Goal: Task Accomplishment & Management: Use online tool/utility

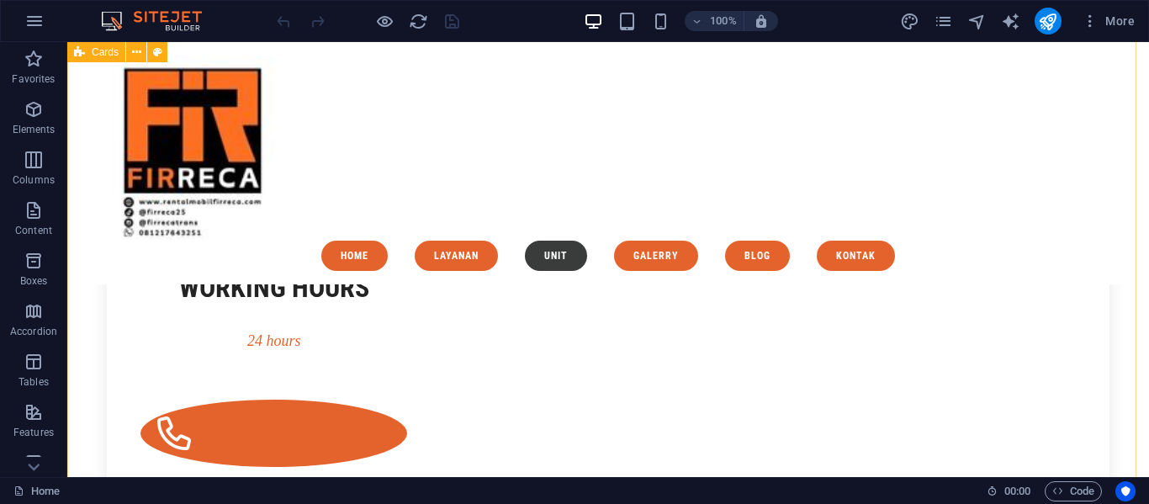
scroll to position [2908, 0]
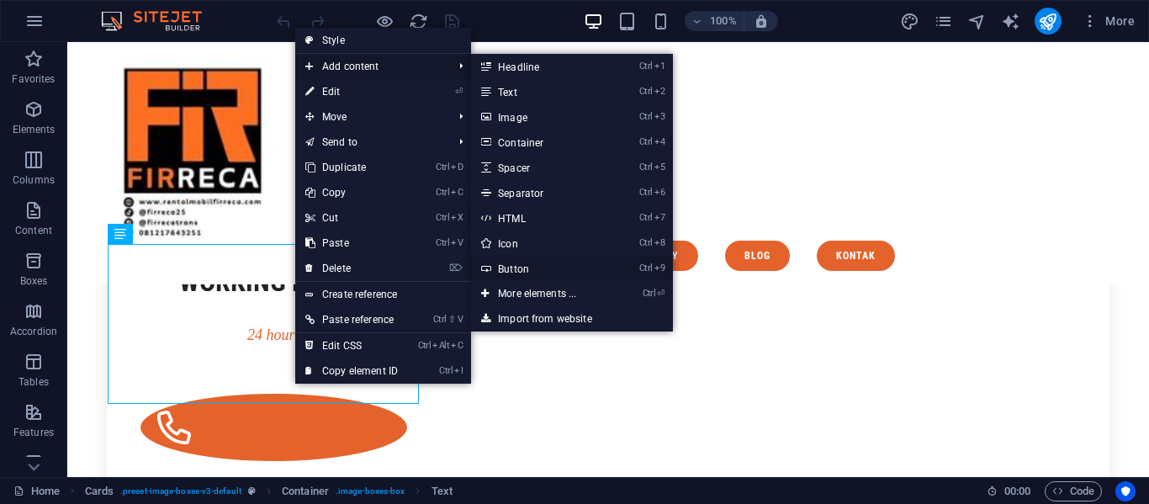
click at [503, 257] on link "Ctrl 9 Button" at bounding box center [540, 268] width 139 height 25
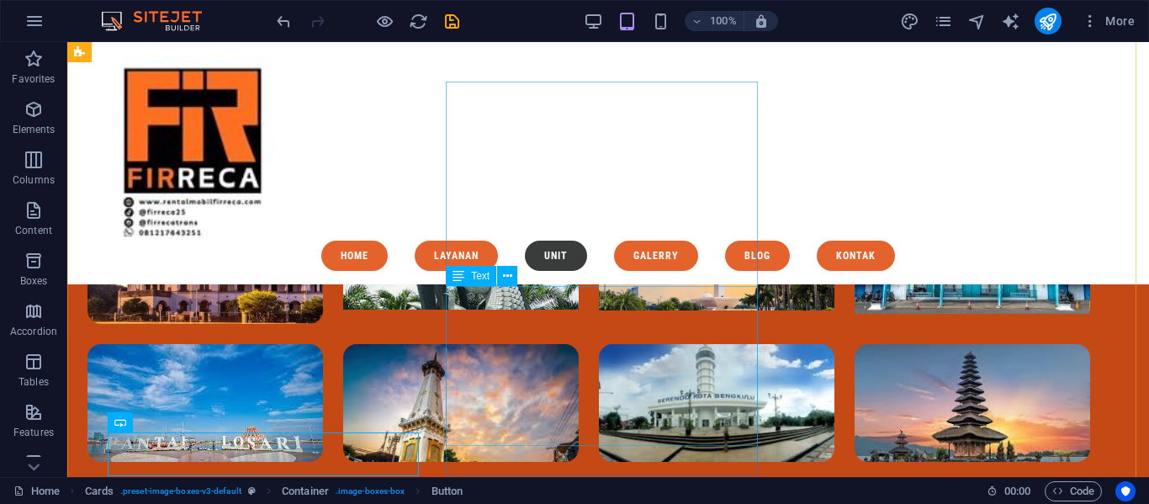
scroll to position [2901, 0]
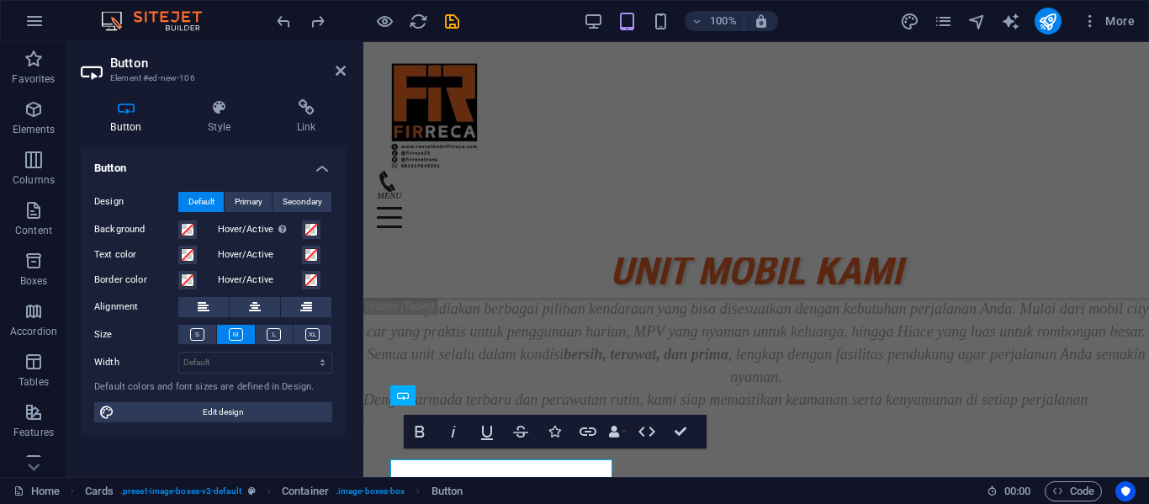
scroll to position [3893, 0]
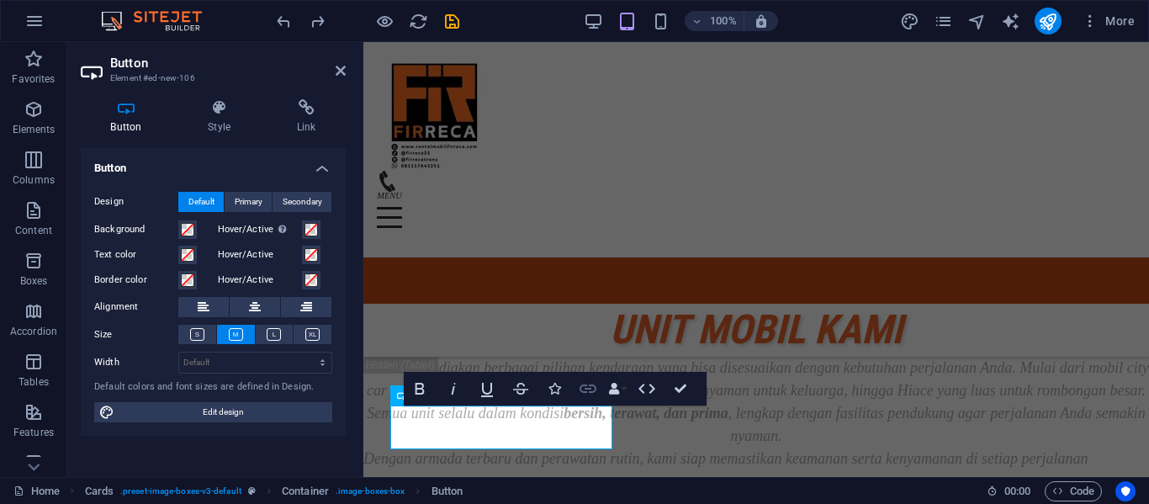
click at [590, 389] on icon "button" at bounding box center [588, 389] width 20 height 20
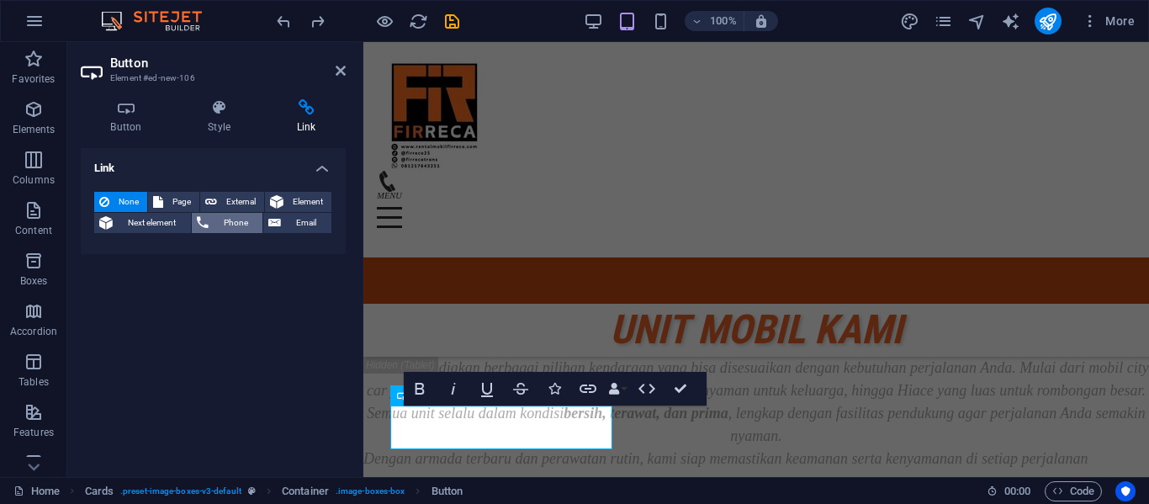
click at [210, 219] on button "Phone" at bounding box center [228, 223] width 72 height 20
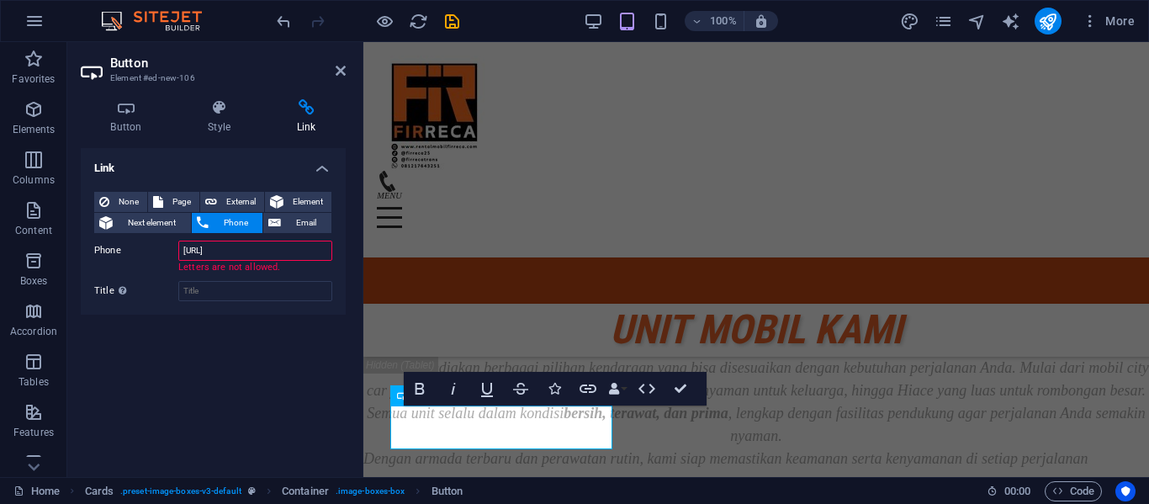
type input "https://wa.e//6281217643251"
type input "081217643251"
click at [246, 193] on span "External" at bounding box center [240, 202] width 37 height 20
select select "blank"
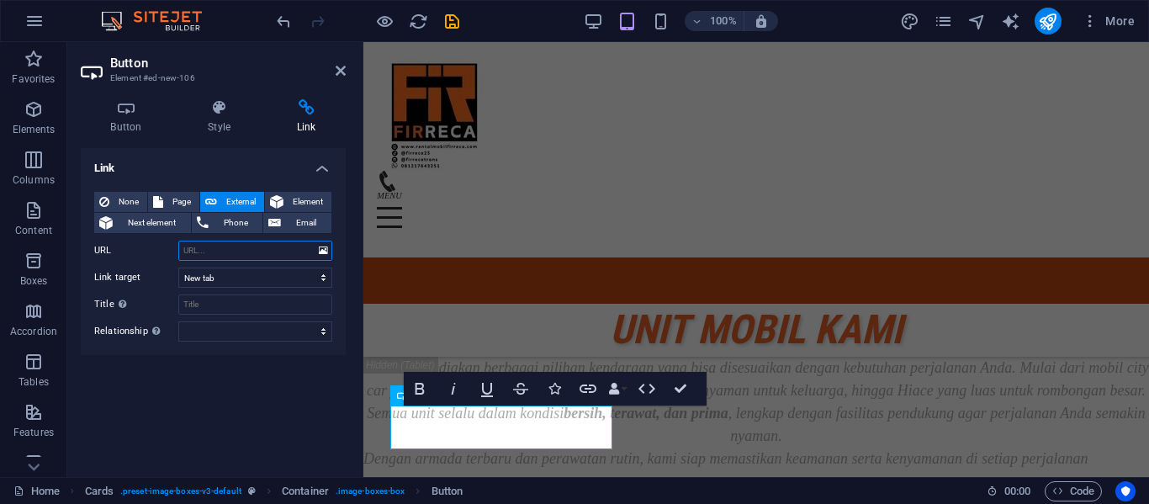
paste input "https://wa.e//6281217643251"
type input "https://wa.e//6281217643251"
click at [240, 334] on select "alternate author bookmark external help license next nofollow noreferrer noopen…" at bounding box center [255, 331] width 154 height 20
select select "search"
click at [178, 321] on select "alternate author bookmark external help license next nofollow noreferrer noopen…" at bounding box center [255, 331] width 154 height 20
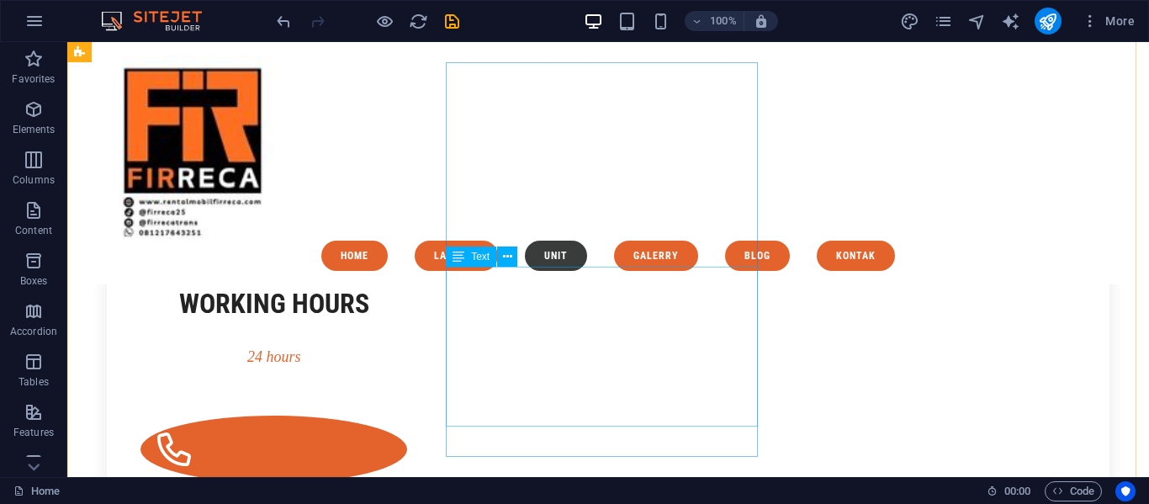
scroll to position [2888, 0]
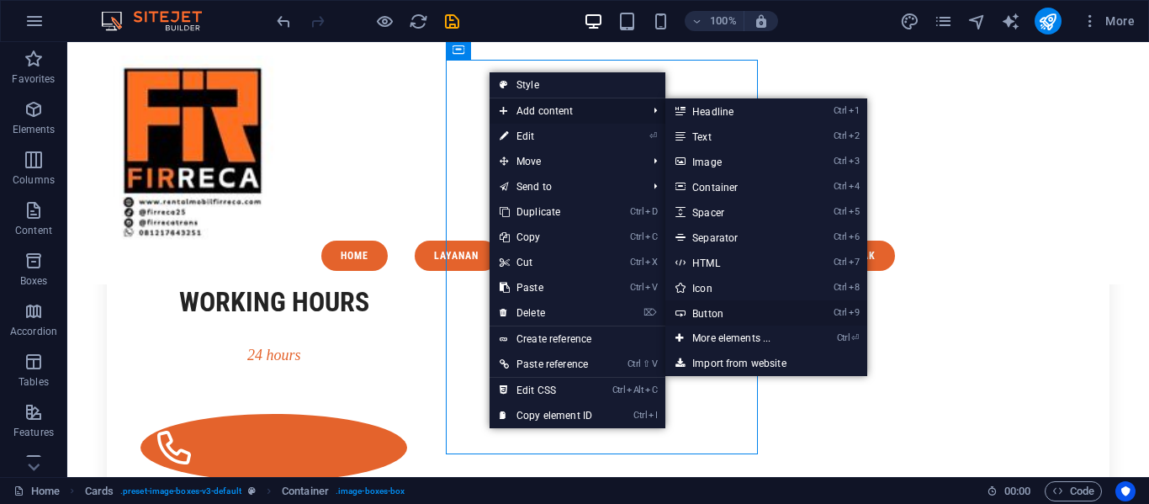
click at [726, 307] on link "Ctrl 9 Button" at bounding box center [734, 312] width 139 height 25
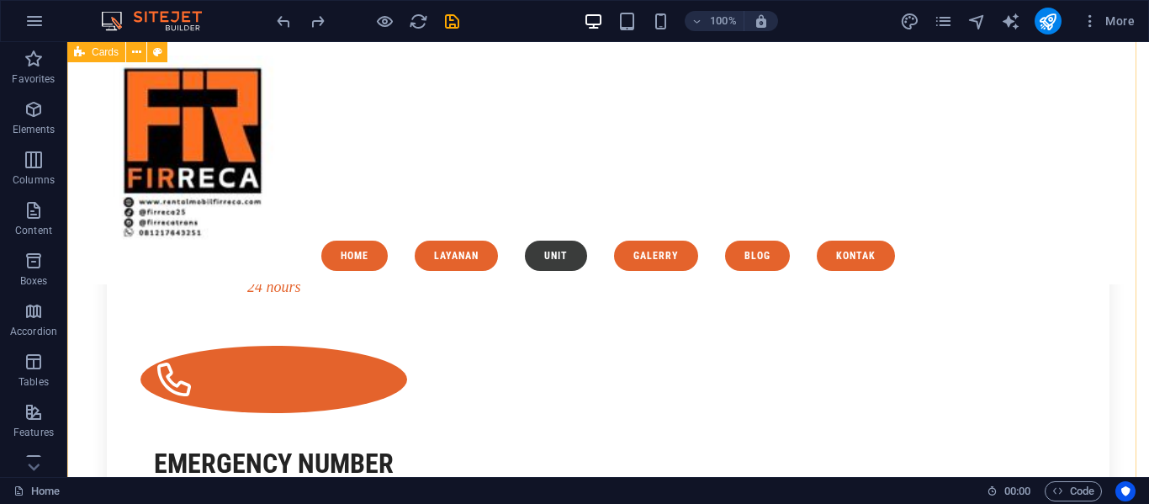
scroll to position [2957, 0]
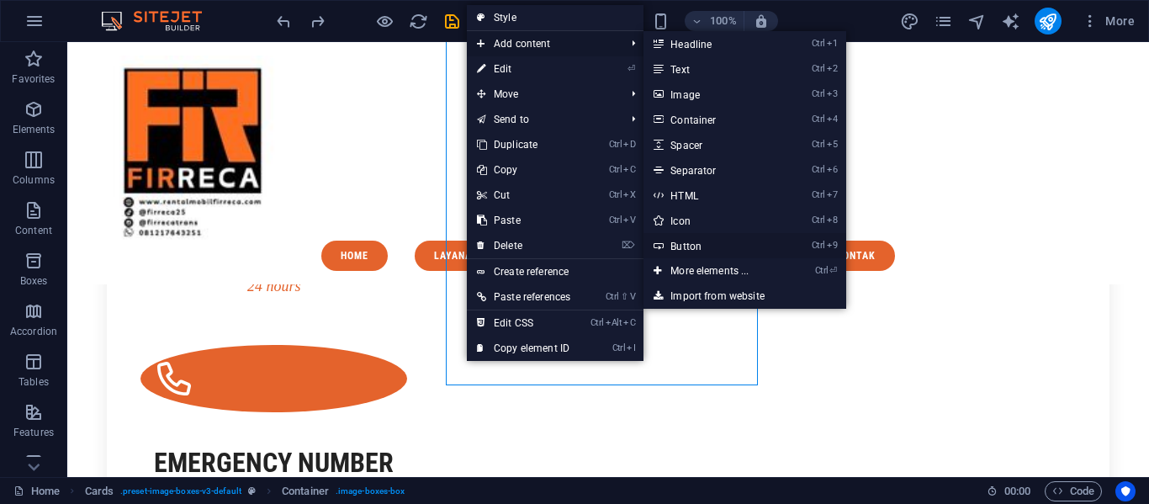
click at [681, 237] on link "Ctrl 9 Button" at bounding box center [713, 245] width 139 height 25
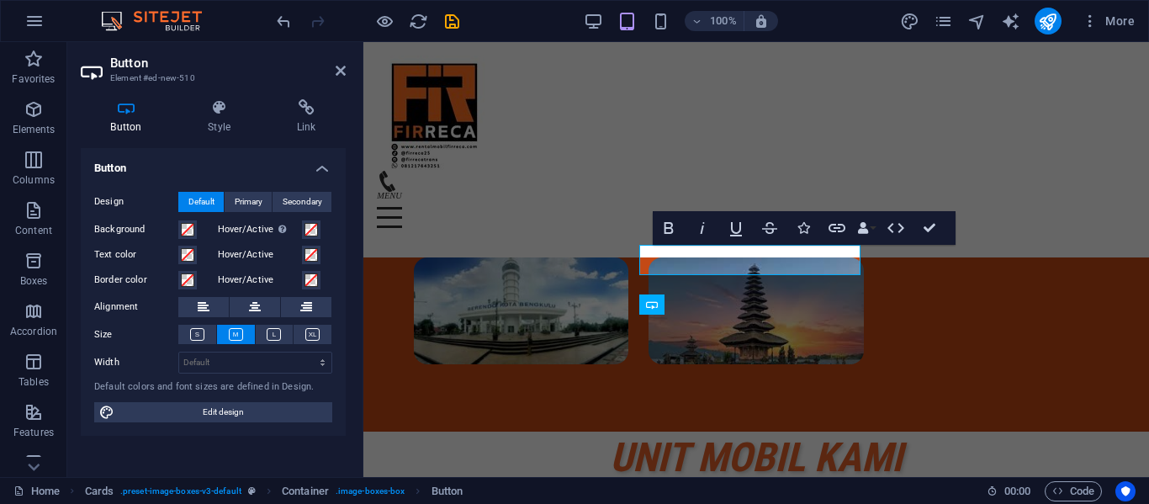
scroll to position [3695, 0]
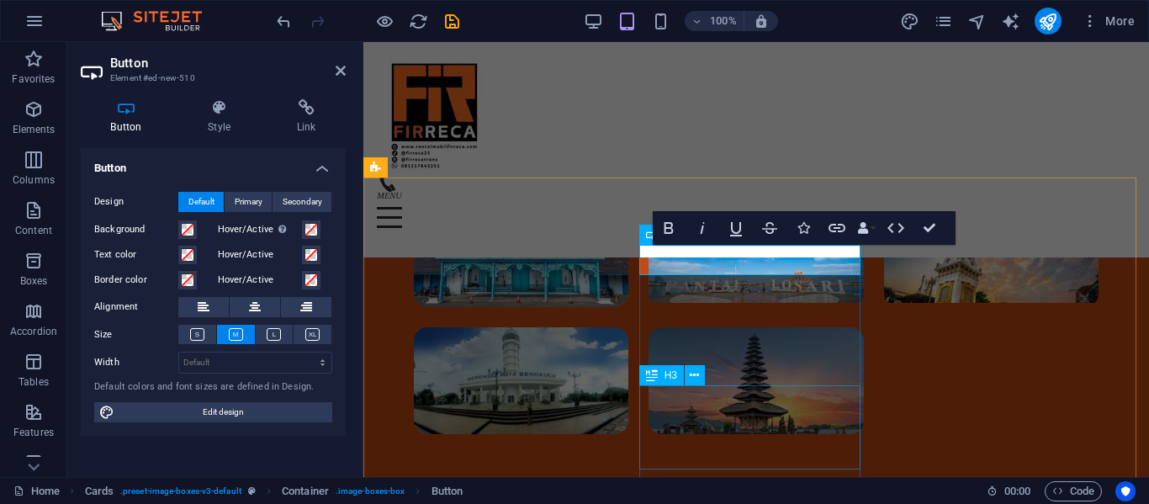
drag, startPoint x: 767, startPoint y: 262, endPoint x: 750, endPoint y: 455, distance: 193.4
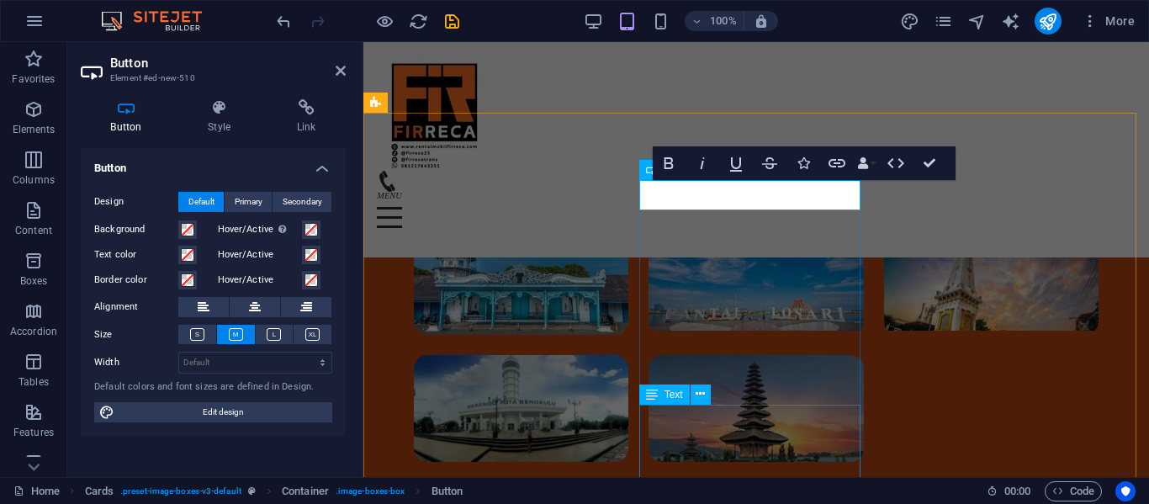
scroll to position [3672, 0]
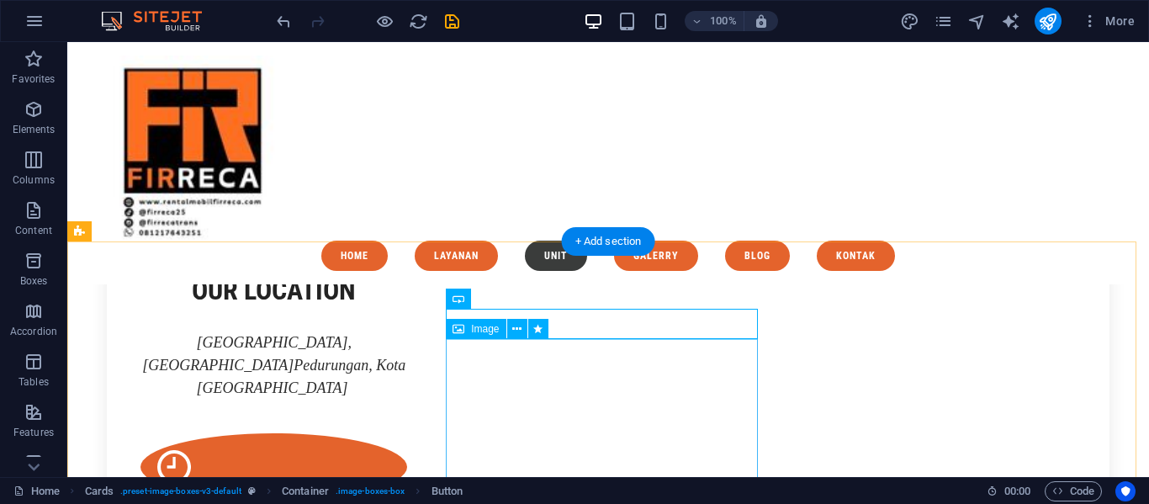
scroll to position [2954, 0]
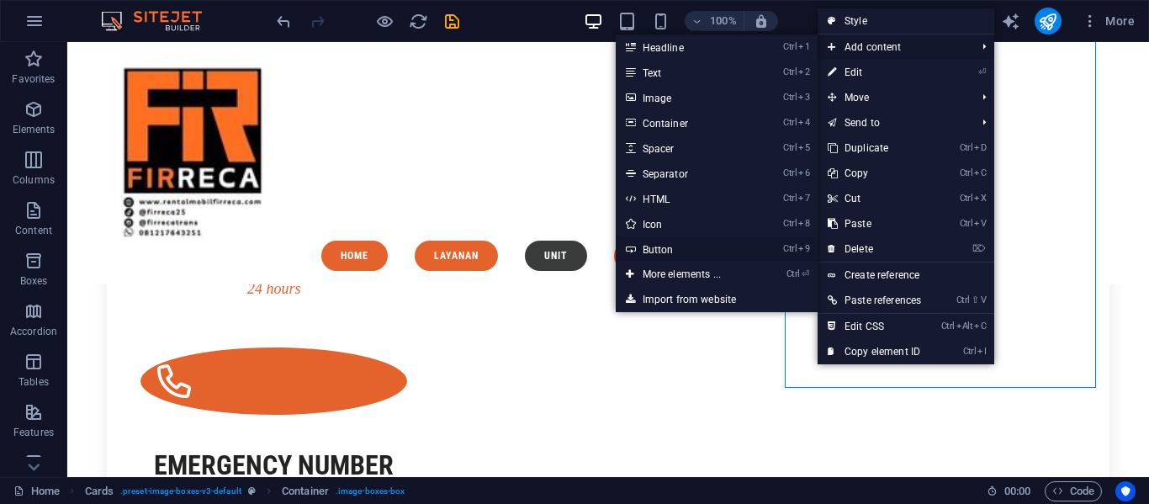
click at [708, 244] on link "Ctrl 9 Button" at bounding box center [685, 248] width 139 height 25
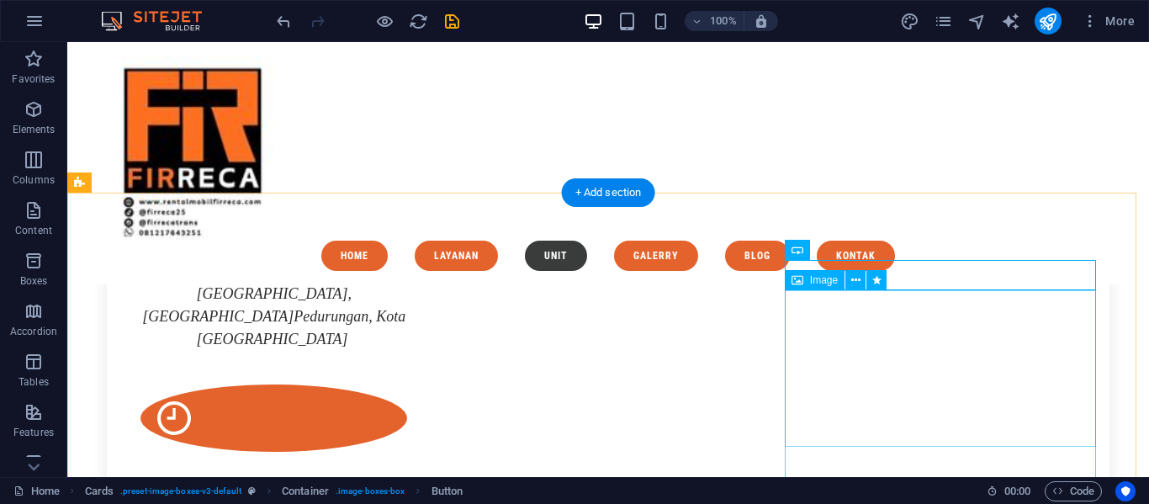
scroll to position [2687, 0]
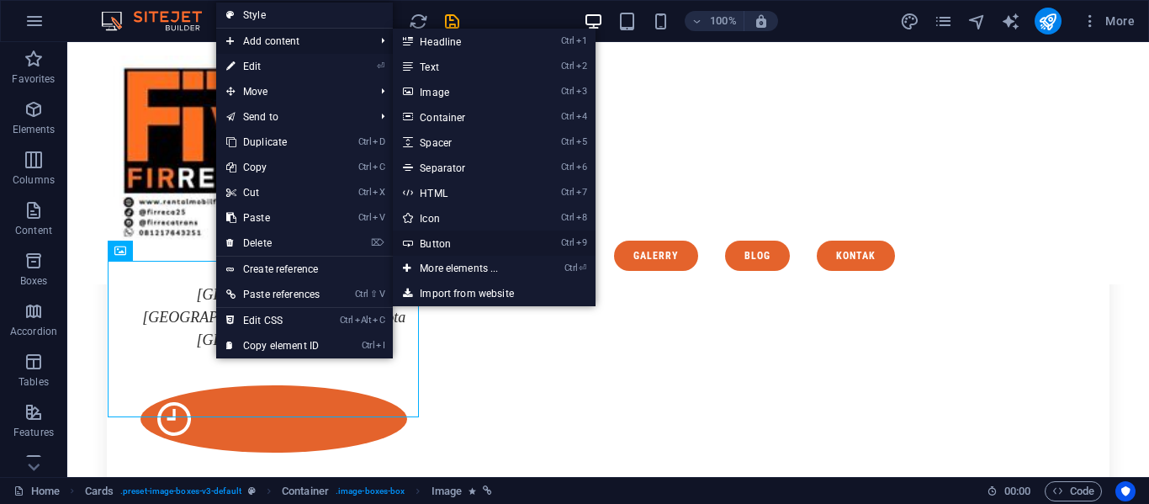
click at [423, 235] on link "Ctrl 9 Button" at bounding box center [462, 242] width 139 height 25
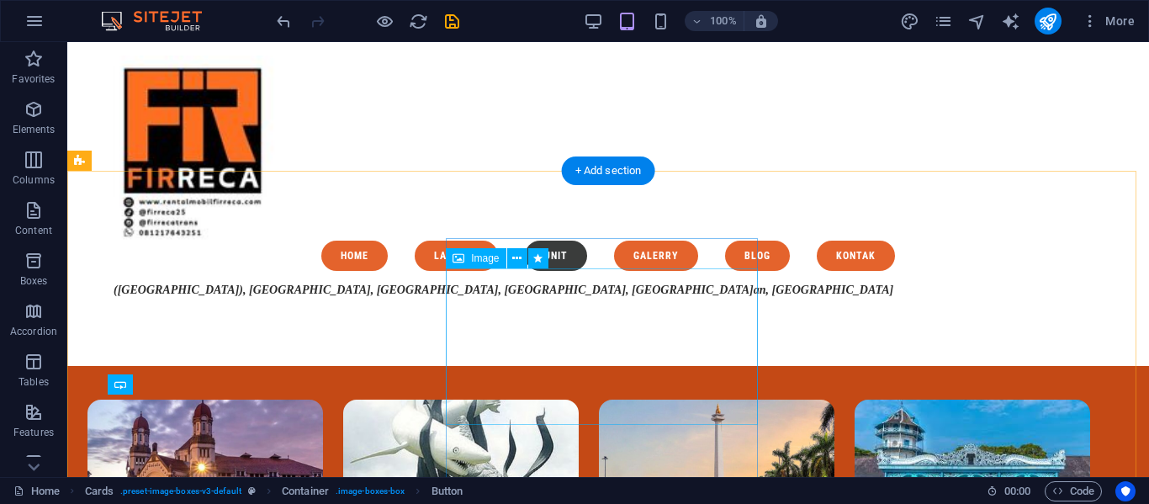
scroll to position [2710, 0]
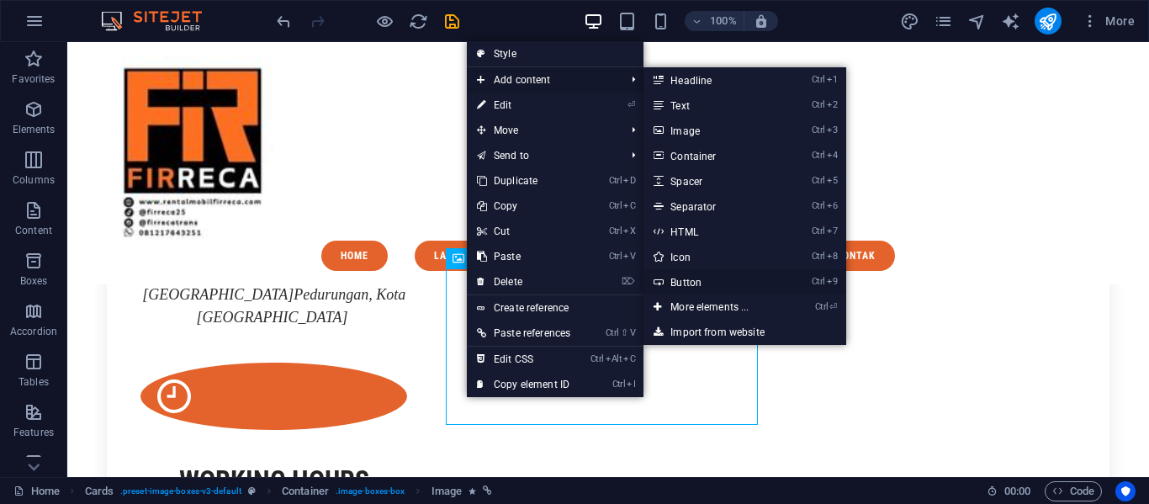
click at [670, 278] on link "Ctrl 9 Button" at bounding box center [713, 281] width 139 height 25
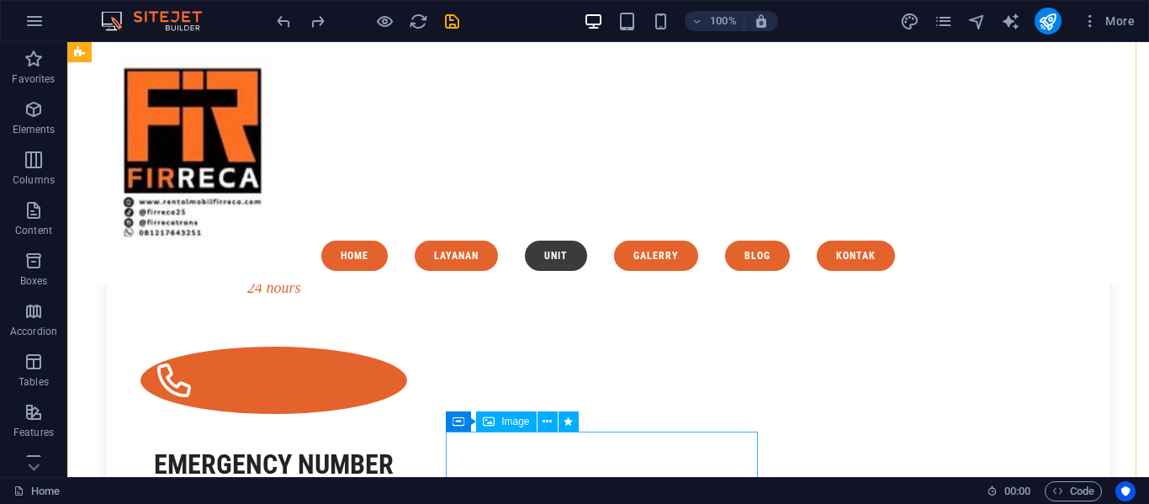
scroll to position [2901, 0]
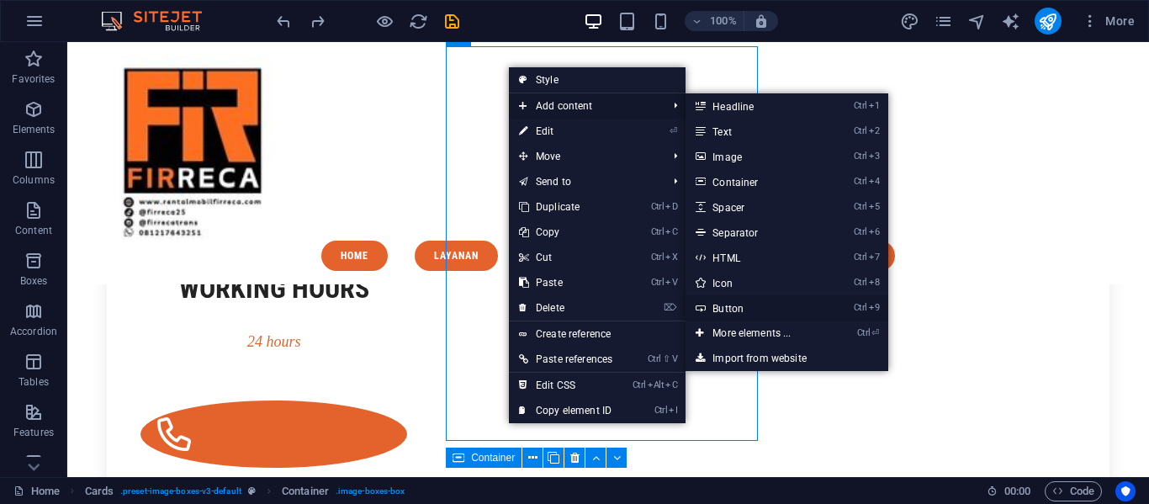
click at [741, 305] on link "Ctrl 9 Button" at bounding box center [755, 307] width 139 height 25
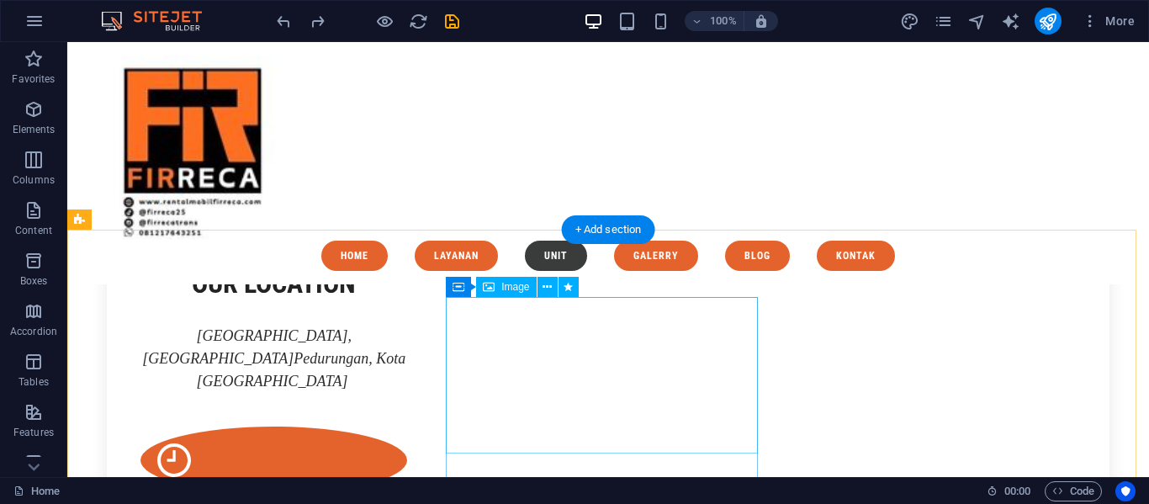
scroll to position [2645, 0]
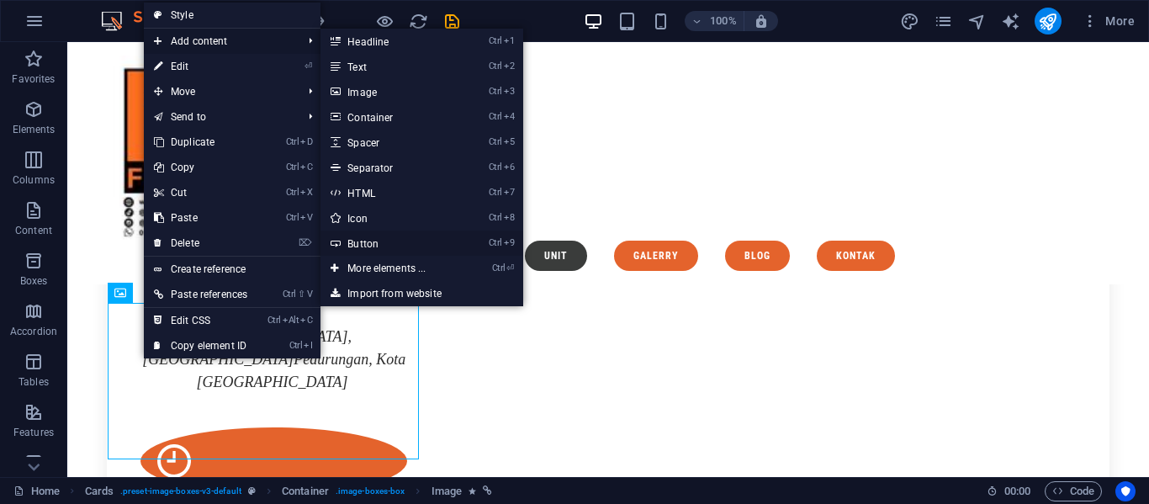
click at [358, 238] on link "Ctrl 9 Button" at bounding box center [390, 242] width 139 height 25
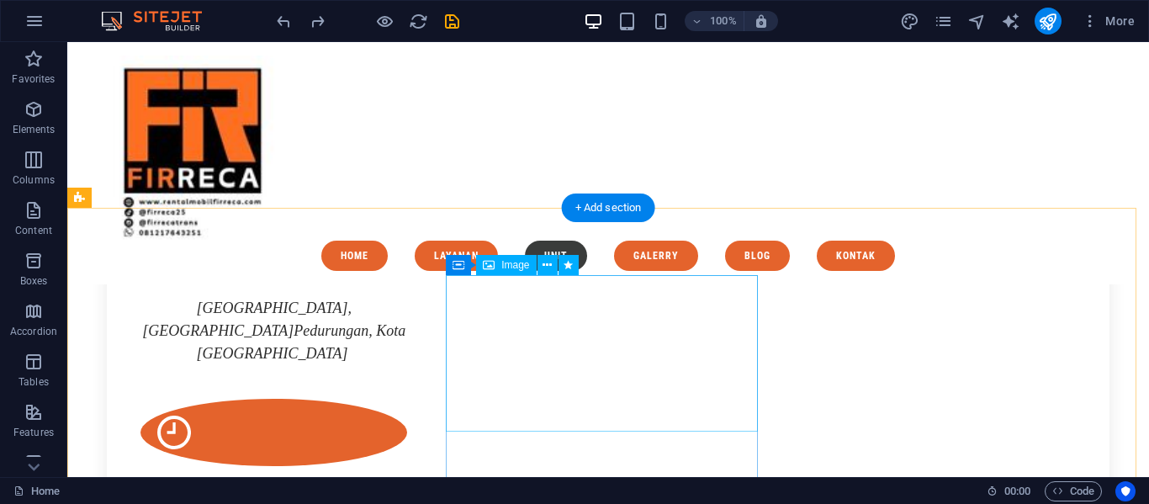
scroll to position [2673, 0]
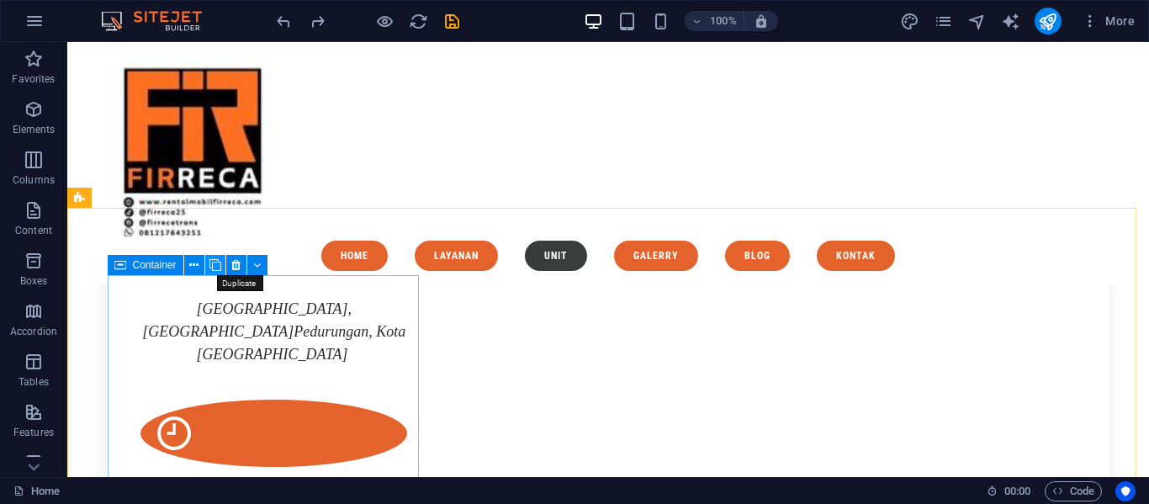
click at [218, 265] on icon at bounding box center [215, 266] width 12 height 18
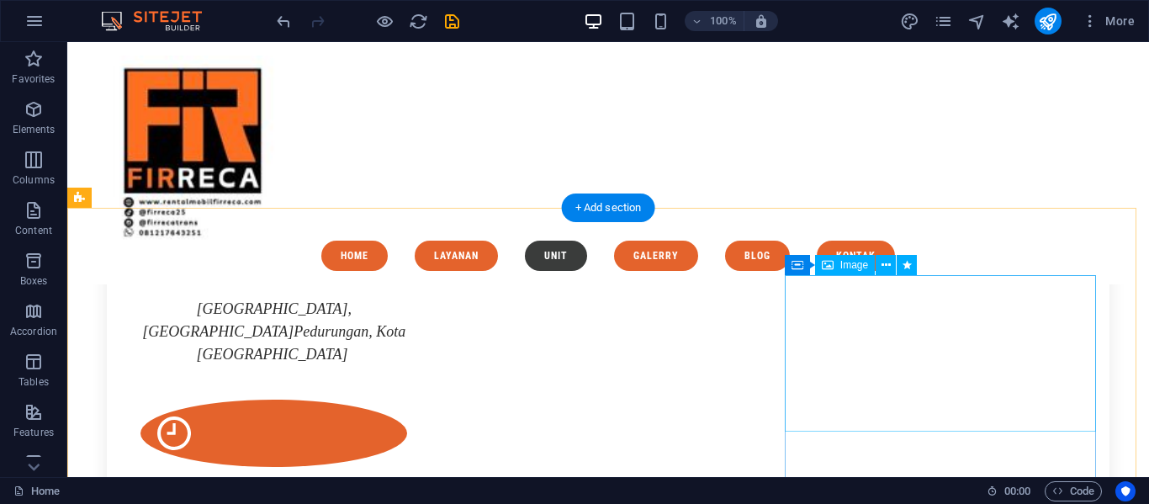
drag, startPoint x: 920, startPoint y: 368, endPoint x: 859, endPoint y: 363, distance: 61.6
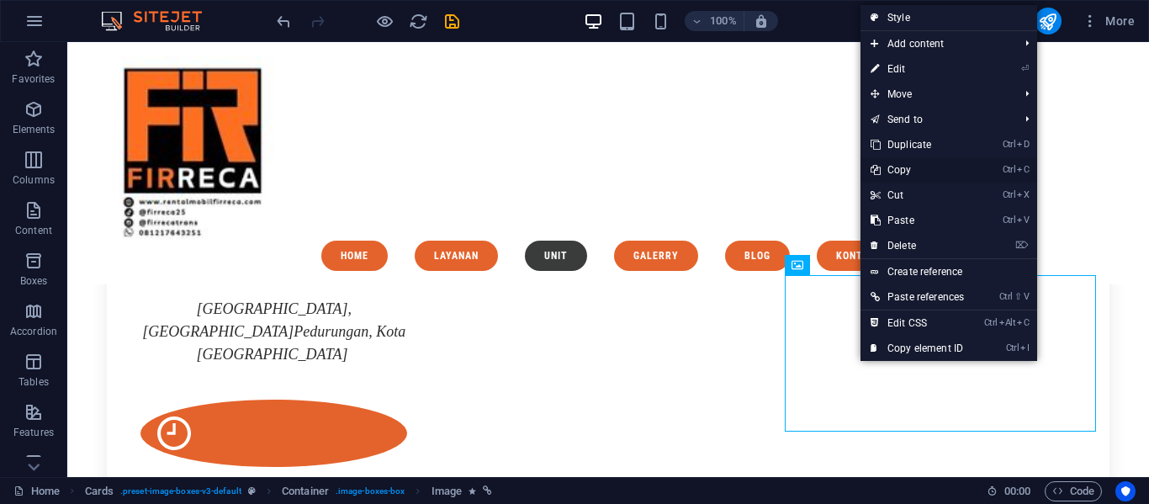
click at [903, 168] on link "Ctrl C Copy" at bounding box center [918, 169] width 114 height 25
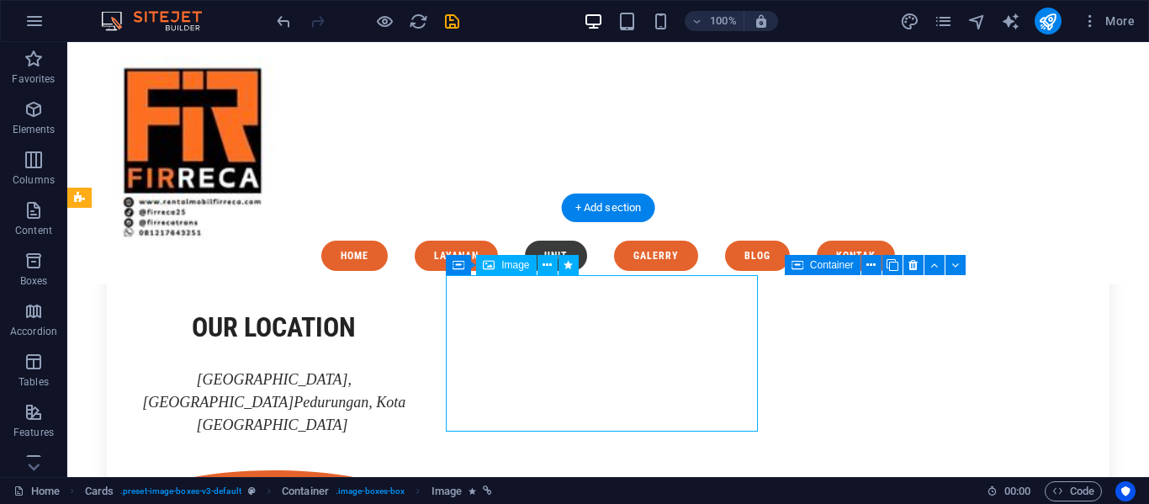
select select "%"
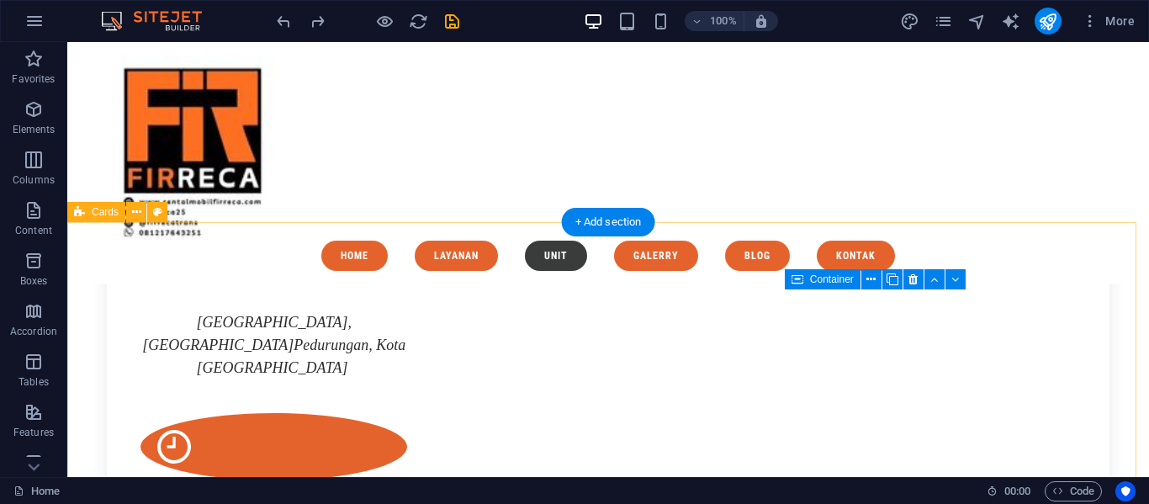
scroll to position [2658, 0]
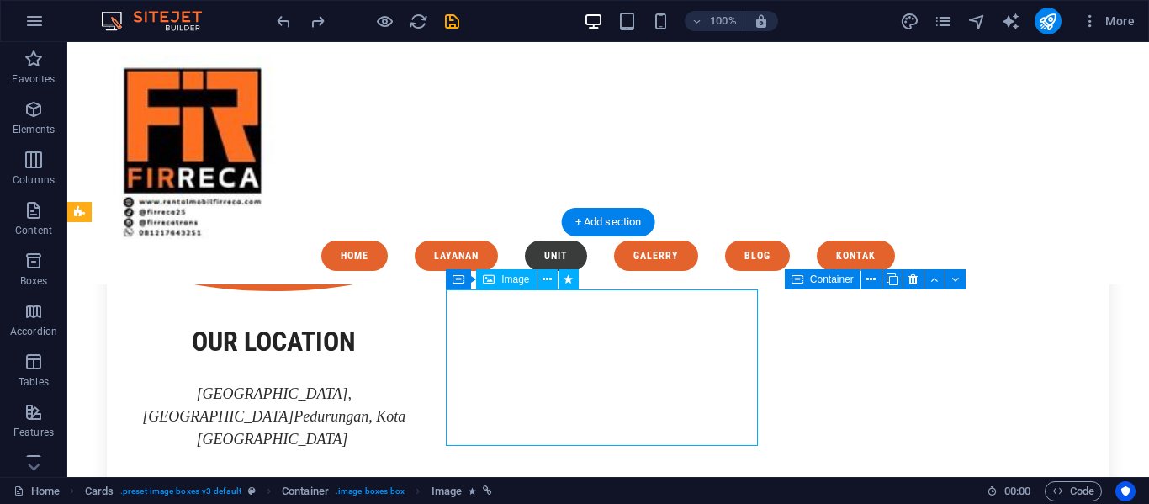
select select "%"
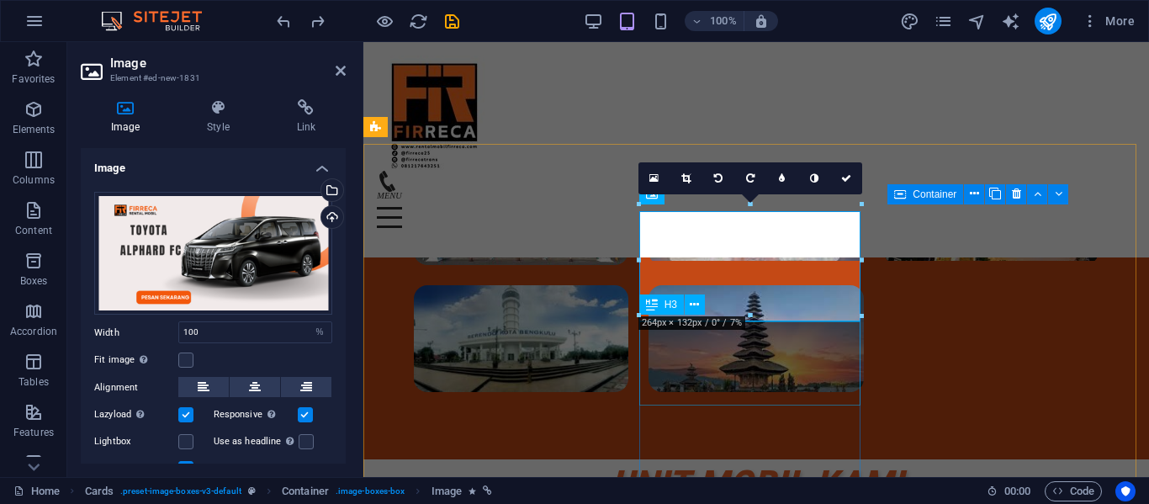
scroll to position [3736, 0]
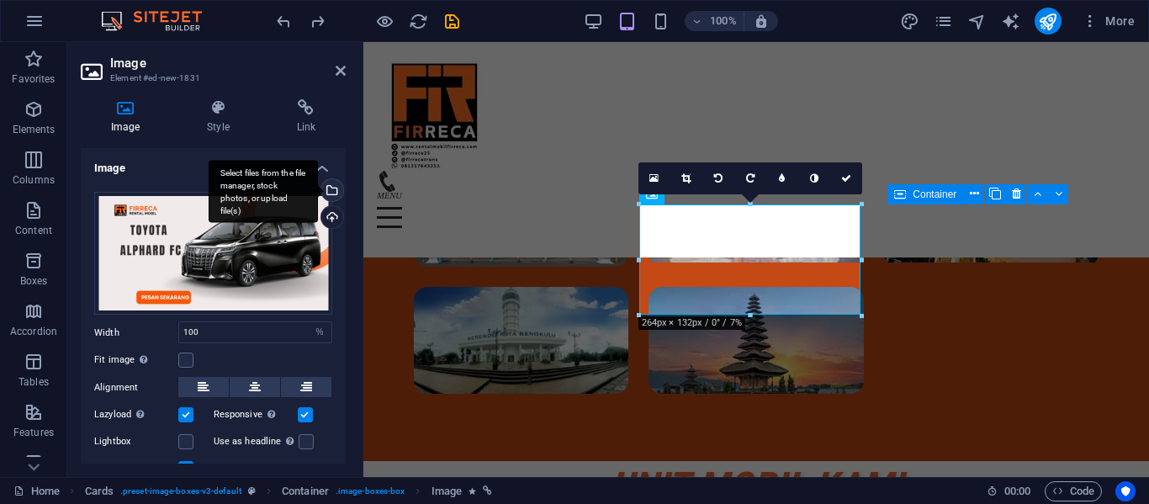
click at [331, 187] on div "Select files from the file manager, stock photos, or upload file(s)" at bounding box center [330, 191] width 25 height 25
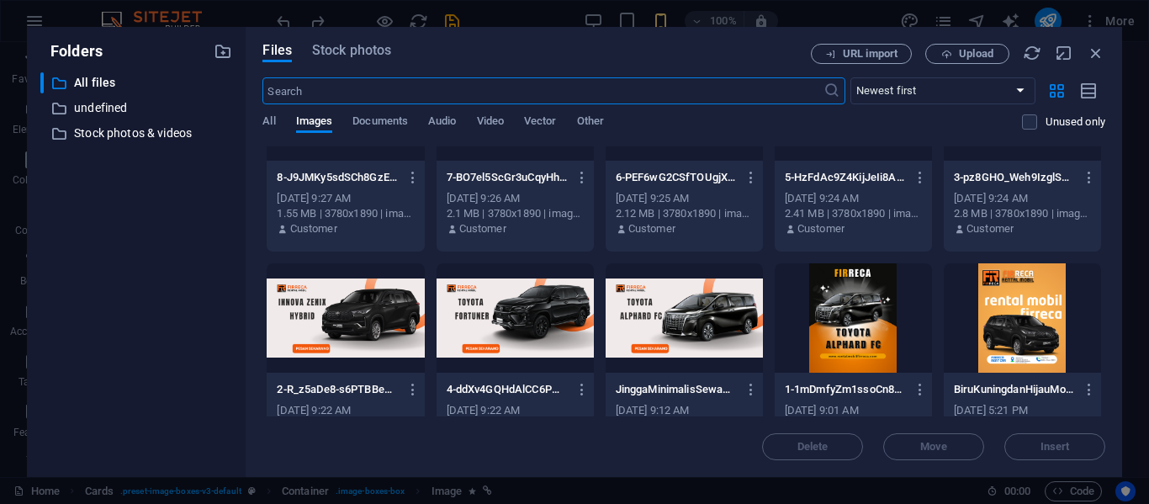
scroll to position [3700, 0]
click at [475, 302] on div at bounding box center [515, 317] width 157 height 109
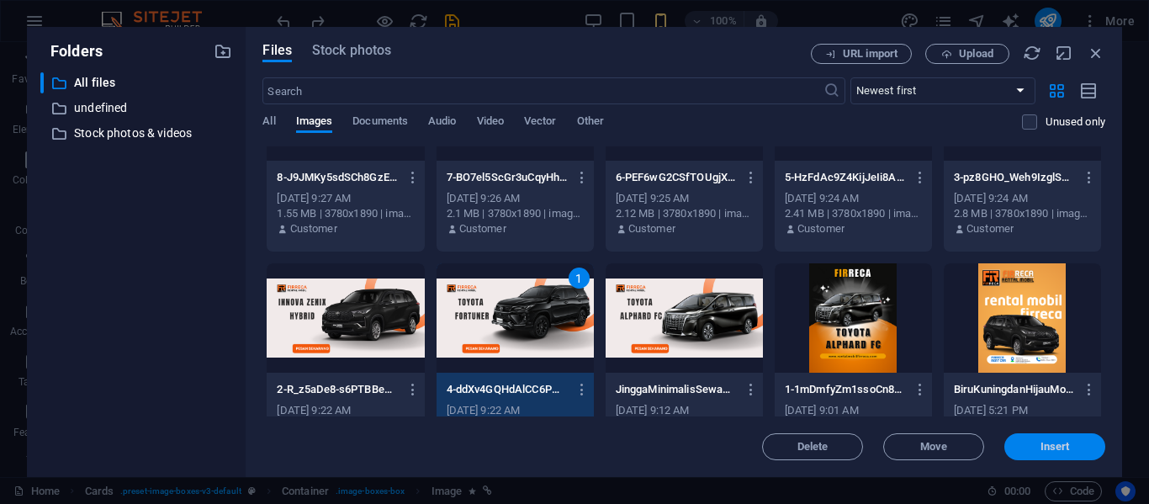
click at [1046, 448] on span "Insert" at bounding box center [1055, 447] width 29 height 10
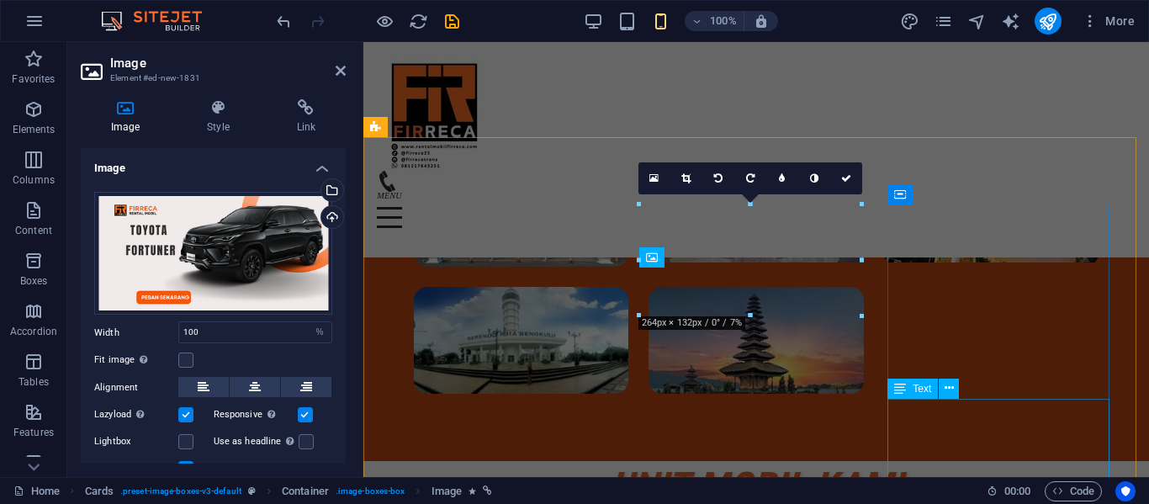
scroll to position [3736, 0]
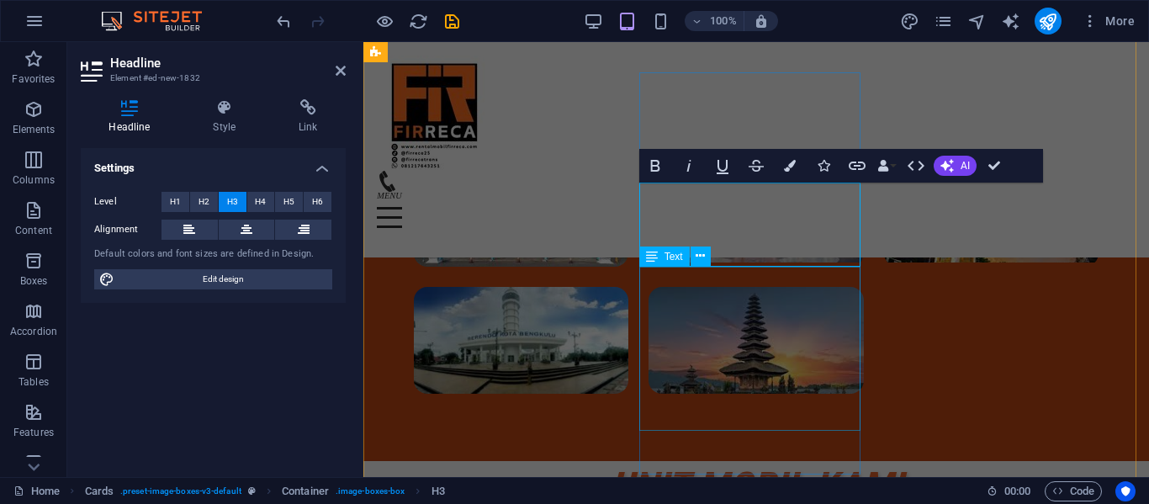
scroll to position [3868, 0]
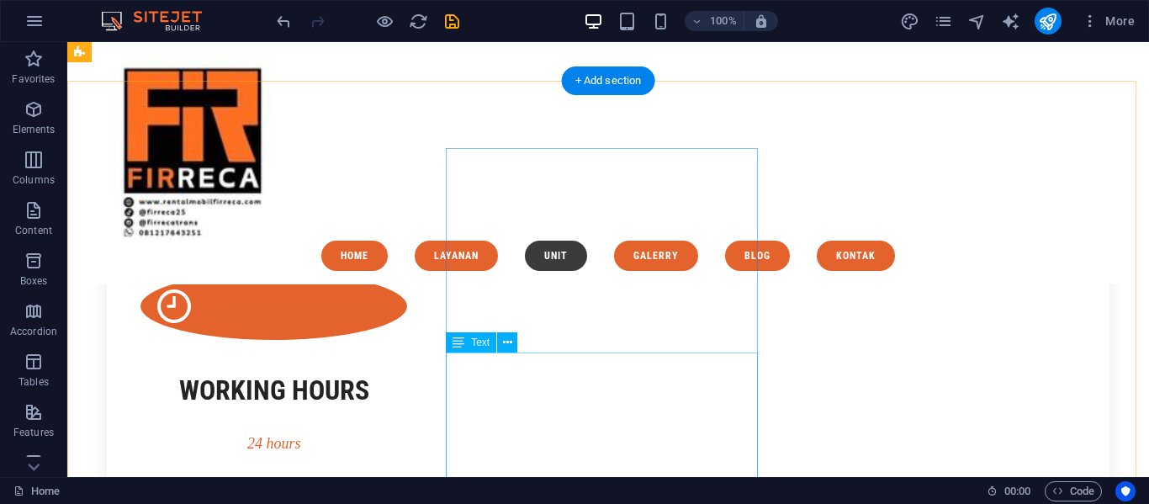
scroll to position [2662, 0]
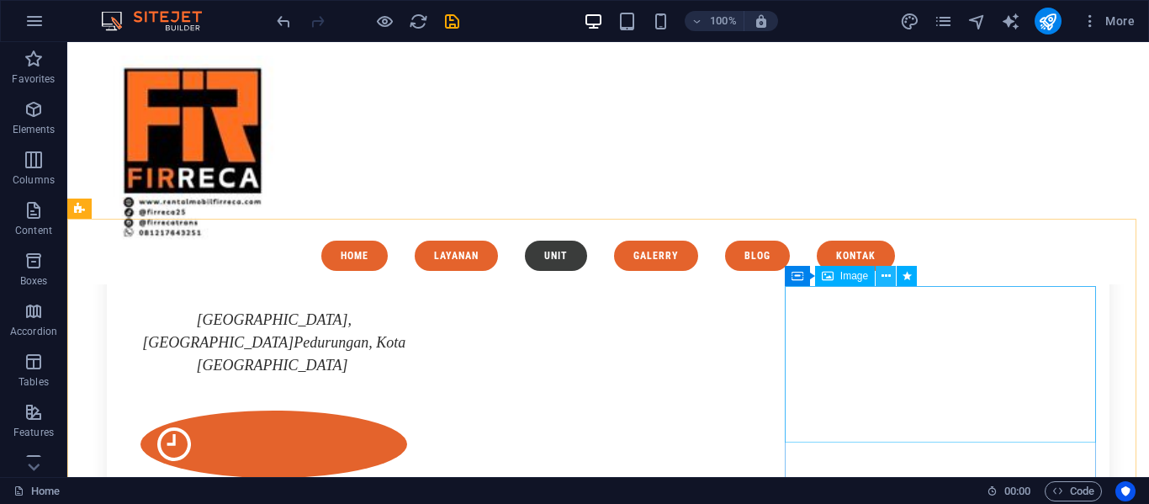
click at [883, 282] on icon at bounding box center [886, 277] width 9 height 18
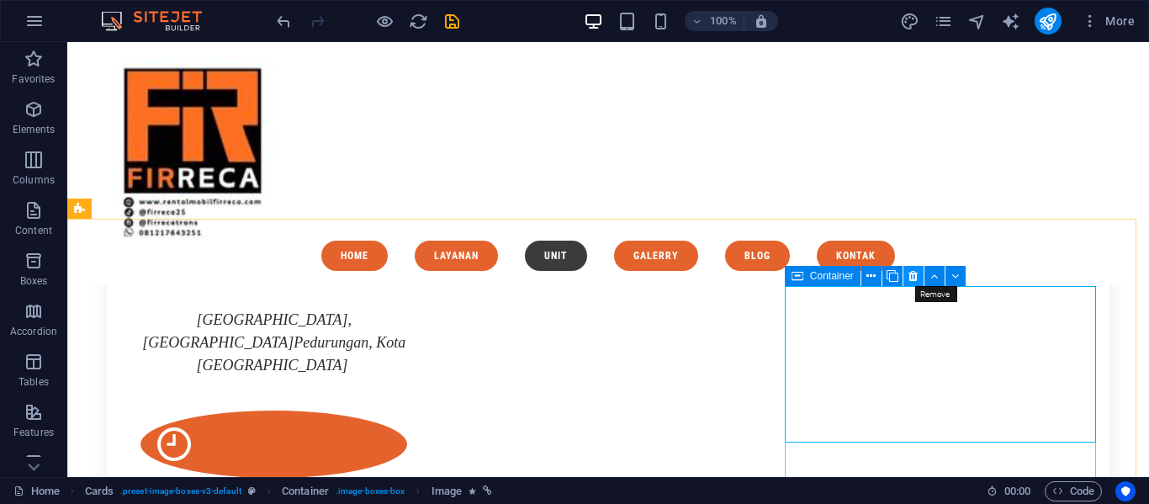
click at [913, 274] on icon at bounding box center [913, 277] width 9 height 18
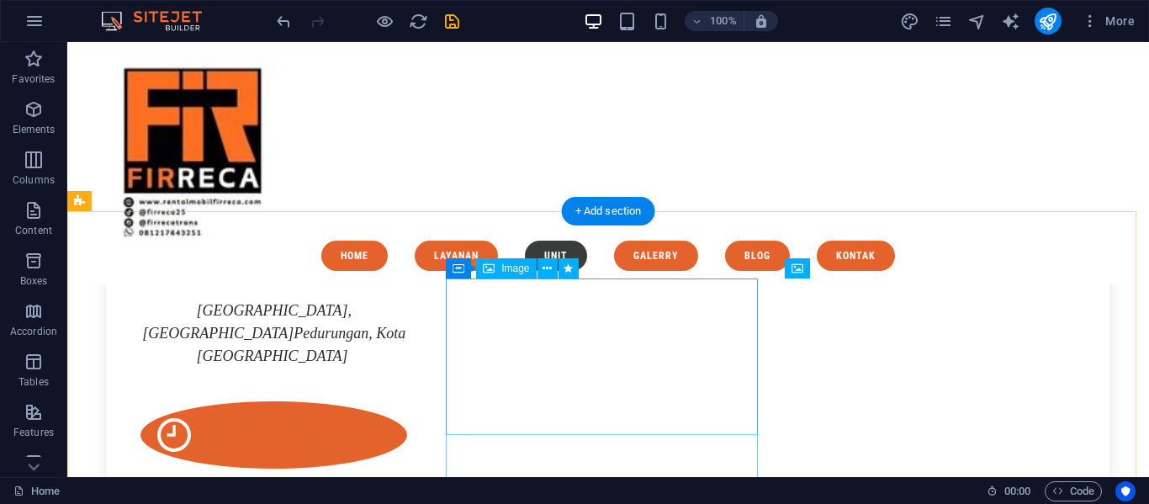
scroll to position [2673, 0]
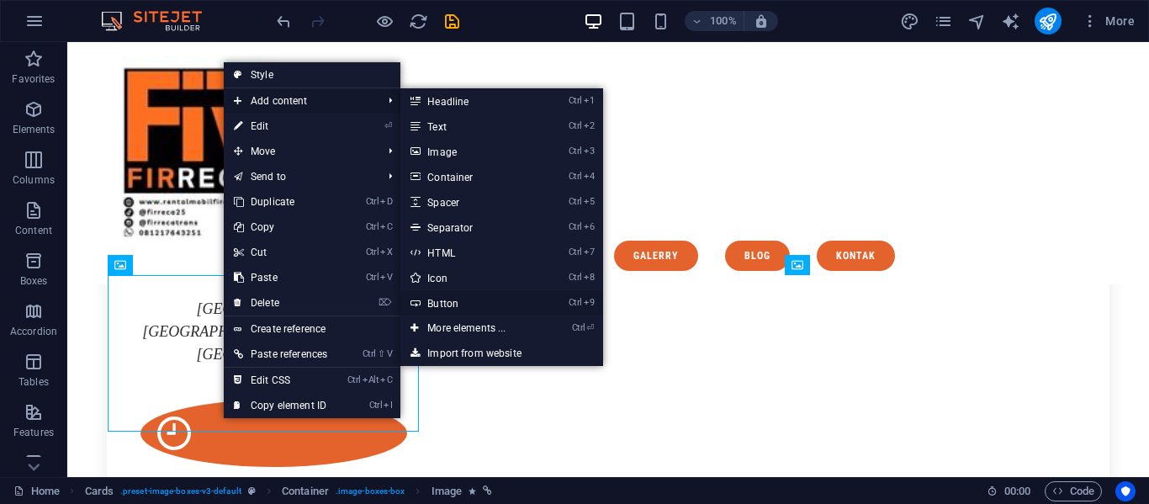
click at [432, 304] on link "Ctrl 9 Button" at bounding box center [469, 302] width 139 height 25
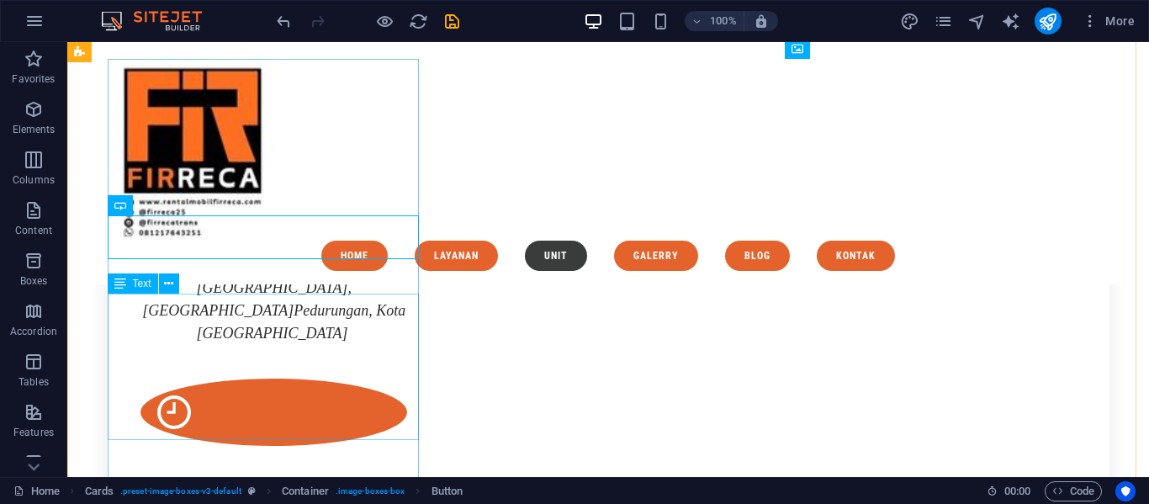
scroll to position [2929, 0]
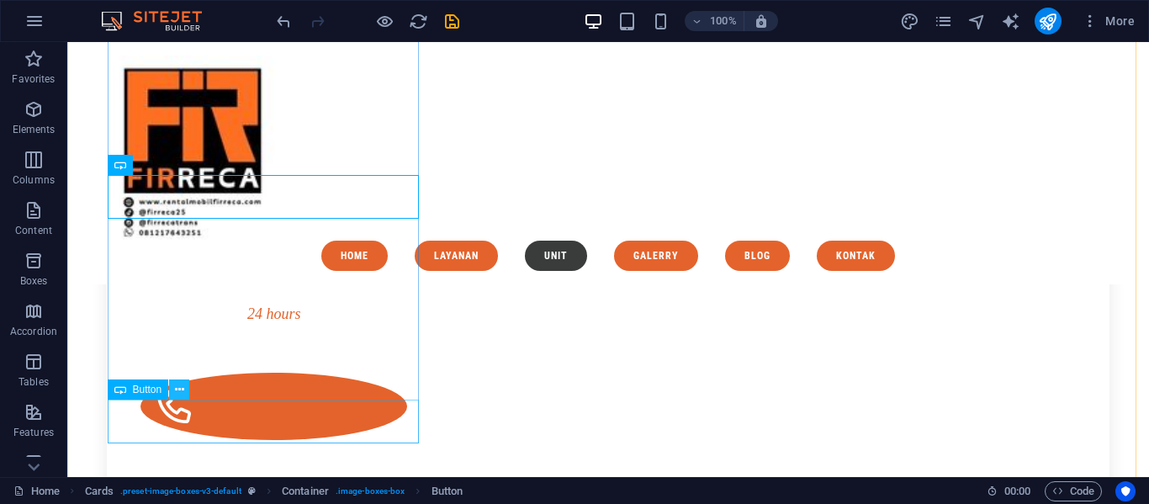
click at [182, 386] on icon at bounding box center [179, 390] width 9 height 18
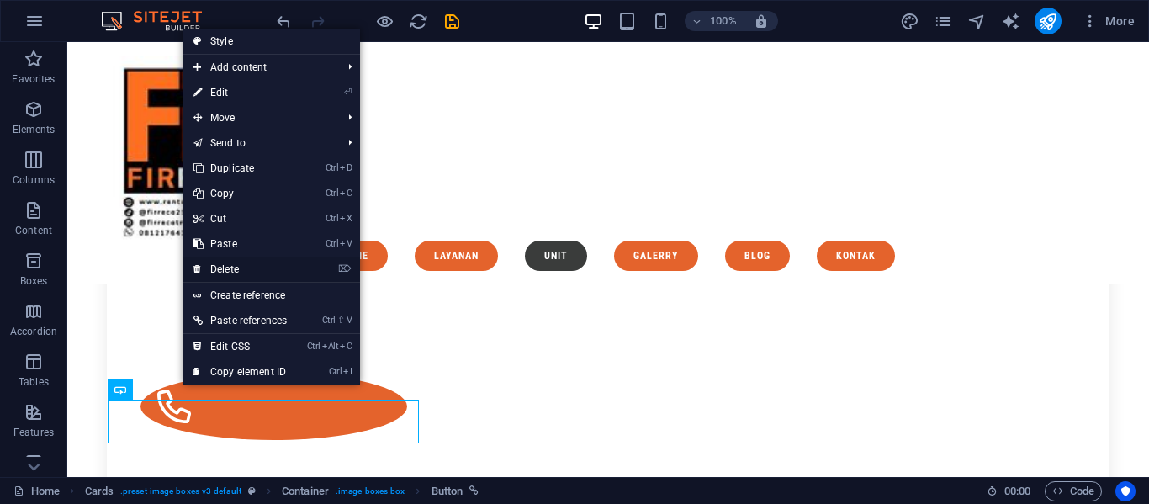
click at [278, 273] on link "⌦ Delete" at bounding box center [240, 269] width 114 height 25
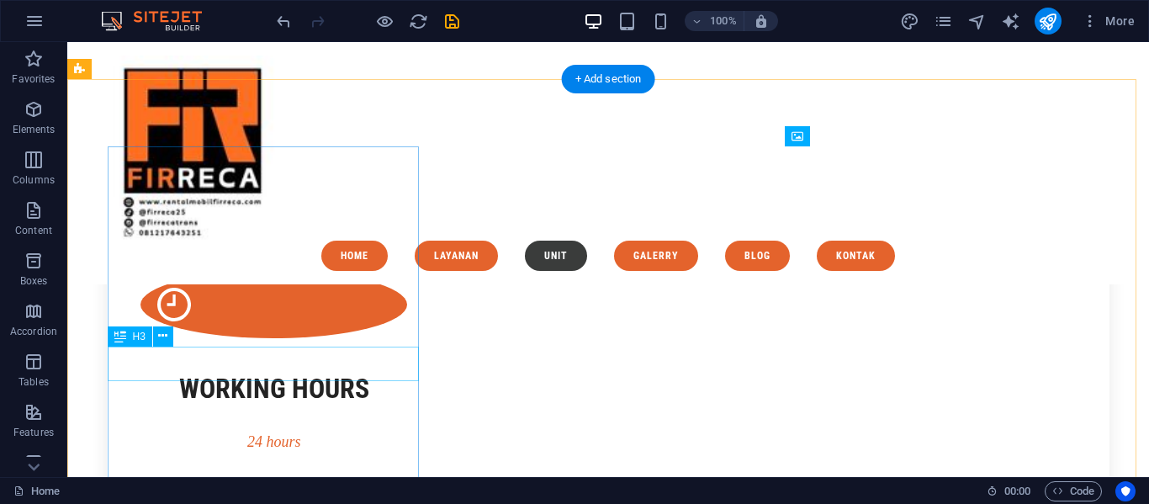
scroll to position [2802, 0]
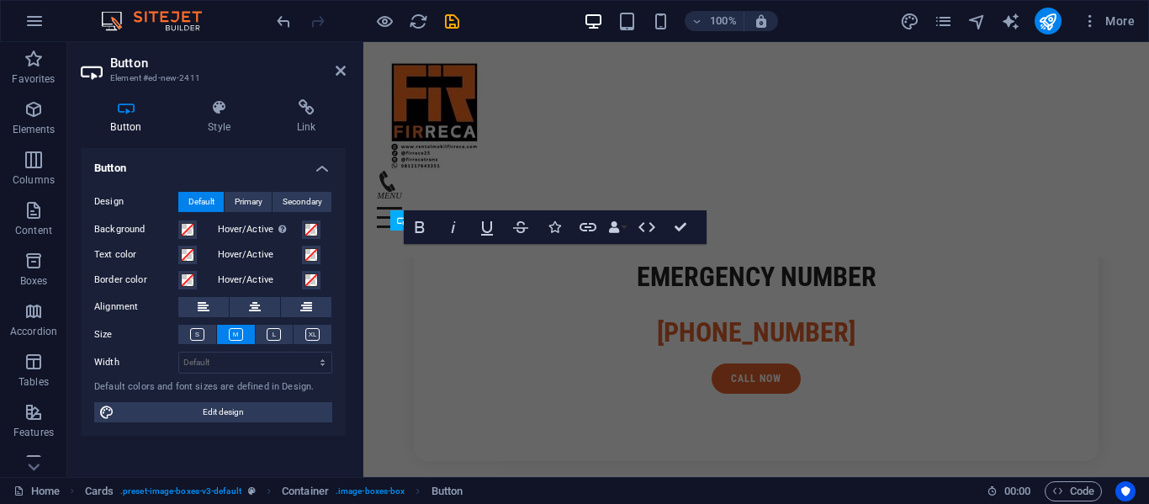
scroll to position [3820, 0]
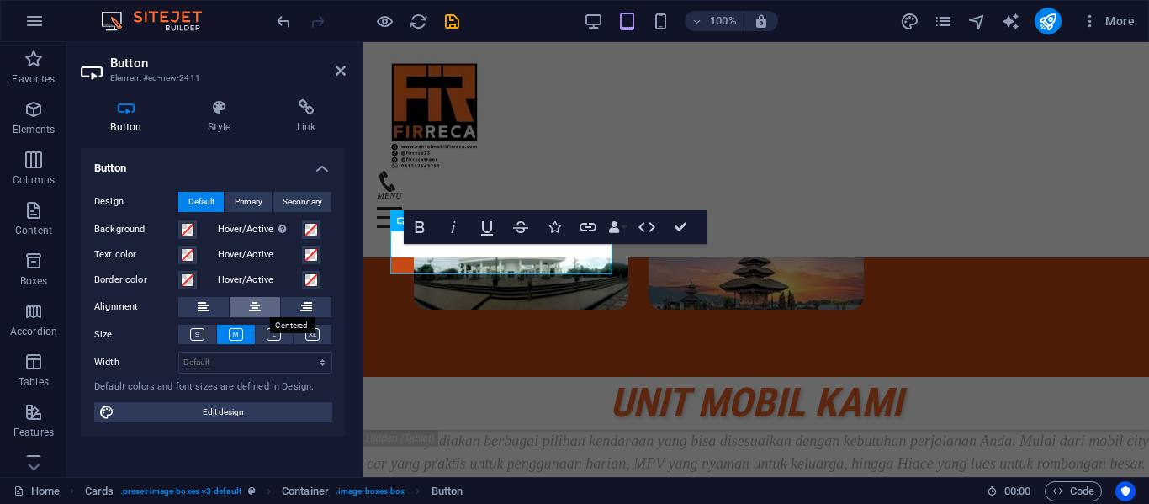
click at [262, 313] on button at bounding box center [255, 307] width 50 height 20
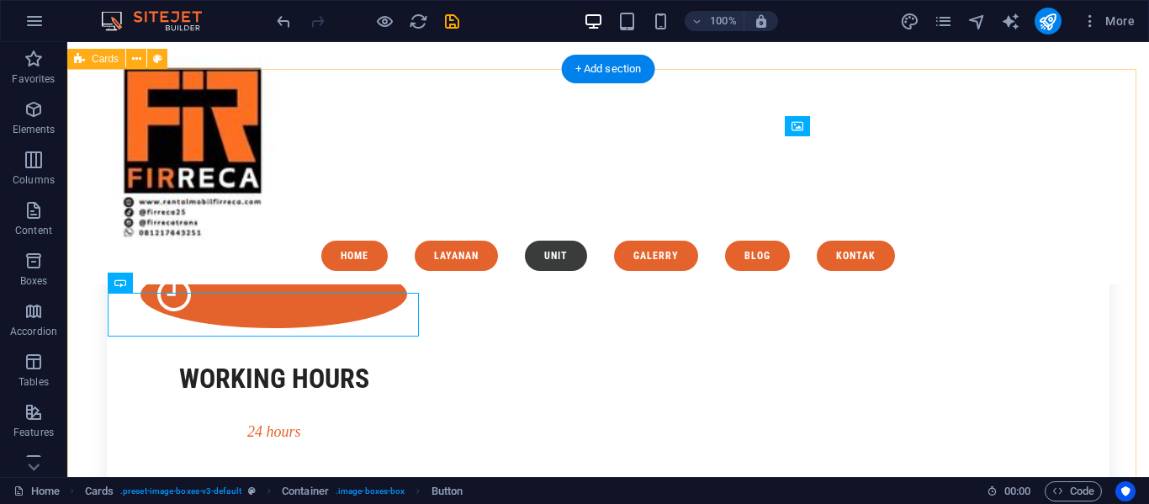
scroll to position [2811, 0]
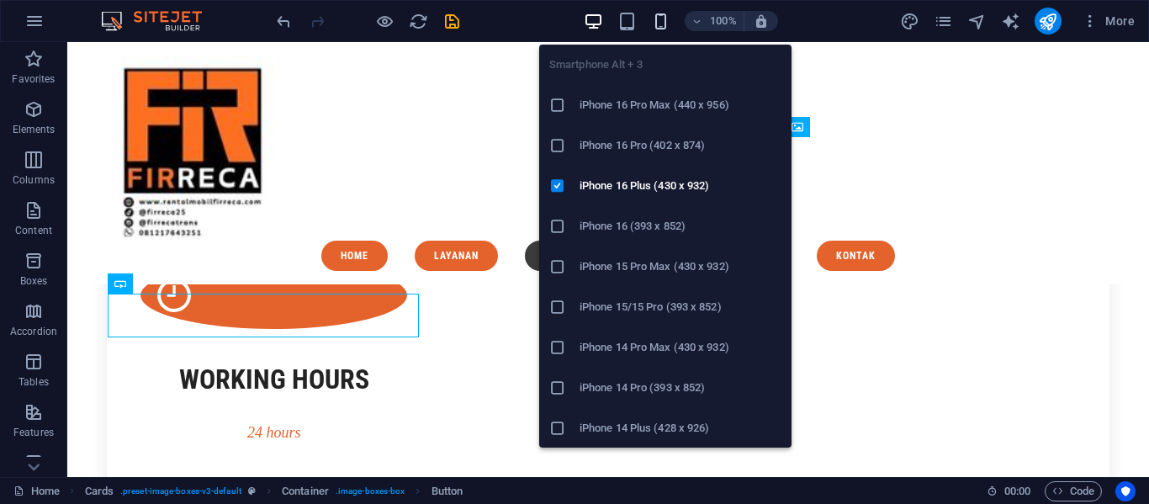
click at [666, 29] on icon "button" at bounding box center [660, 21] width 19 height 19
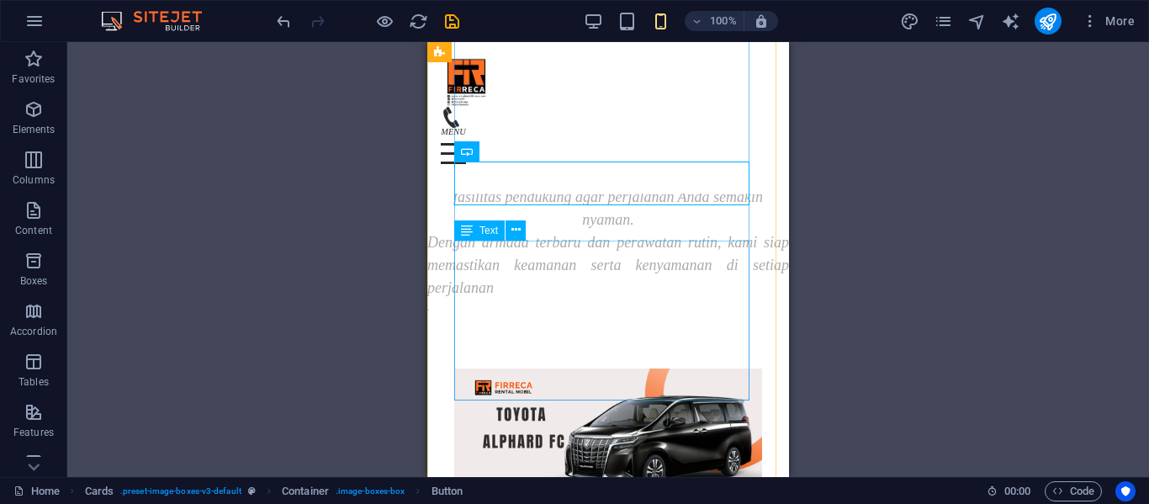
scroll to position [4443, 0]
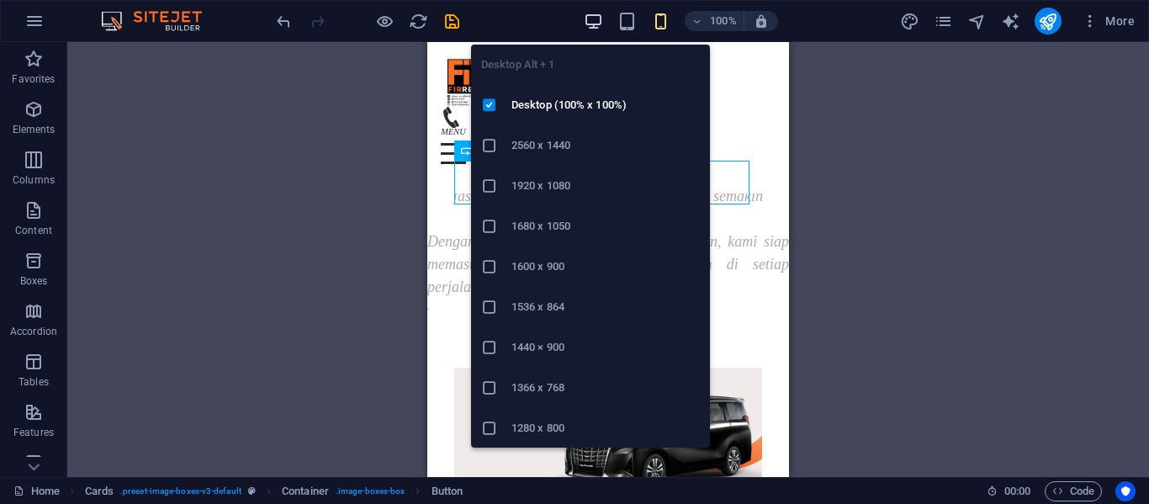
click at [586, 25] on icon "button" at bounding box center [593, 21] width 19 height 19
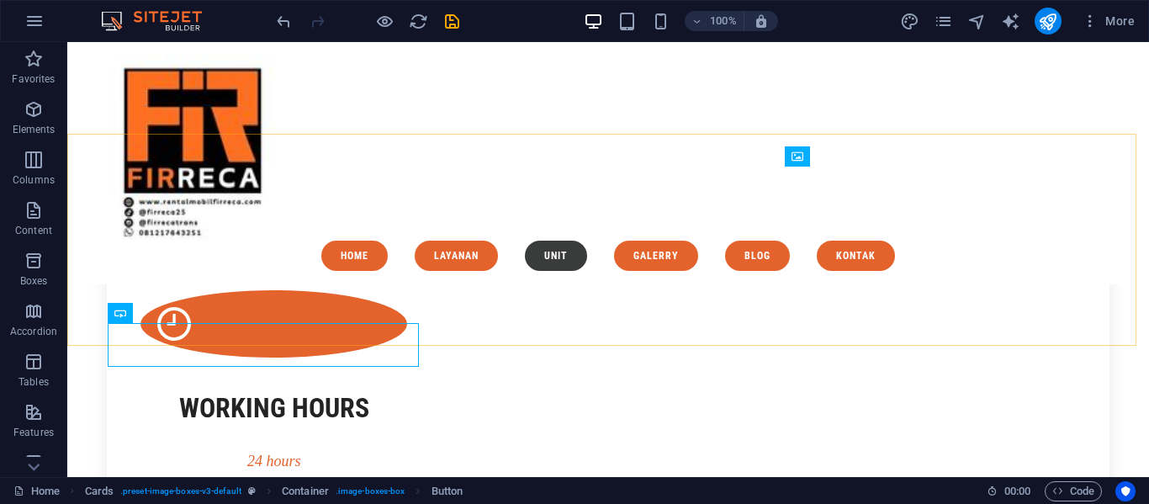
scroll to position [2781, 0]
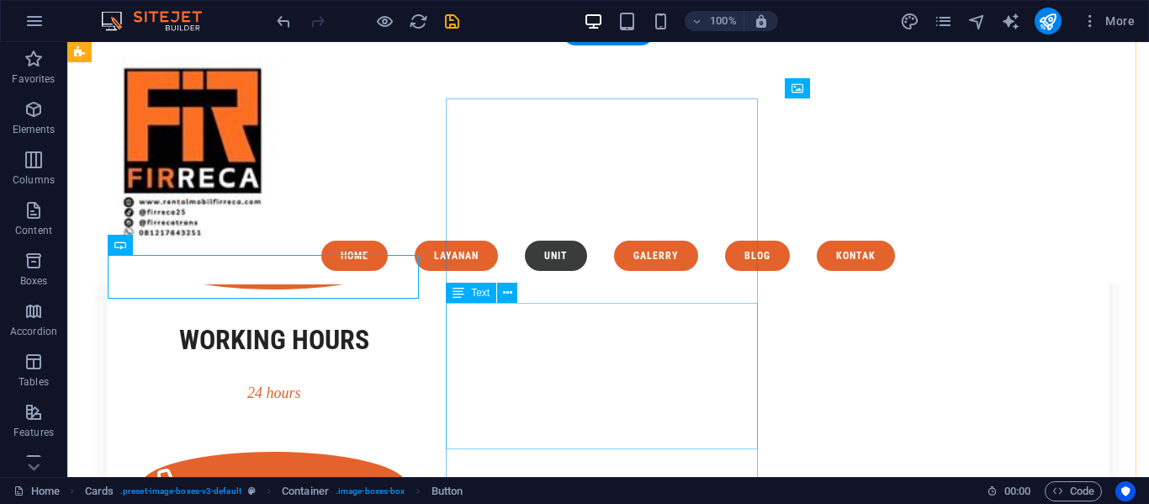
scroll to position [2849, 0]
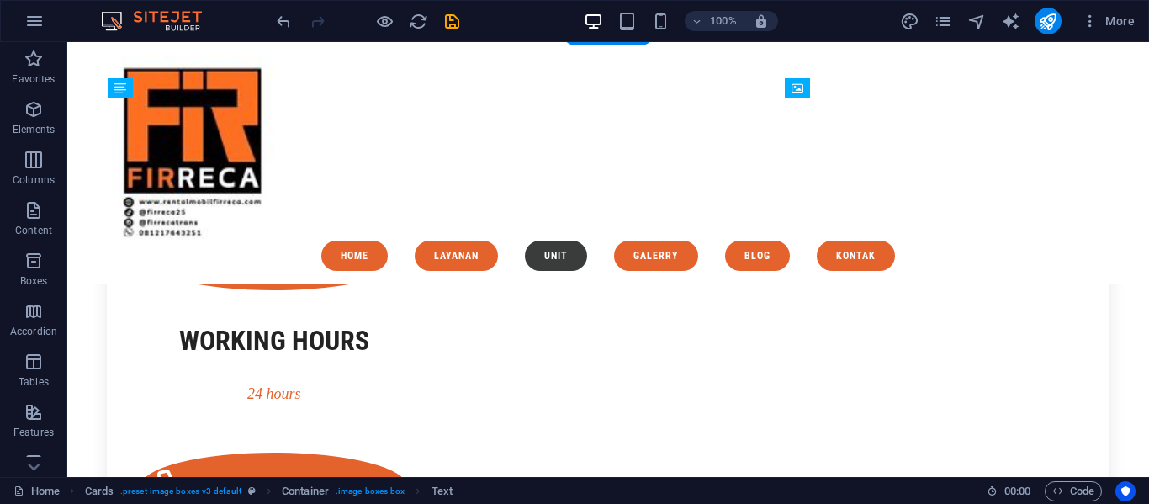
drag, startPoint x: 333, startPoint y: 353, endPoint x: 373, endPoint y: 306, distance: 61.5
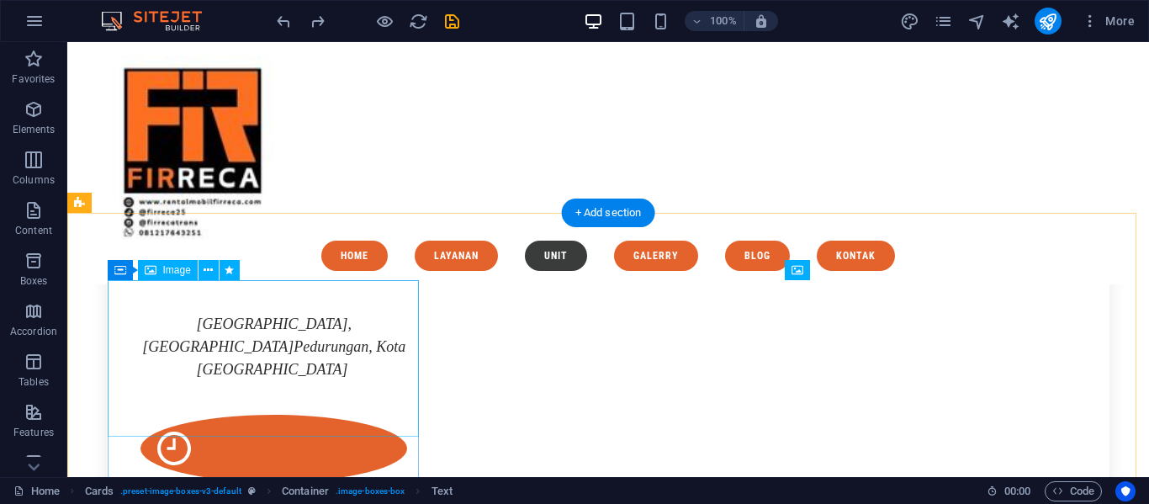
scroll to position [2657, 0]
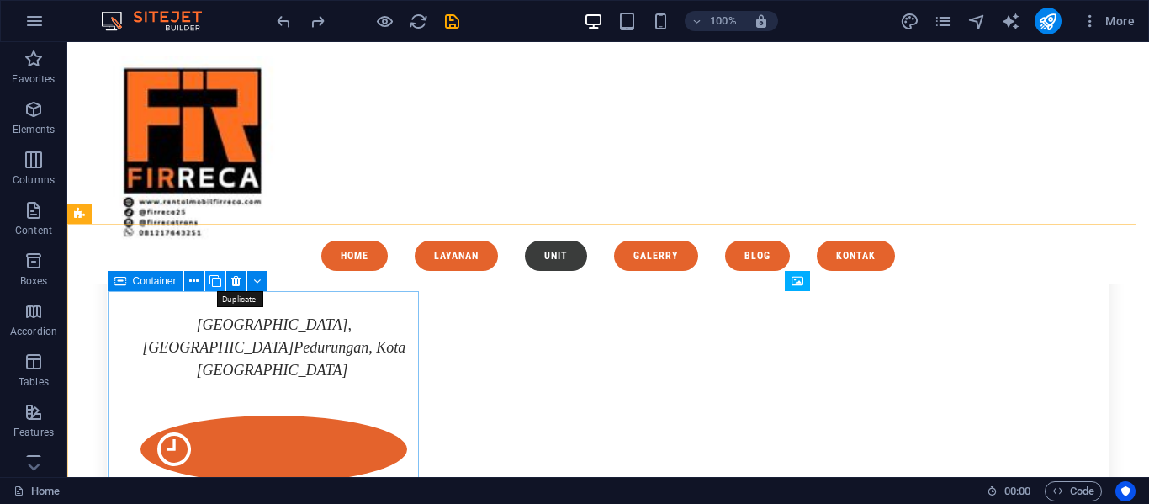
click at [213, 279] on icon at bounding box center [215, 282] width 12 height 18
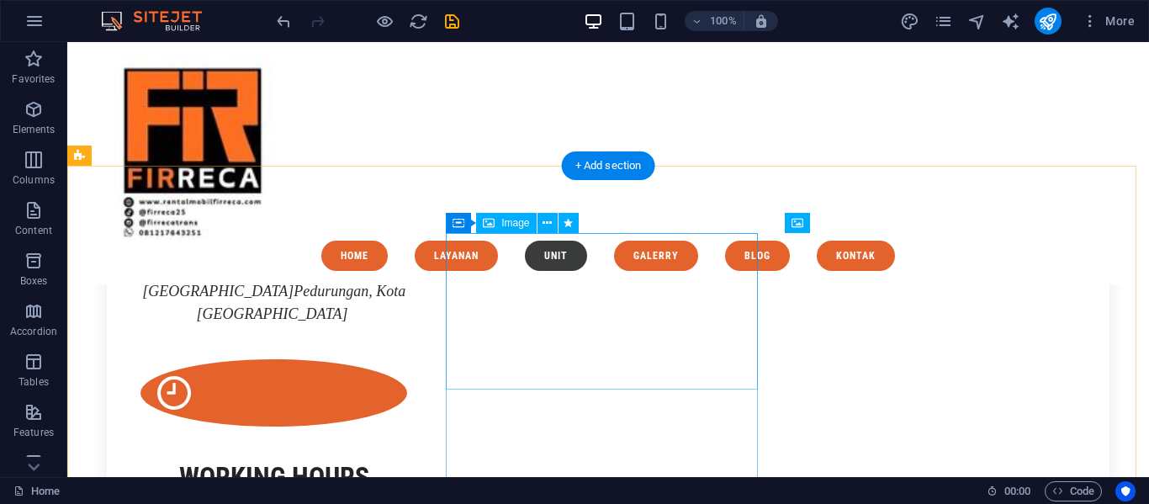
scroll to position [2715, 0]
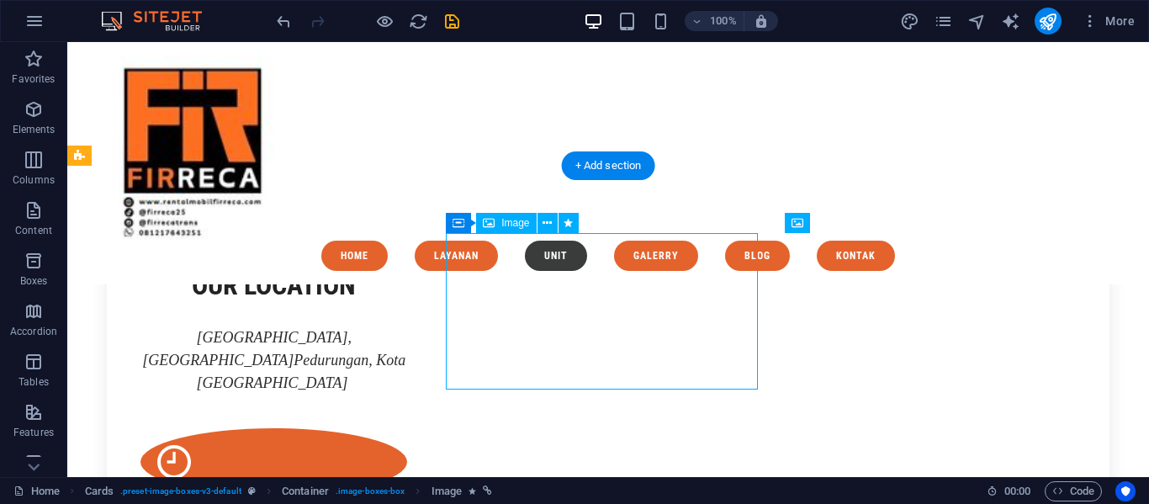
select select "%"
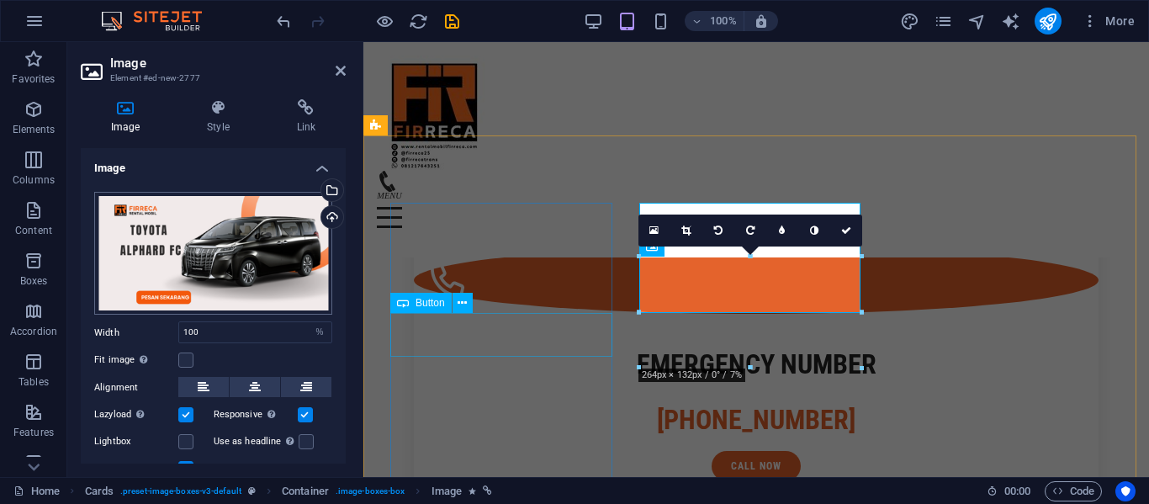
scroll to position [3684, 0]
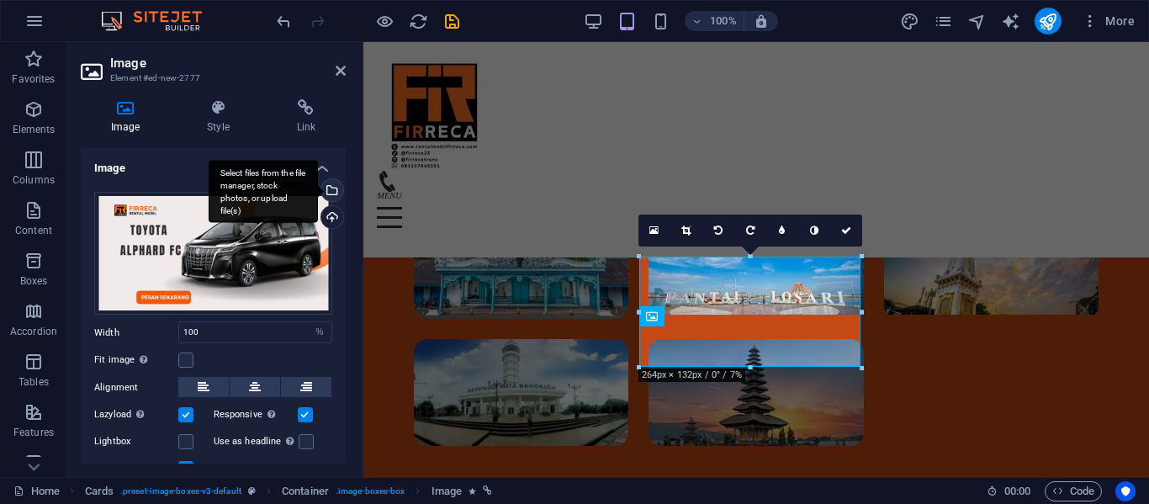
click at [329, 188] on div "Select files from the file manager, stock photos, or upload file(s)" at bounding box center [330, 191] width 25 height 25
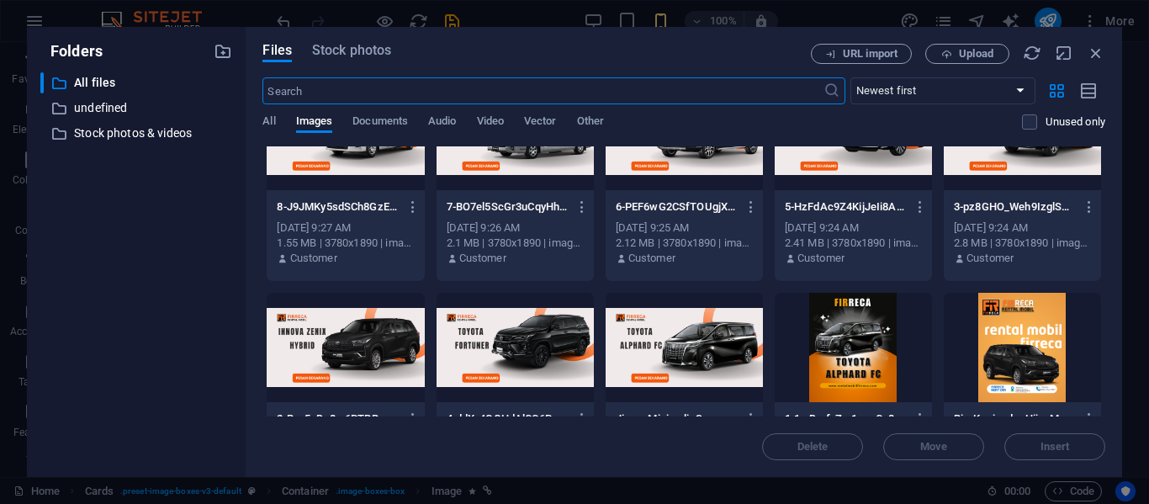
scroll to position [3671, 0]
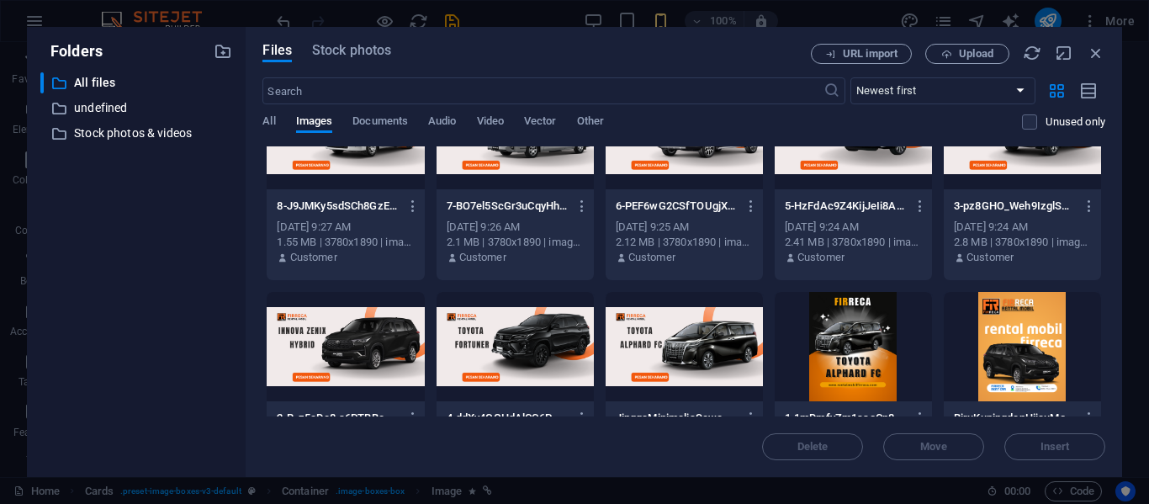
click at [522, 358] on div at bounding box center [515, 346] width 157 height 109
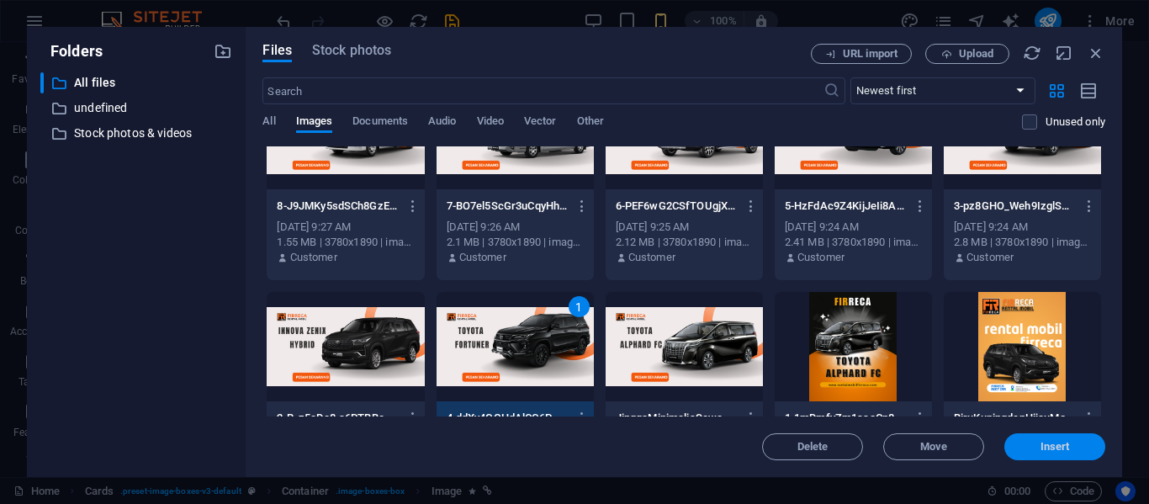
click at [1068, 457] on button "Insert" at bounding box center [1054, 446] width 101 height 27
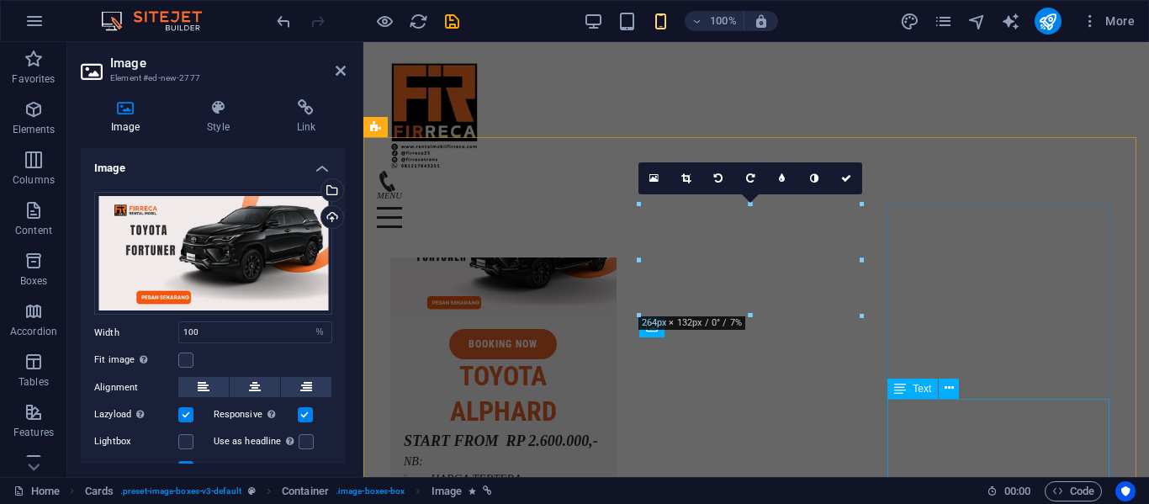
scroll to position [3736, 0]
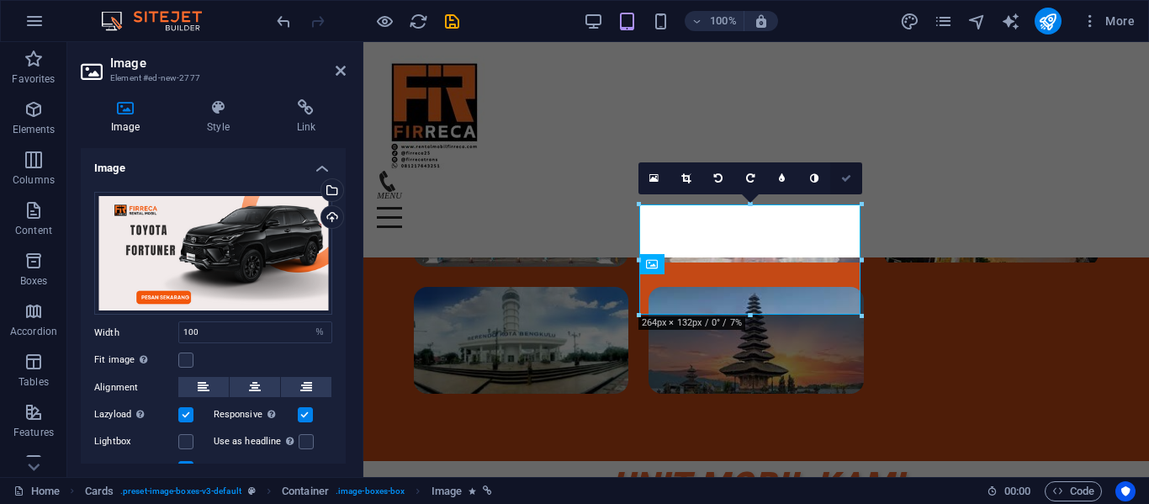
click at [845, 180] on icon at bounding box center [846, 178] width 10 height 10
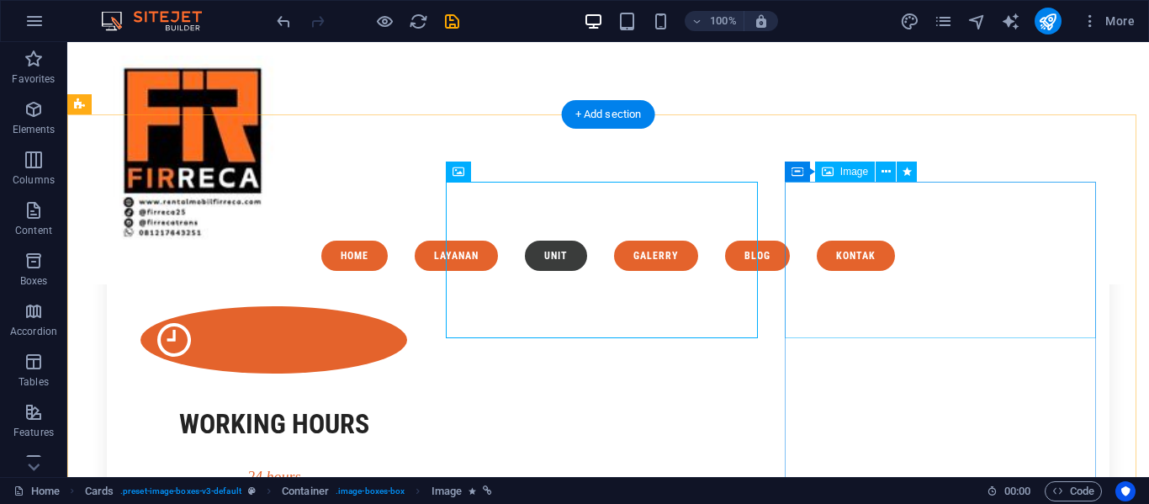
scroll to position [2620, 0]
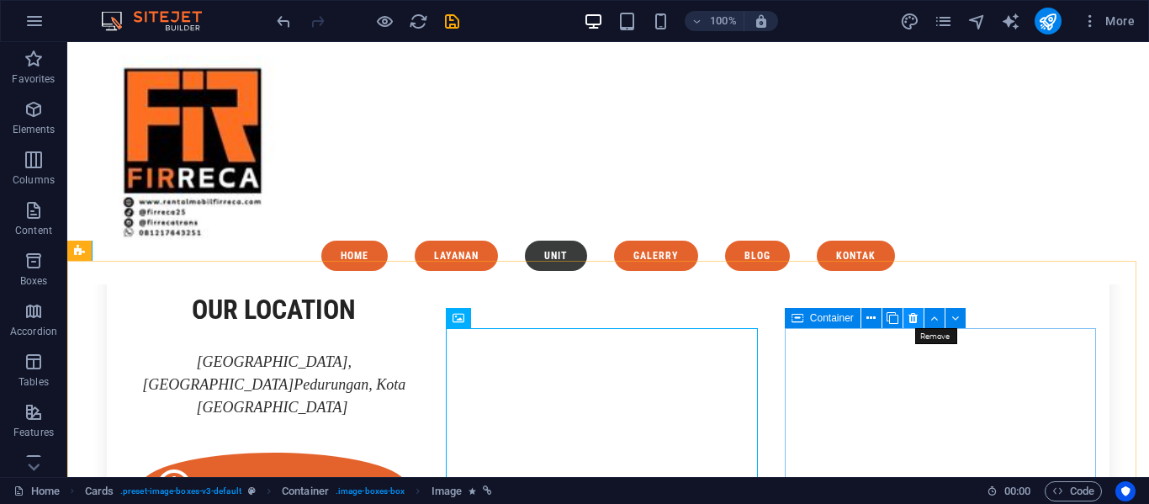
click at [914, 317] on icon at bounding box center [913, 319] width 9 height 18
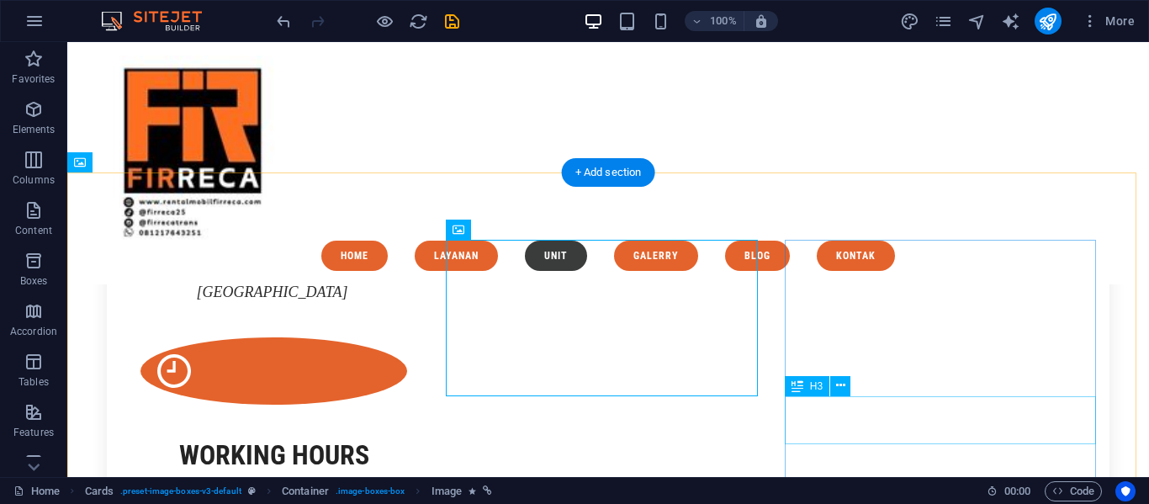
scroll to position [2777, 0]
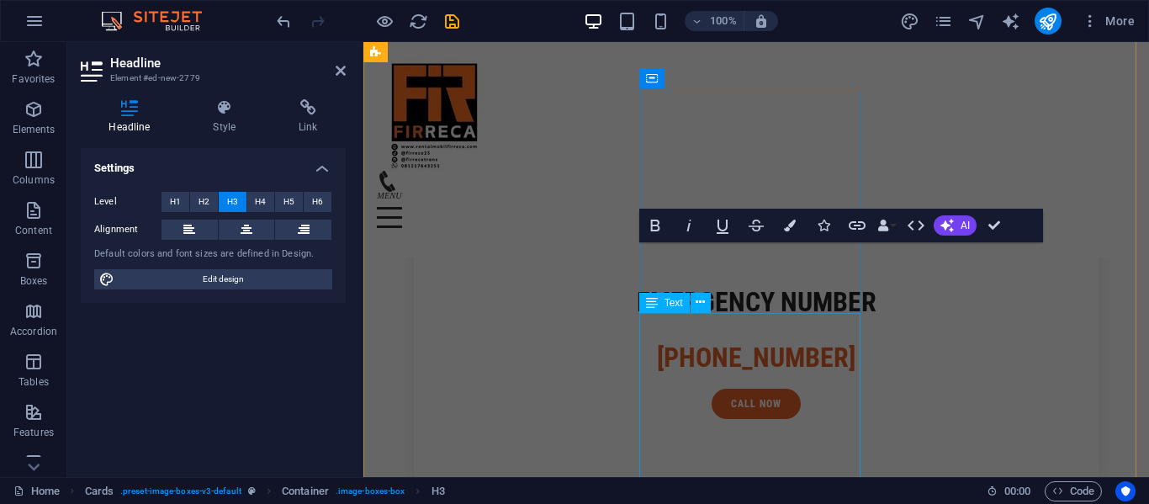
scroll to position [3852, 0]
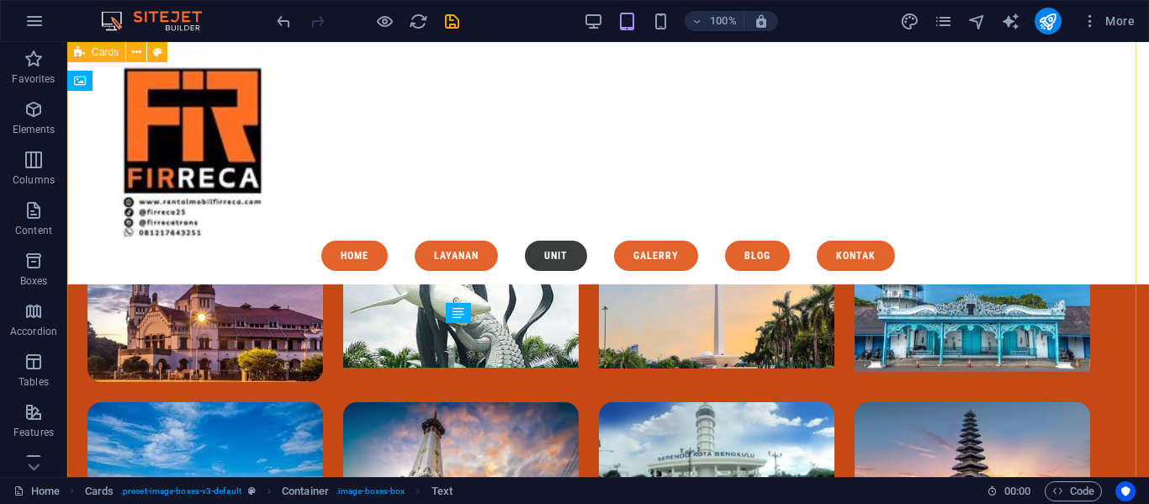
scroll to position [2859, 0]
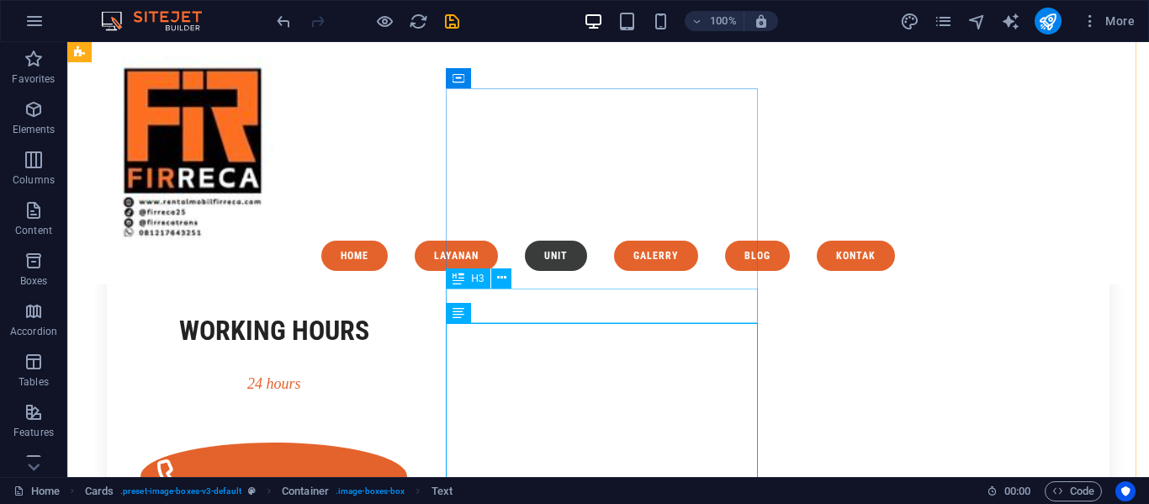
drag, startPoint x: 804, startPoint y: 280, endPoint x: 669, endPoint y: 301, distance: 137.1
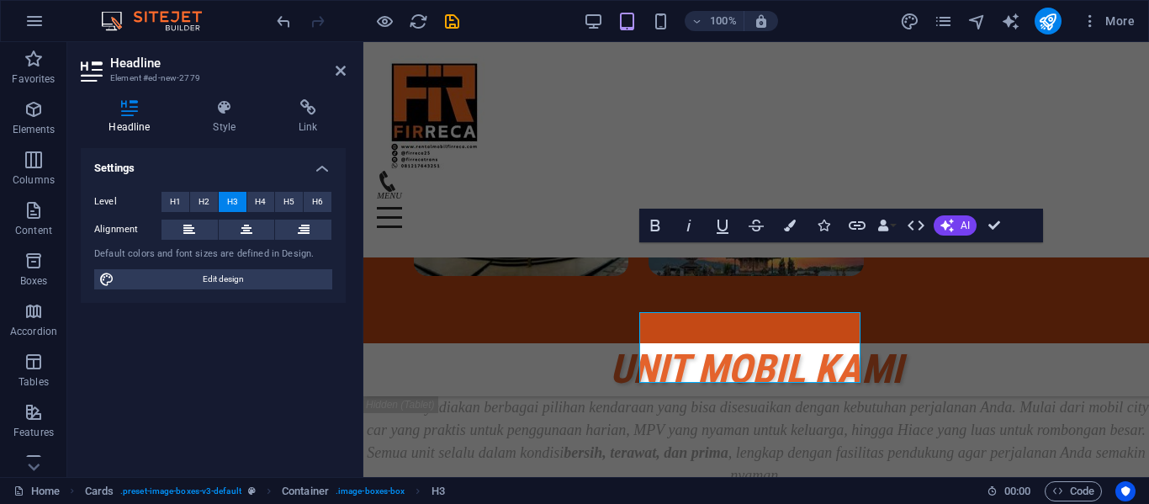
scroll to position [3852, 0]
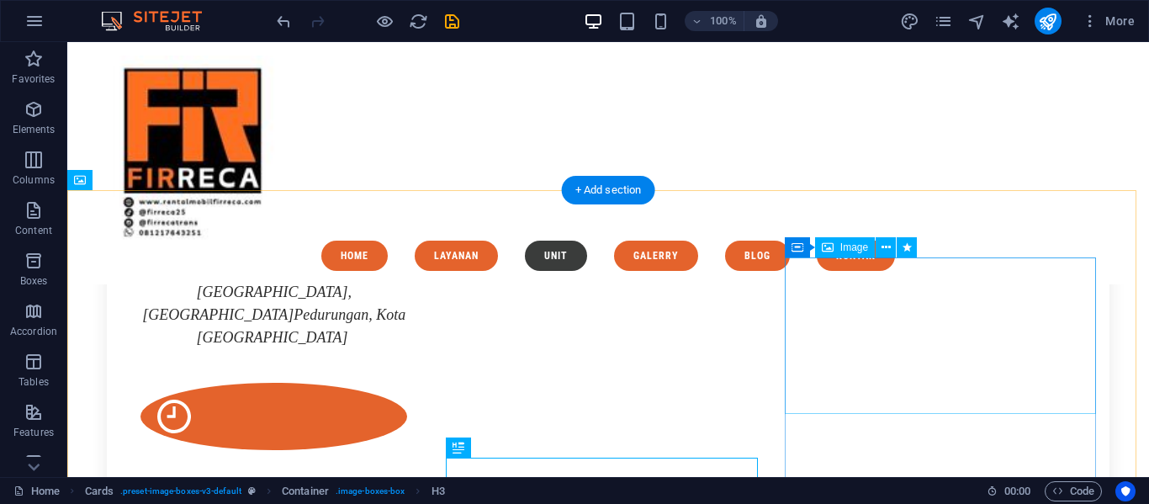
scroll to position [2690, 0]
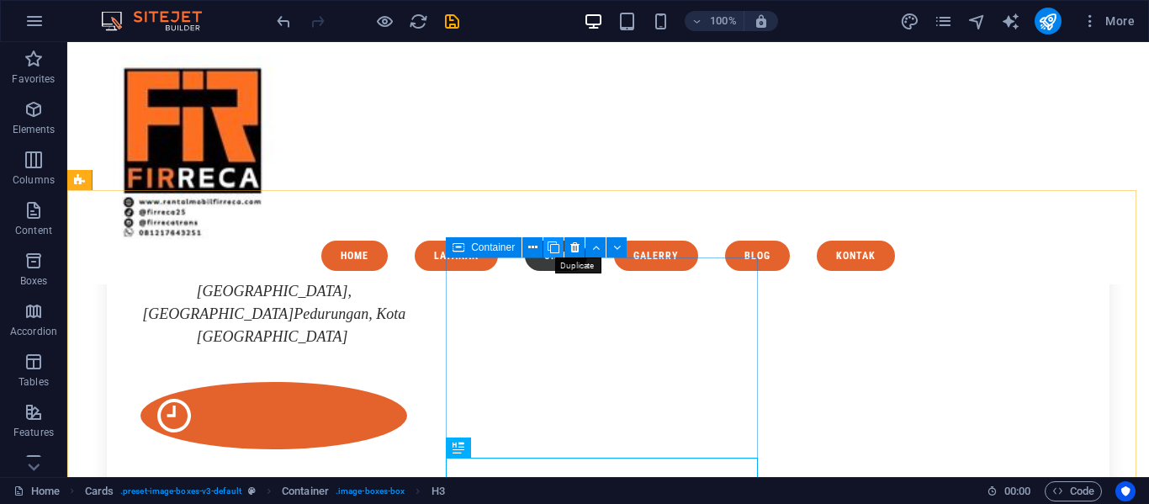
click at [559, 245] on icon at bounding box center [554, 248] width 12 height 18
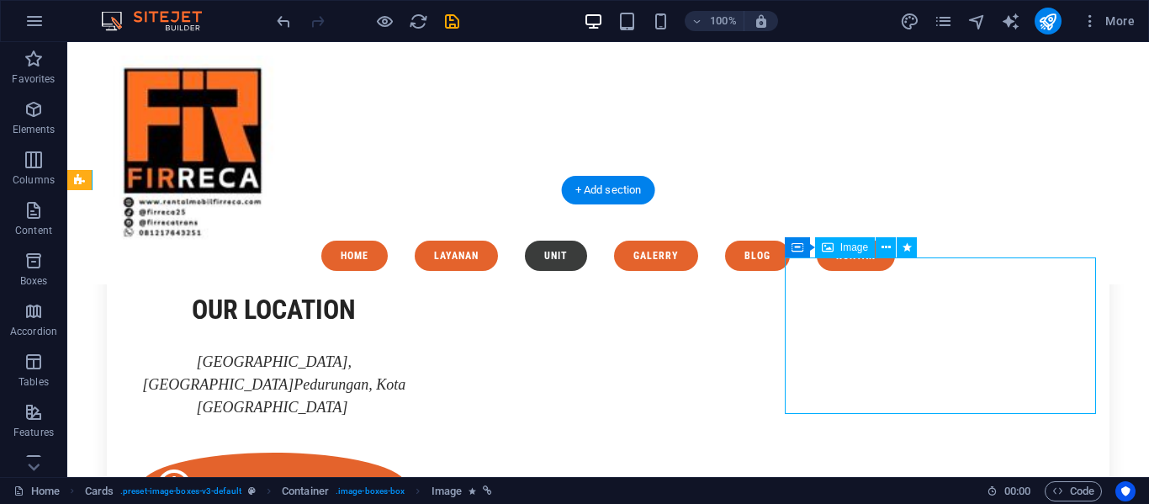
select select "%"
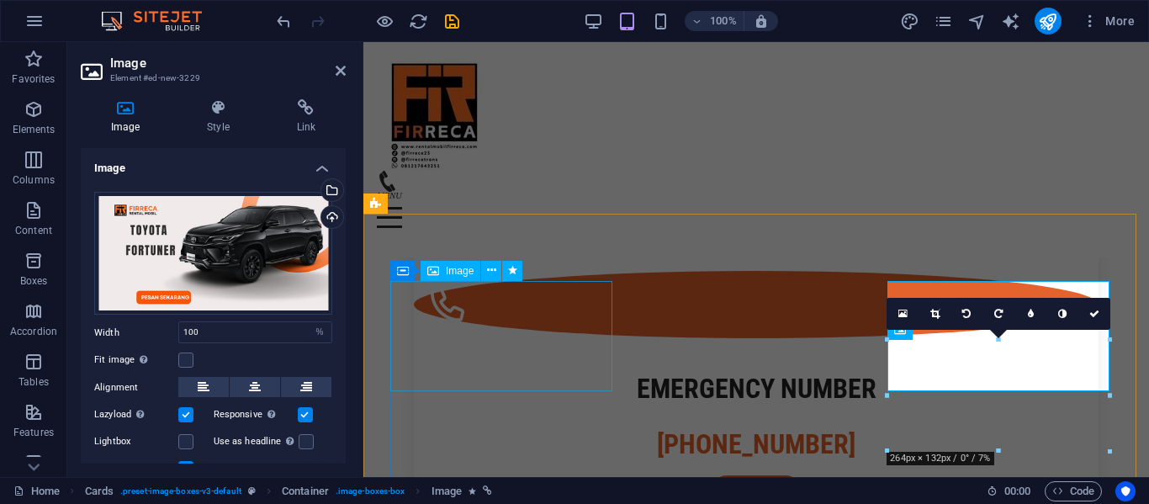
scroll to position [3659, 0]
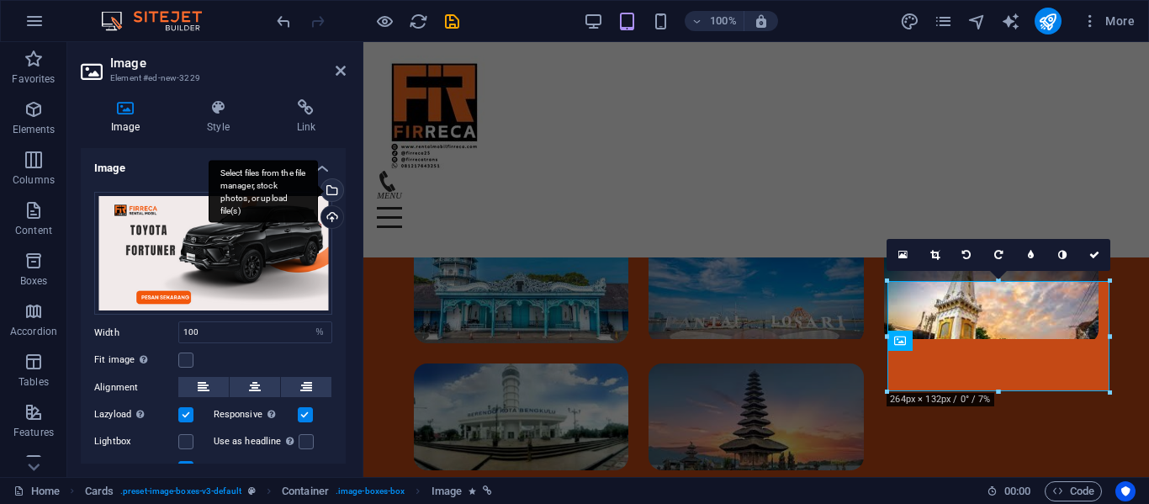
click at [318, 190] on div "Select files from the file manager, stock photos, or upload file(s)" at bounding box center [263, 191] width 109 height 63
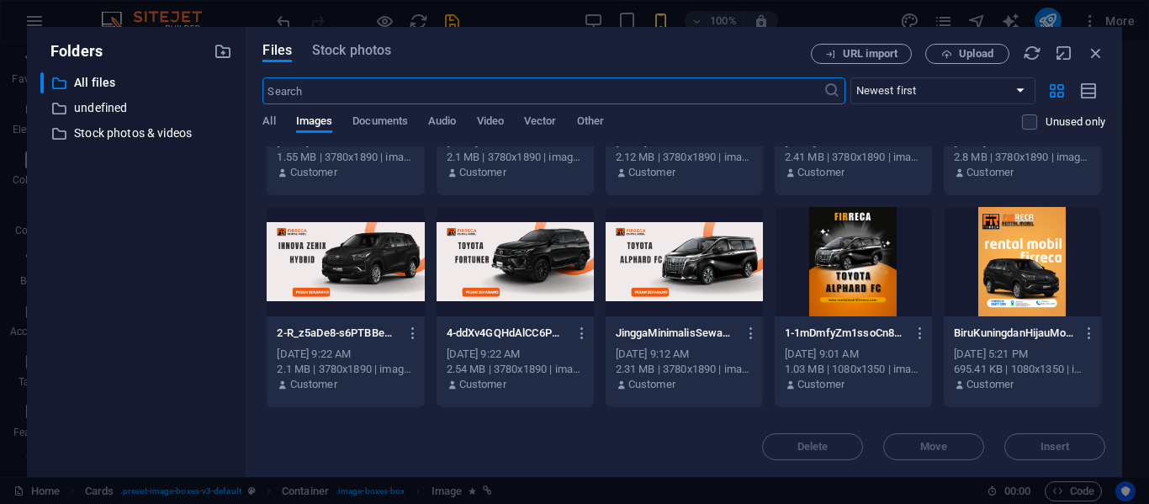
scroll to position [3748, 0]
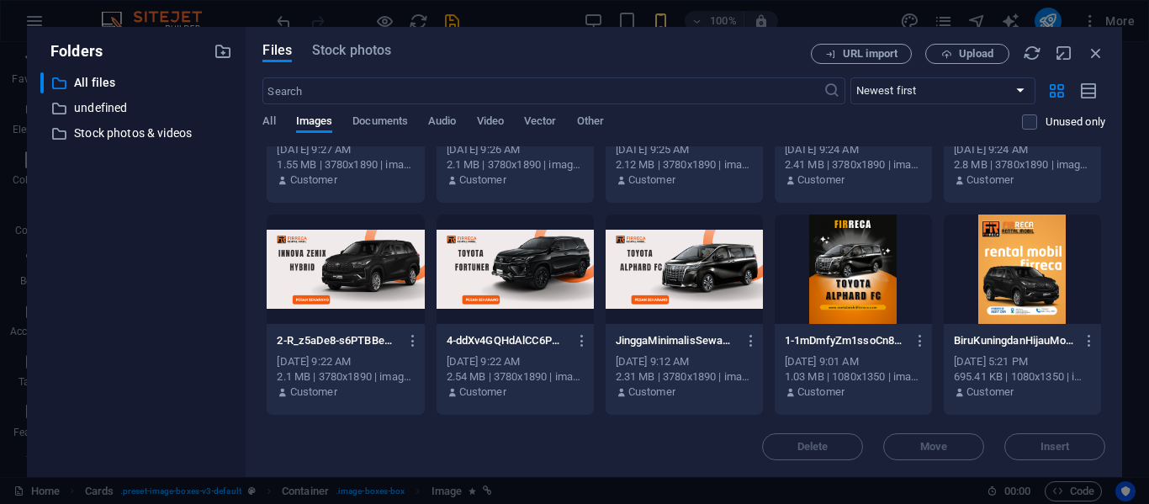
click at [369, 294] on div at bounding box center [345, 269] width 157 height 109
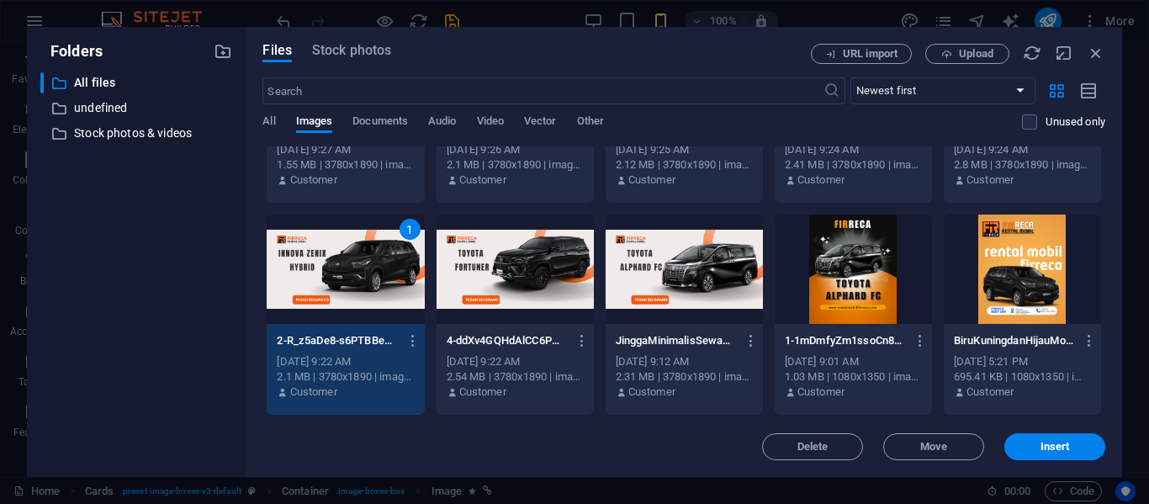
click at [369, 294] on div "1" at bounding box center [345, 269] width 157 height 109
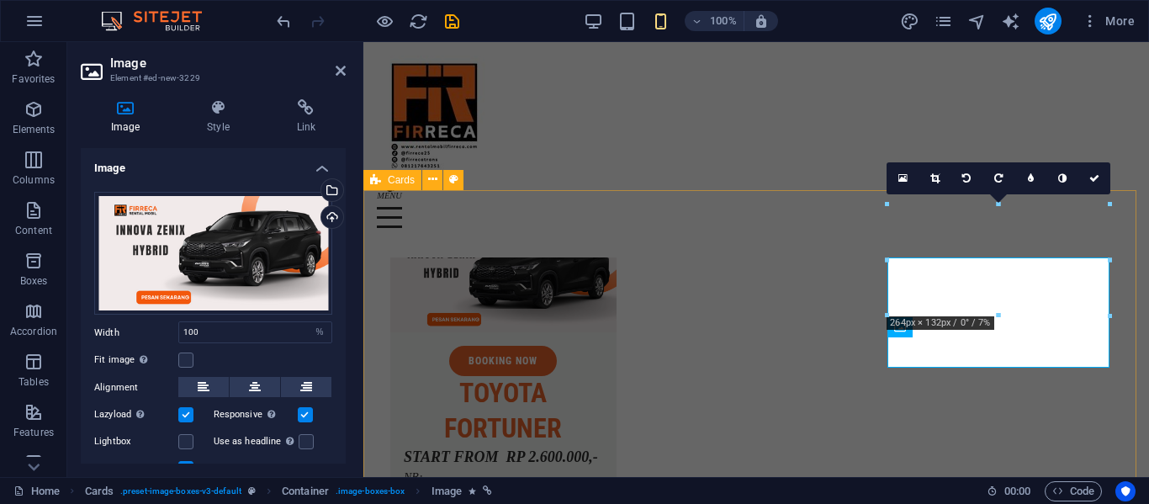
scroll to position [3736, 0]
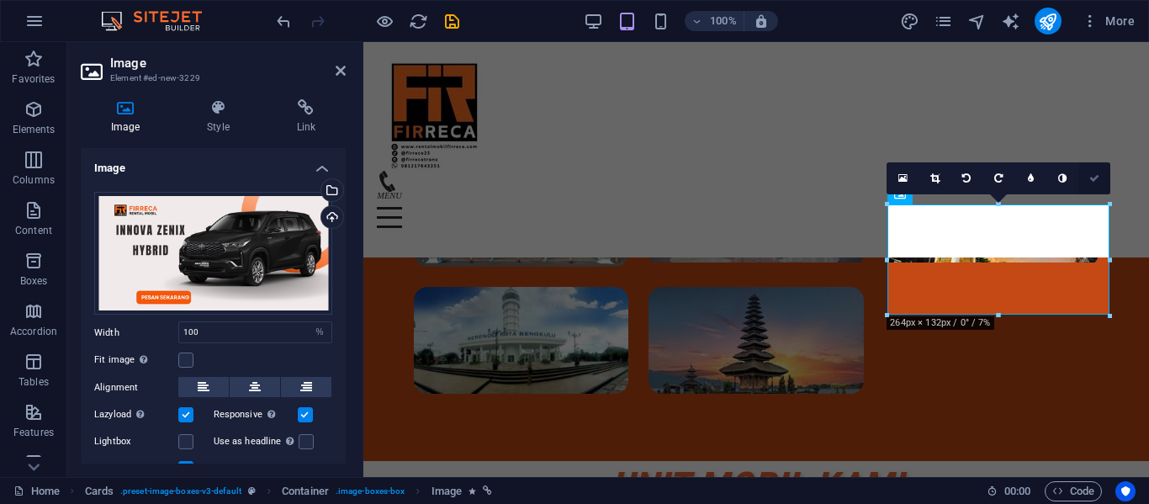
click at [1098, 181] on icon at bounding box center [1094, 178] width 10 height 10
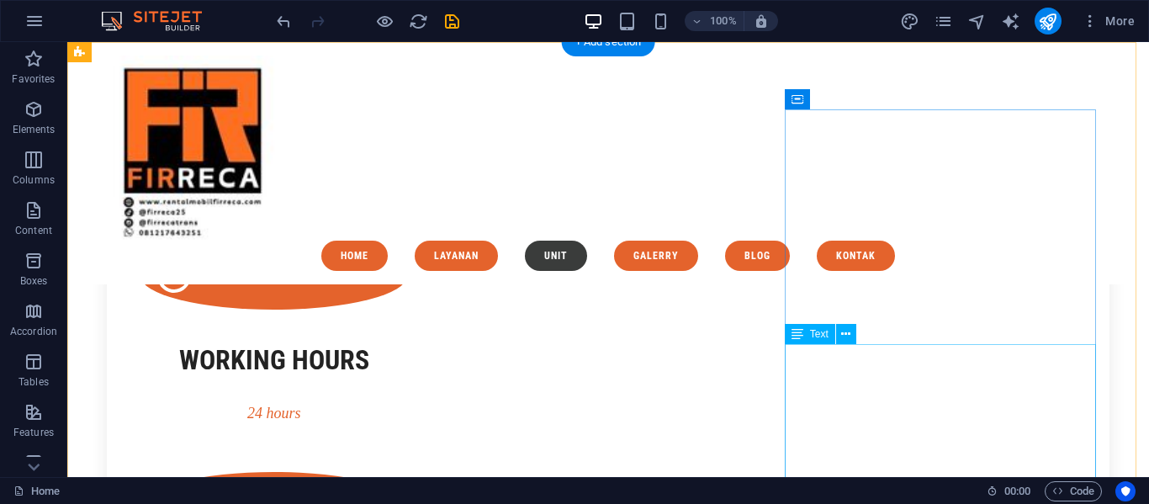
scroll to position [2829, 0]
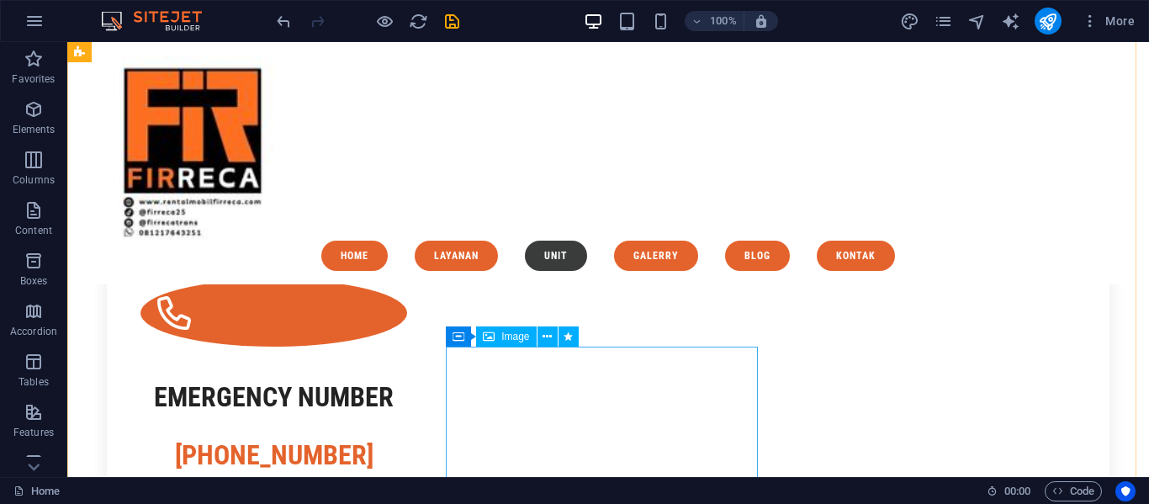
scroll to position [3022, 0]
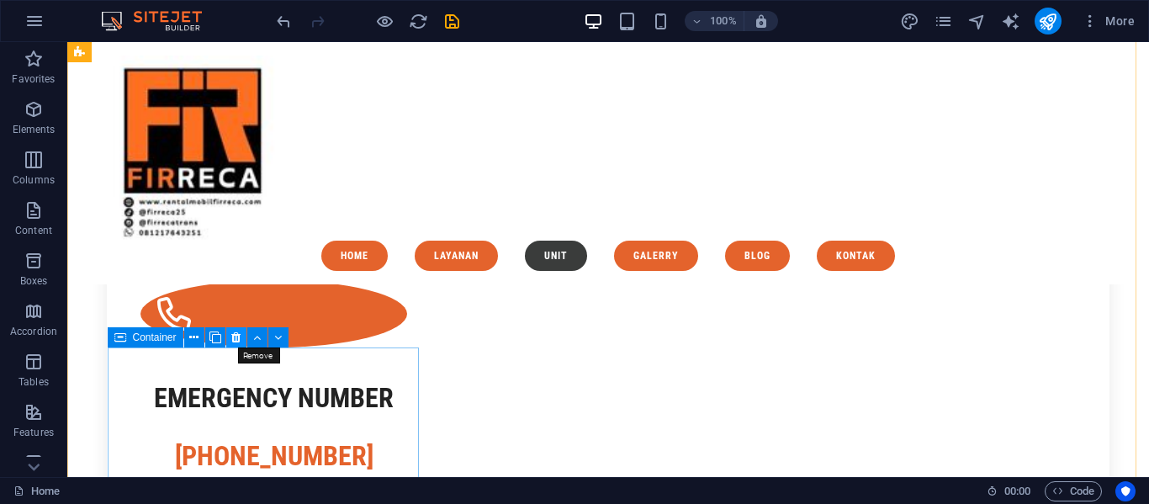
click at [236, 337] on icon at bounding box center [235, 338] width 9 height 18
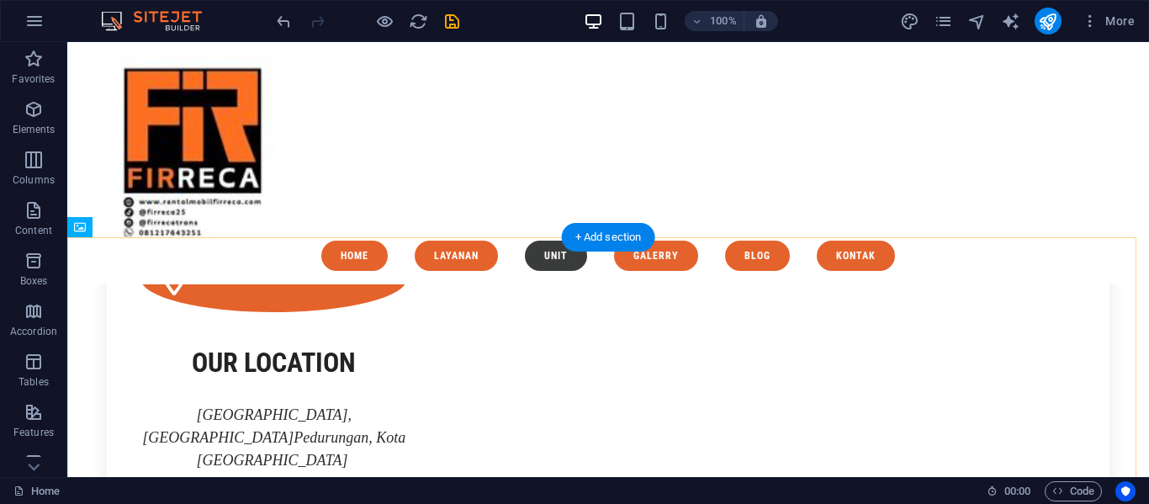
scroll to position [2564, 0]
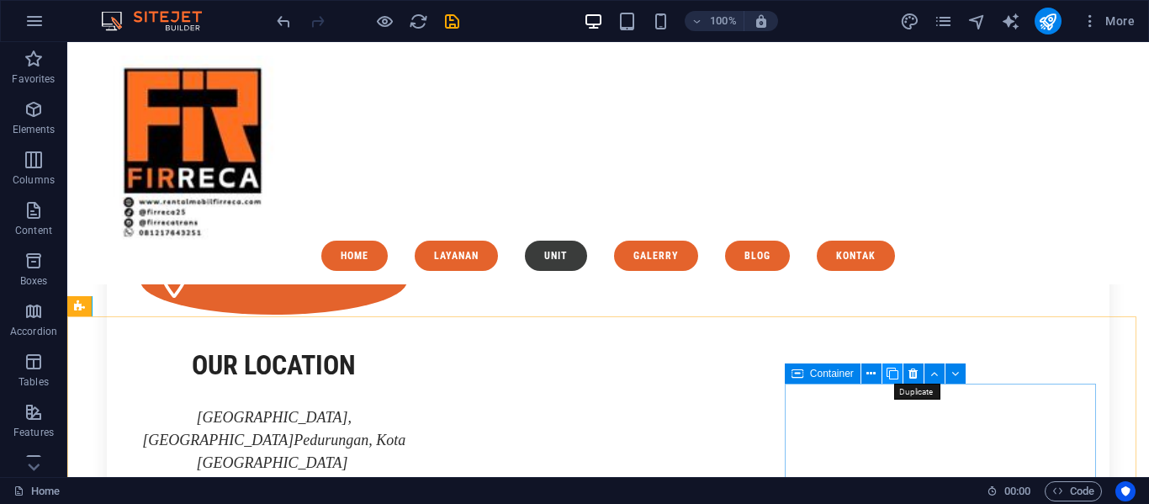
click at [887, 368] on icon at bounding box center [893, 374] width 12 height 18
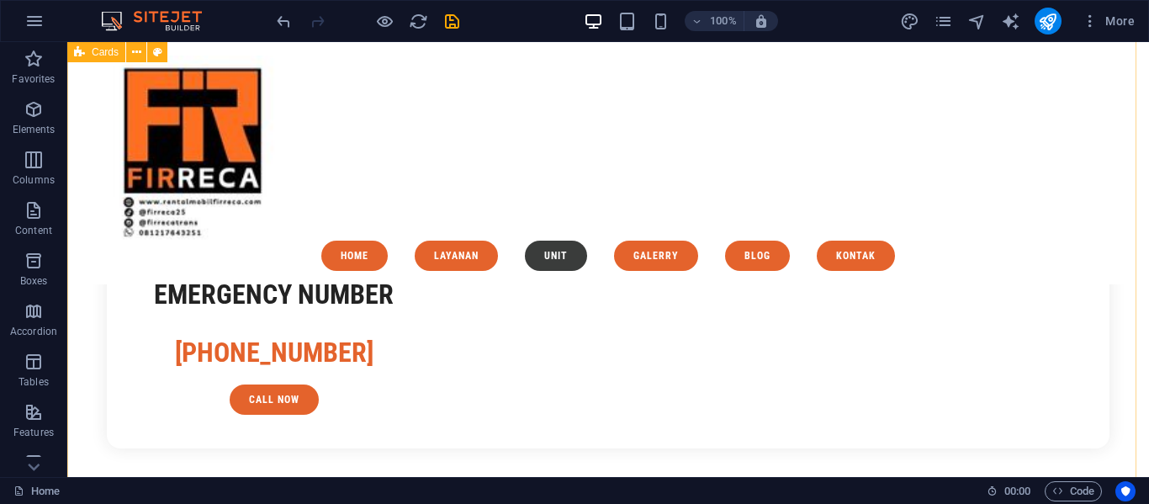
scroll to position [3124, 0]
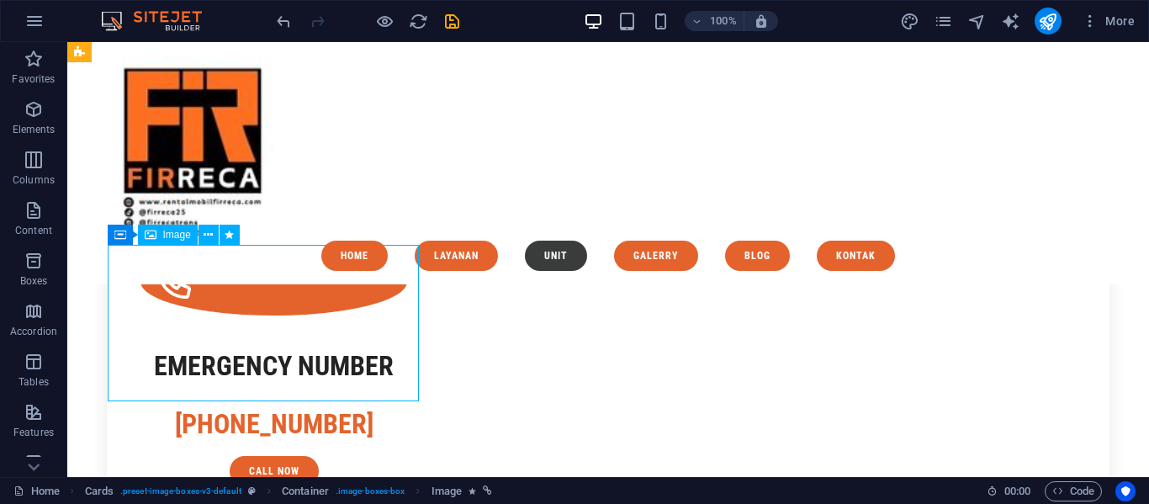
select select "%"
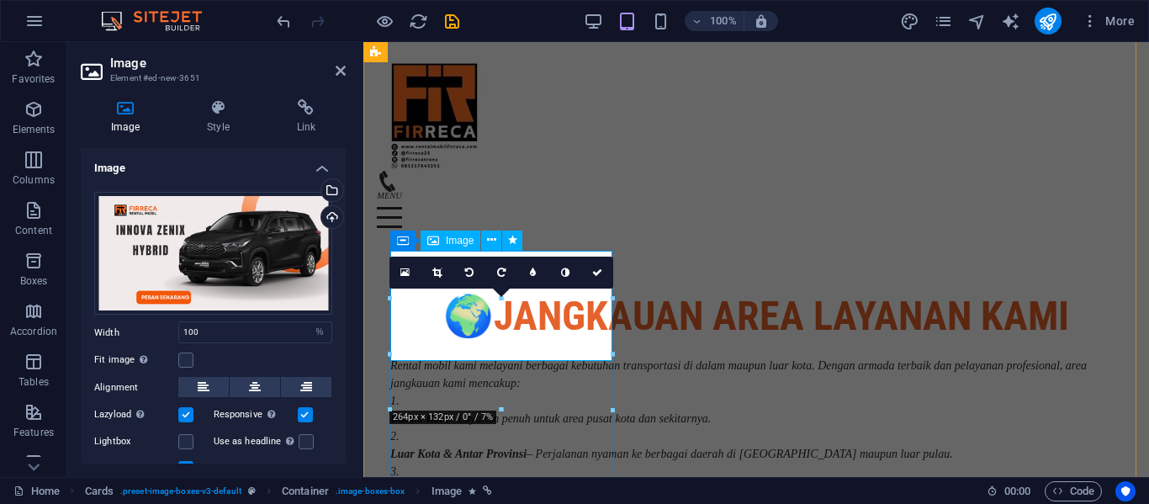
scroll to position [4071, 0]
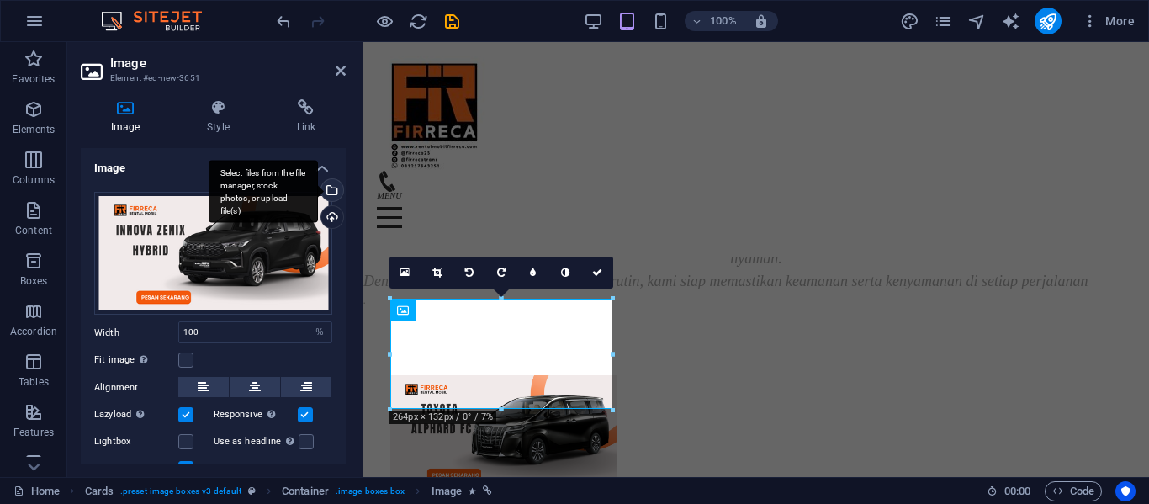
click at [332, 187] on div "Select files from the file manager, stock photos, or upload file(s)" at bounding box center [330, 191] width 25 height 25
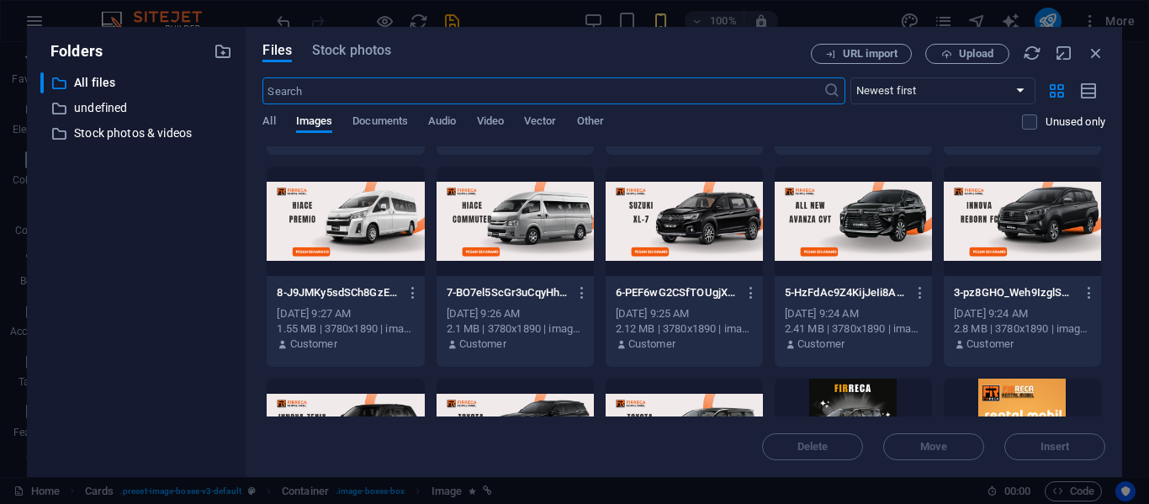
scroll to position [3584, 0]
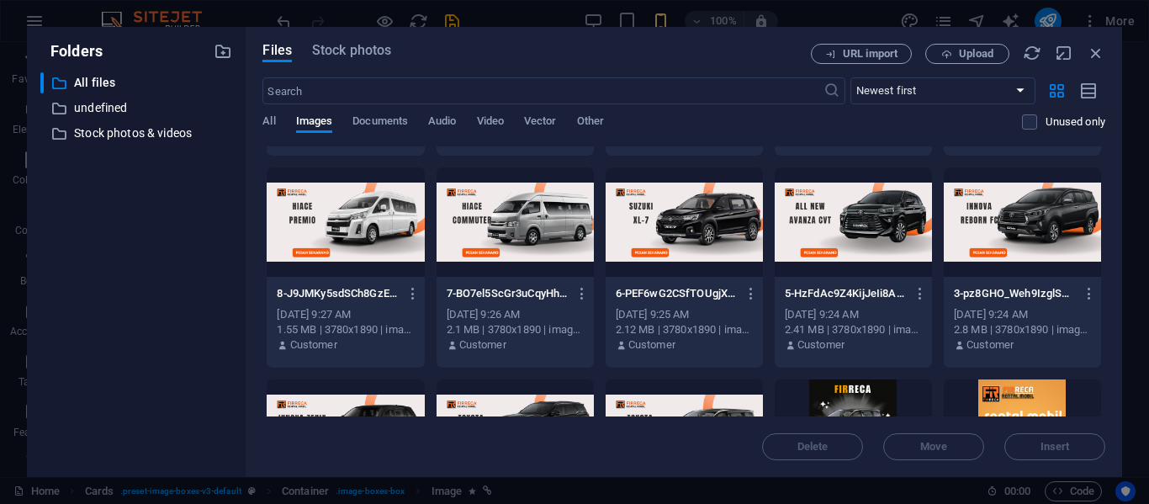
click at [997, 224] on div at bounding box center [1022, 221] width 157 height 109
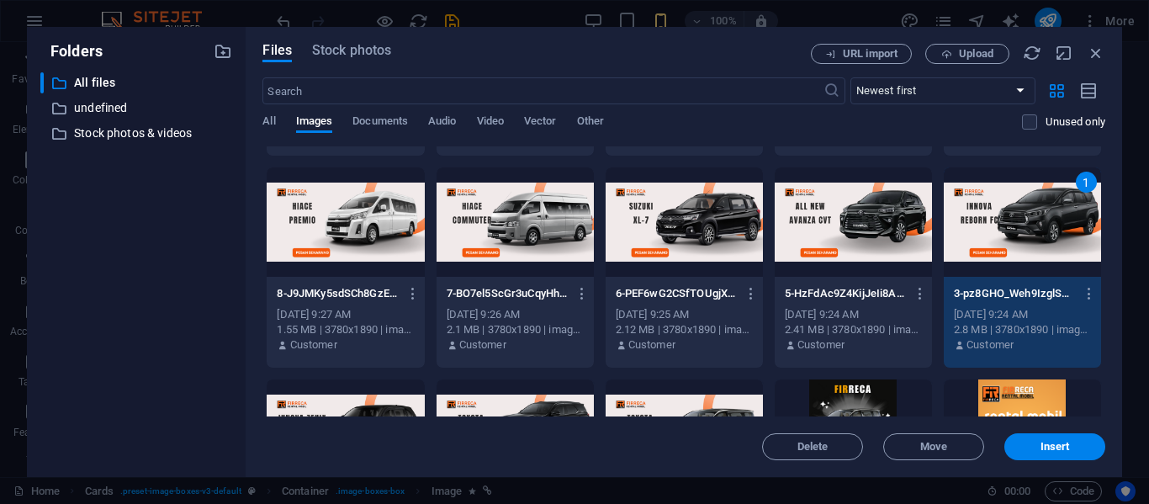
click at [997, 224] on div "1" at bounding box center [1022, 221] width 157 height 109
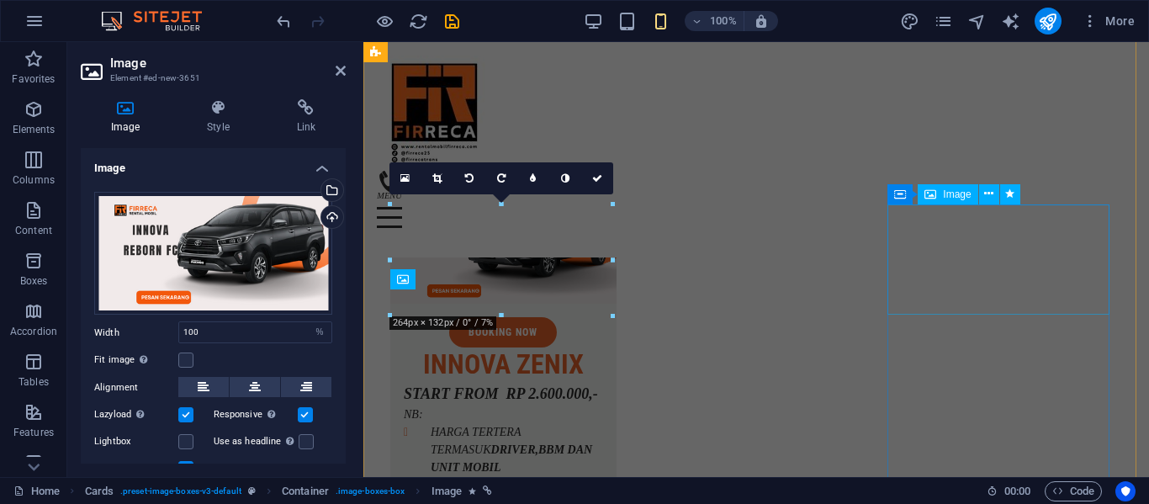
scroll to position [4165, 0]
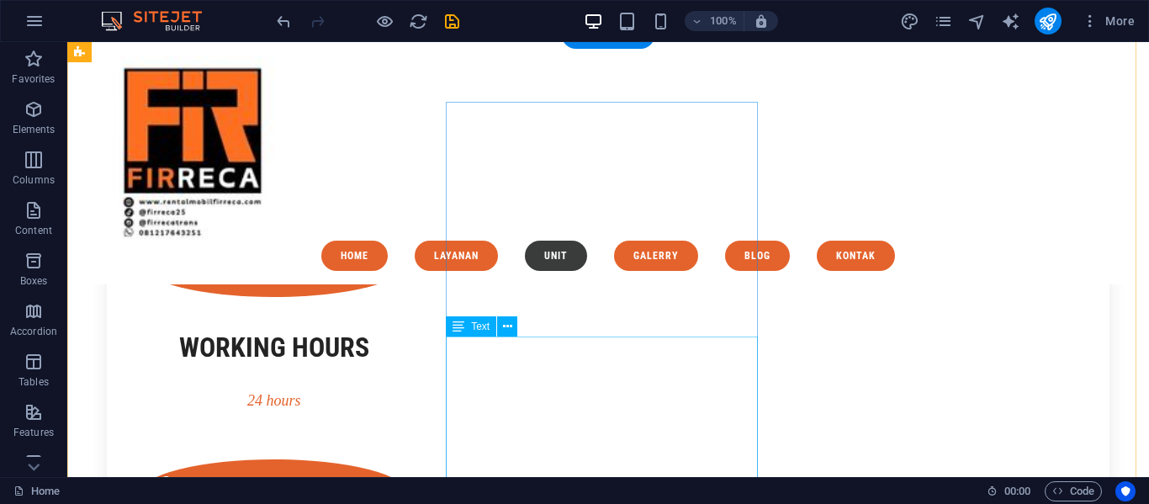
scroll to position [2842, 0]
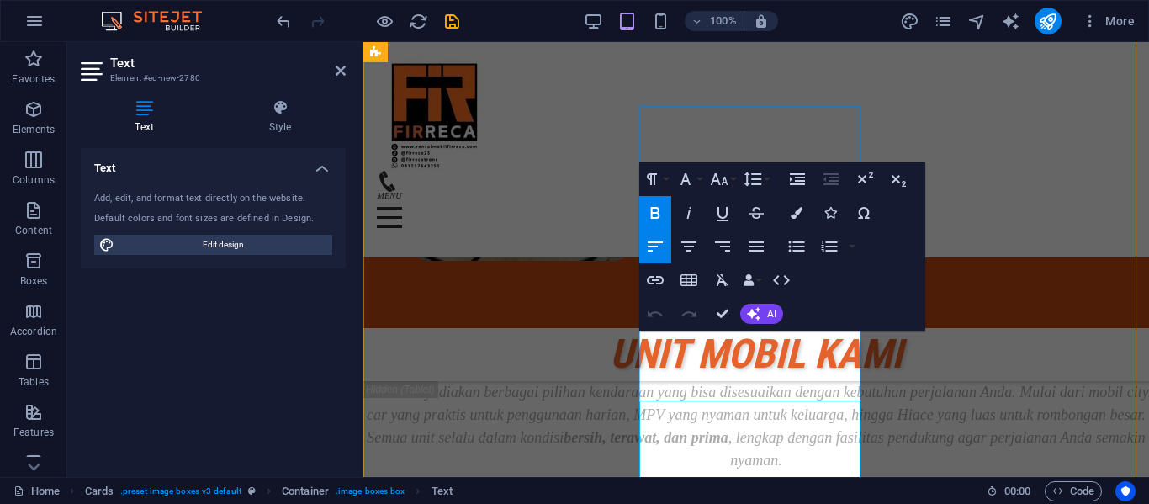
scroll to position [3834, 0]
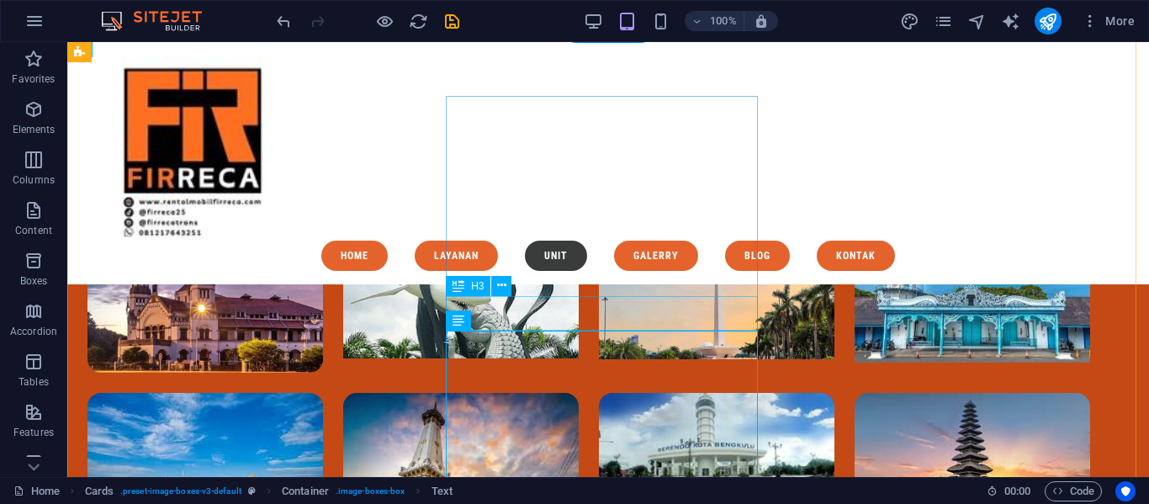
scroll to position [2852, 0]
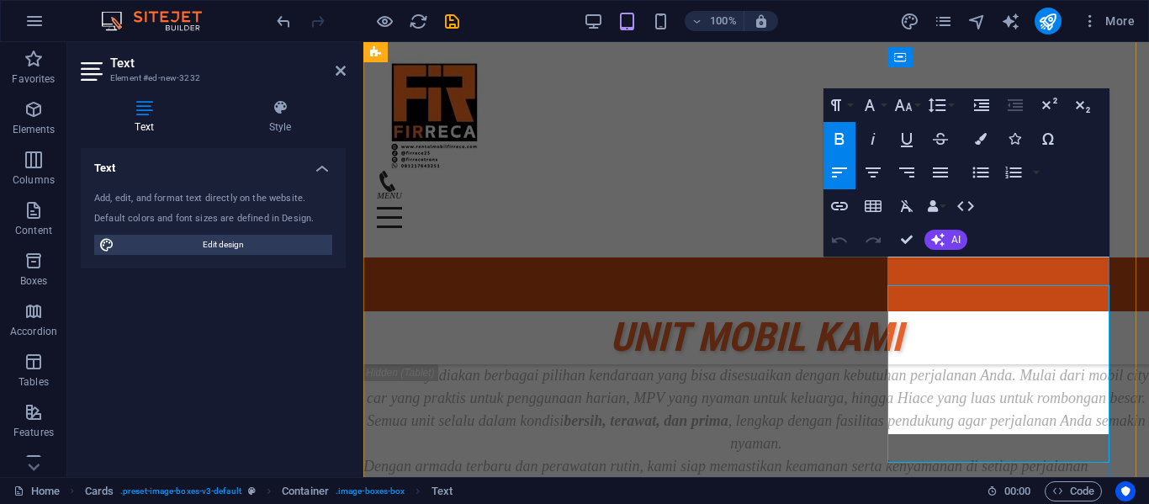
scroll to position [3844, 0]
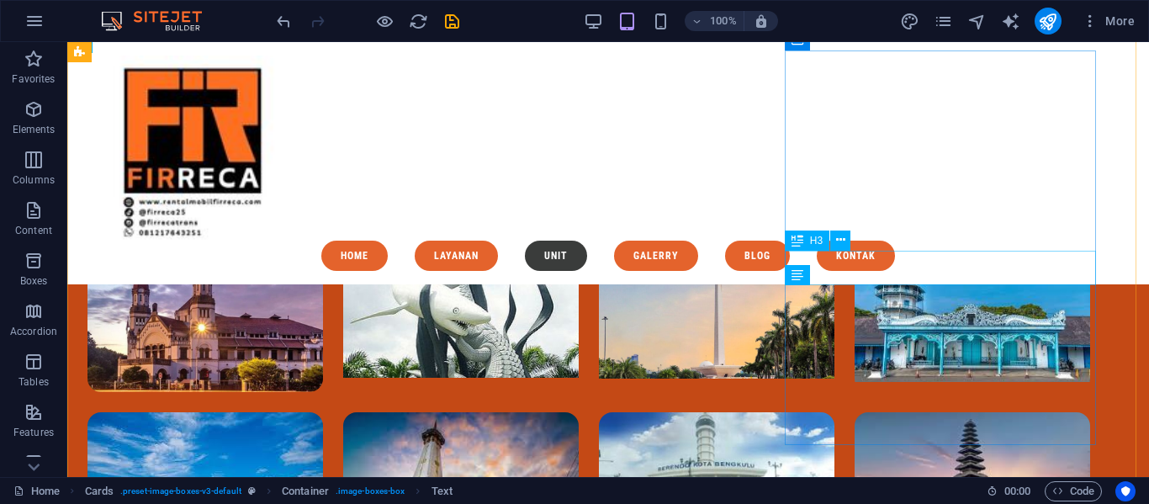
scroll to position [2897, 0]
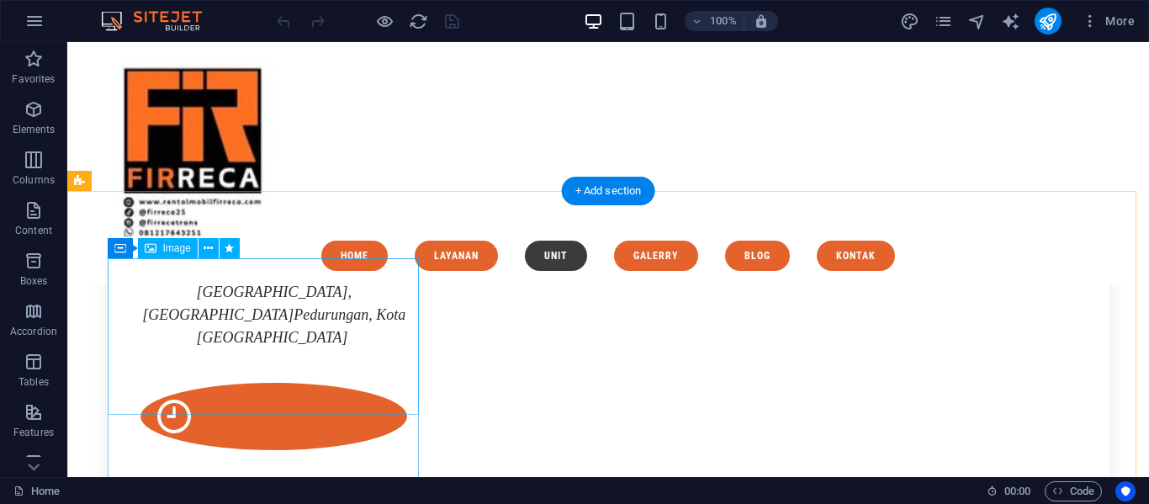
scroll to position [2689, 0]
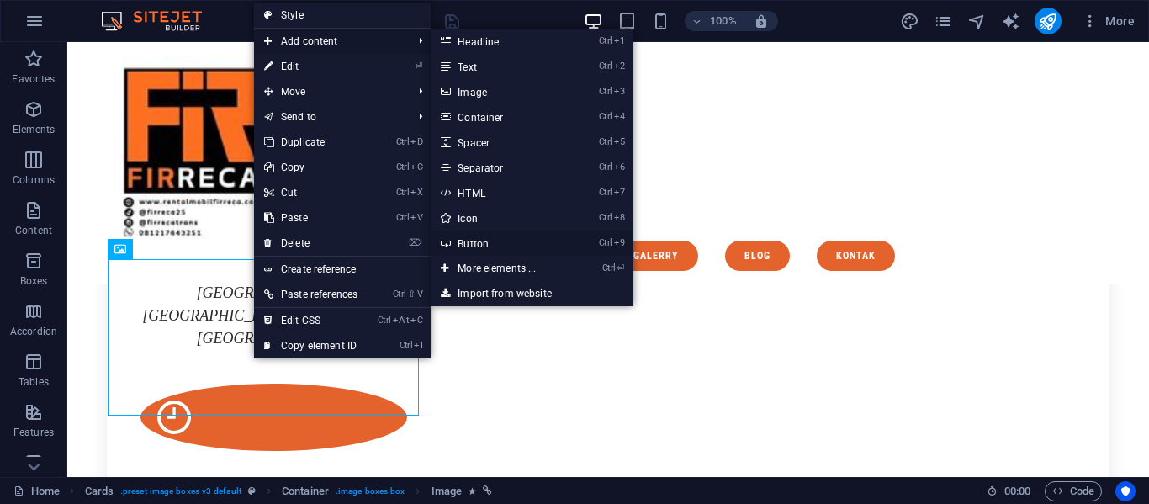
click at [449, 237] on icon at bounding box center [445, 242] width 8 height 25
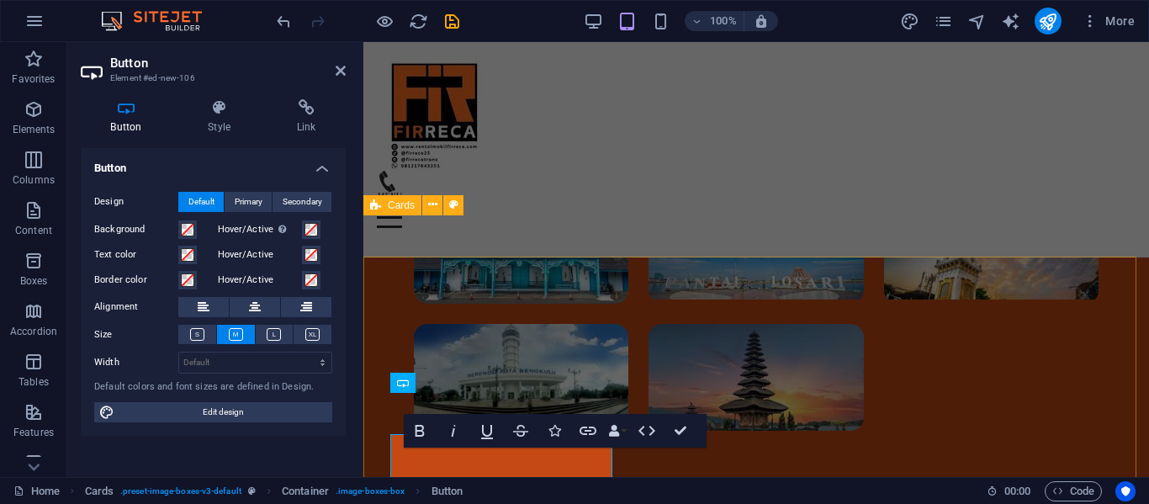
scroll to position [3658, 0]
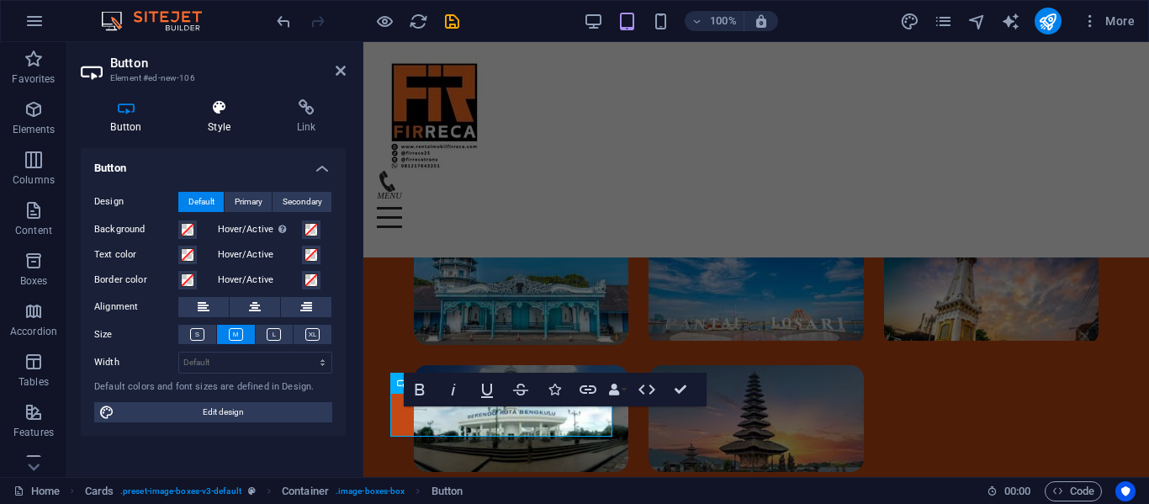
click at [232, 130] on h4 "Style" at bounding box center [222, 116] width 89 height 35
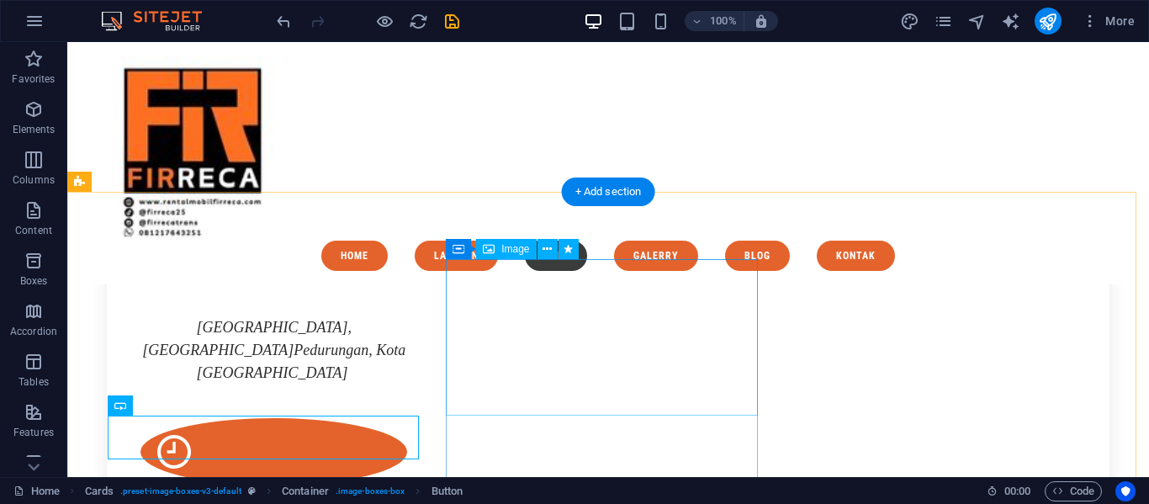
scroll to position [2689, 0]
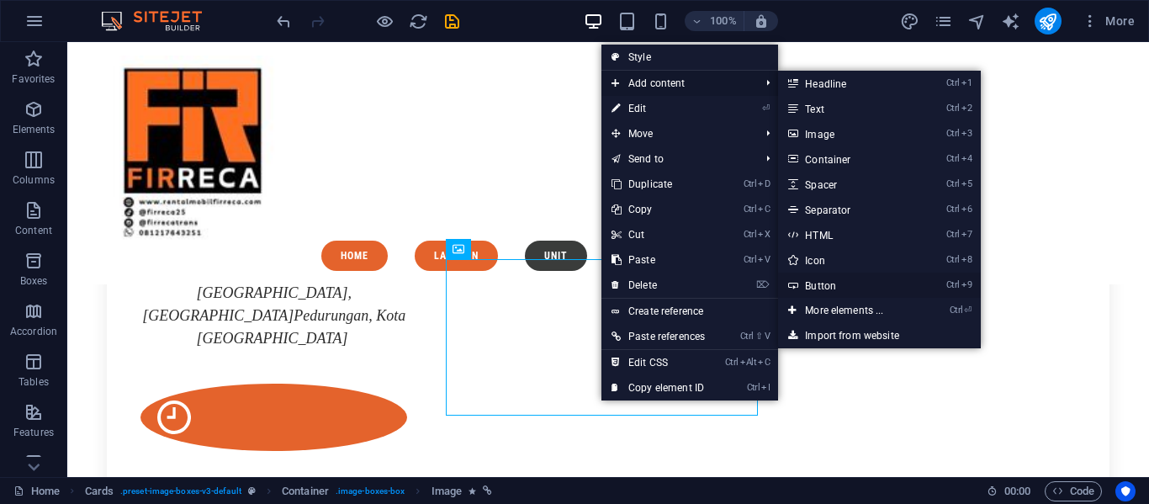
click at [818, 280] on link "Ctrl 9 Button" at bounding box center [847, 285] width 139 height 25
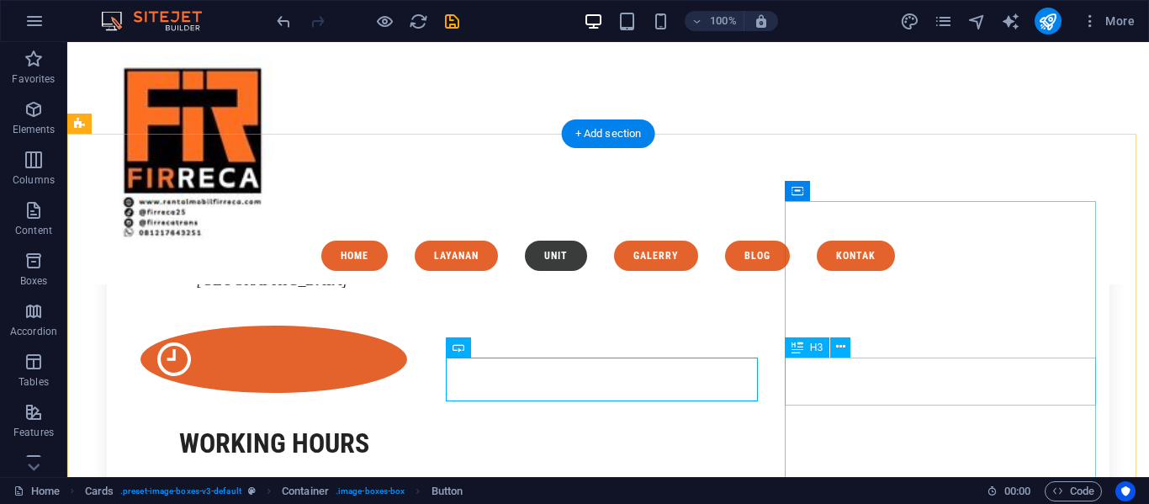
scroll to position [2747, 0]
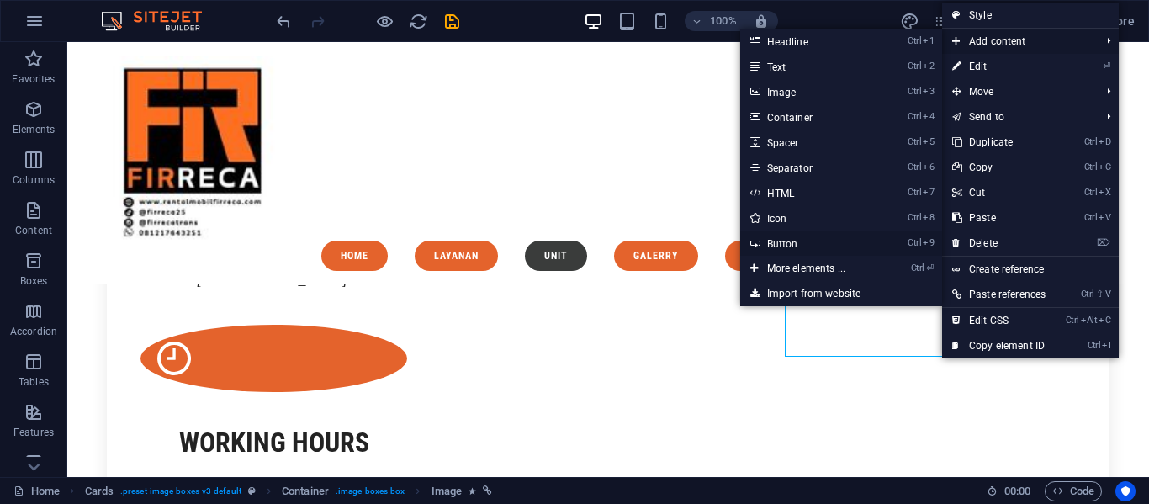
click at [821, 242] on link "Ctrl 9 Button" at bounding box center [809, 242] width 139 height 25
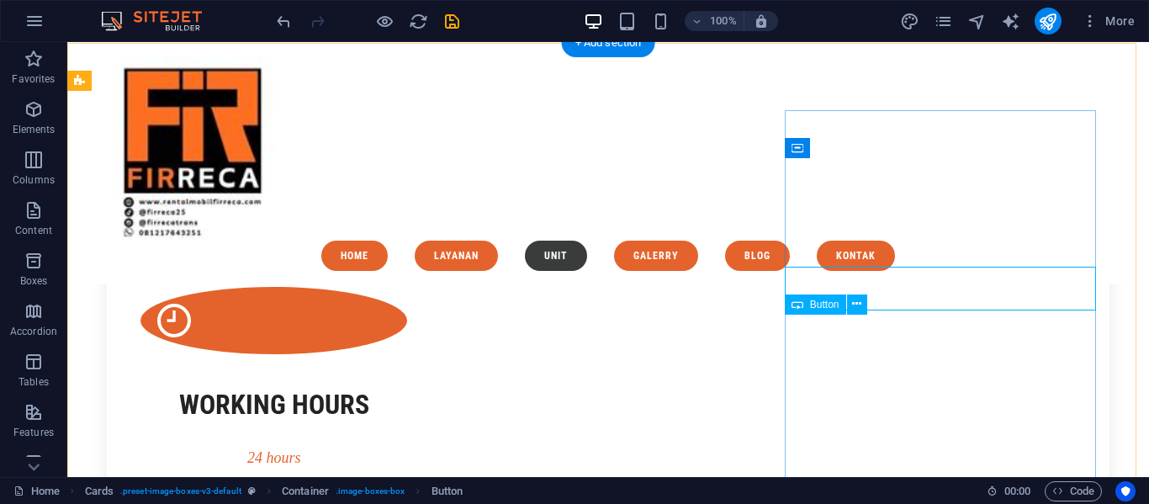
scroll to position [2789, 0]
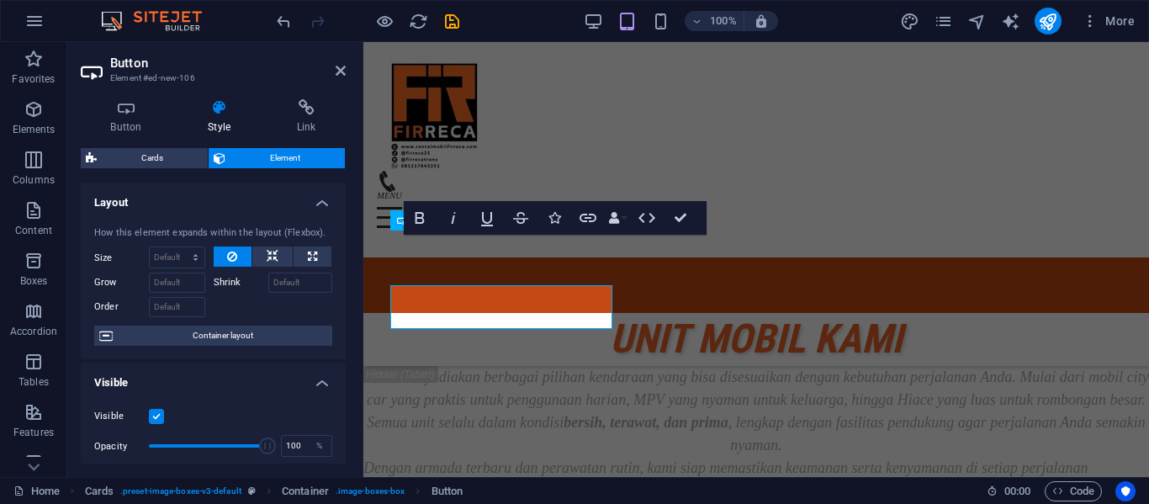
scroll to position [3820, 0]
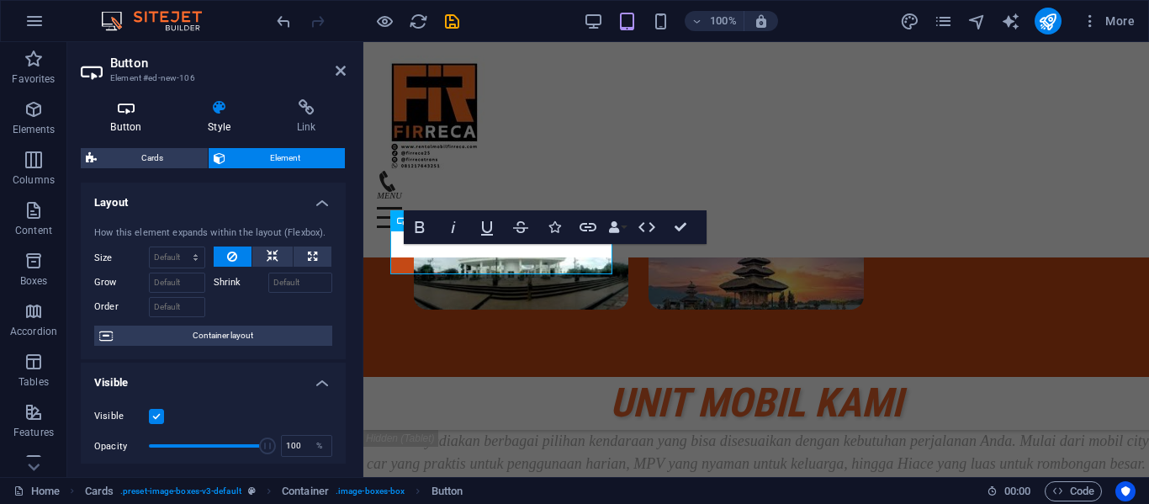
click at [138, 133] on h4 "Button" at bounding box center [130, 116] width 98 height 35
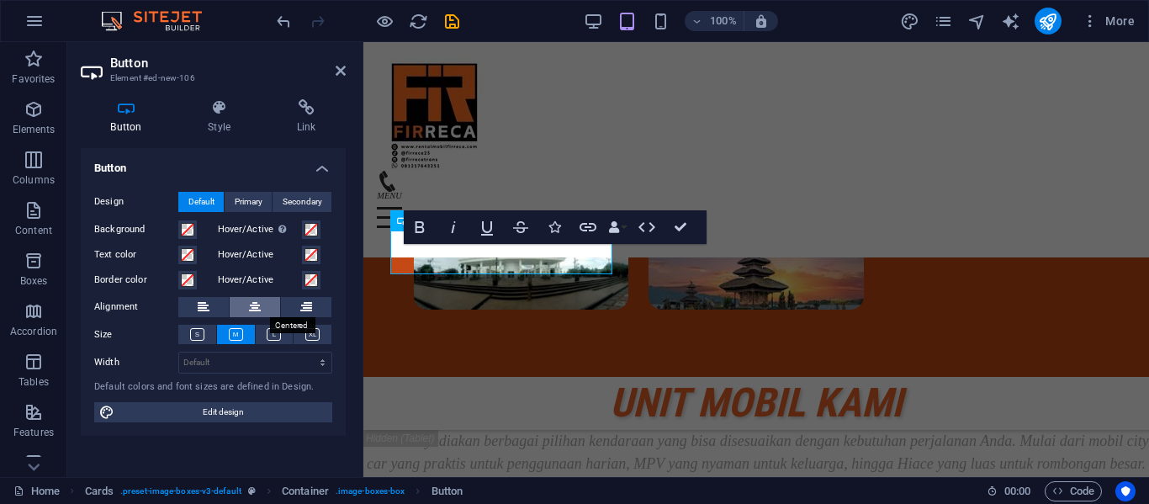
click at [254, 301] on icon at bounding box center [255, 307] width 12 height 20
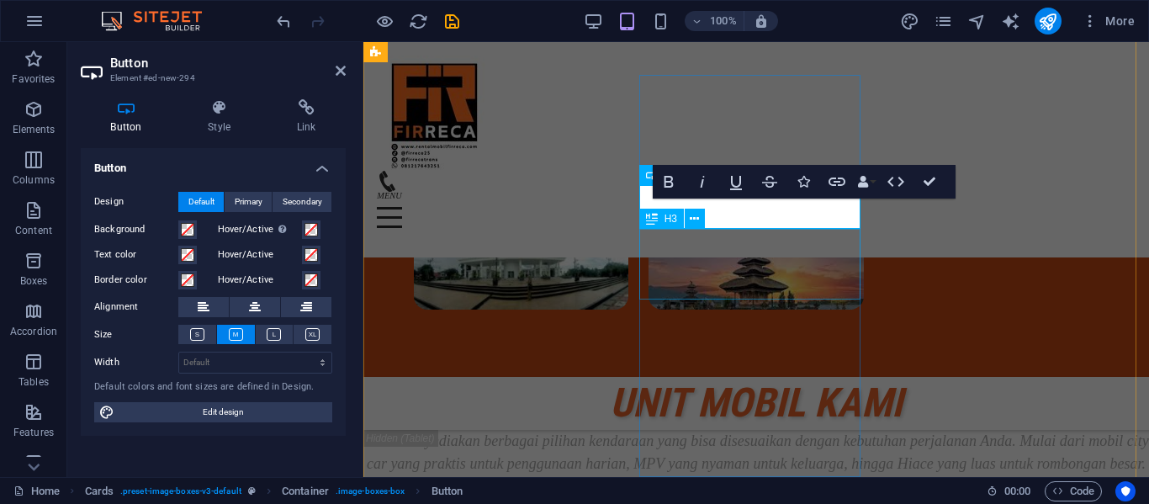
scroll to position [3865, 0]
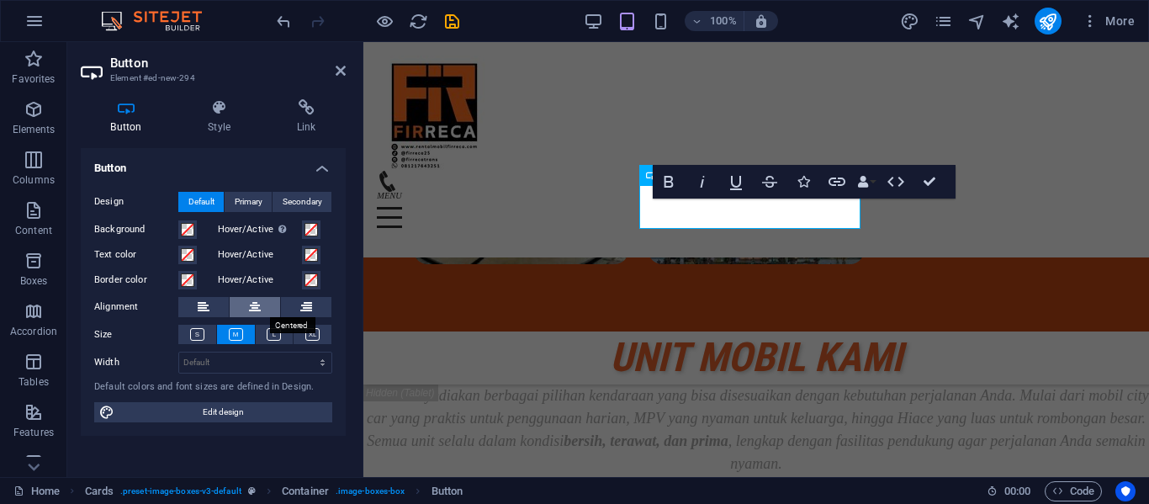
click at [257, 309] on icon at bounding box center [255, 307] width 12 height 20
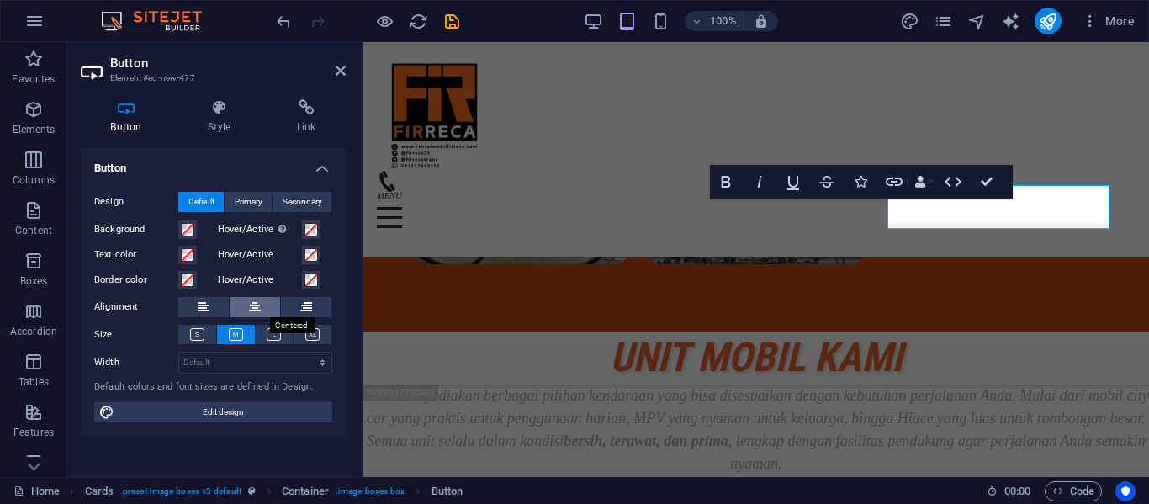
click at [260, 307] on icon at bounding box center [255, 307] width 12 height 20
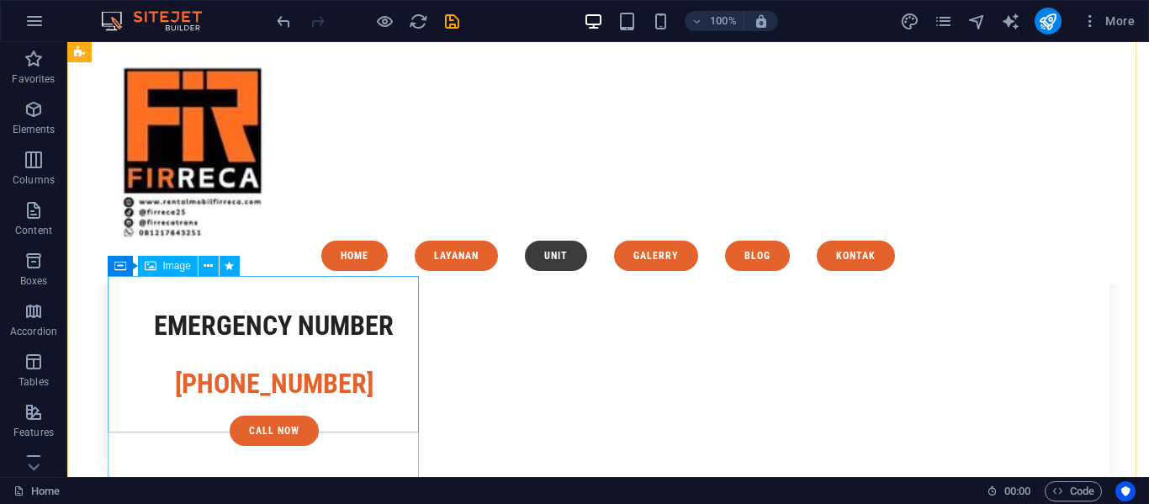
scroll to position [3093, 0]
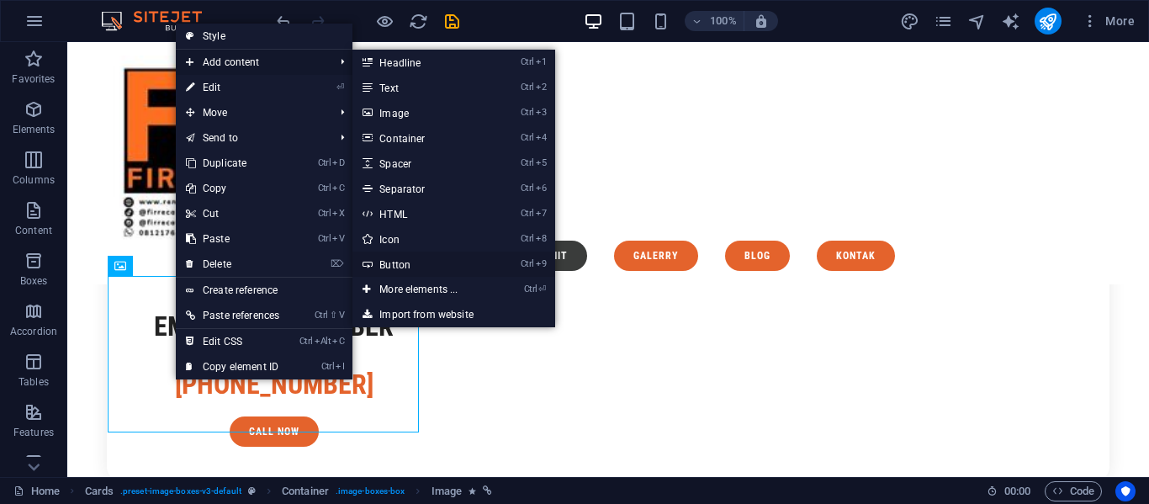
click at [406, 254] on link "Ctrl 9 Button" at bounding box center [421, 264] width 139 height 25
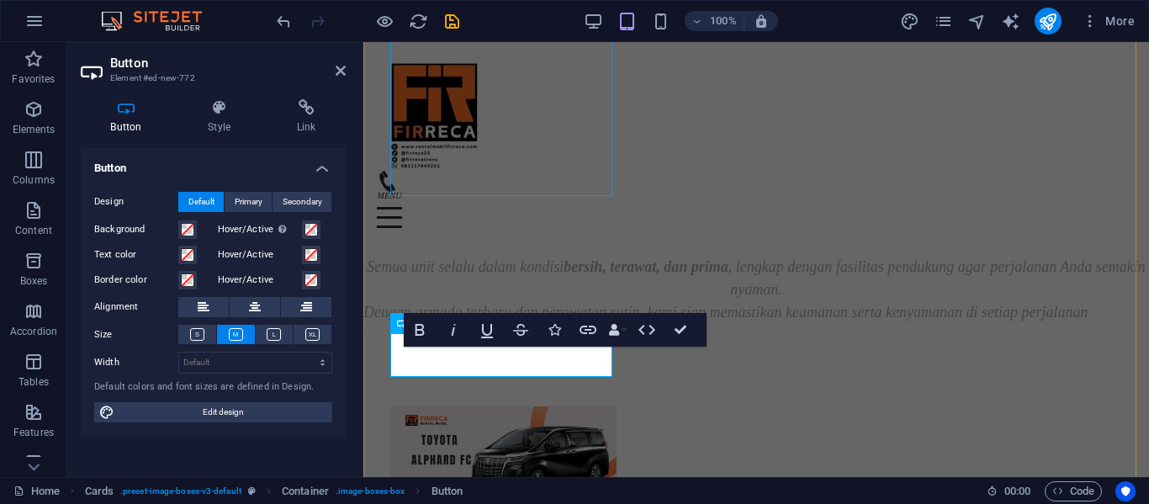
scroll to position [4184, 0]
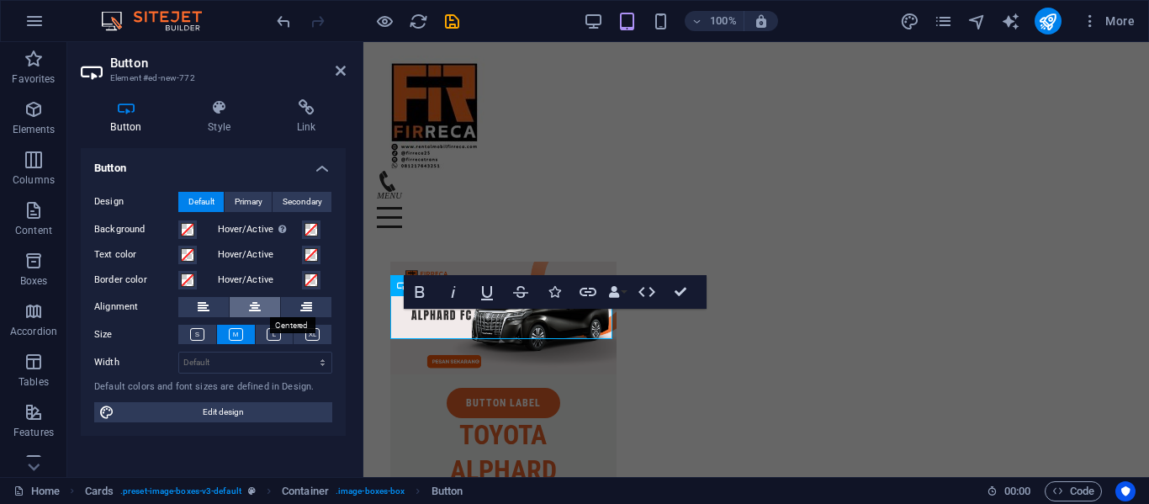
click at [262, 316] on button at bounding box center [255, 307] width 50 height 20
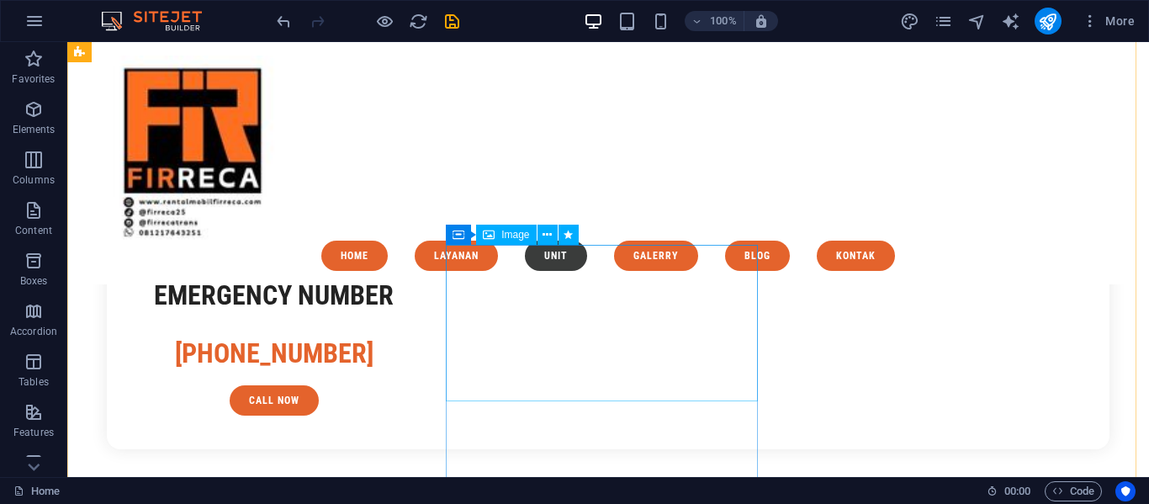
scroll to position [3123, 0]
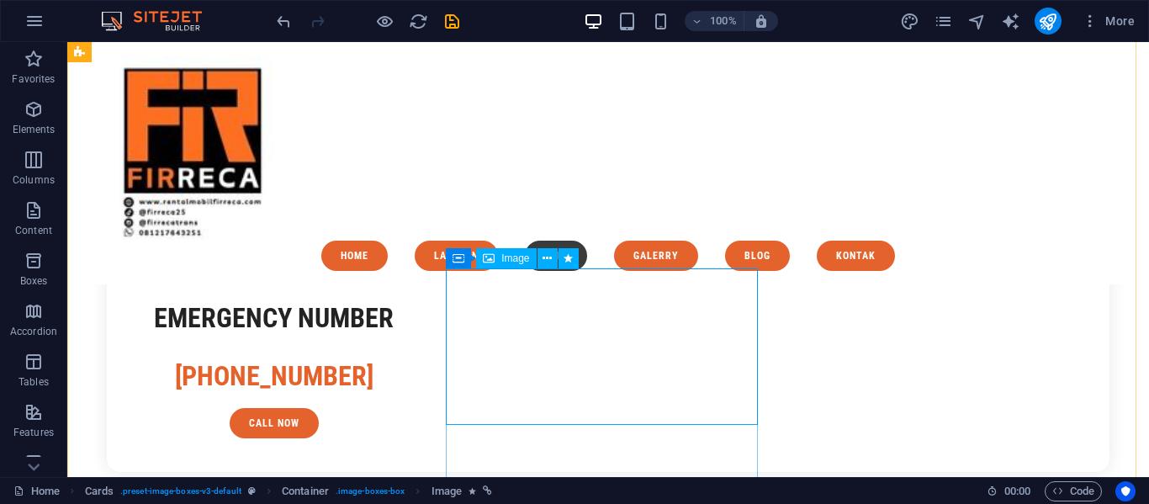
scroll to position [3101, 0]
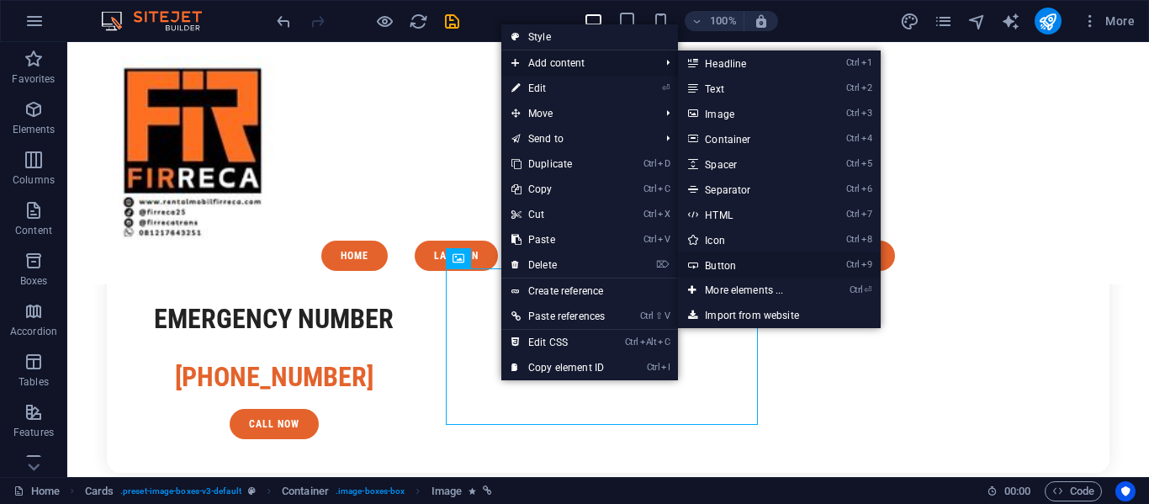
click at [734, 262] on link "Ctrl 9 Button" at bounding box center [747, 264] width 139 height 25
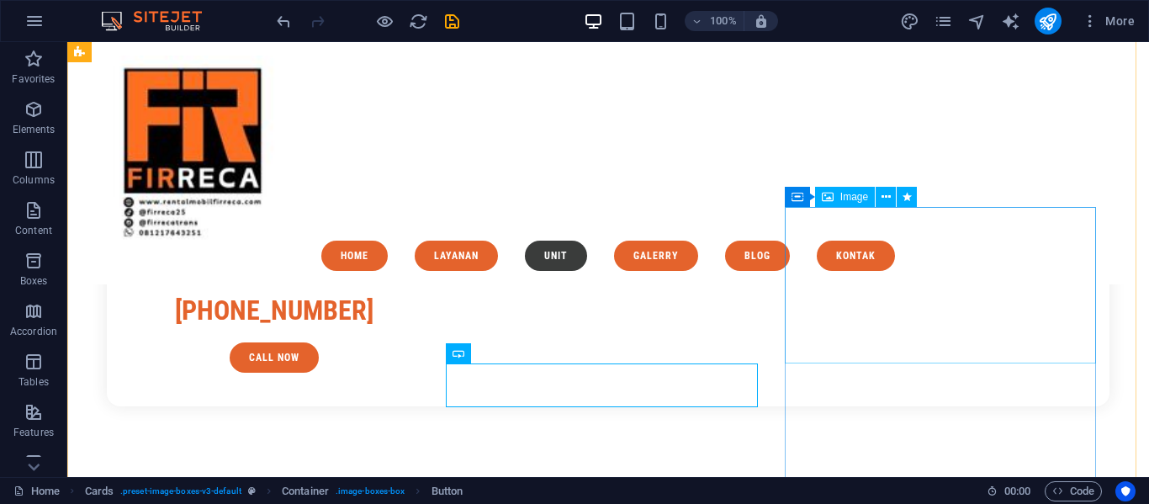
scroll to position [3160, 0]
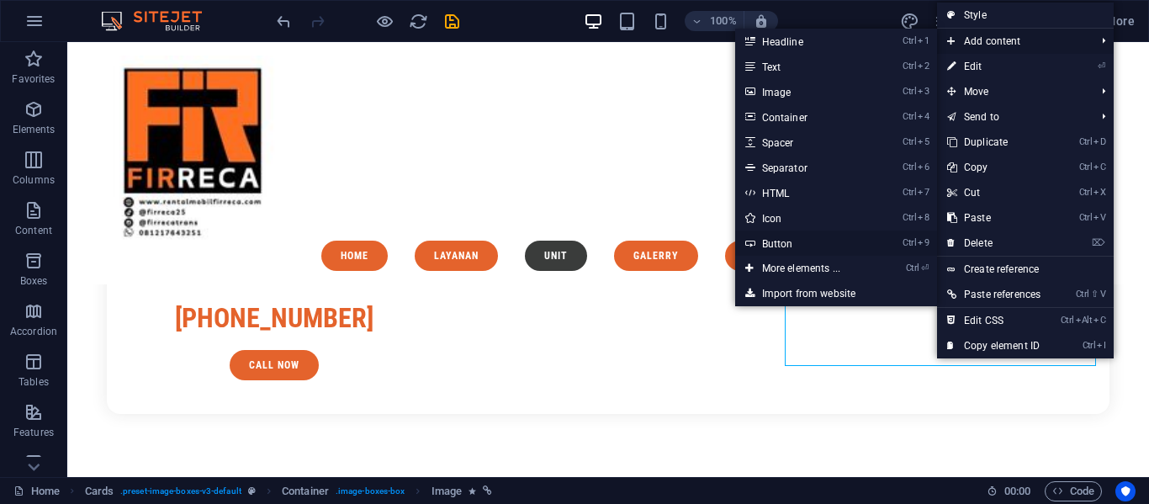
click at [821, 248] on link "Ctrl 9 Button" at bounding box center [804, 242] width 139 height 25
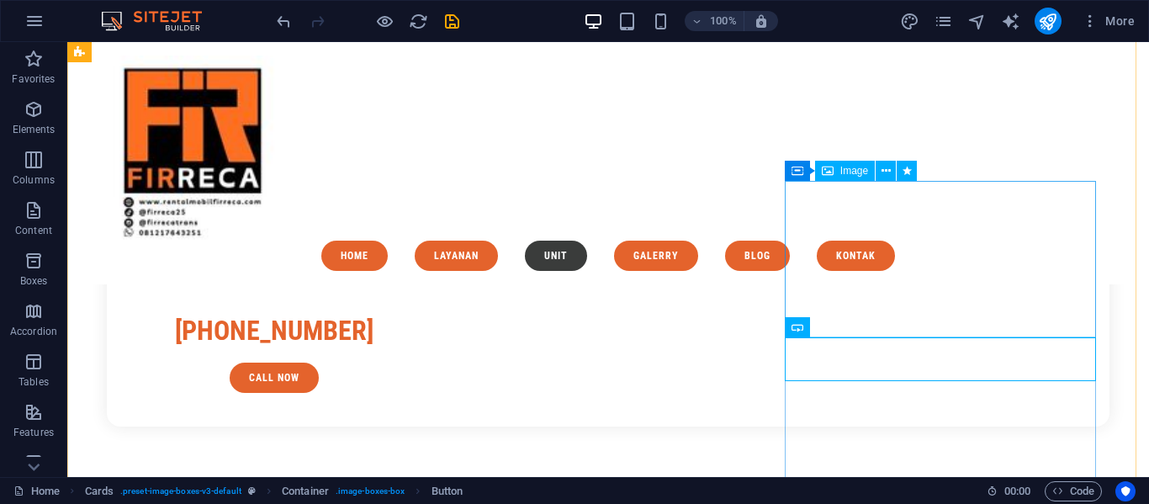
scroll to position [3188, 0]
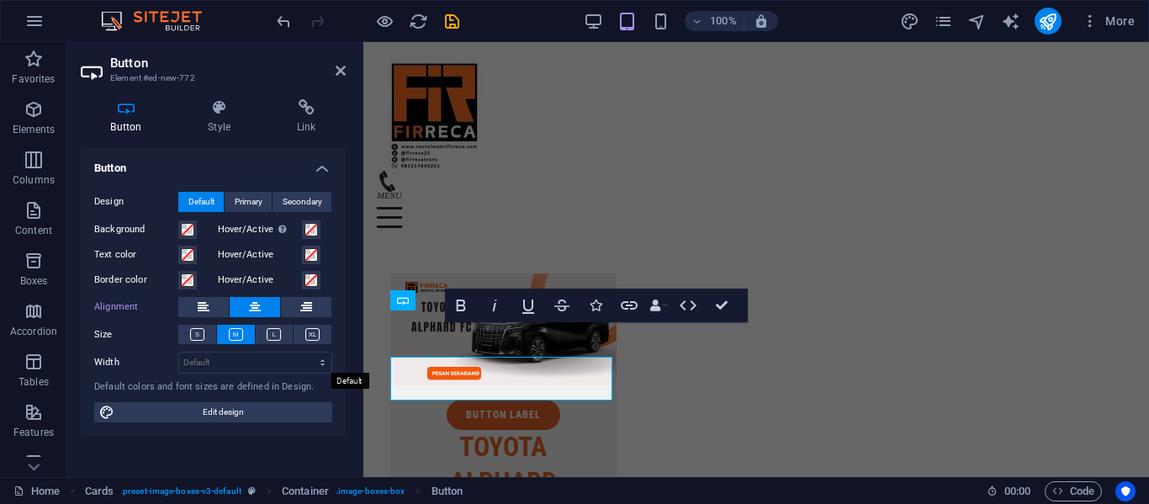
scroll to position [4171, 0]
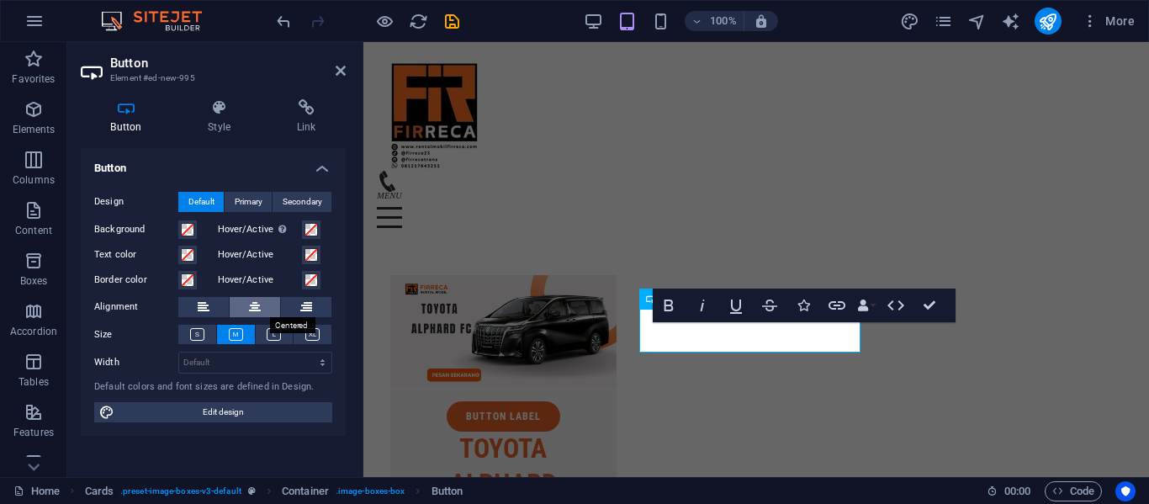
click at [249, 300] on icon at bounding box center [255, 307] width 12 height 20
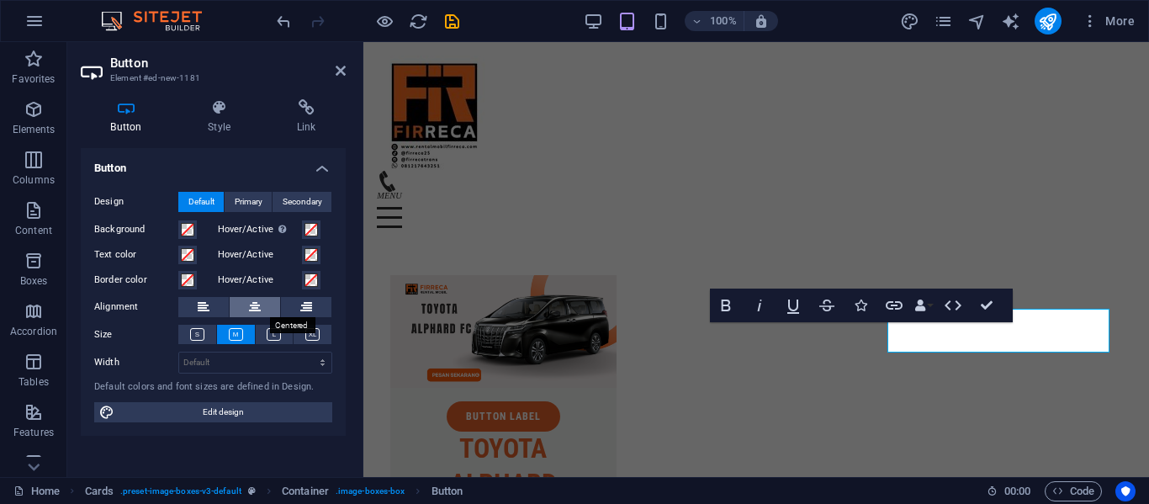
click at [260, 310] on icon at bounding box center [255, 307] width 12 height 20
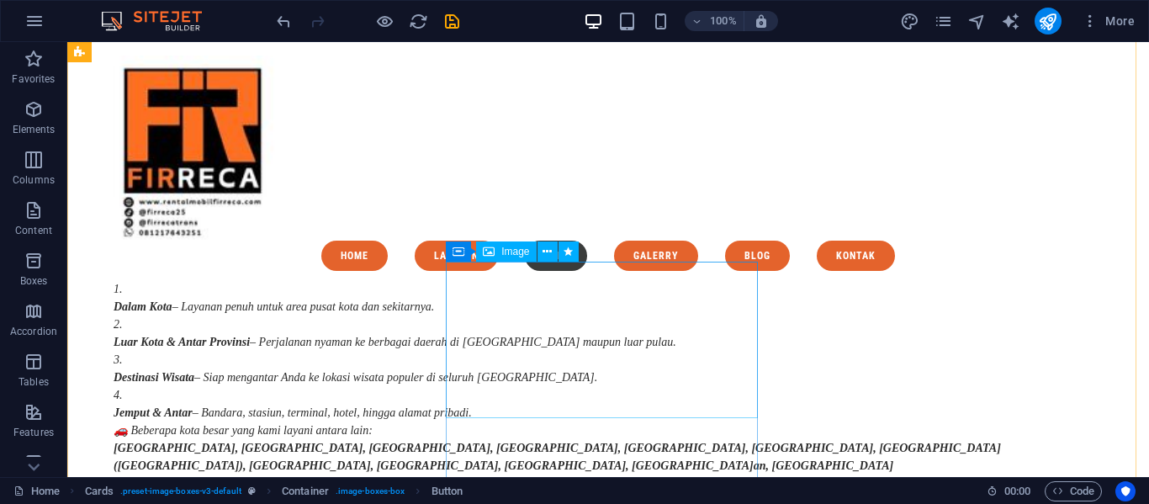
scroll to position [3529, 0]
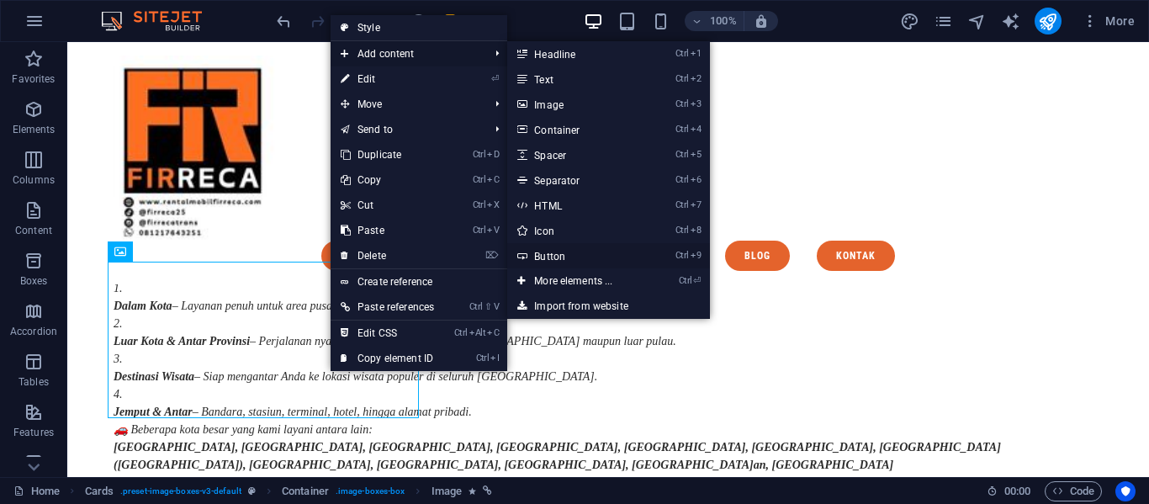
click at [535, 257] on link "Ctrl 9 Button" at bounding box center [576, 255] width 139 height 25
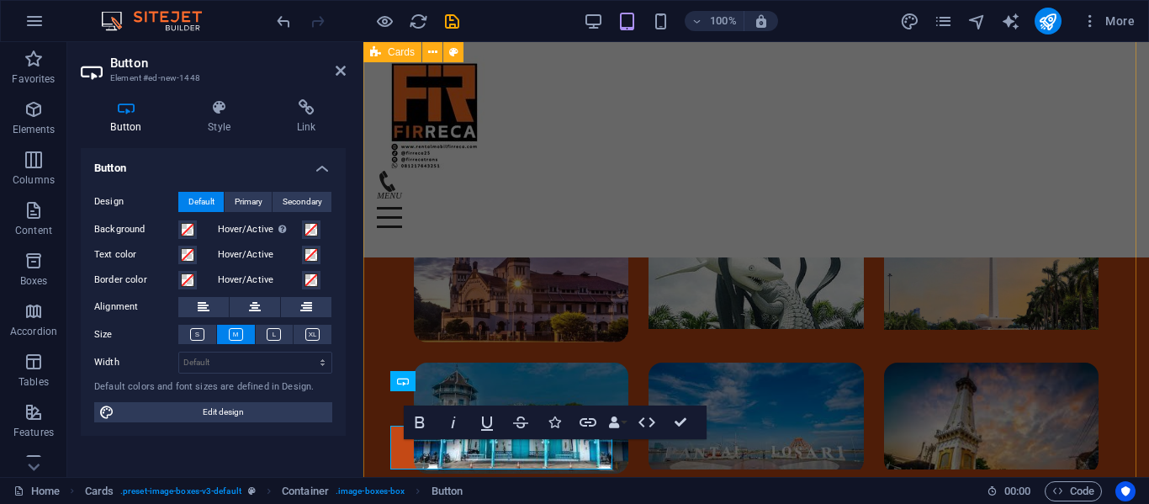
scroll to position [4483, 0]
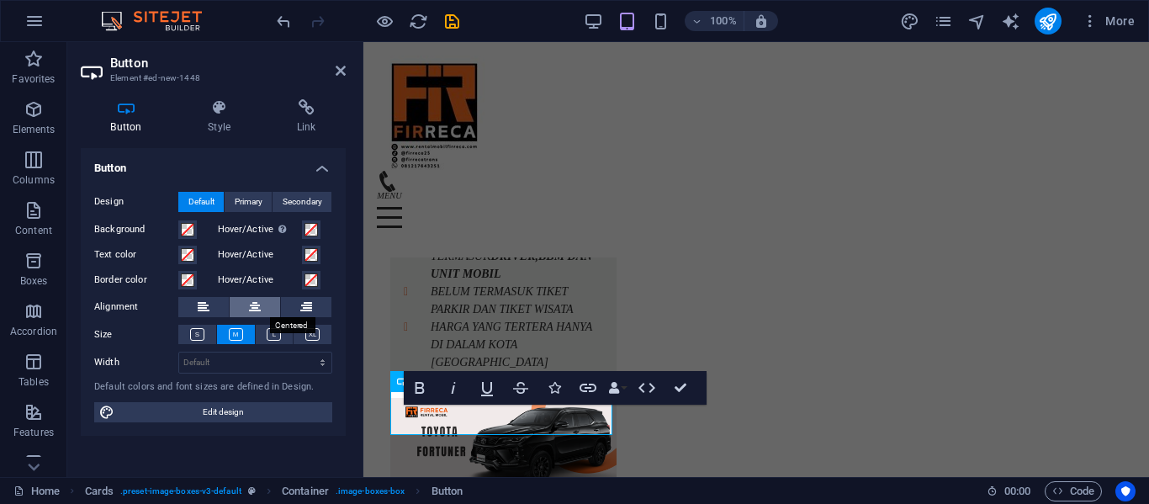
click at [257, 313] on icon at bounding box center [255, 307] width 12 height 20
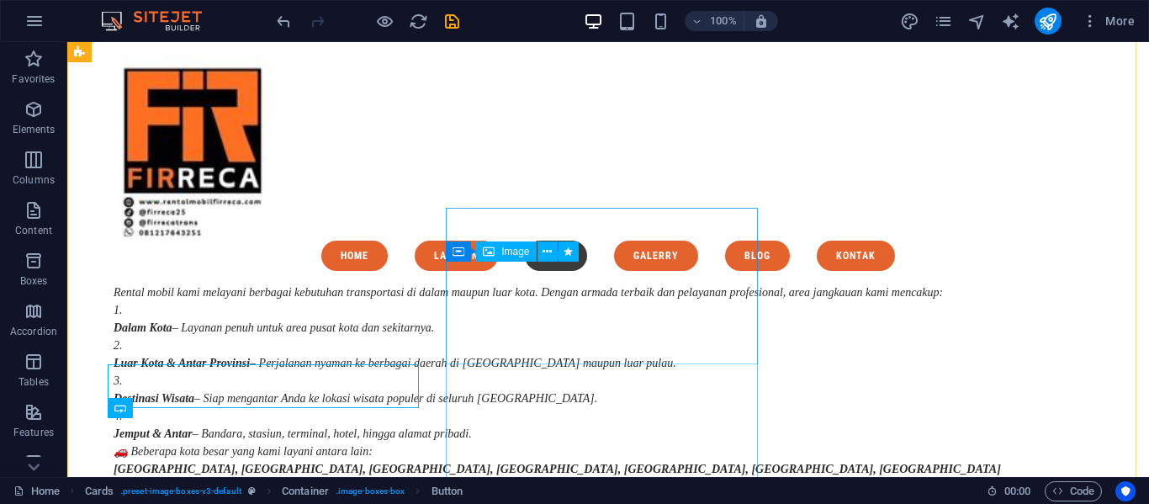
scroll to position [3529, 0]
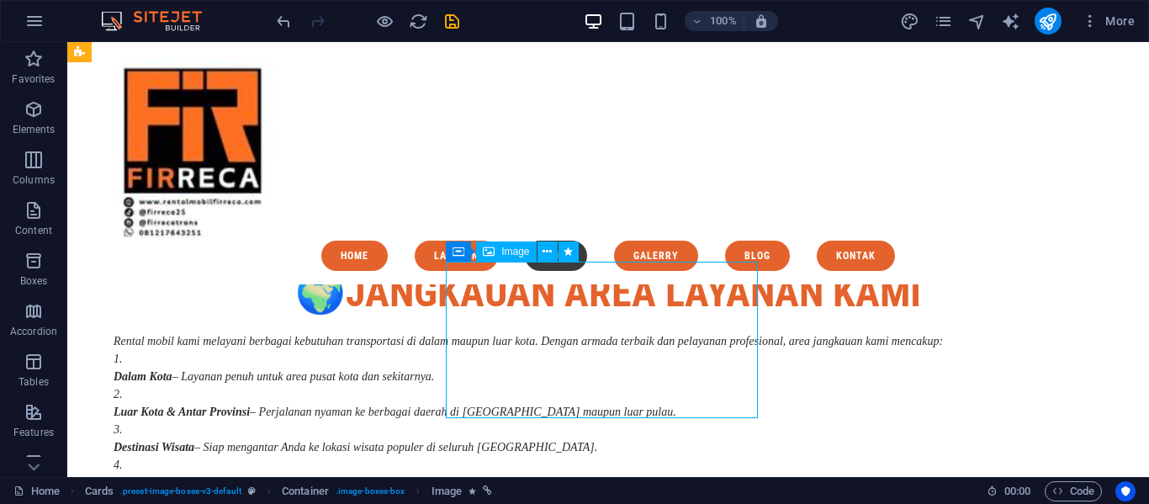
select select "%"
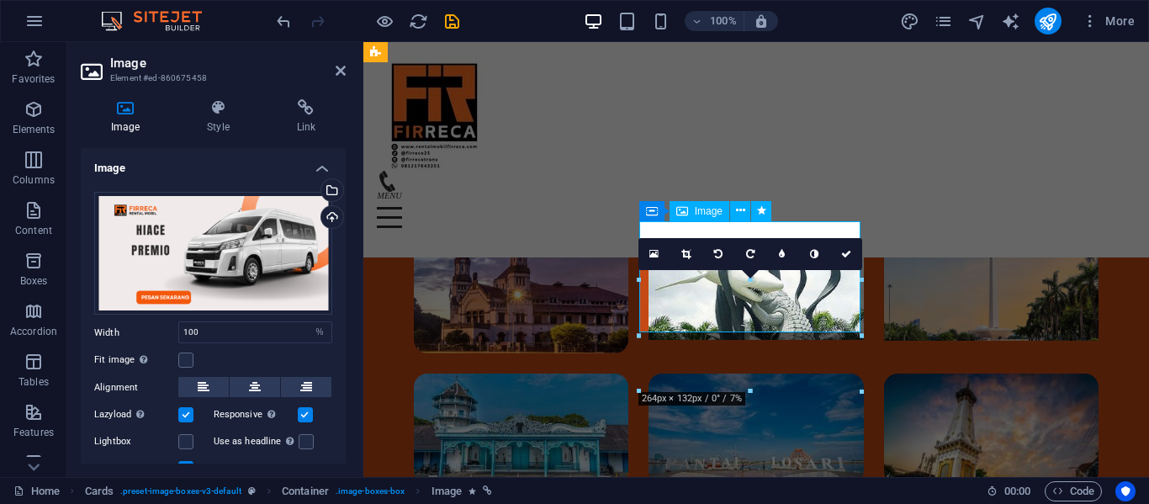
scroll to position [4483, 0]
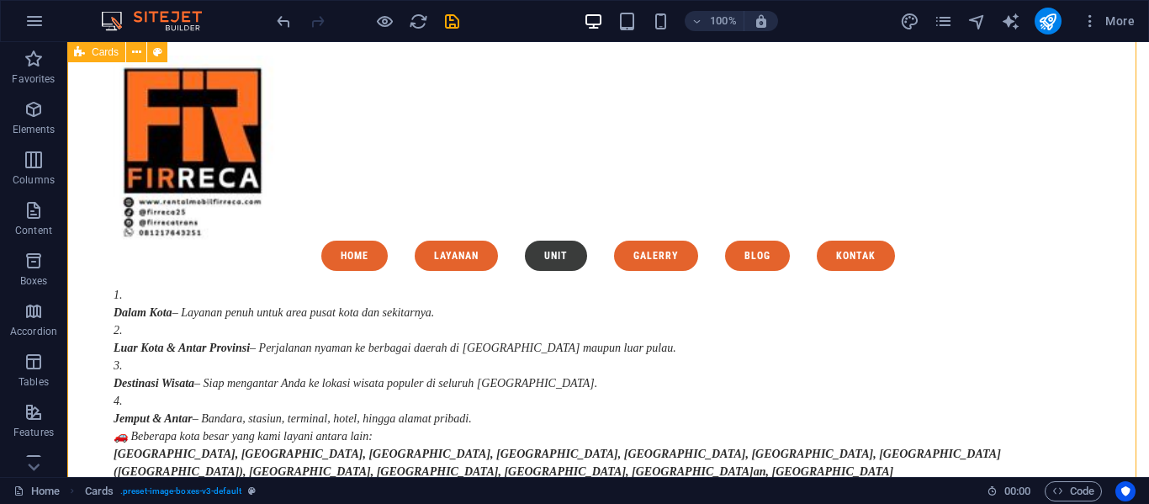
scroll to position [3529, 0]
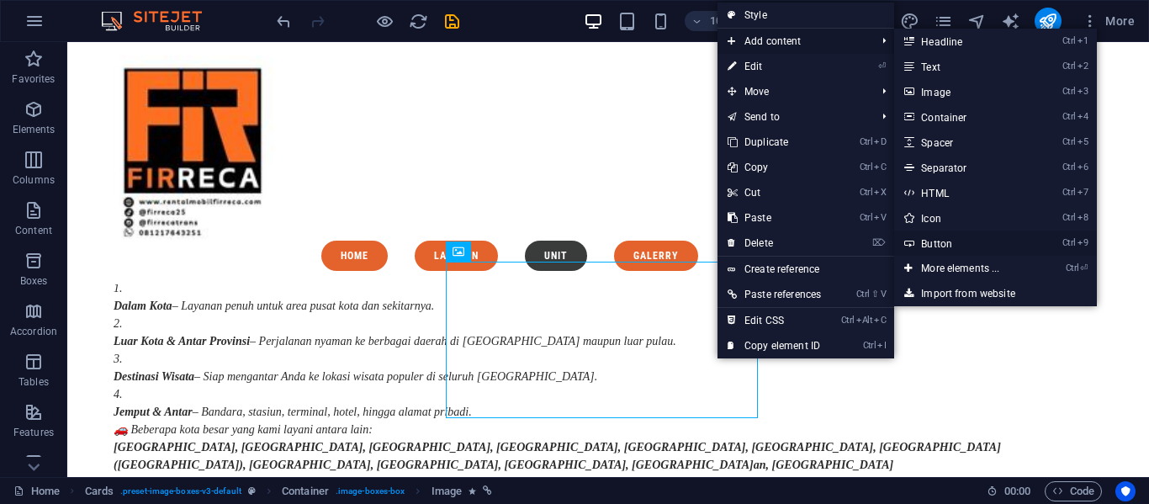
click at [923, 233] on link "Ctrl 9 Button" at bounding box center [963, 242] width 139 height 25
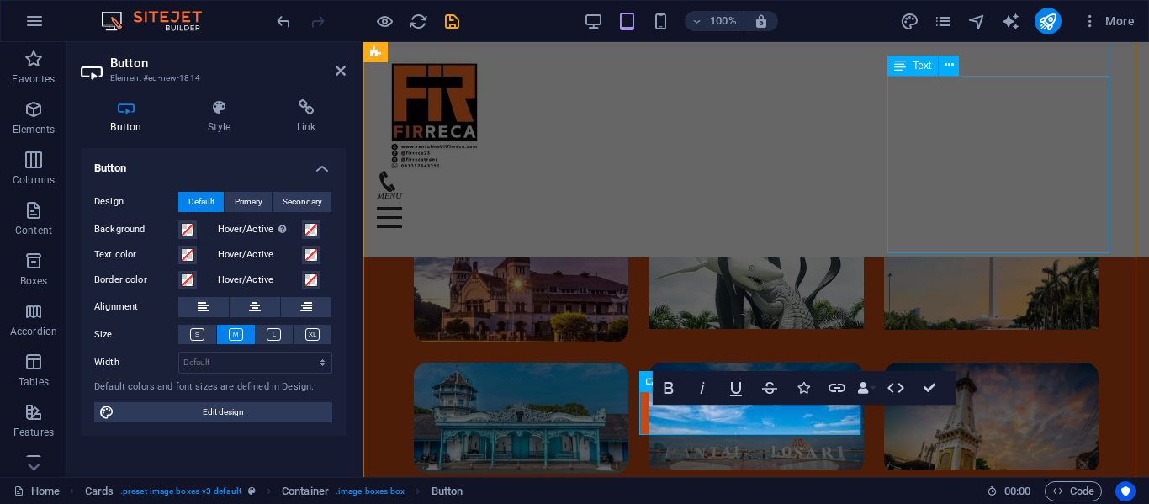
scroll to position [4483, 0]
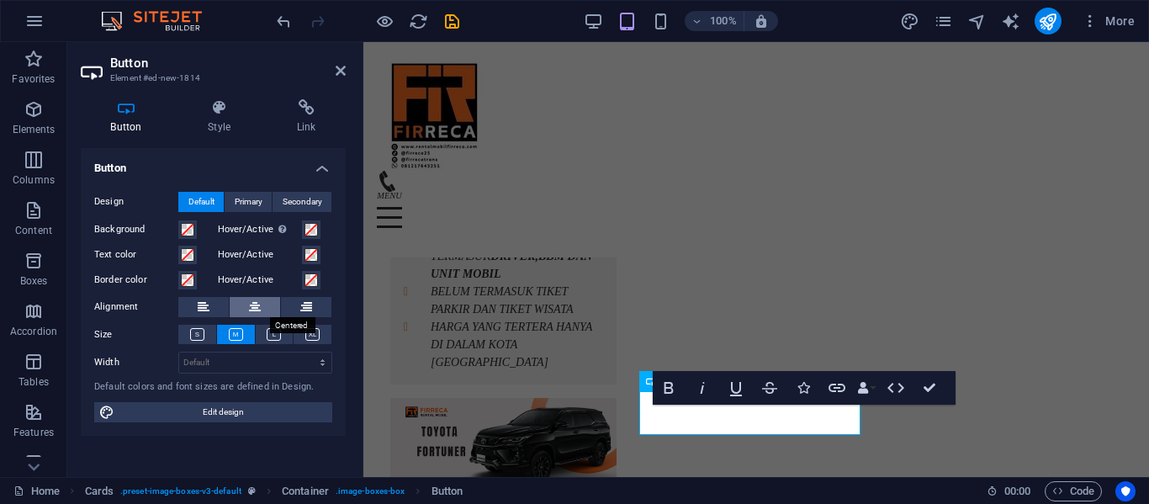
click at [252, 312] on icon at bounding box center [255, 307] width 12 height 20
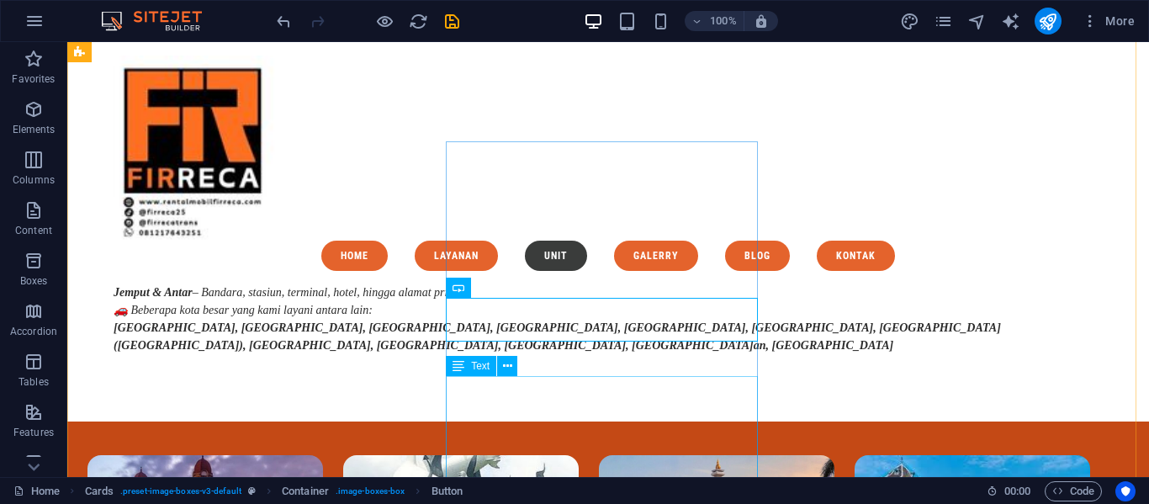
scroll to position [3649, 0]
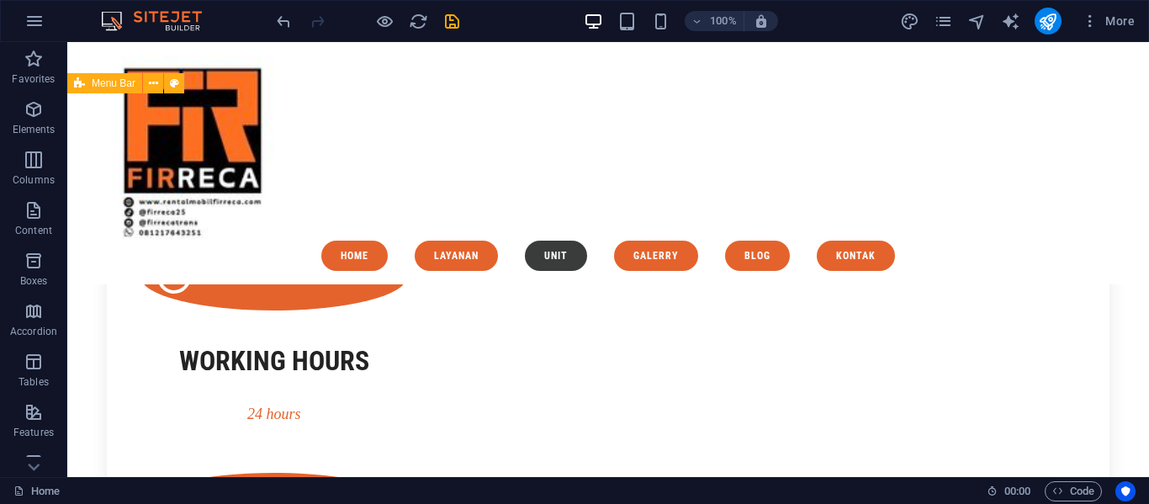
scroll to position [2778, 0]
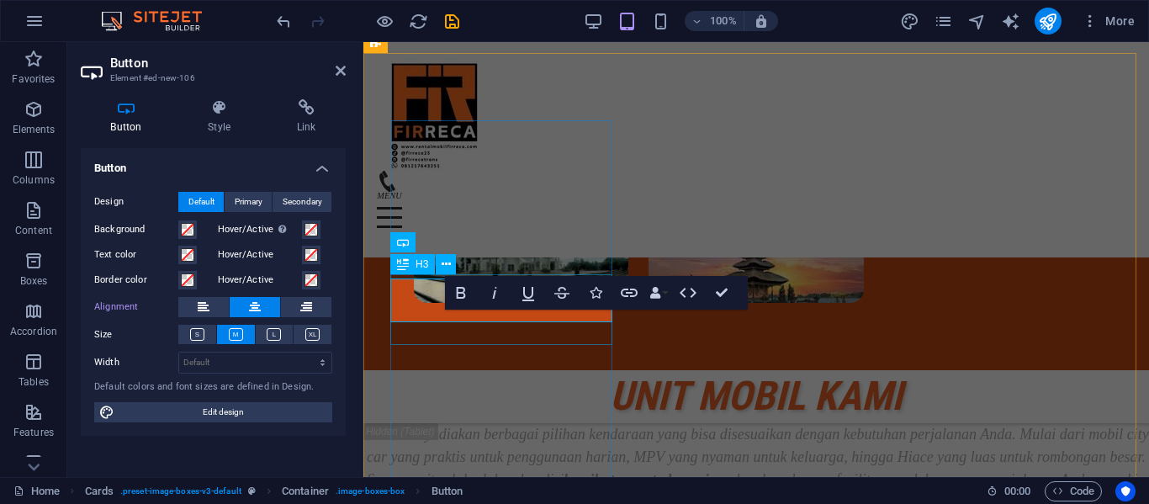
scroll to position [3820, 0]
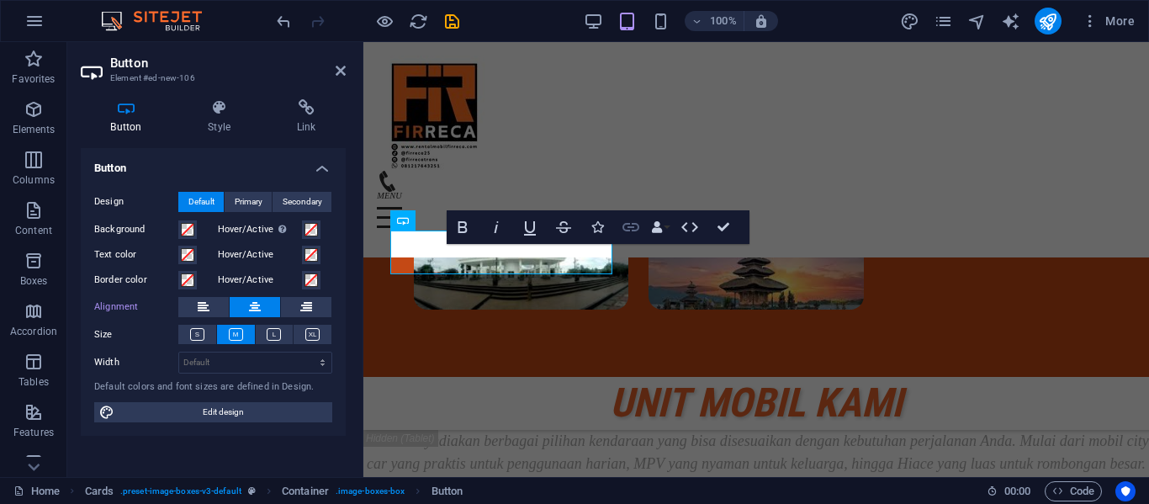
click at [634, 220] on icon "button" at bounding box center [631, 227] width 20 height 20
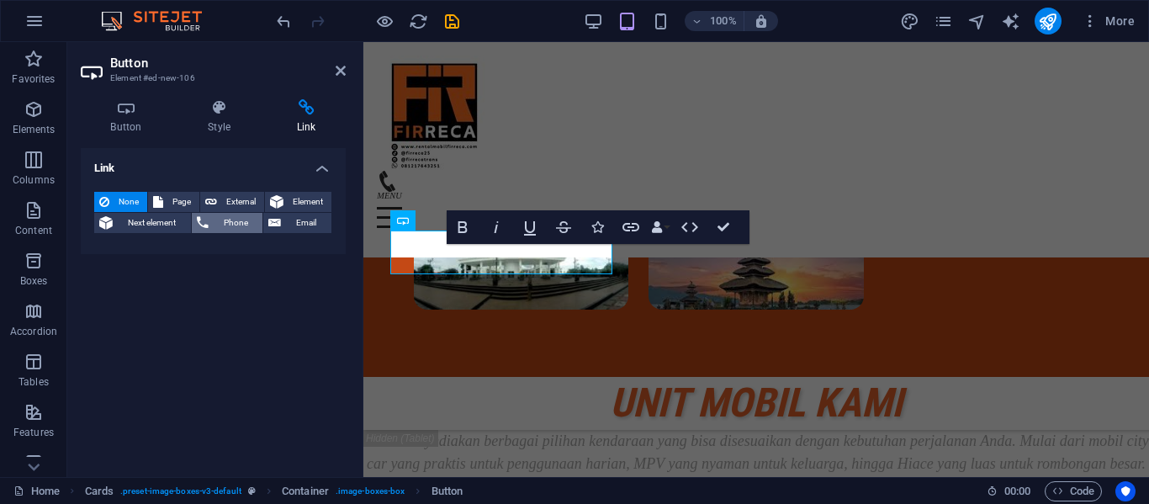
click at [216, 221] on span "Phone" at bounding box center [236, 223] width 45 height 20
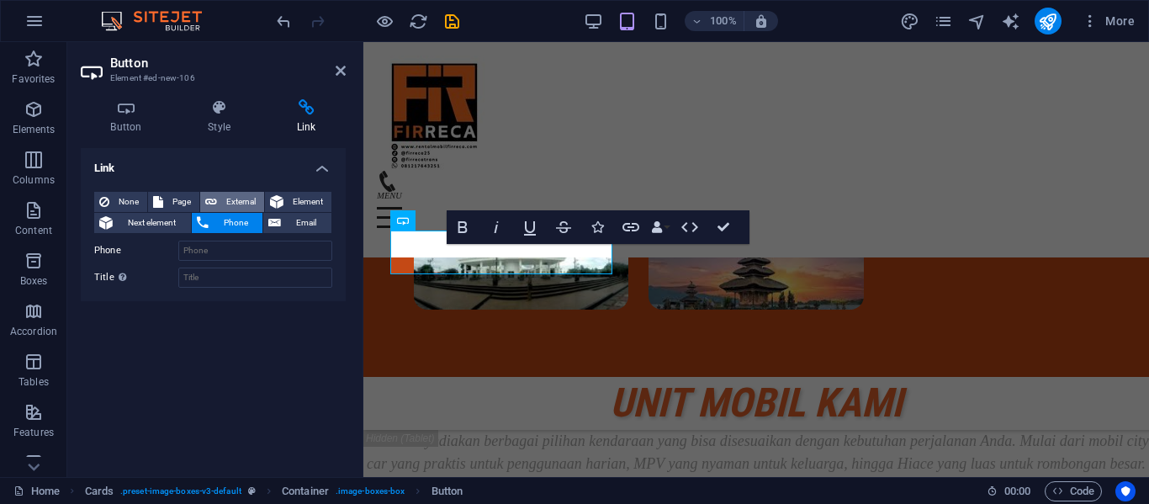
click at [229, 193] on span "External" at bounding box center [240, 202] width 37 height 20
select select "blank"
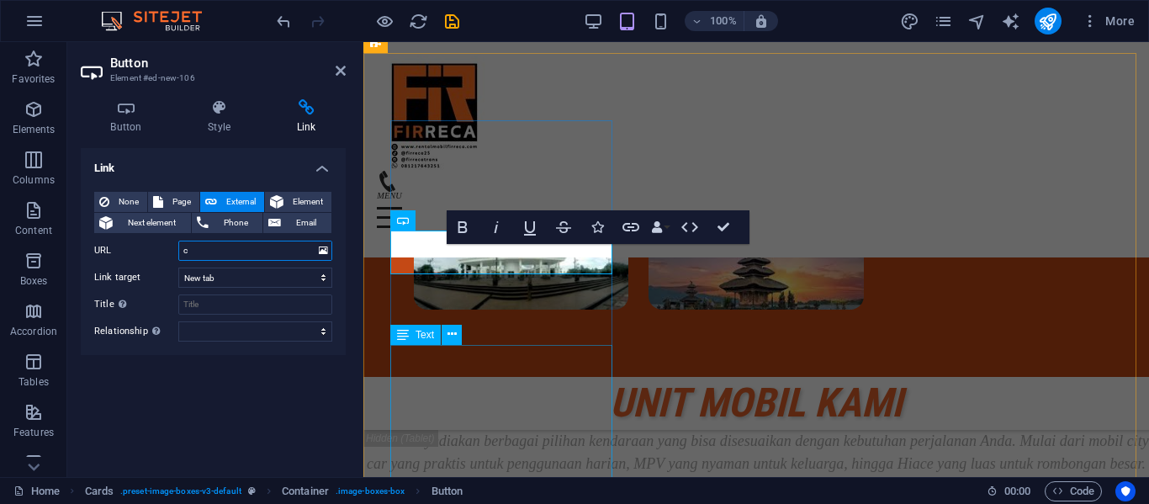
type input "c"
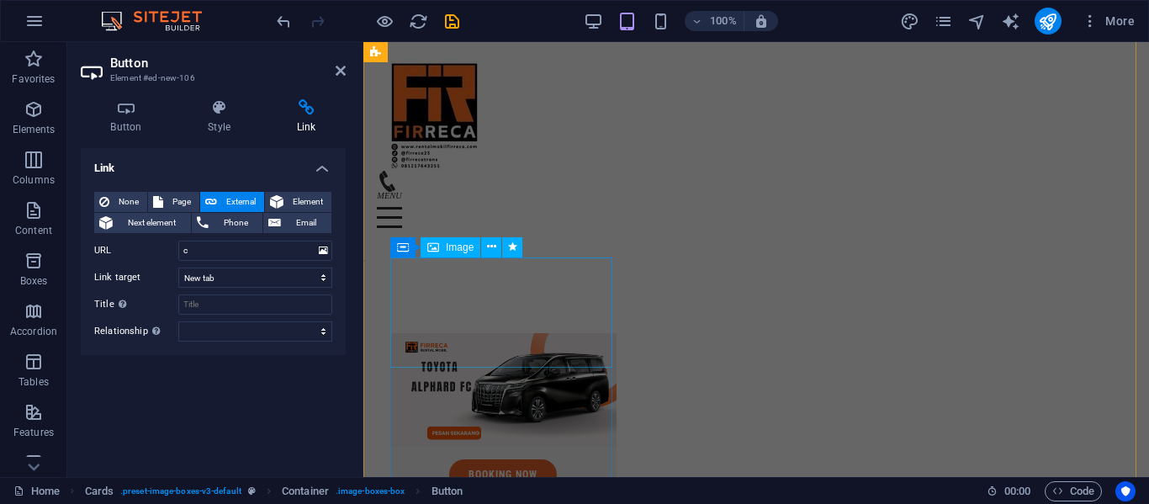
scroll to position [4111, 0]
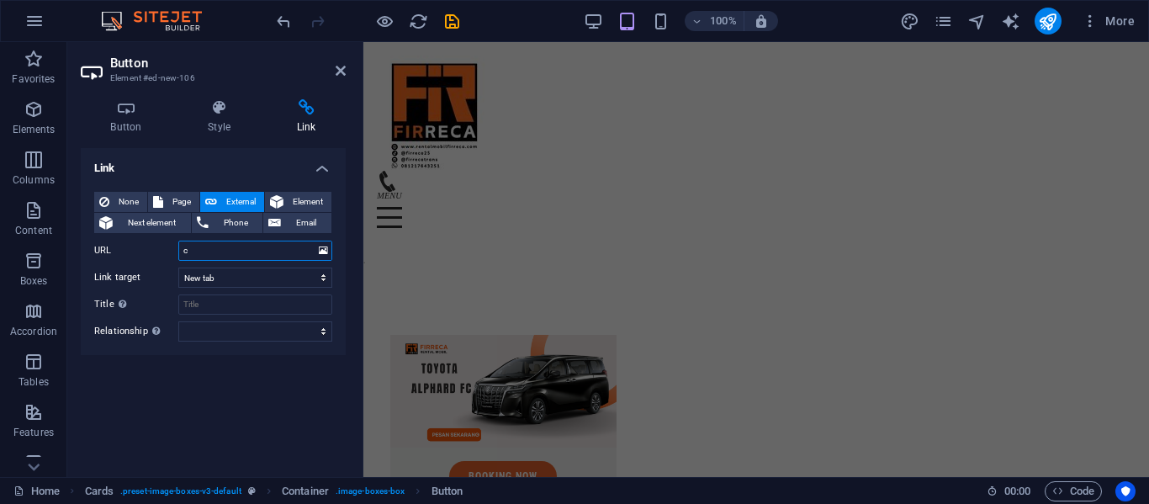
click at [284, 258] on input "c" at bounding box center [255, 251] width 154 height 20
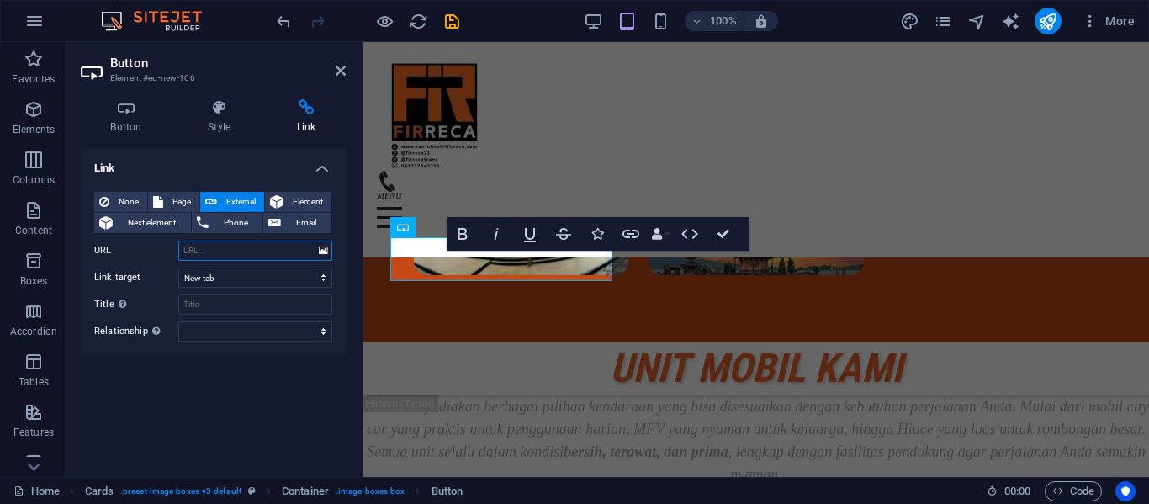
scroll to position [3813, 0]
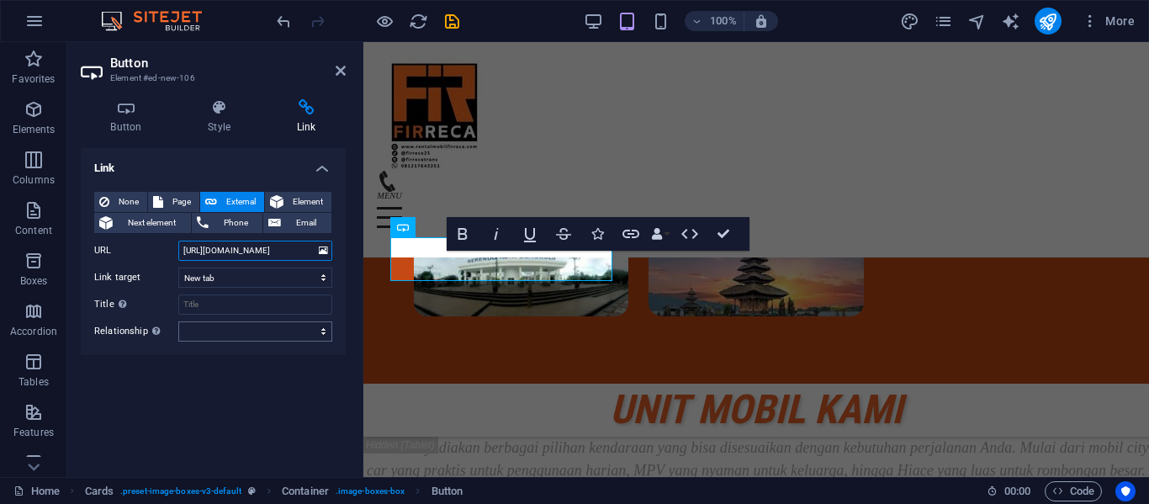
type input "[URL][DOMAIN_NAME]"
click at [278, 336] on select "alternate author bookmark external help license next nofollow noreferrer noopen…" at bounding box center [255, 331] width 154 height 20
select select "external"
click at [178, 321] on select "alternate author bookmark external help license next nofollow noreferrer noopen…" at bounding box center [255, 331] width 154 height 20
click at [286, 197] on button "Element" at bounding box center [298, 202] width 66 height 20
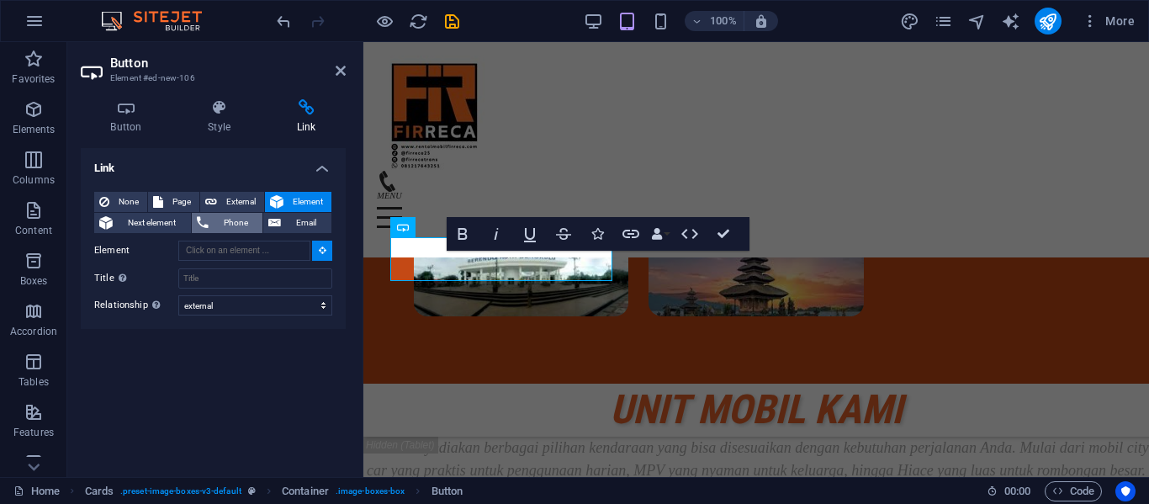
click at [252, 217] on span "Phone" at bounding box center [236, 223] width 45 height 20
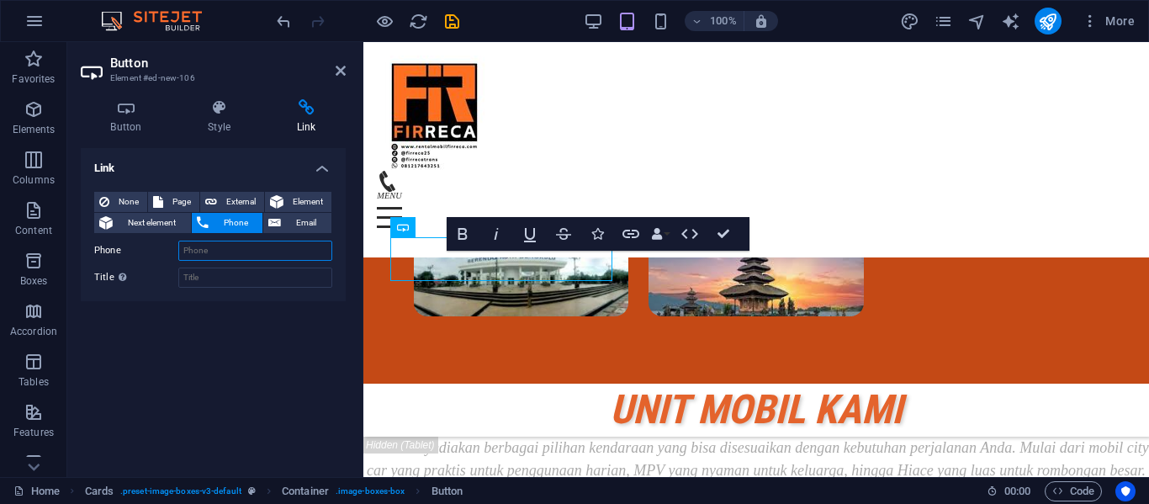
paste input "[URL][DOMAIN_NAME]"
click at [251, 252] on input "[URL][DOMAIN_NAME]" at bounding box center [255, 251] width 154 height 20
type input "081217643251"
click at [258, 268] on input "Title Additional link description, should not be the same as the link text. The…" at bounding box center [255, 278] width 154 height 20
type input "call"
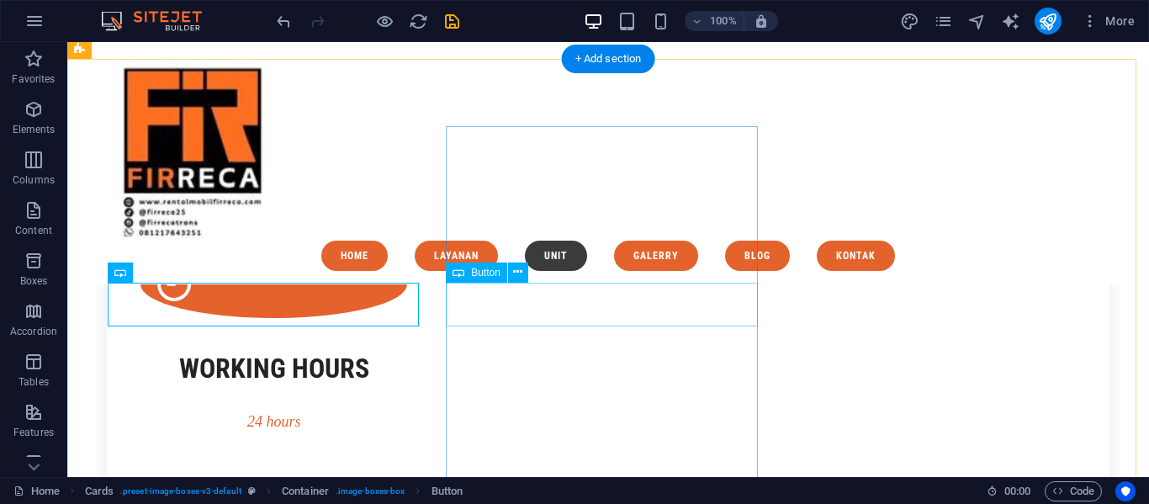
scroll to position [2821, 0]
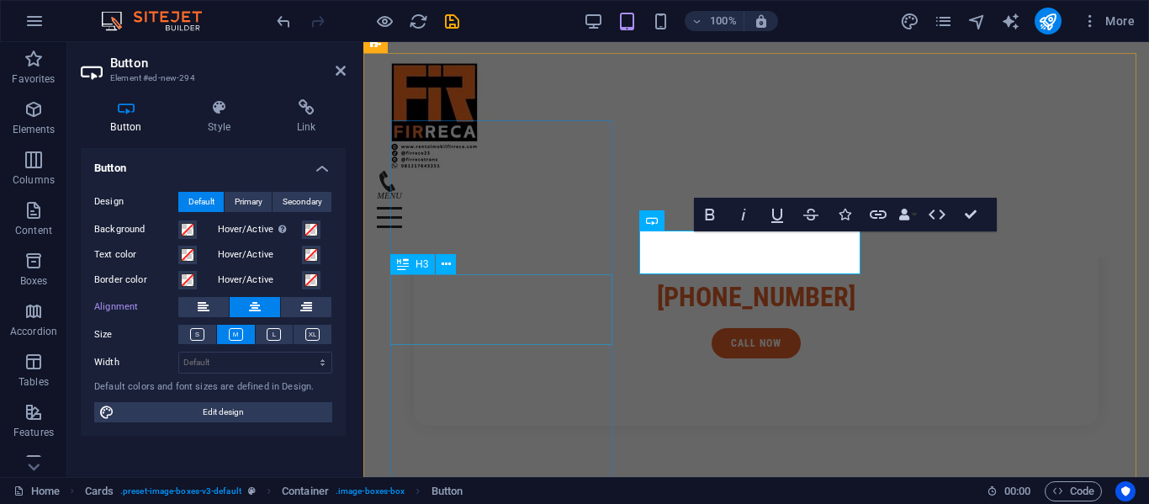
scroll to position [3820, 0]
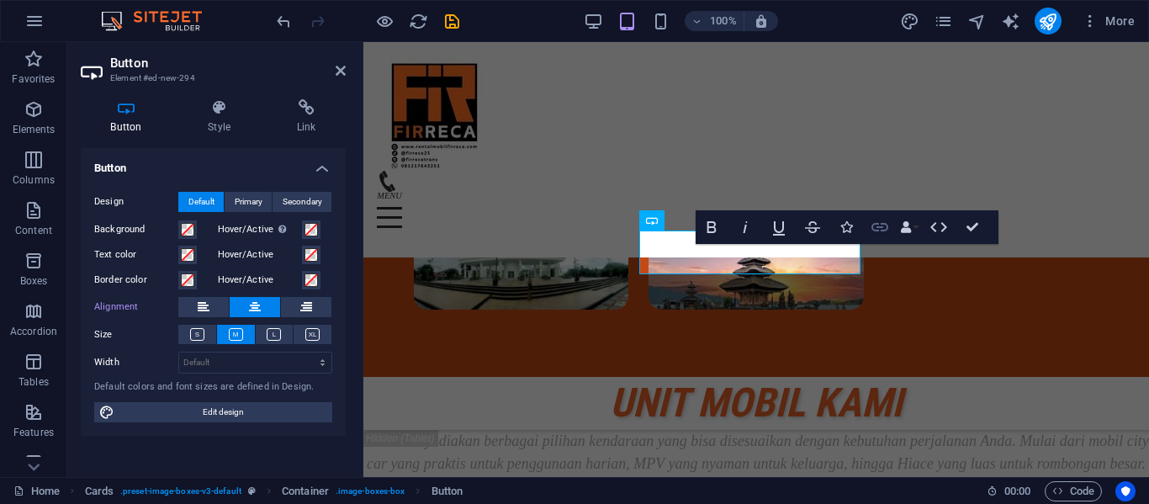
click at [885, 221] on icon "button" at bounding box center [880, 227] width 20 height 20
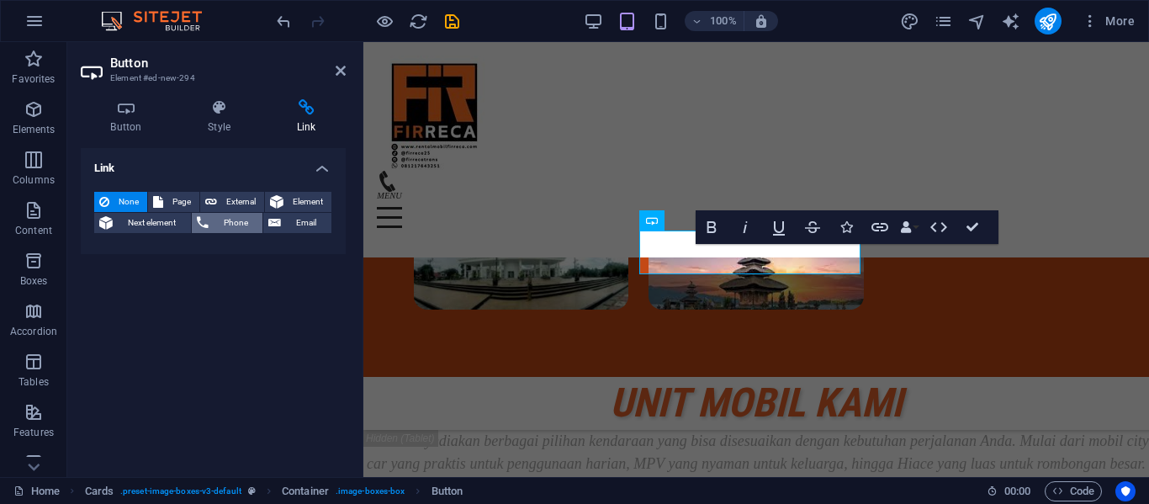
click at [230, 228] on span "Phone" at bounding box center [236, 223] width 45 height 20
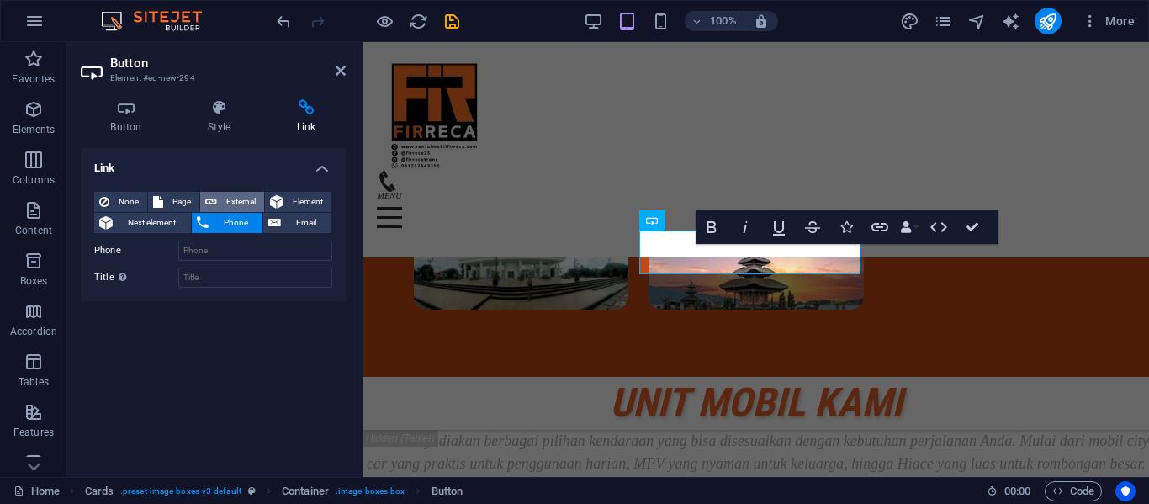
click at [246, 200] on span "External" at bounding box center [240, 202] width 37 height 20
select select "blank"
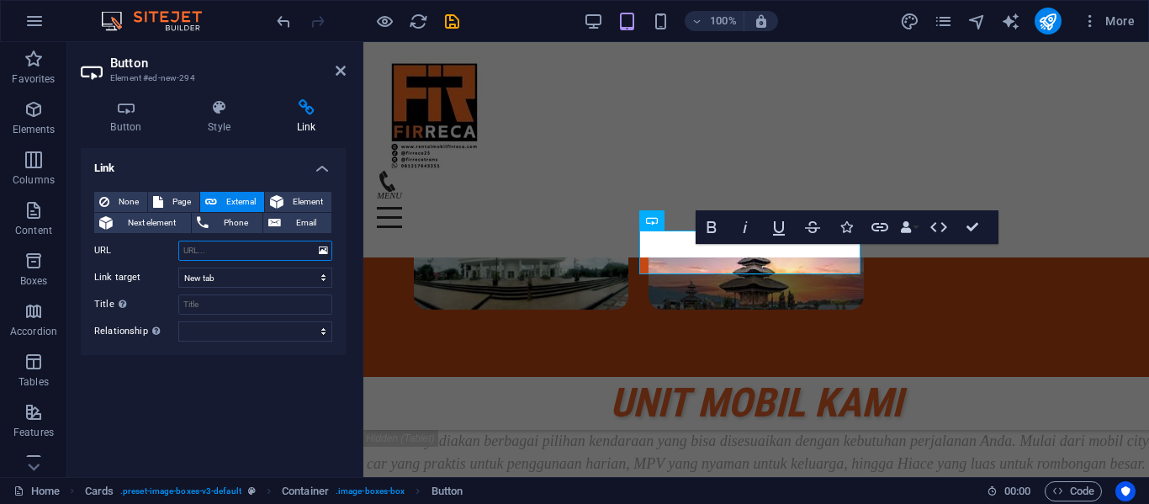
paste input "[URL][DOMAIN_NAME]"
type input "[URL][DOMAIN_NAME]"
click at [263, 338] on select "alternate author bookmark external help license next nofollow noreferrer noopen…" at bounding box center [255, 331] width 154 height 20
select select "external"
click at [178, 321] on select "alternate author bookmark external help license next nofollow noreferrer noopen…" at bounding box center [255, 331] width 154 height 20
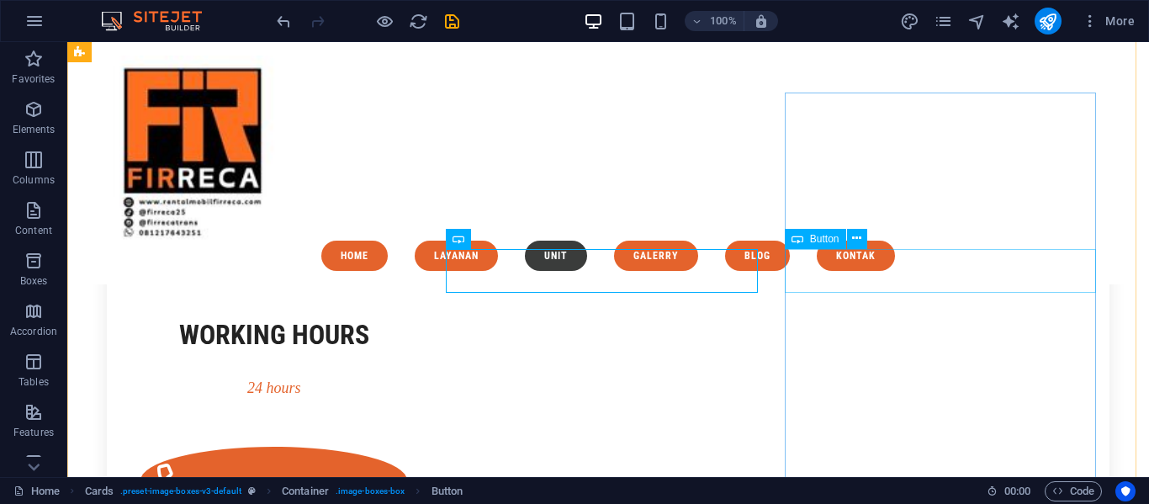
scroll to position [2854, 0]
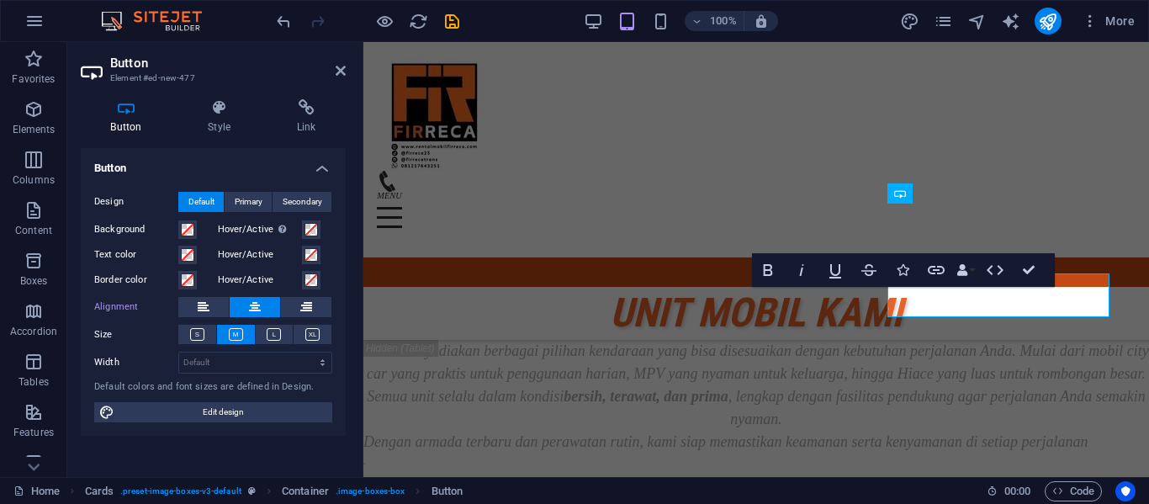
scroll to position [3847, 0]
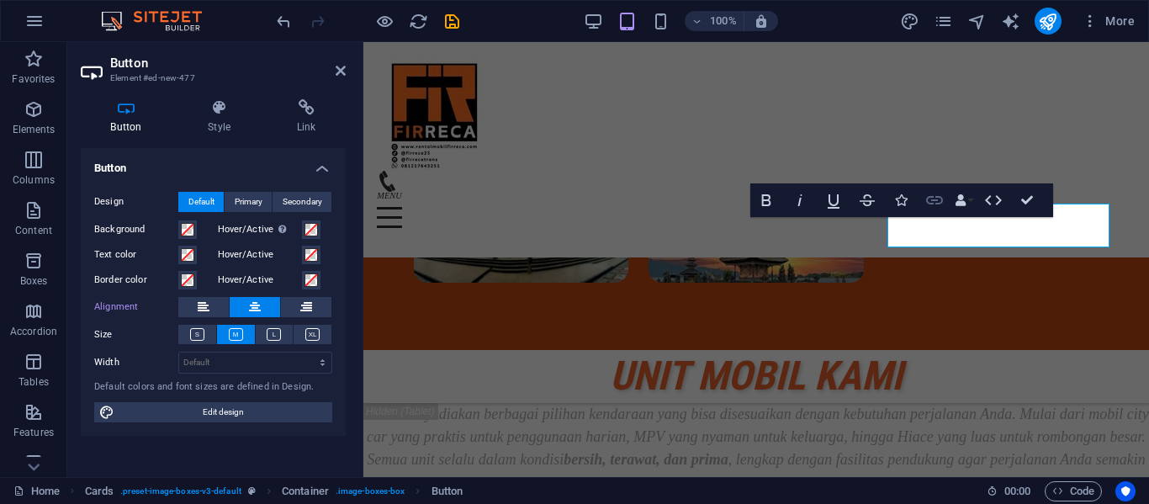
click at [937, 197] on icon "button" at bounding box center [934, 200] width 17 height 8
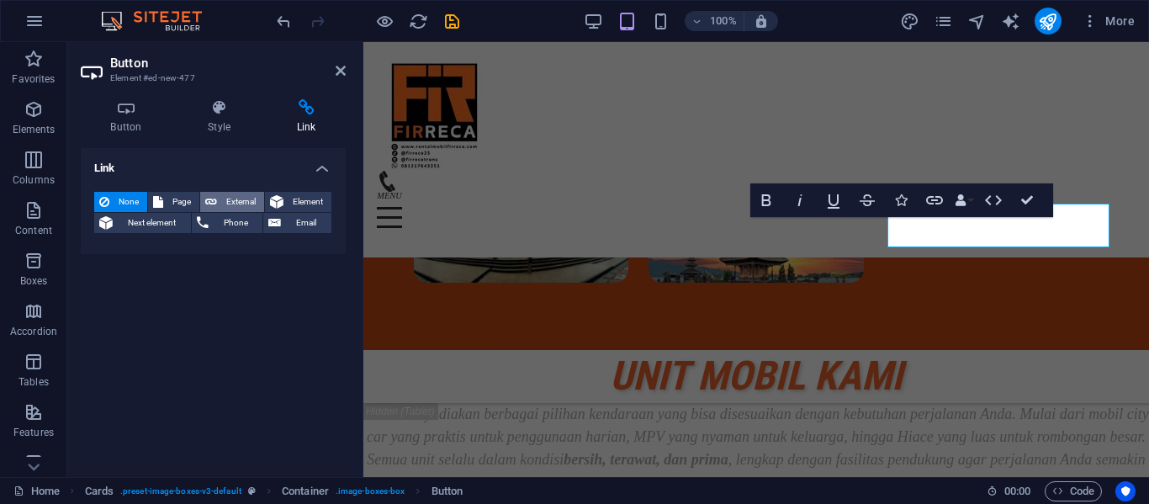
click at [229, 209] on span "External" at bounding box center [240, 202] width 37 height 20
select select "blank"
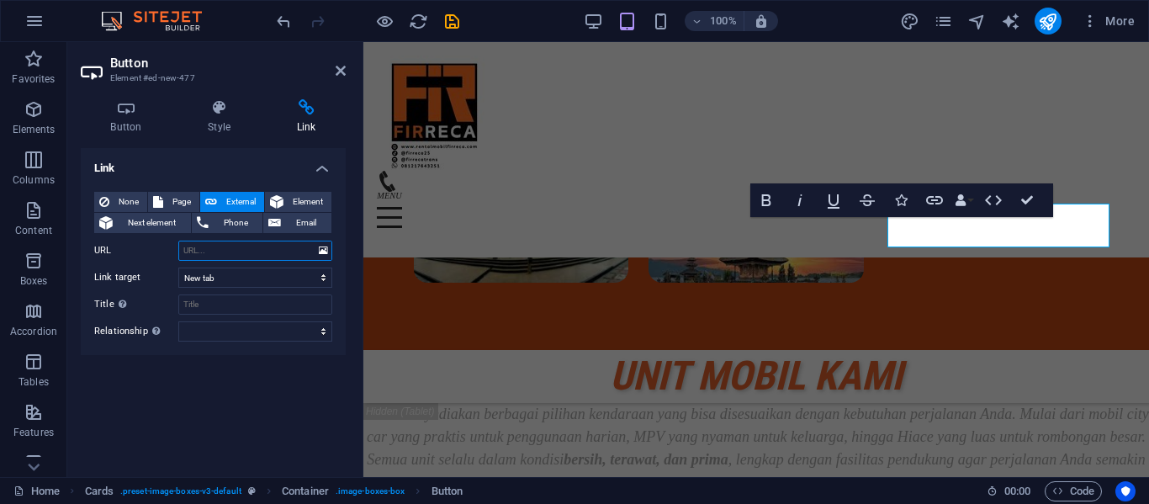
paste input "[URL][DOMAIN_NAME]"
type input "[URL][DOMAIN_NAME]"
click at [252, 336] on select "alternate author bookmark external help license next nofollow noreferrer noopen…" at bounding box center [255, 331] width 154 height 20
select select "external"
click at [178, 321] on select "alternate author bookmark external help license next nofollow noreferrer noopen…" at bounding box center [255, 331] width 154 height 20
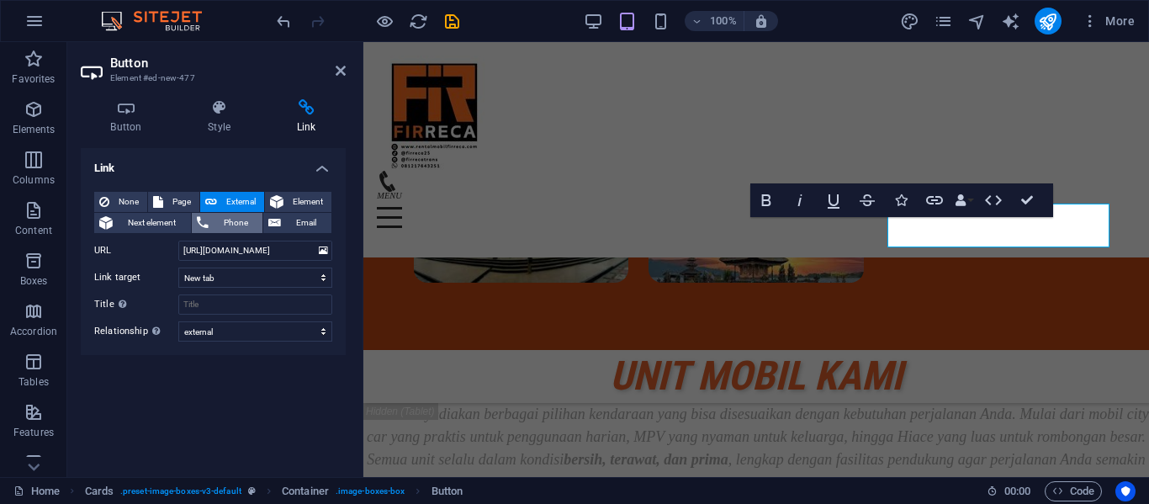
click at [236, 224] on span "Phone" at bounding box center [236, 223] width 45 height 20
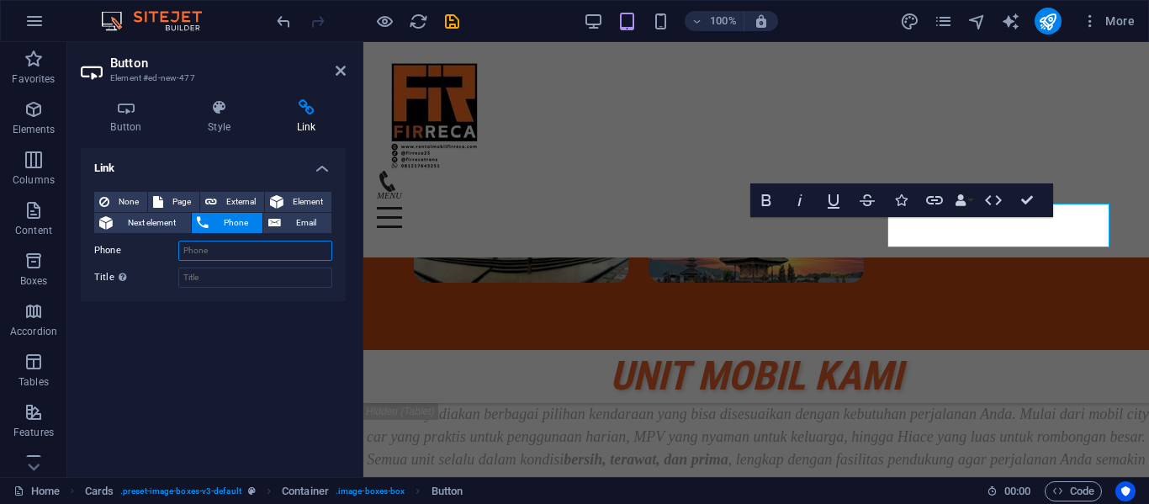
paste input "[URL][DOMAIN_NAME]"
click at [249, 248] on input "[URL][DOMAIN_NAME]" at bounding box center [255, 251] width 154 height 20
type input "081217643251"
click at [252, 283] on input "Title Additional link description, should not be the same as the link text. The…" at bounding box center [255, 278] width 154 height 20
type input "call"
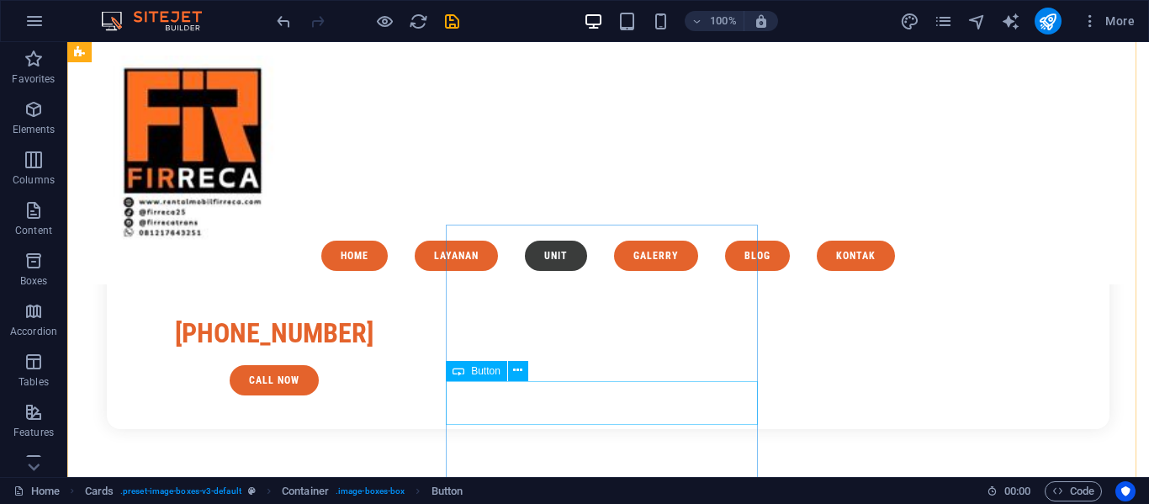
scroll to position [3145, 0]
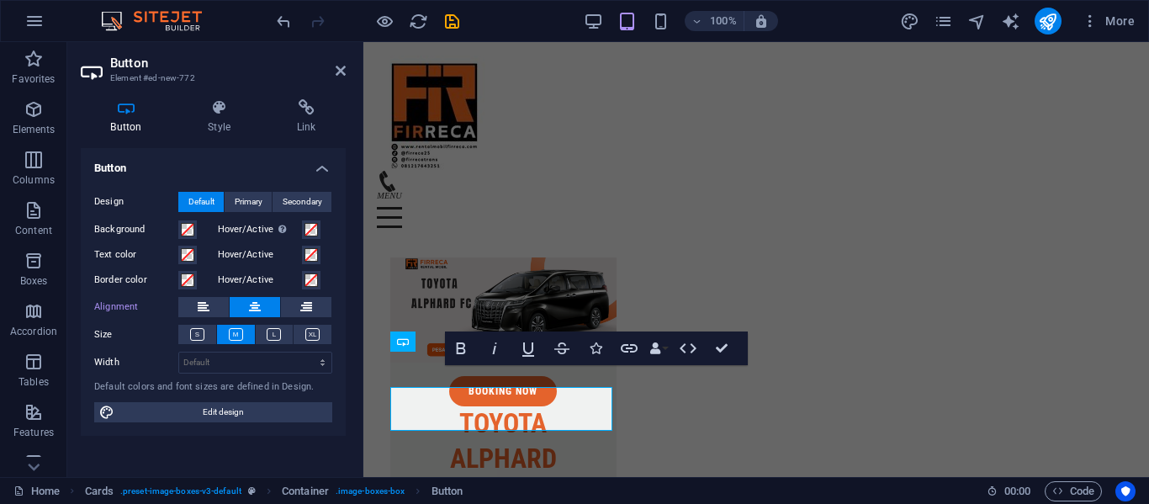
scroll to position [4128, 0]
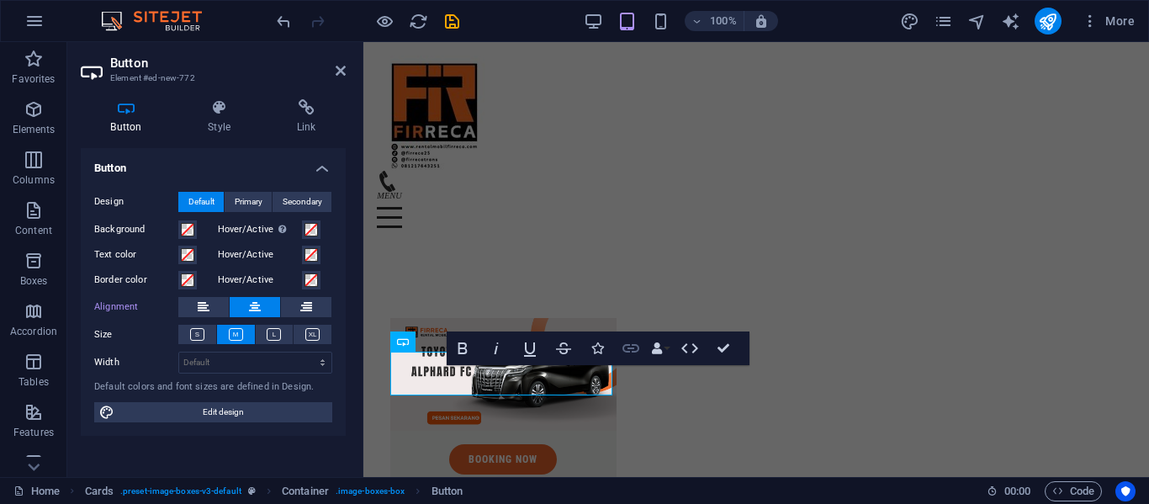
click at [643, 353] on button "Link" at bounding box center [631, 348] width 32 height 34
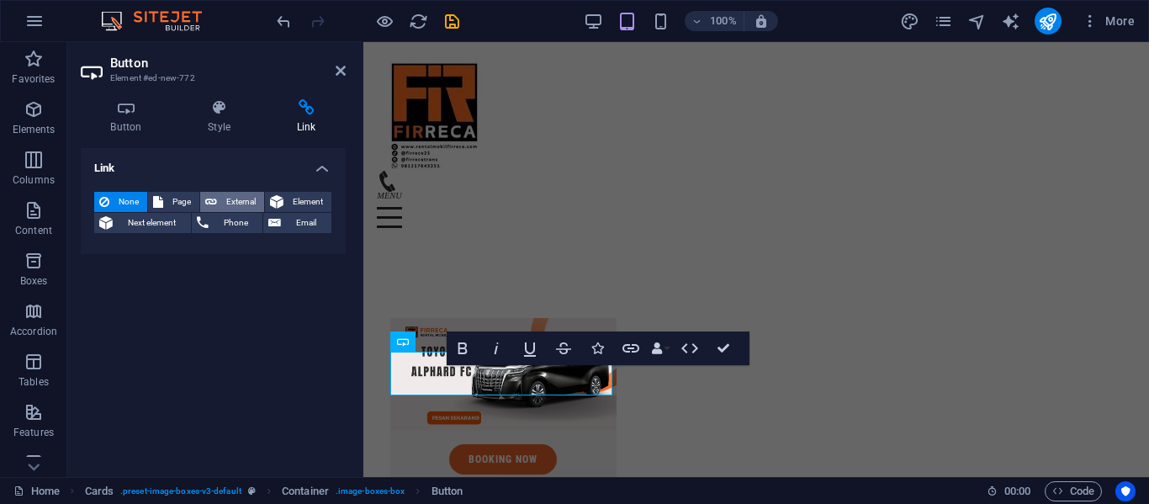
click at [213, 206] on icon at bounding box center [211, 202] width 12 height 20
select select "blank"
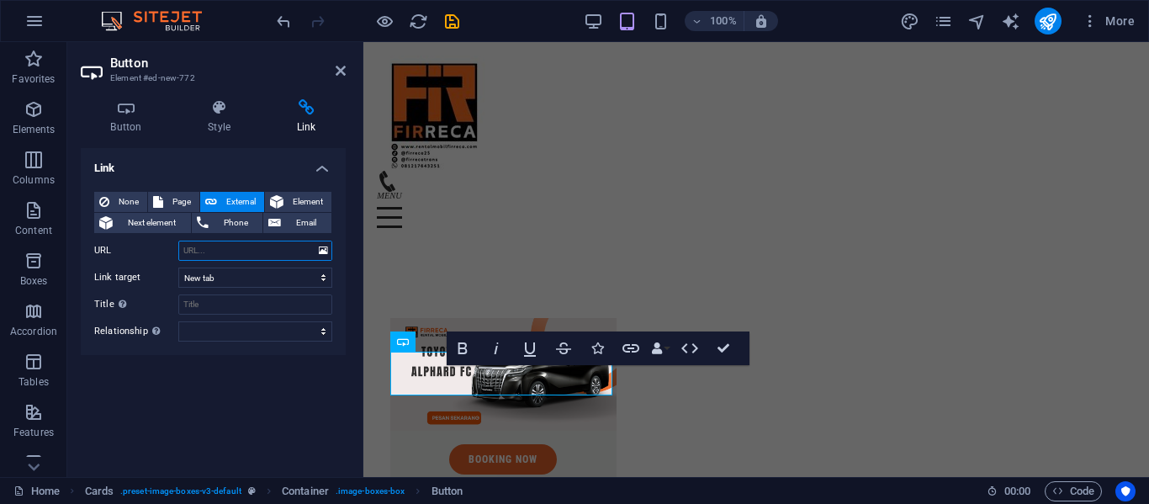
paste input "[URL][DOMAIN_NAME]"
type input "[URL][DOMAIN_NAME]"
click at [275, 328] on select "alternate author bookmark external help license next nofollow noreferrer noopen…" at bounding box center [255, 331] width 154 height 20
select select "external"
click at [178, 321] on select "alternate author bookmark external help license next nofollow noreferrer noopen…" at bounding box center [255, 331] width 154 height 20
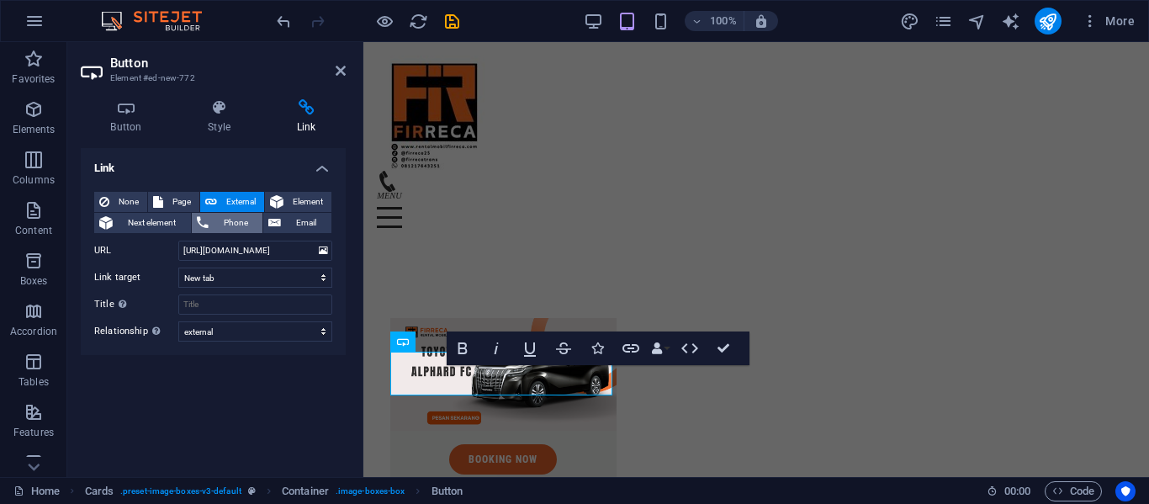
click at [224, 217] on span "Phone" at bounding box center [236, 223] width 45 height 20
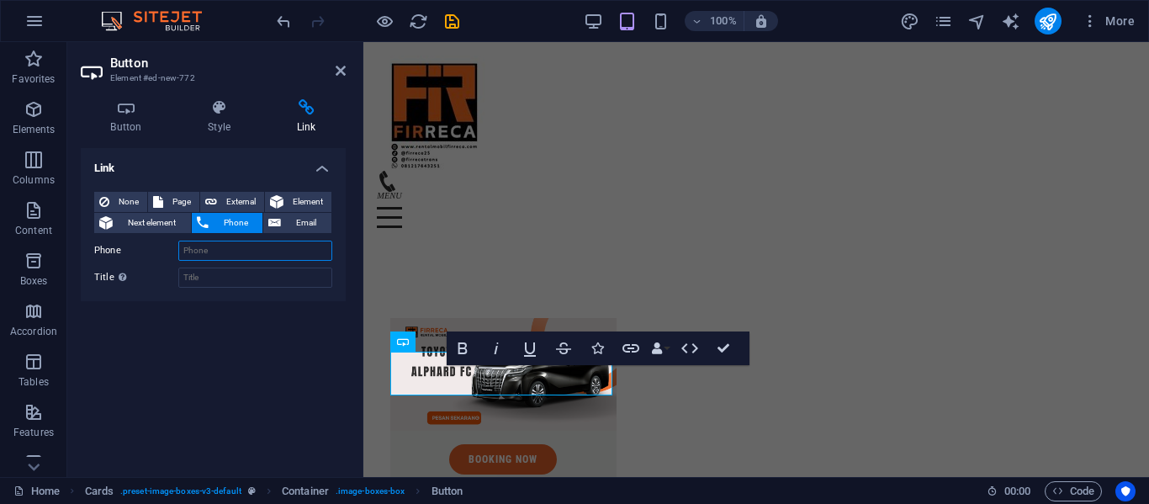
paste input "[URL][DOMAIN_NAME]"
click at [248, 246] on input "[URL][DOMAIN_NAME]" at bounding box center [255, 251] width 154 height 20
type input "081217643251"
click at [241, 268] on input "Title Additional link description, should not be the same as the link text. The…" at bounding box center [255, 278] width 154 height 20
type input "call"
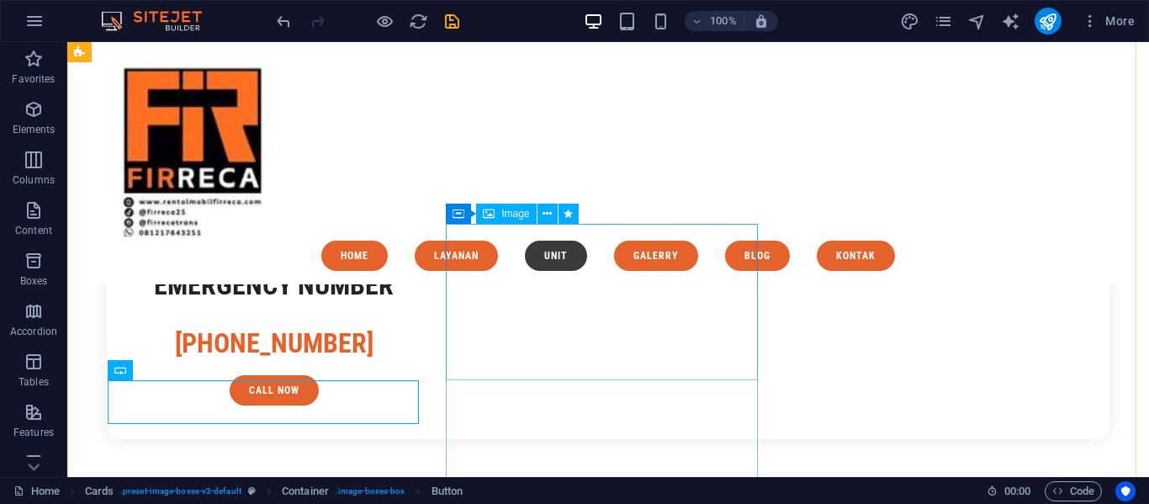
scroll to position [3145, 0]
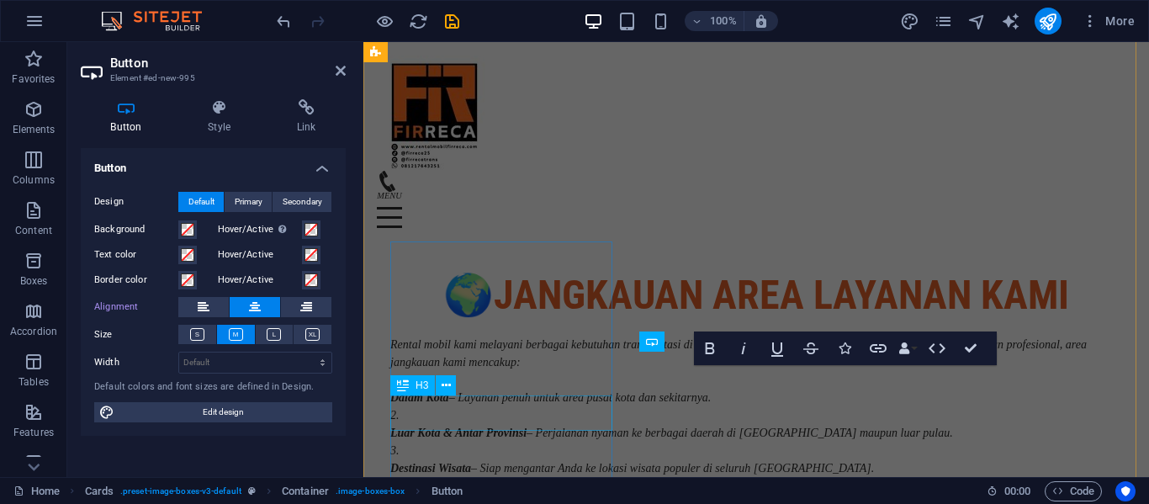
scroll to position [4128, 0]
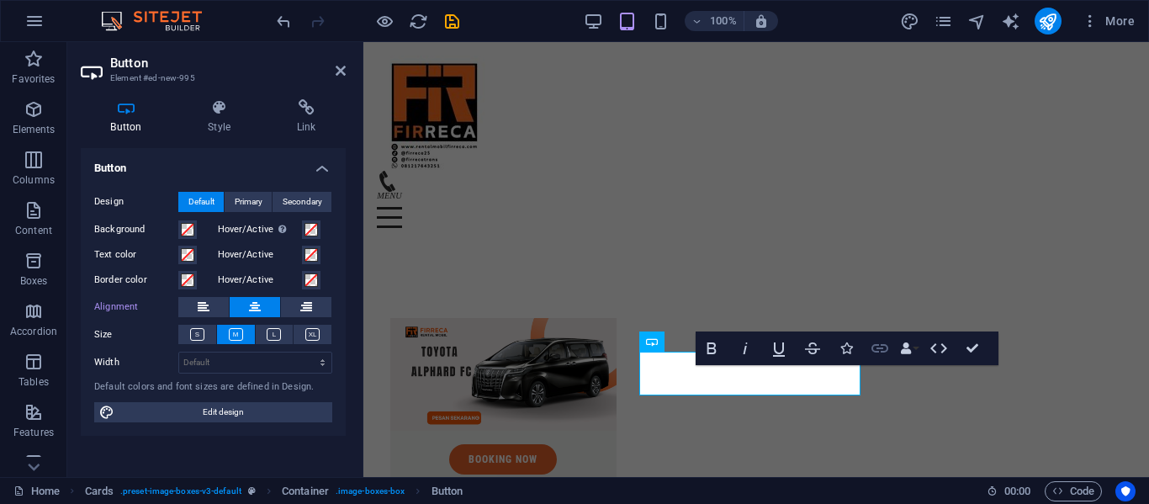
click at [882, 346] on icon "button" at bounding box center [880, 348] width 17 height 8
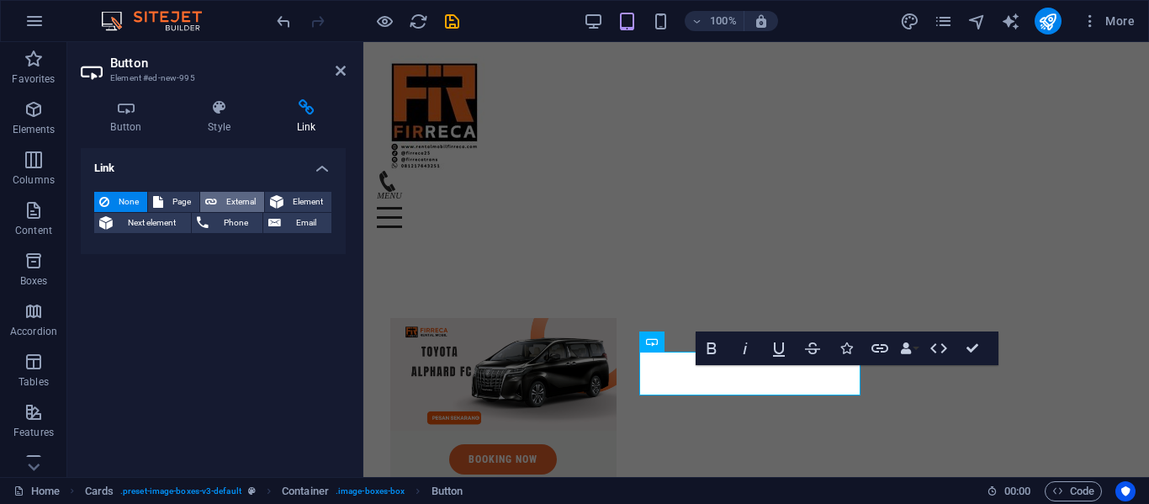
click at [225, 193] on span "External" at bounding box center [240, 202] width 37 height 20
select select "blank"
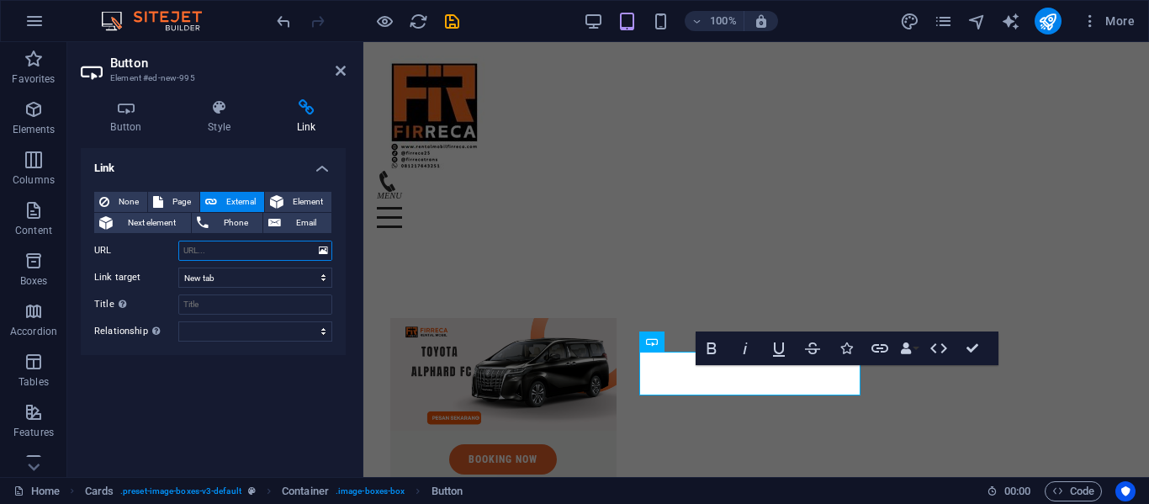
paste input "[URL][DOMAIN_NAME]"
type input "[URL][DOMAIN_NAME]"
click at [250, 321] on select "alternate author bookmark external help license next nofollow noreferrer noopen…" at bounding box center [255, 331] width 154 height 20
select select "external"
click at [178, 321] on select "alternate author bookmark external help license next nofollow noreferrer noopen…" at bounding box center [255, 331] width 154 height 20
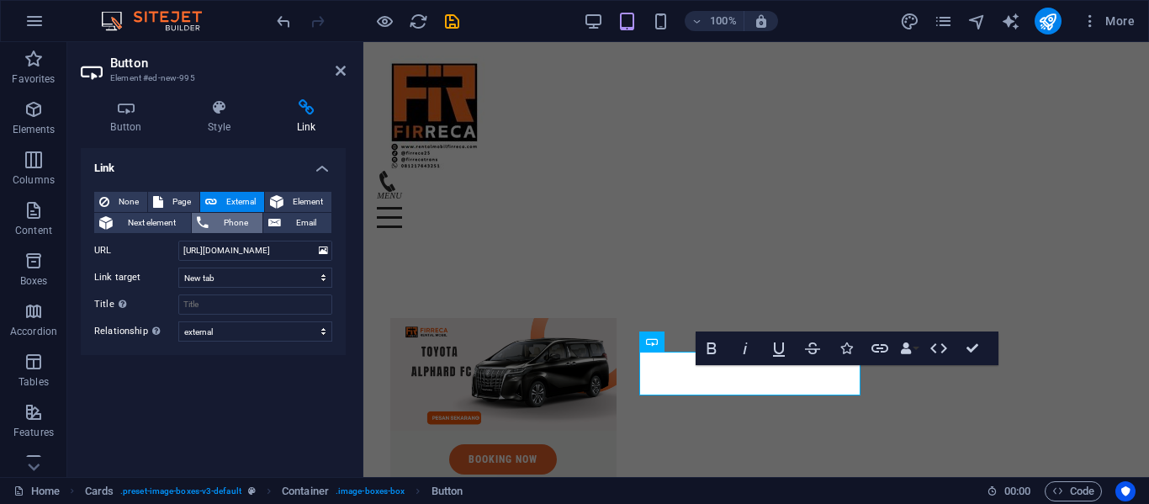
click at [236, 220] on span "Phone" at bounding box center [236, 223] width 45 height 20
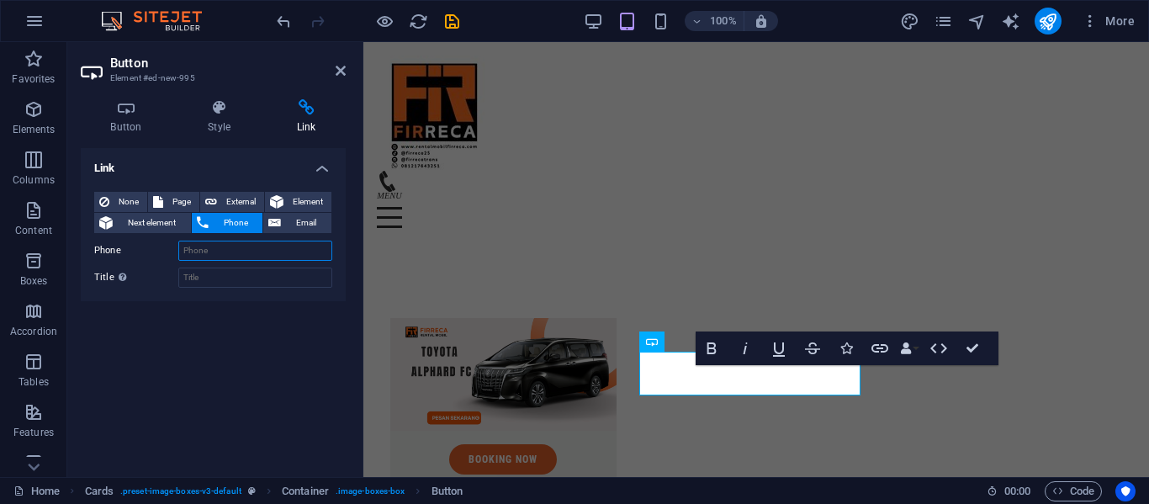
paste input "[URL][DOMAIN_NAME]"
click at [249, 252] on input "[URL][DOMAIN_NAME]" at bounding box center [255, 251] width 154 height 20
type input "081217643251"
click at [243, 283] on input "Title Additional link description, should not be the same as the link text. The…" at bounding box center [255, 278] width 154 height 20
type input "call"
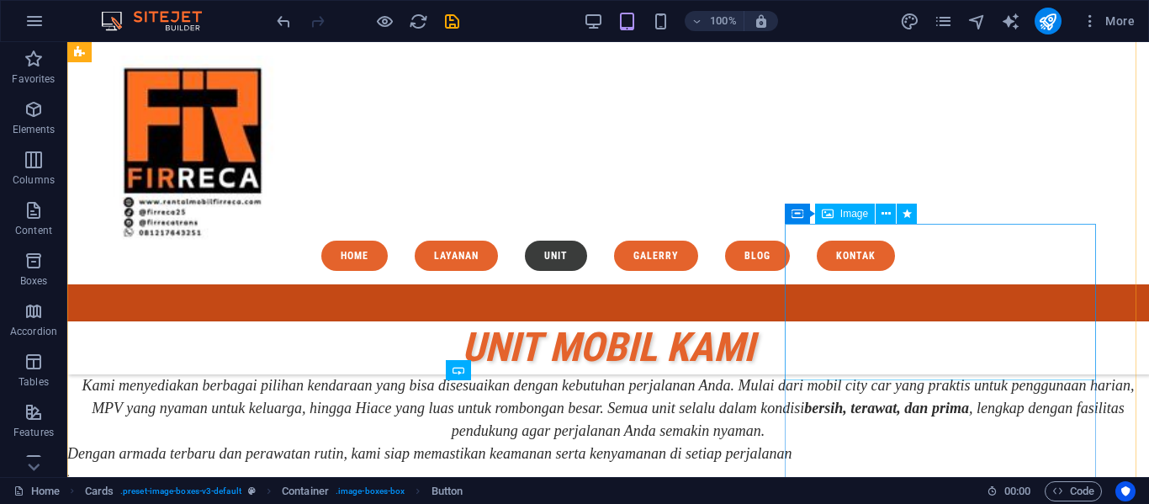
scroll to position [3145, 0]
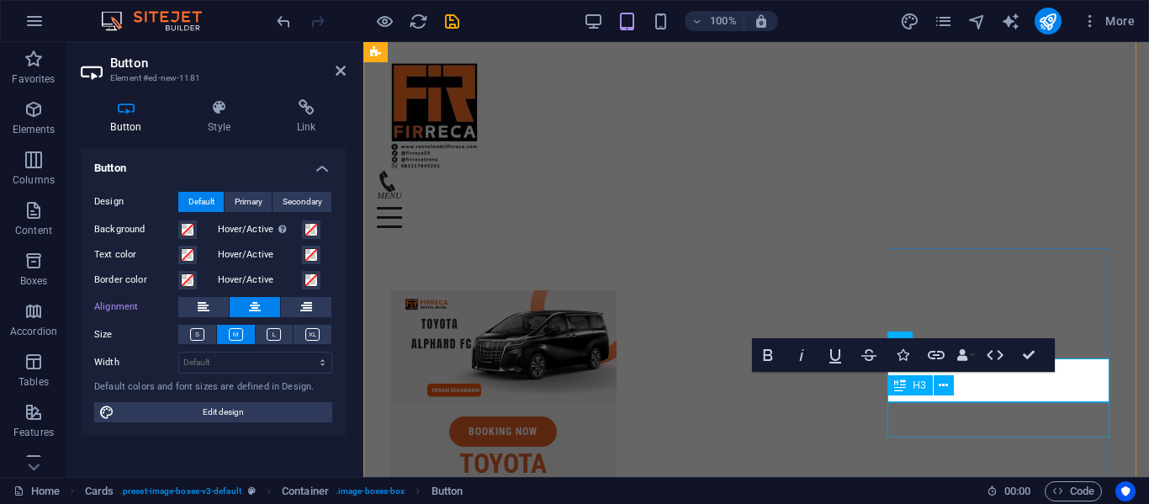
scroll to position [4128, 0]
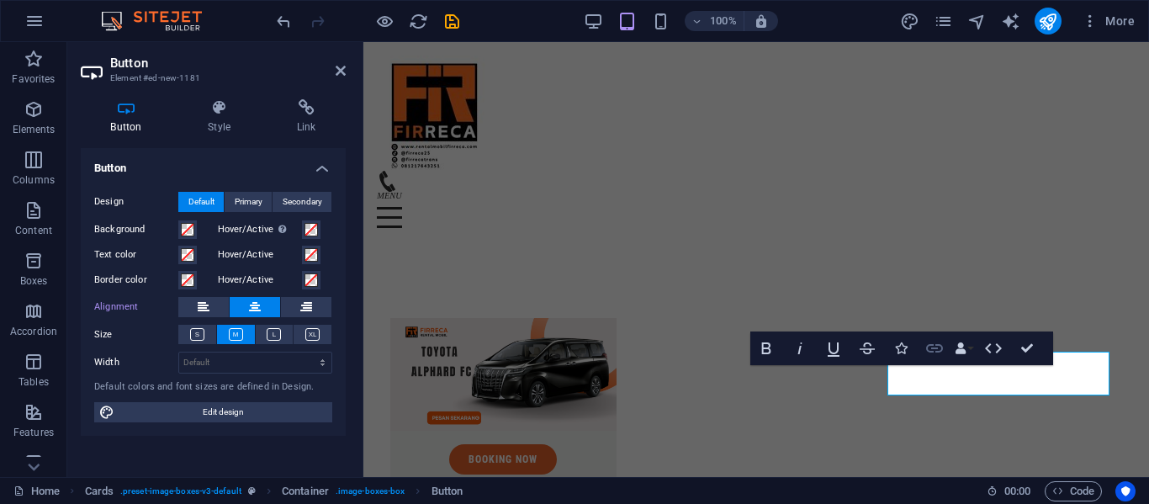
click at [939, 345] on icon "button" at bounding box center [934, 348] width 17 height 8
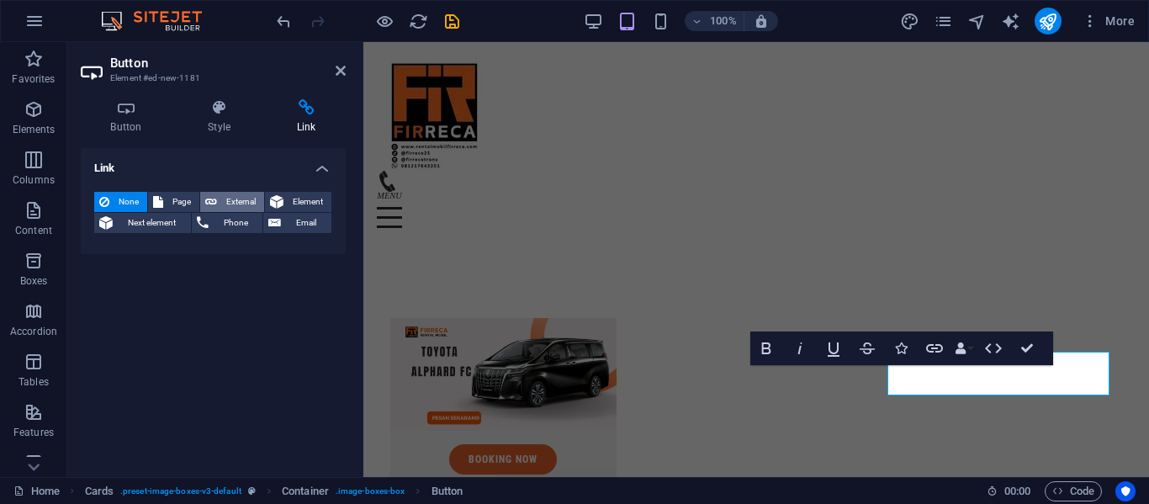
click at [215, 207] on icon at bounding box center [211, 202] width 12 height 20
select select "blank"
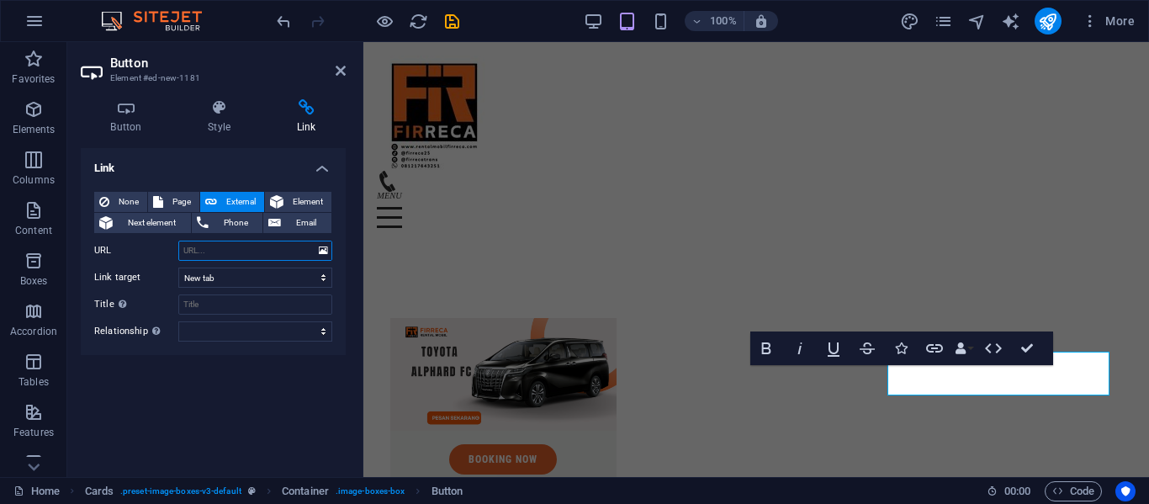
paste input "[URL][DOMAIN_NAME]"
type input "[URL][DOMAIN_NAME]"
click at [252, 326] on select "alternate author bookmark external help license next nofollow noreferrer noopen…" at bounding box center [255, 331] width 154 height 20
select select "external"
click at [178, 321] on select "alternate author bookmark external help license next nofollow noreferrer noopen…" at bounding box center [255, 331] width 154 height 20
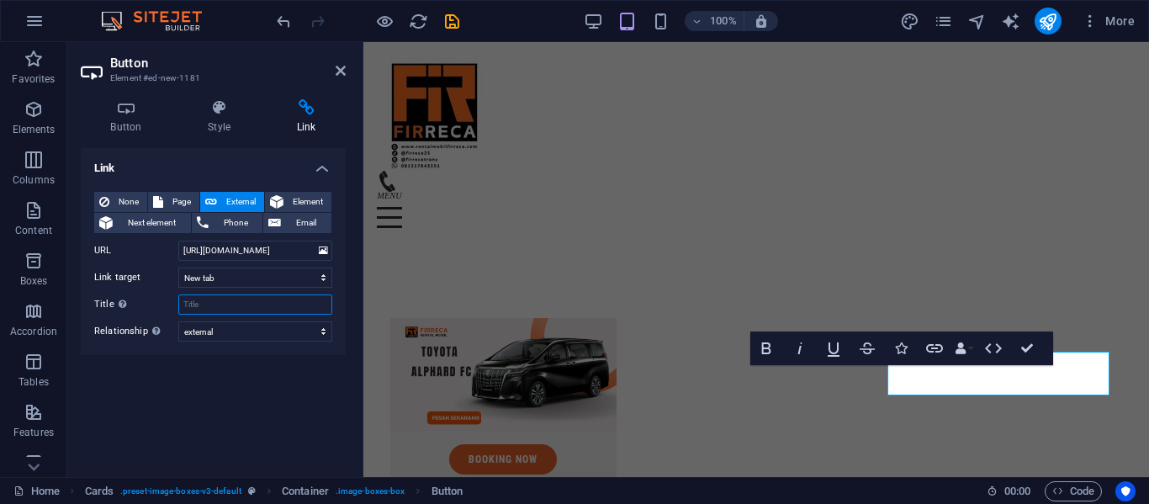
click at [261, 312] on input "Title Additional link description, should not be the same as the link text. The…" at bounding box center [255, 304] width 154 height 20
type input "CALL"
click at [234, 215] on span "Phone" at bounding box center [236, 223] width 45 height 20
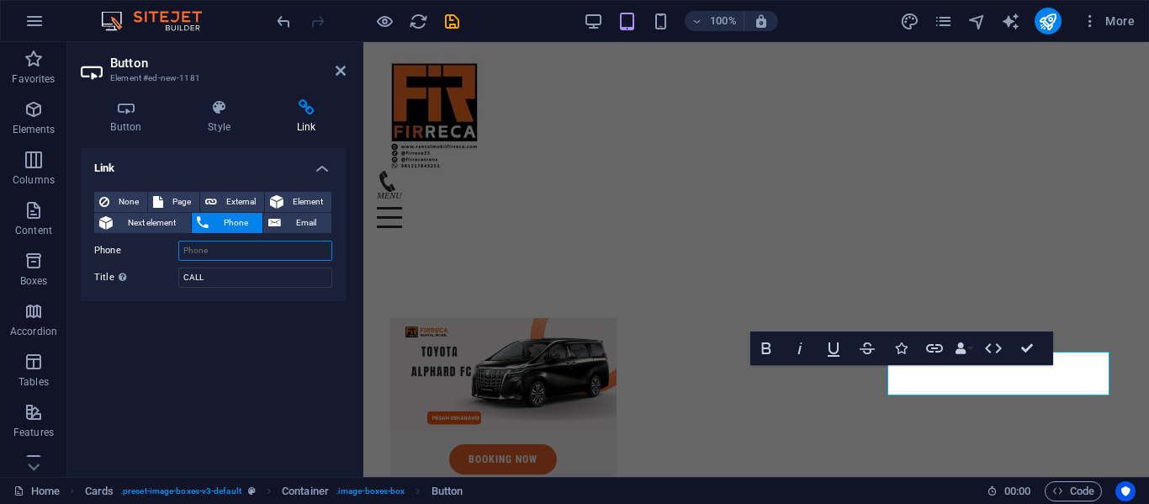
paste input "[URL][DOMAIN_NAME]"
click at [256, 250] on input "[URL][DOMAIN_NAME]" at bounding box center [255, 251] width 154 height 20
type input "081217643251"
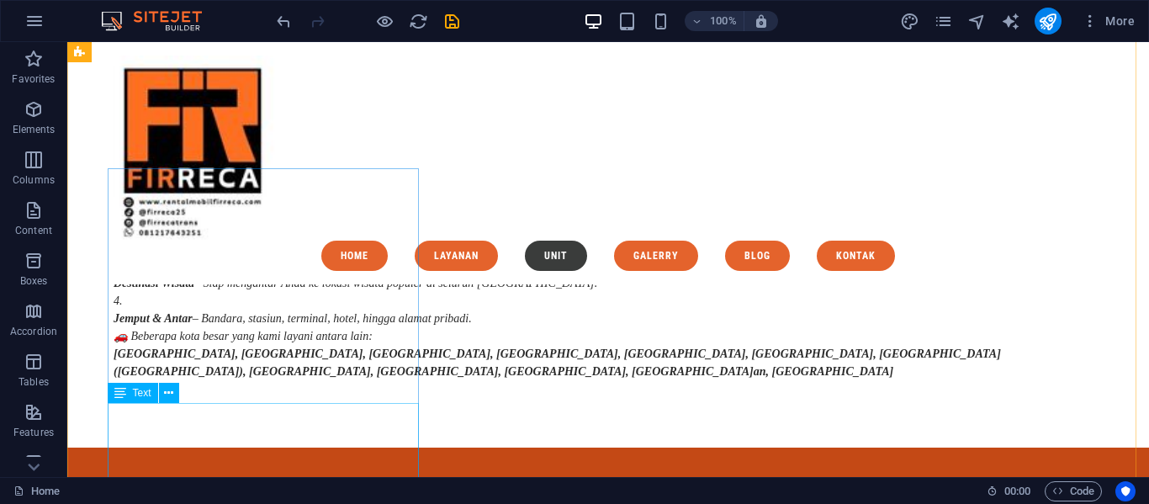
scroll to position [3623, 0]
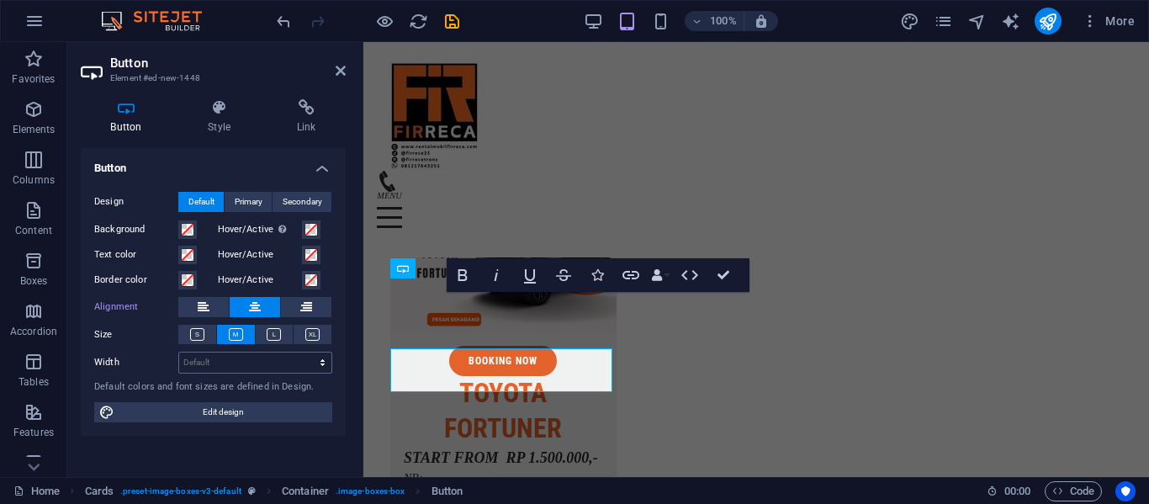
scroll to position [4596, 0]
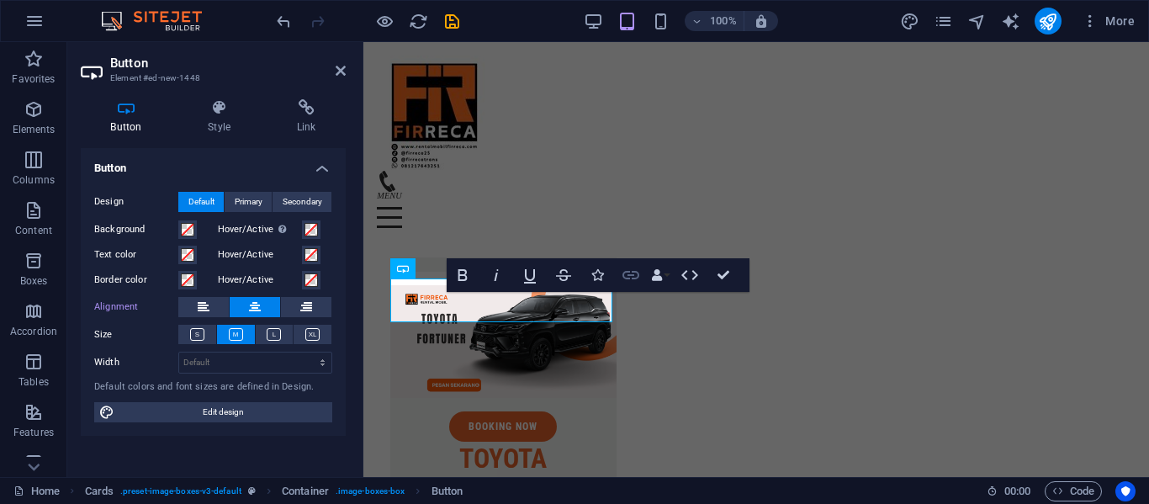
click at [628, 276] on icon "button" at bounding box center [631, 275] width 20 height 20
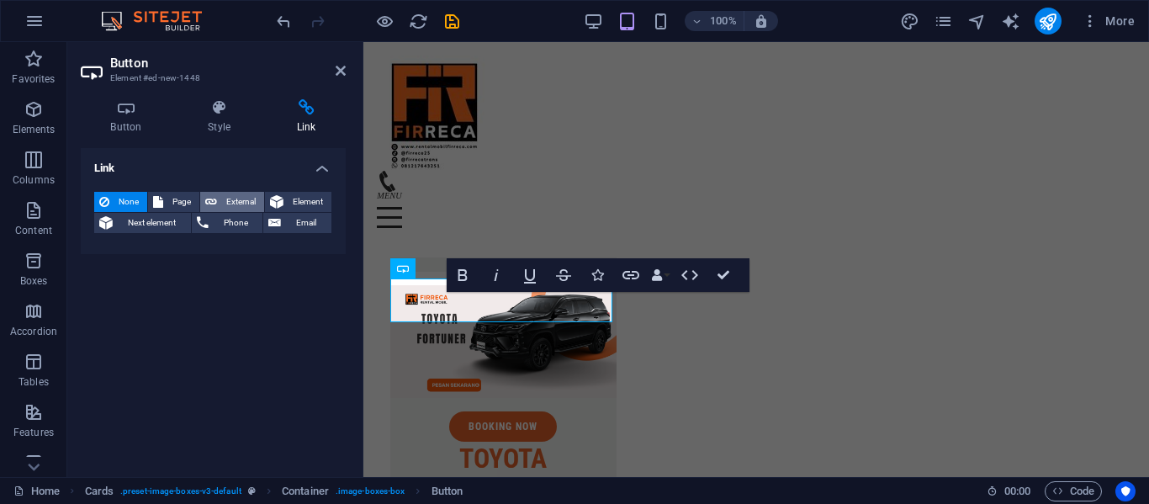
click at [241, 209] on span "External" at bounding box center [240, 202] width 37 height 20
select select "blank"
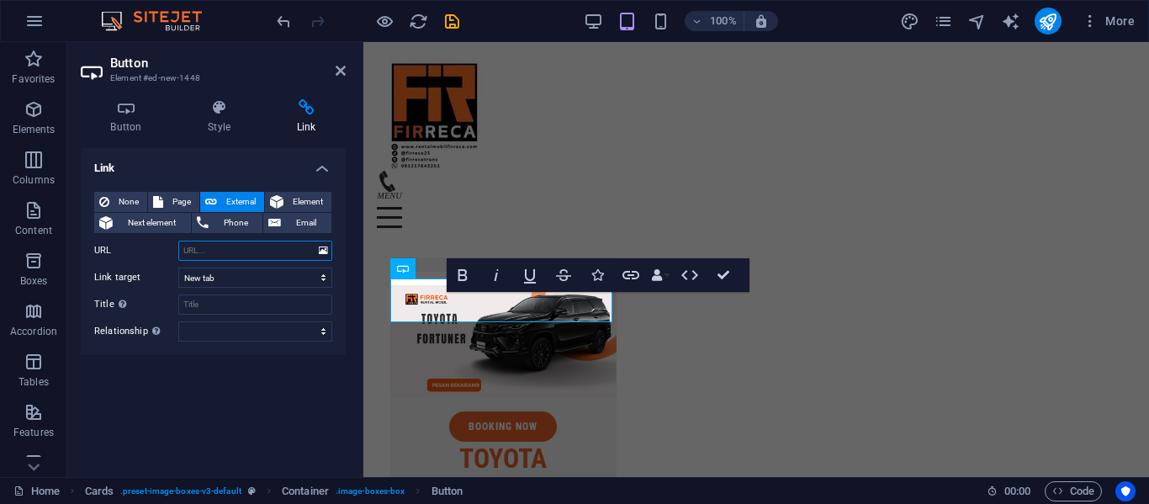
click at [237, 249] on input "URL" at bounding box center [255, 251] width 154 height 20
paste input "[URL][DOMAIN_NAME]"
type input "[URL][DOMAIN_NAME]"
click at [257, 303] on input "Title Additional link description, should not be the same as the link text. The…" at bounding box center [255, 304] width 154 height 20
type input "call"
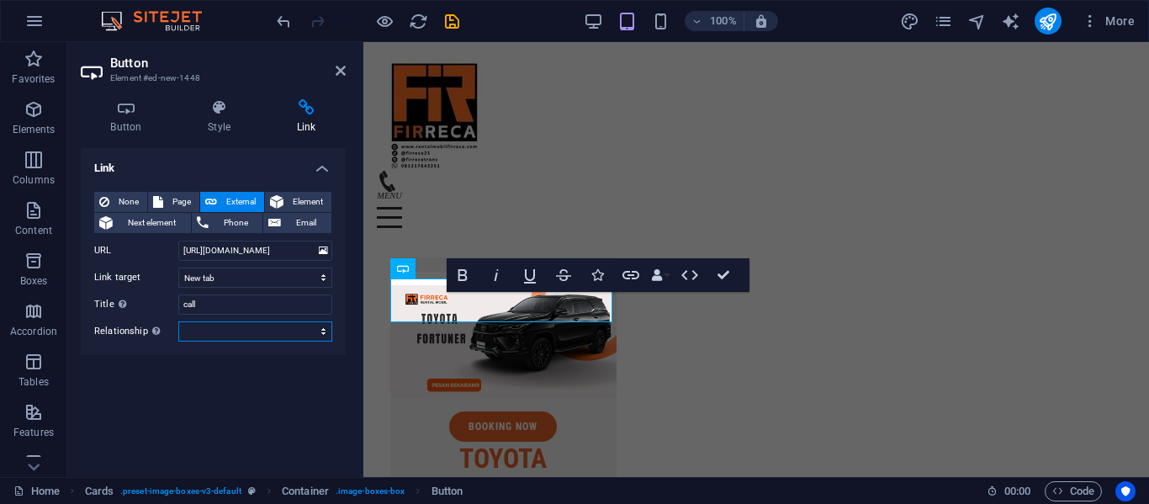
click at [252, 321] on select "alternate author bookmark external help license next nofollow noreferrer noopen…" at bounding box center [255, 331] width 154 height 20
select select "external"
click at [178, 321] on select "alternate author bookmark external help license next nofollow noreferrer noopen…" at bounding box center [255, 331] width 154 height 20
click at [220, 224] on span "Phone" at bounding box center [236, 223] width 45 height 20
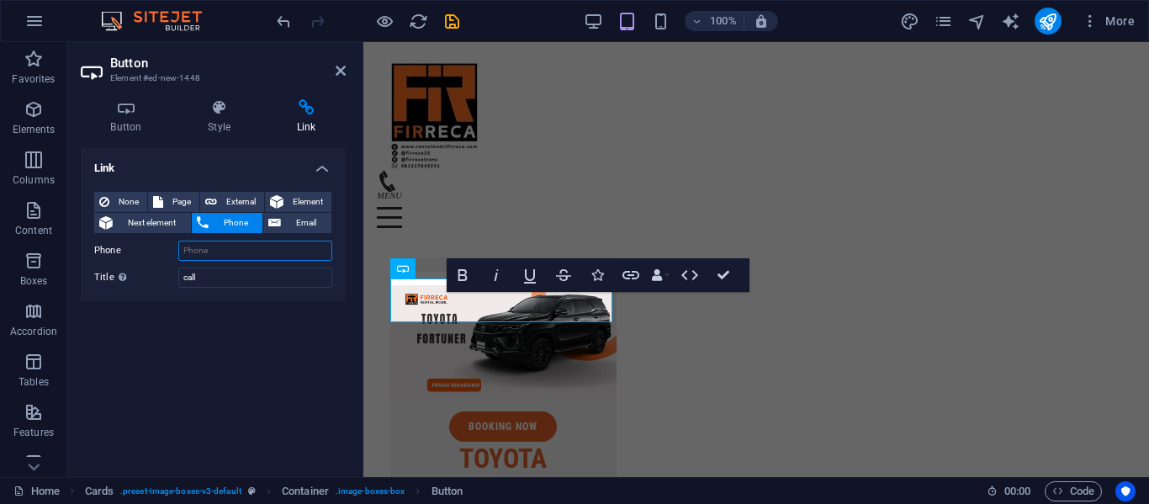
paste input "[URL][DOMAIN_NAME]"
click at [249, 250] on input "[URL][DOMAIN_NAME]" at bounding box center [255, 251] width 154 height 20
type input "081217643251"
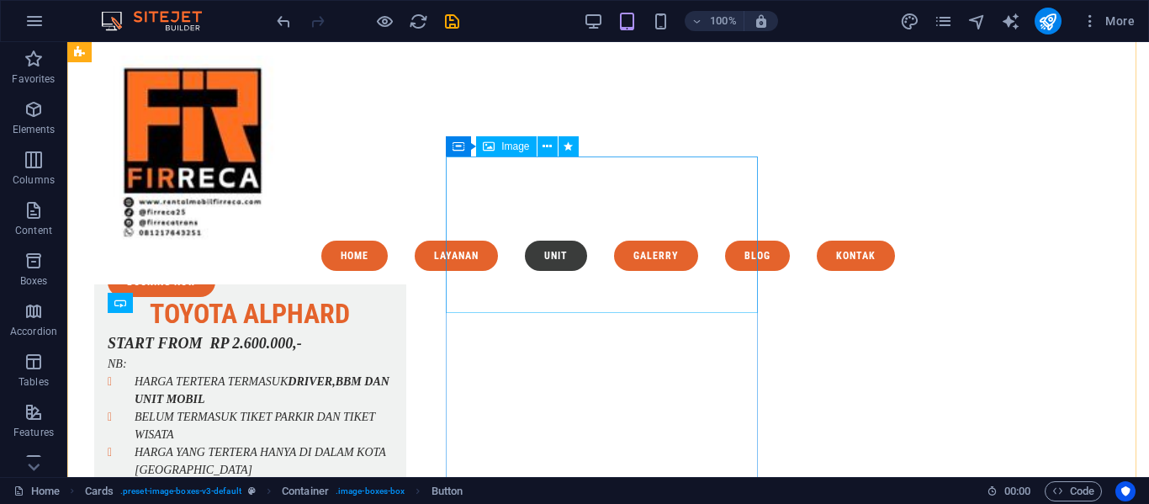
scroll to position [3623, 0]
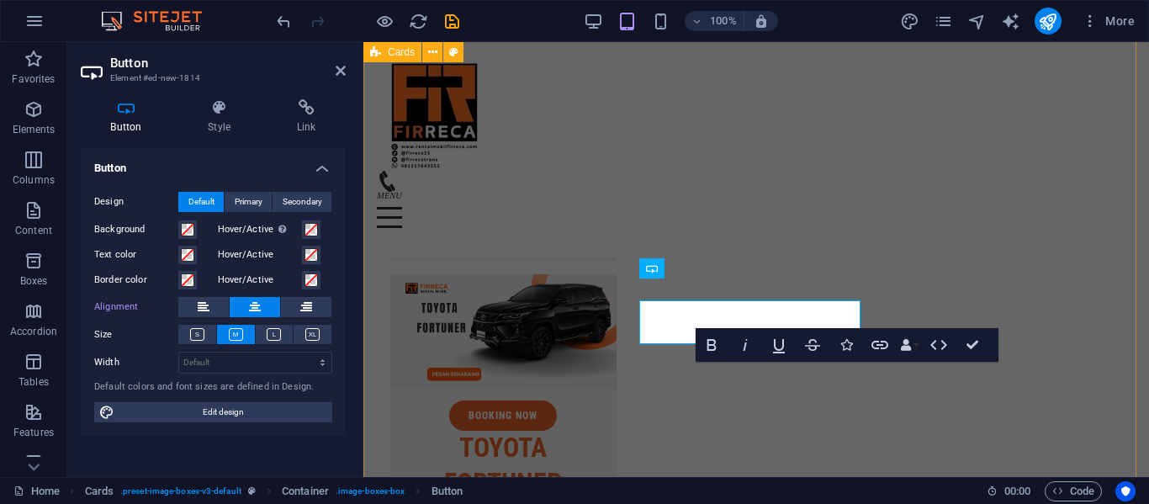
scroll to position [4596, 0]
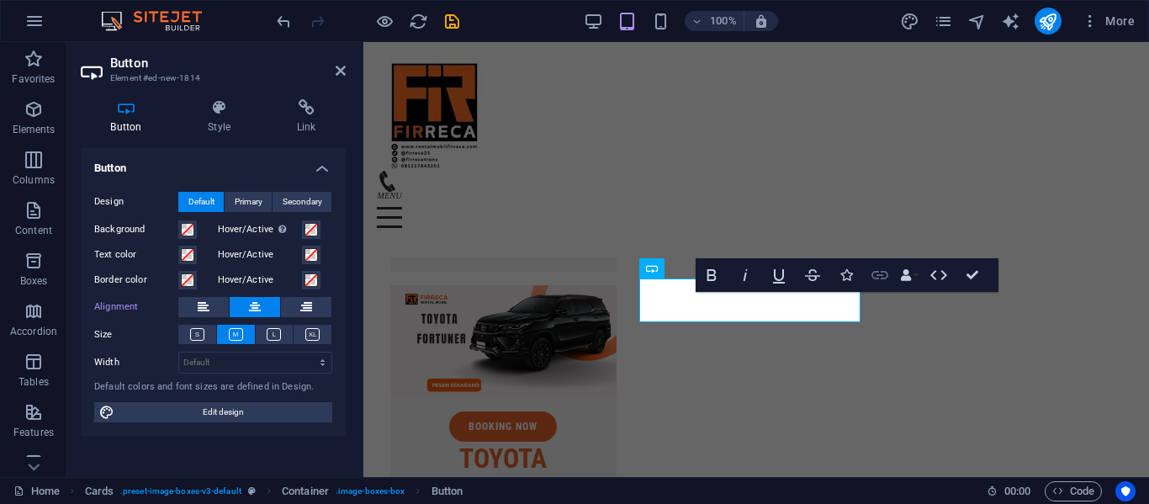
click at [892, 278] on button "Link" at bounding box center [880, 275] width 32 height 34
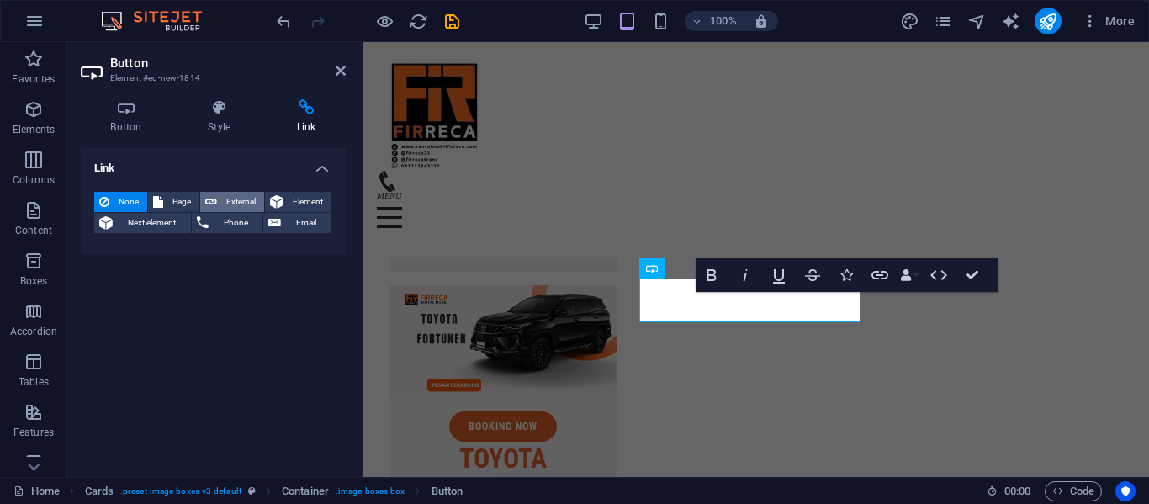
click at [234, 208] on span "External" at bounding box center [240, 202] width 37 height 20
select select "blank"
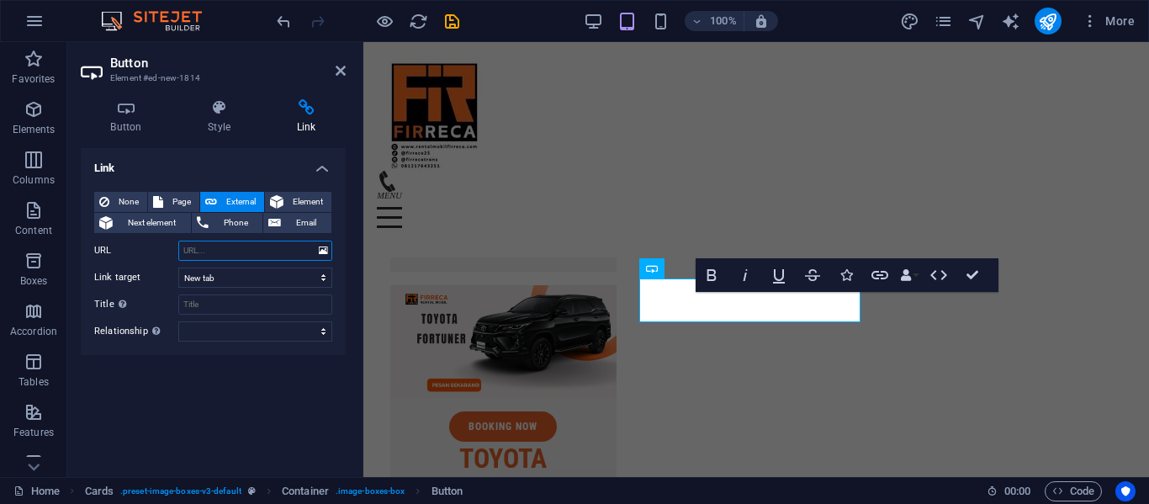
paste input "[URL][DOMAIN_NAME]"
type input "[URL][DOMAIN_NAME]"
click at [268, 299] on input "Title Additional link description, should not be the same as the link text. The…" at bounding box center [255, 304] width 154 height 20
type input "call"
click at [274, 331] on select "alternate author bookmark external help license next nofollow noreferrer noopen…" at bounding box center [255, 331] width 154 height 20
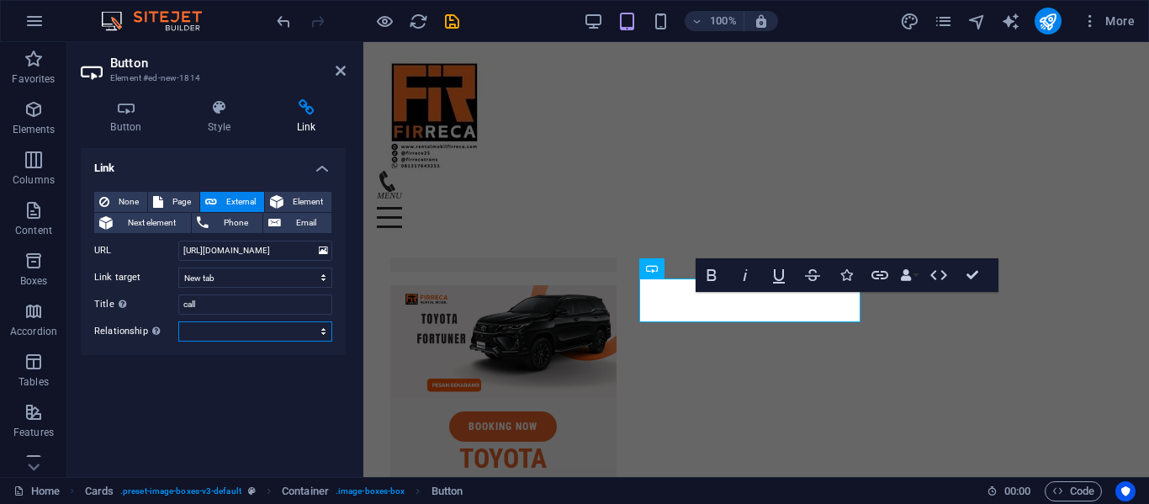
select select "external"
click at [178, 321] on select "alternate author bookmark external help license next nofollow noreferrer noopen…" at bounding box center [255, 331] width 154 height 20
click at [241, 218] on span "Phone" at bounding box center [236, 223] width 45 height 20
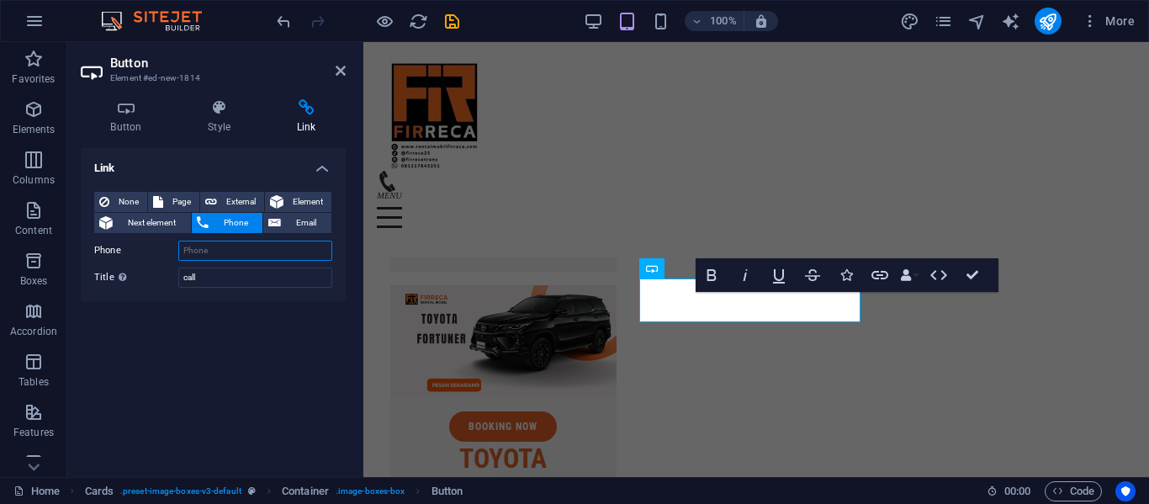
paste input "[URL][DOMAIN_NAME]"
click at [252, 247] on input "[URL][DOMAIN_NAME]" at bounding box center [255, 251] width 154 height 20
type input "081217643251"
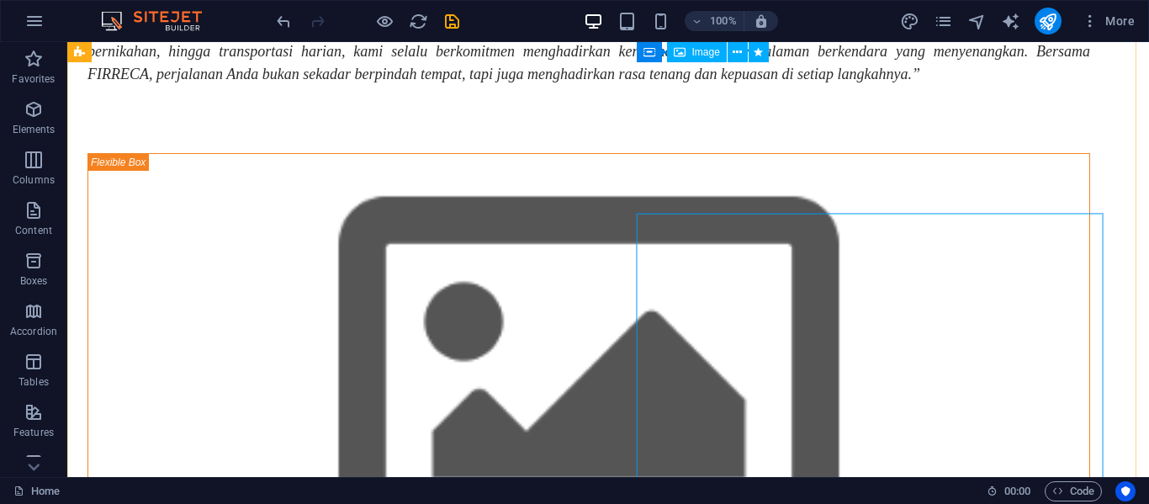
scroll to position [0, 0]
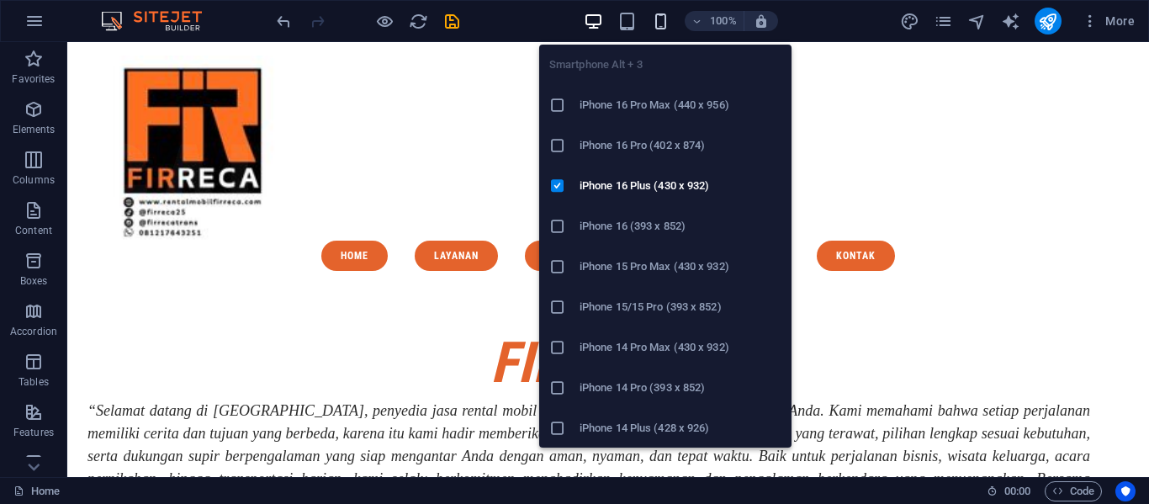
click at [659, 29] on icon "button" at bounding box center [660, 21] width 19 height 19
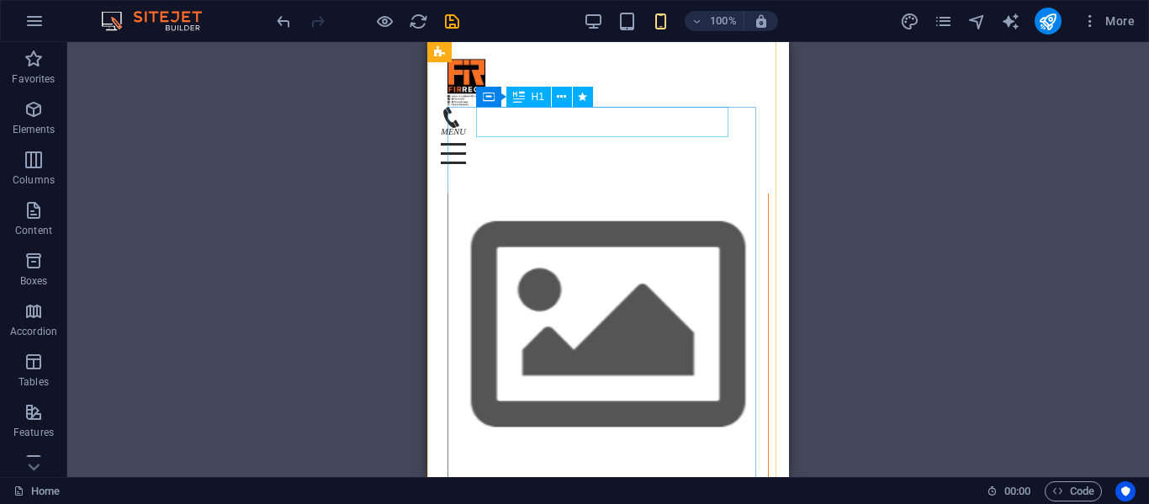
scroll to position [320, 0]
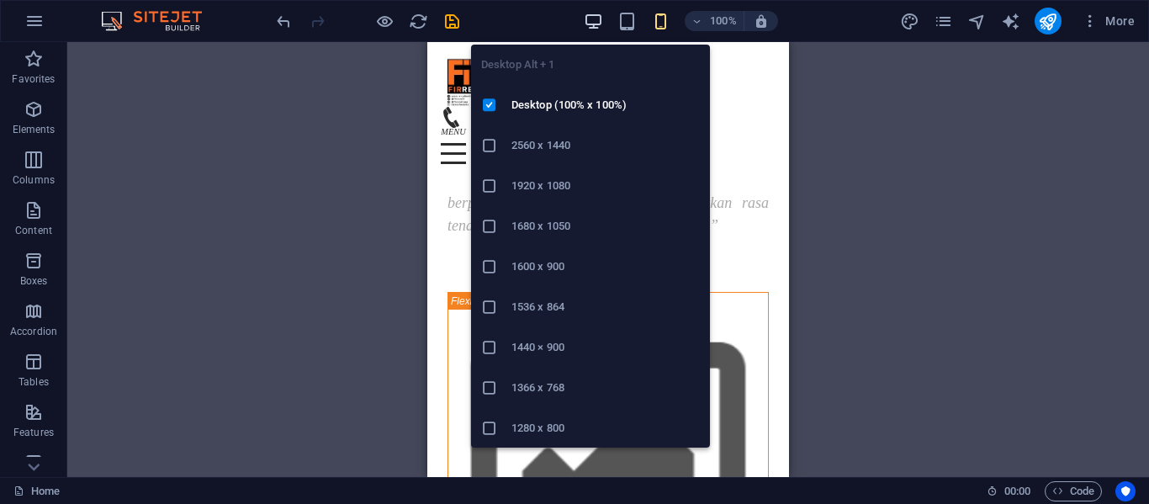
click at [601, 21] on icon "button" at bounding box center [593, 21] width 19 height 19
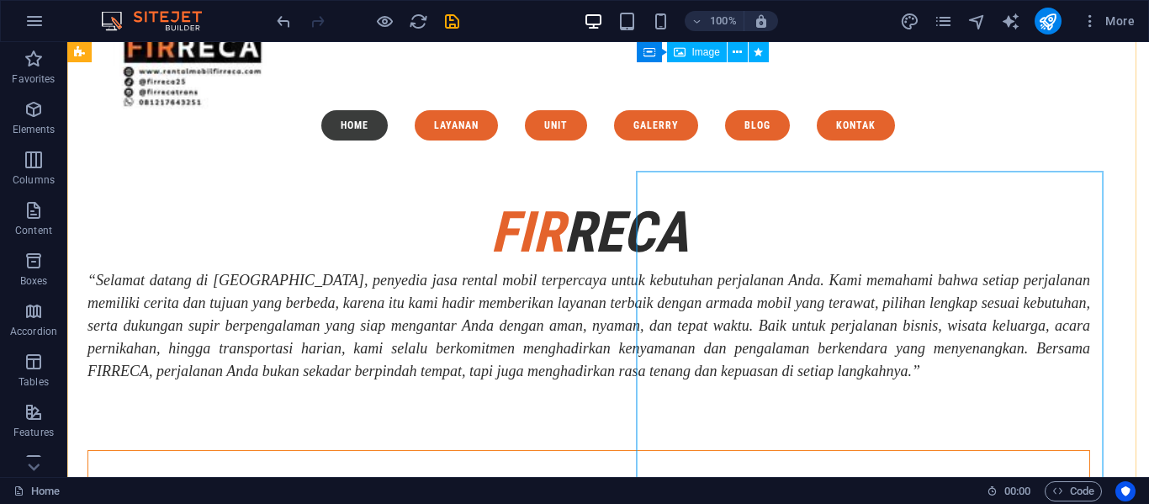
scroll to position [125, 0]
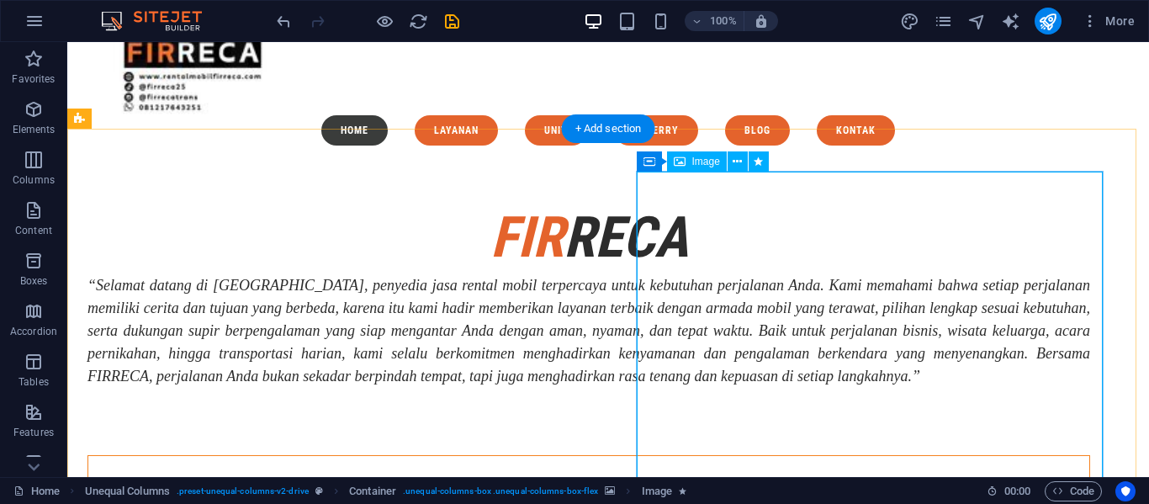
select select "%"
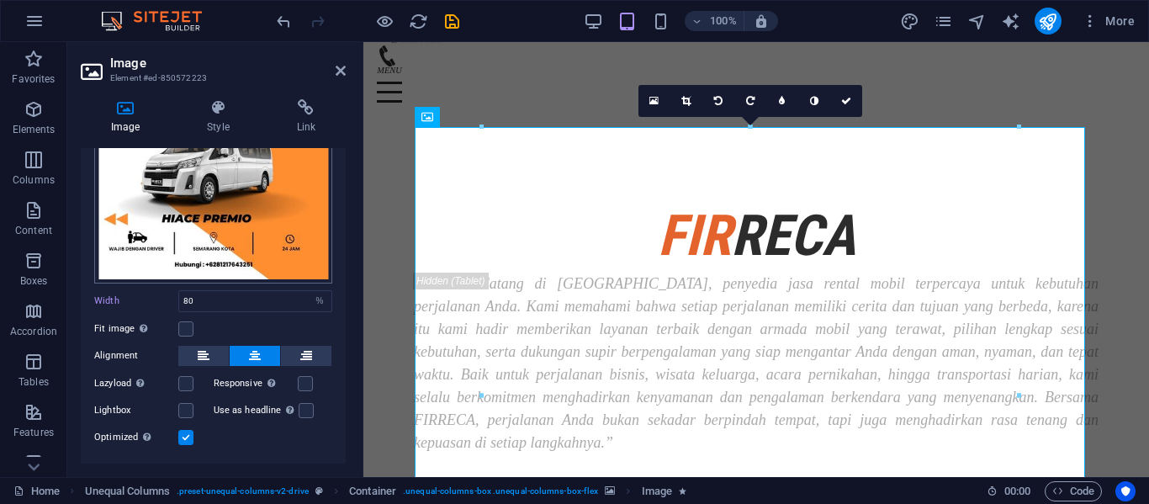
scroll to position [181, 0]
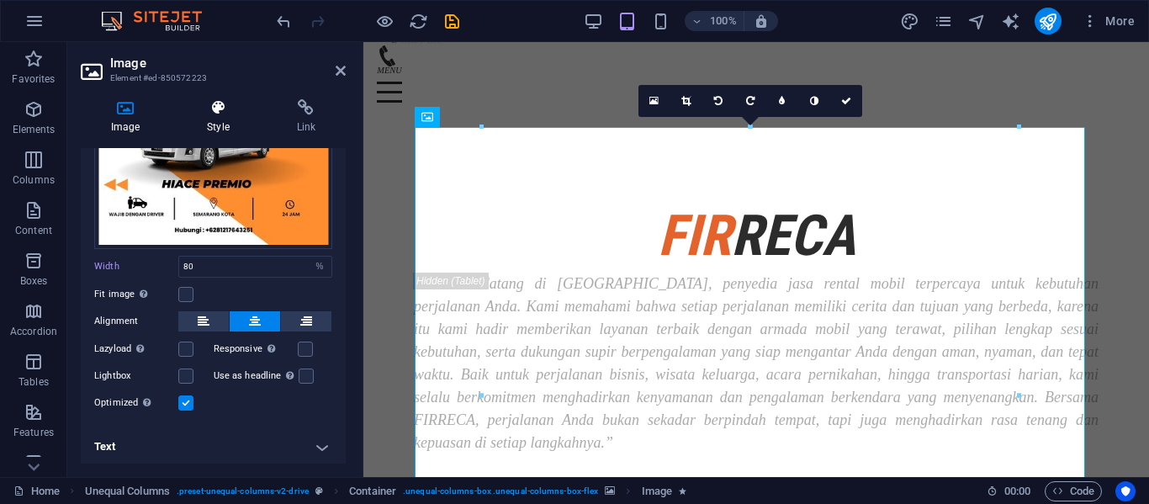
click at [220, 109] on icon at bounding box center [218, 107] width 82 height 17
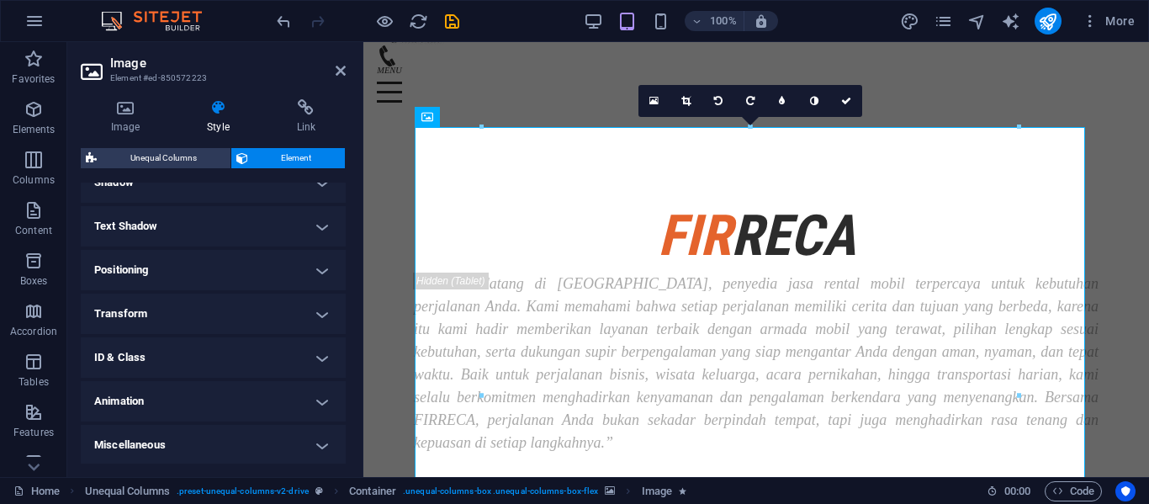
scroll to position [430, 0]
click at [249, 405] on h4 "Animation" at bounding box center [213, 399] width 265 height 40
click at [845, 107] on link at bounding box center [846, 101] width 32 height 32
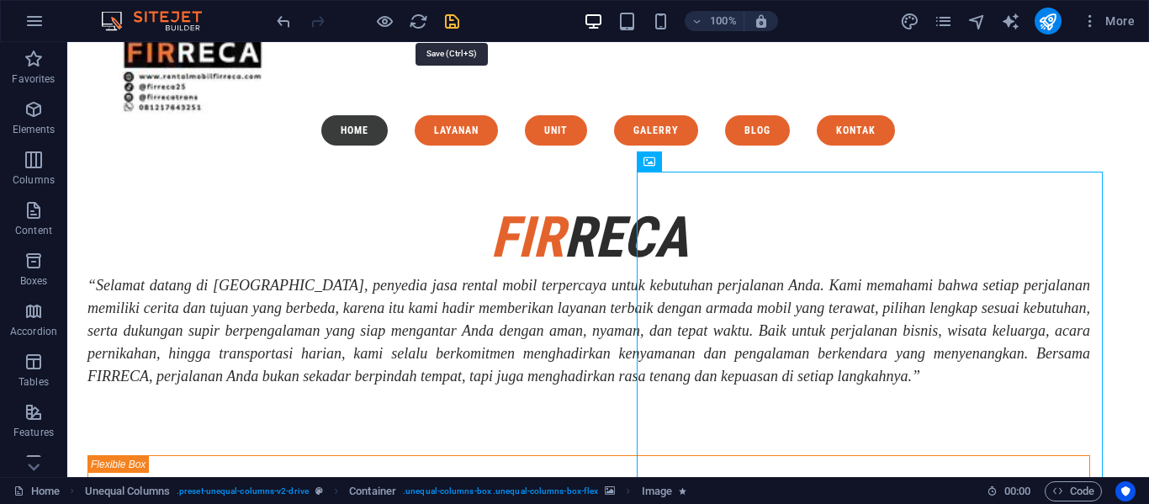
click at [447, 28] on icon "save" at bounding box center [451, 21] width 19 height 19
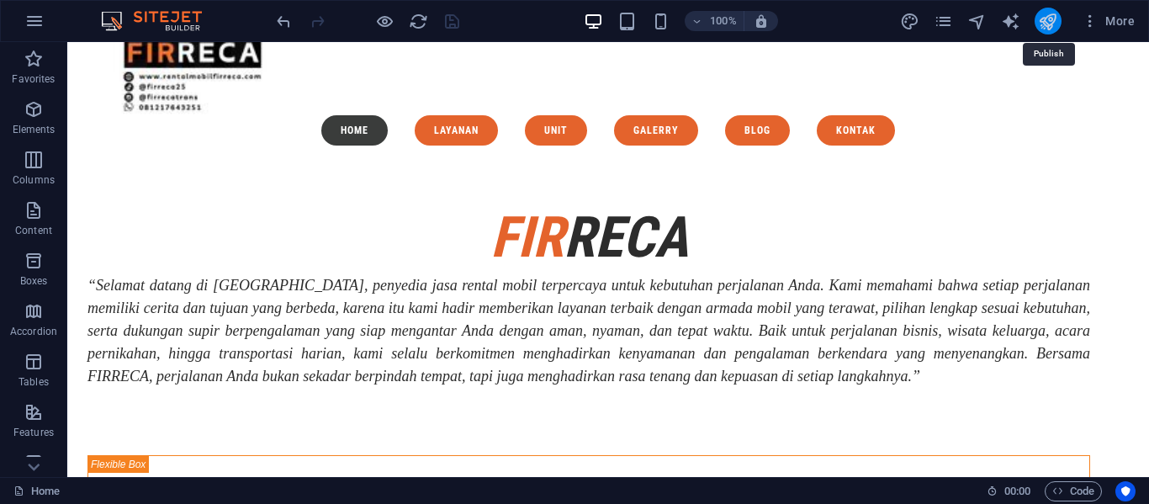
click at [1046, 23] on icon "publish" at bounding box center [1047, 21] width 19 height 19
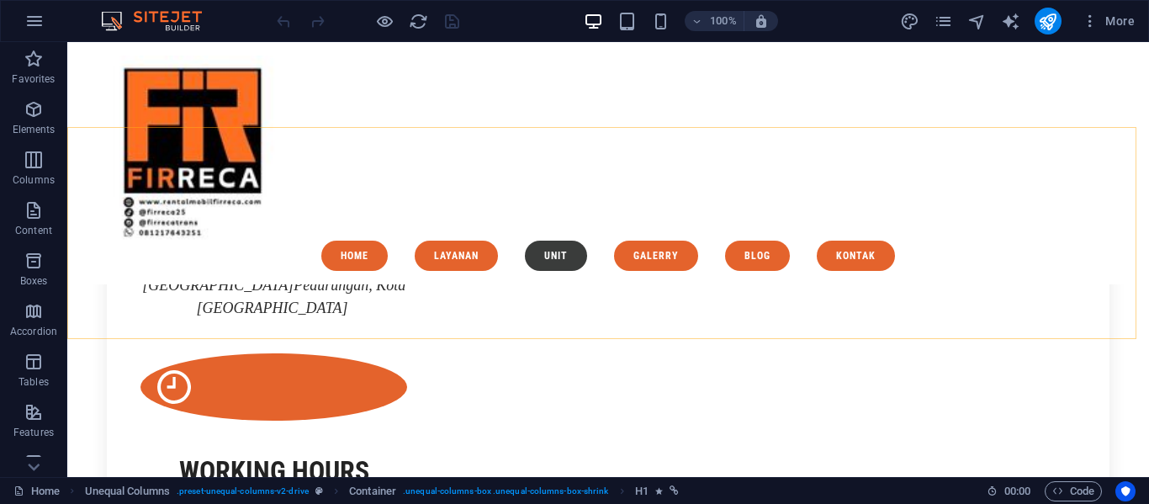
scroll to position [2720, 0]
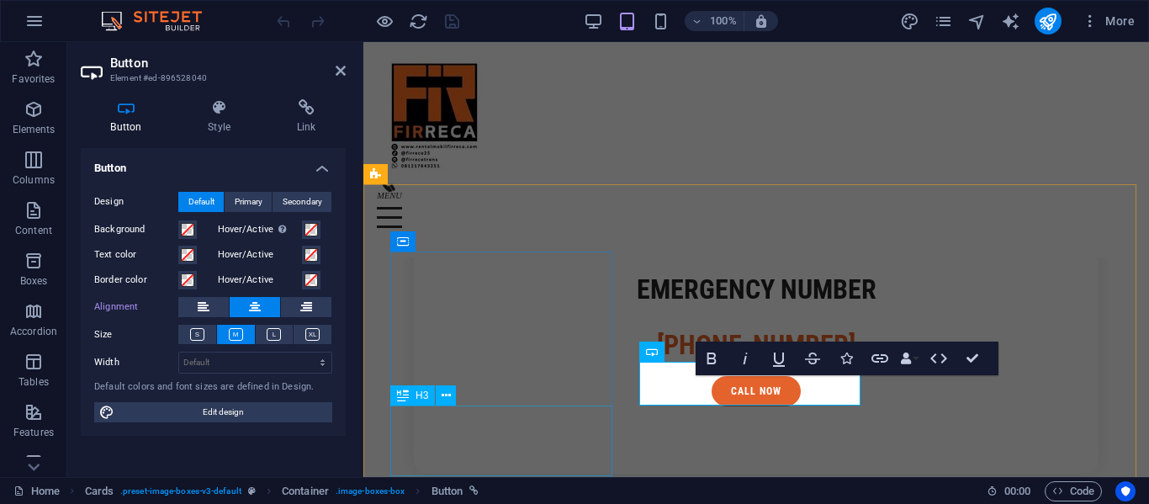
scroll to position [3689, 0]
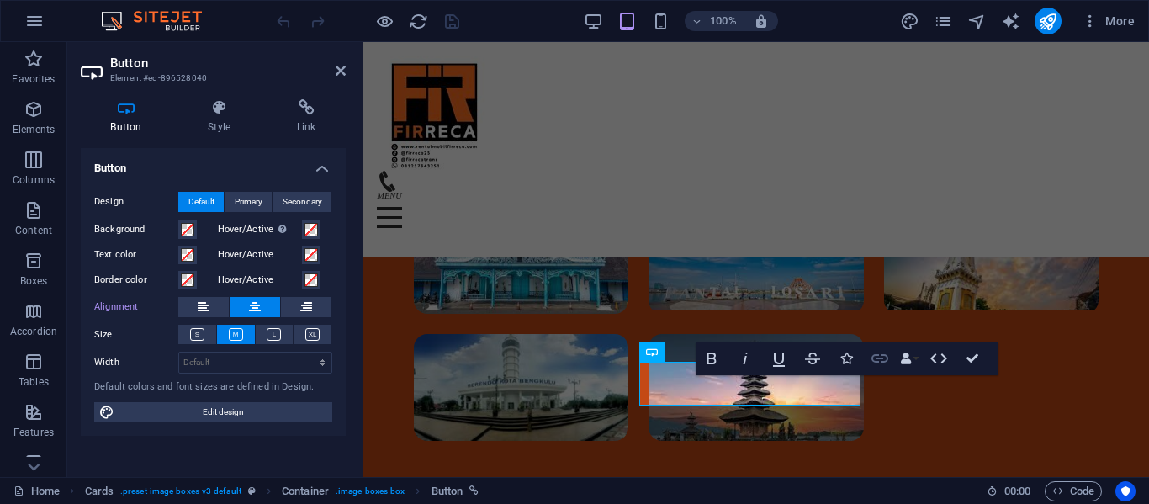
click at [878, 358] on icon "button" at bounding box center [880, 358] width 20 height 20
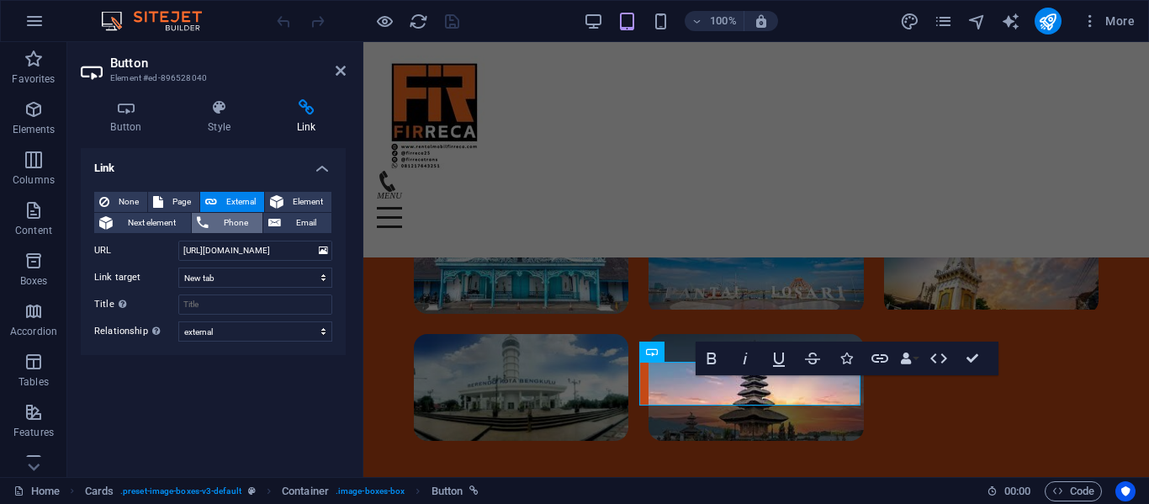
click at [219, 217] on span "Phone" at bounding box center [236, 223] width 45 height 20
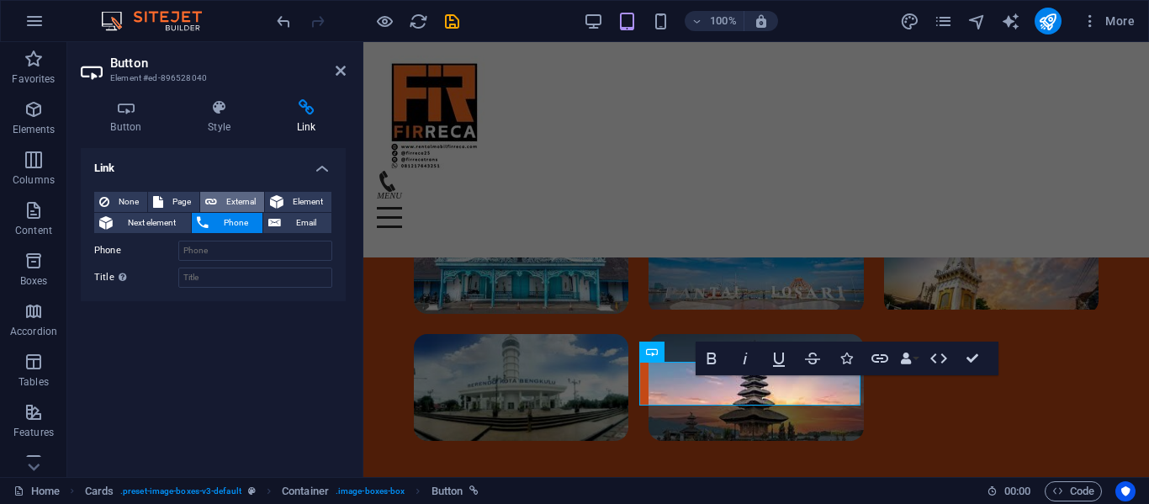
click at [230, 205] on span "External" at bounding box center [240, 202] width 37 height 20
select select "blank"
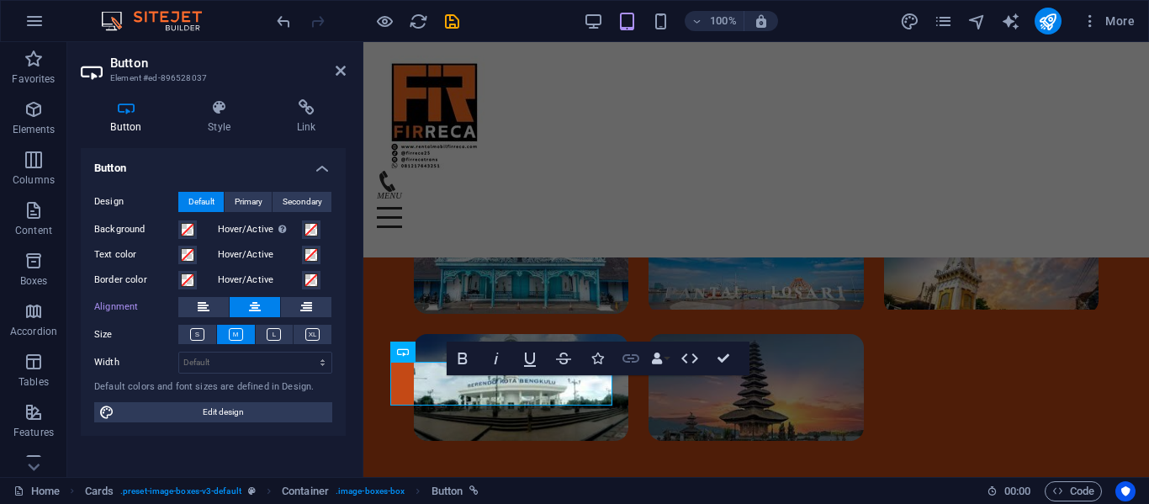
click at [639, 361] on icon "button" at bounding box center [631, 358] width 20 height 20
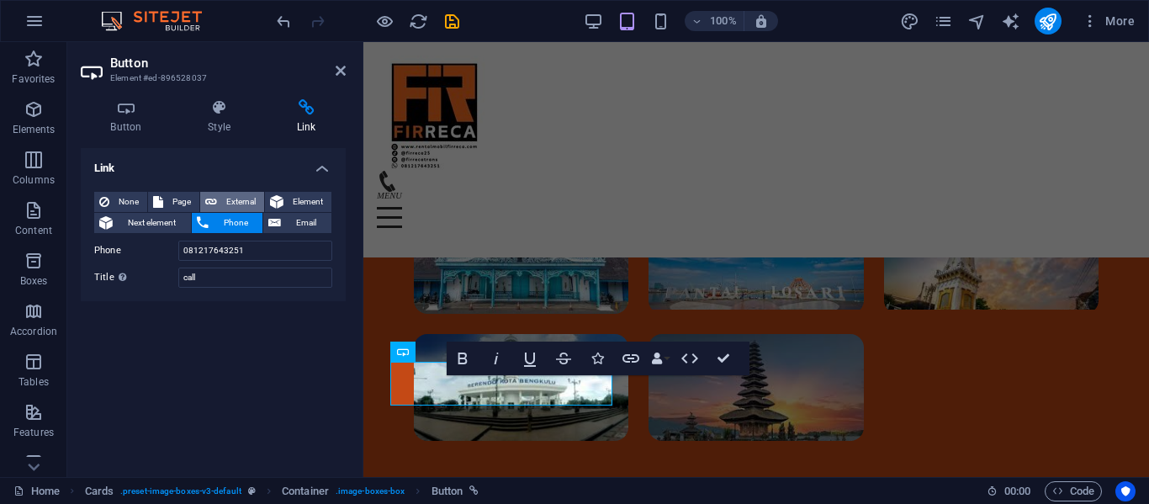
click at [243, 204] on span "External" at bounding box center [240, 202] width 37 height 20
select select "blank"
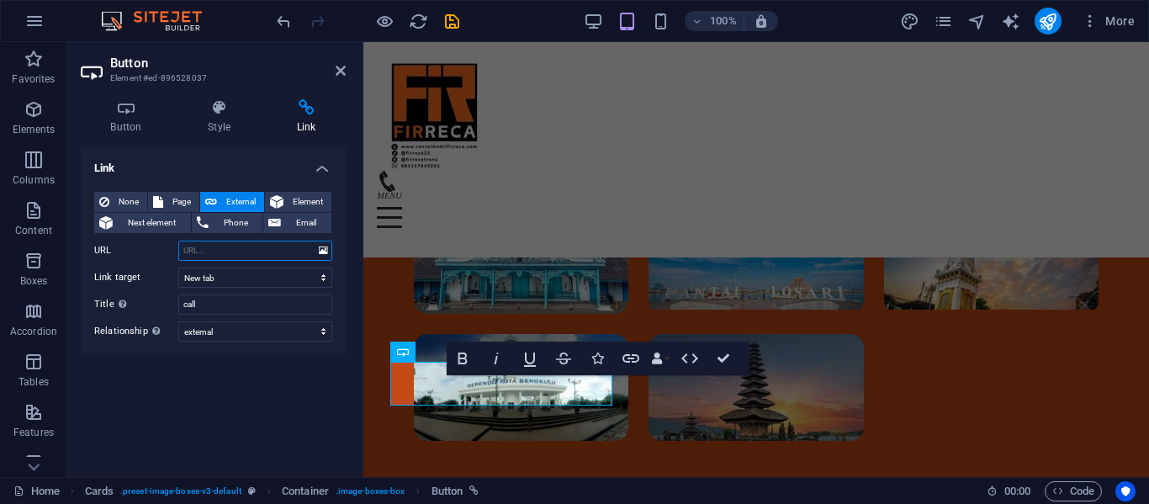
paste input "[URL][DOMAIN_NAME]"
type input "[URL][DOMAIN_NAME]"
click at [239, 231] on span "Phone" at bounding box center [236, 223] width 45 height 20
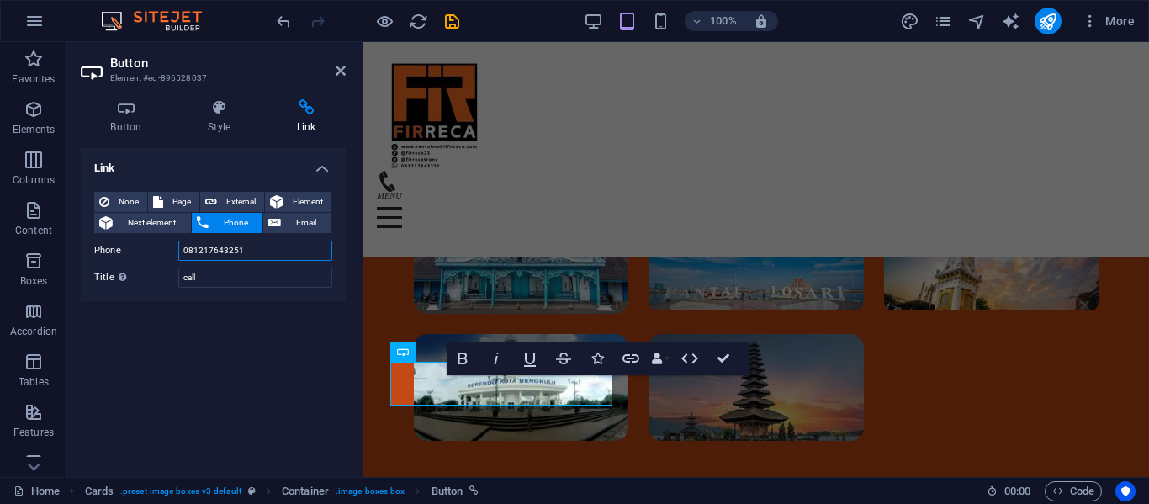
drag, startPoint x: 249, startPoint y: 248, endPoint x: 162, endPoint y: 254, distance: 86.8
click at [162, 254] on div "Phone 081217643251" at bounding box center [213, 251] width 238 height 20
click at [213, 202] on icon at bounding box center [211, 202] width 12 height 20
select select "blank"
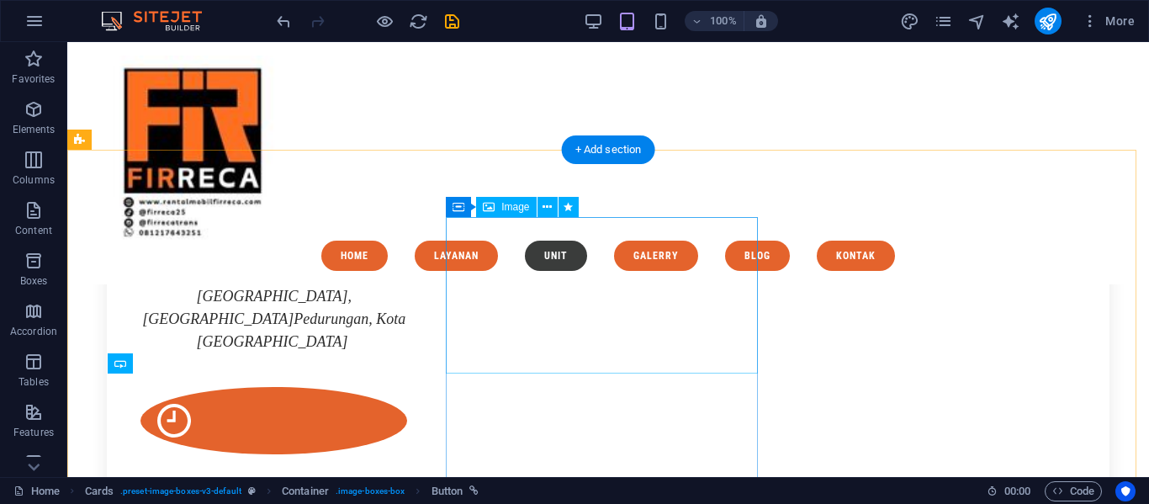
scroll to position [2720, 0]
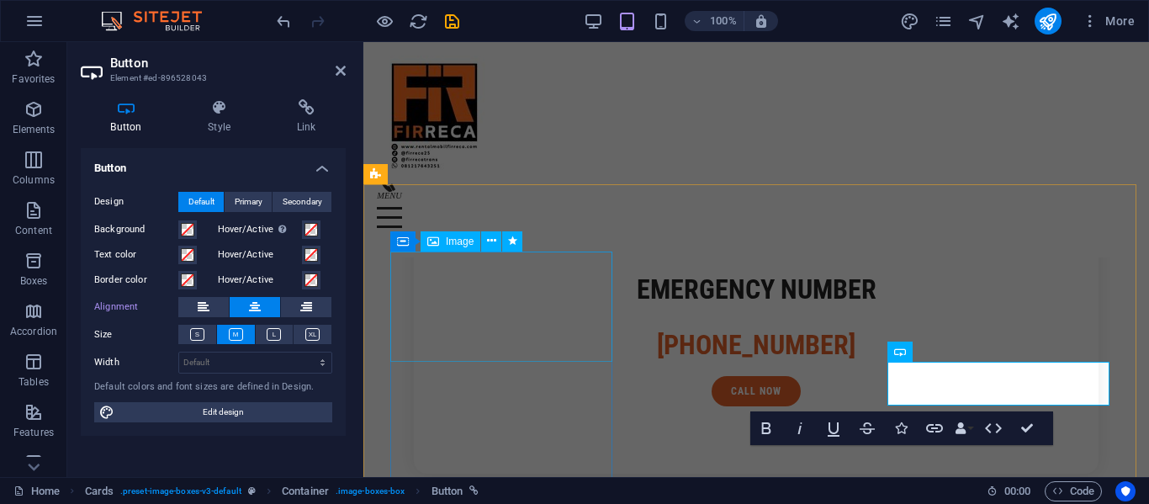
scroll to position [3689, 0]
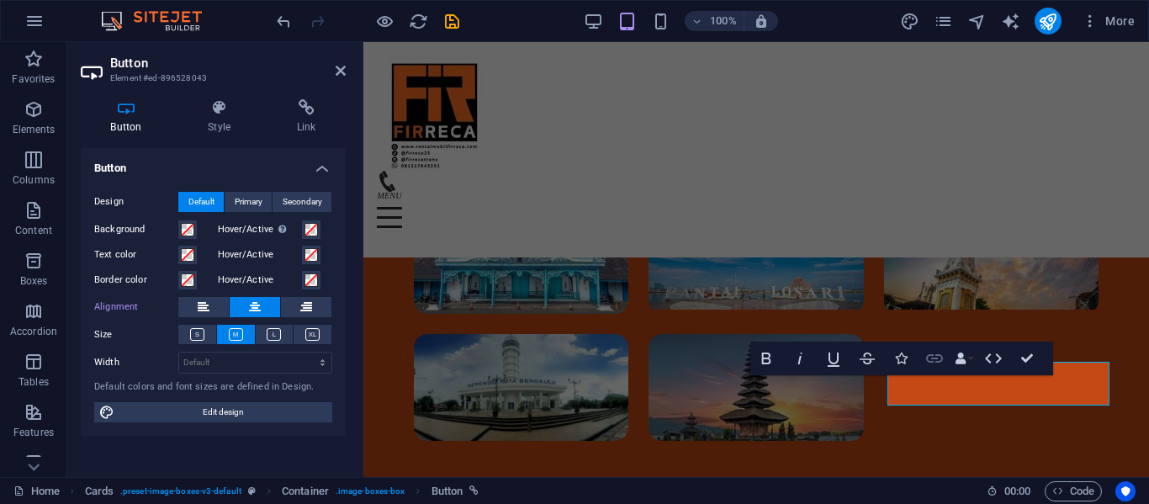
click at [943, 363] on icon "button" at bounding box center [935, 358] width 20 height 20
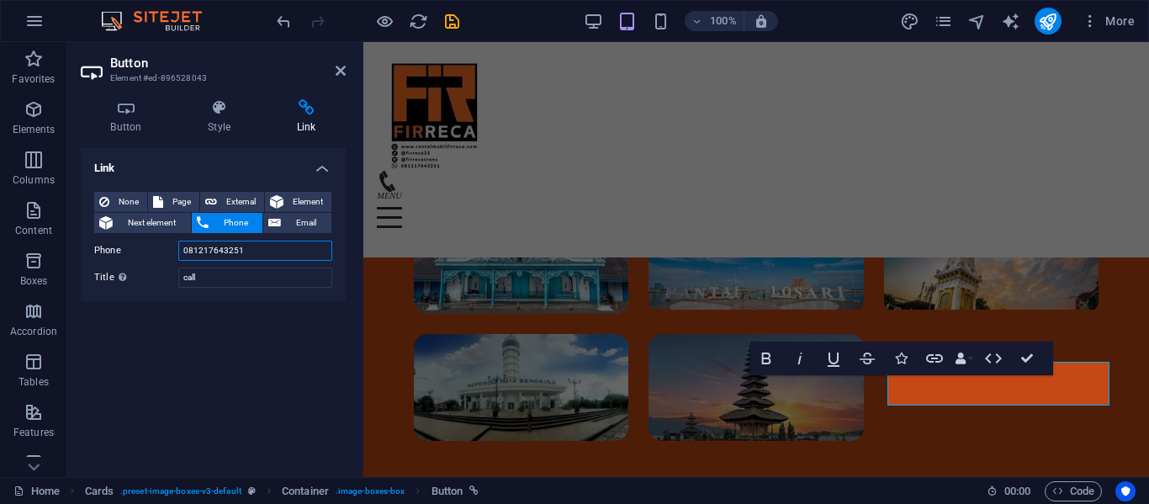
drag, startPoint x: 284, startPoint y: 252, endPoint x: 110, endPoint y: 265, distance: 174.6
click at [110, 265] on div "None Page External Element Next element Phone Email Page Home Legal Notice Priv…" at bounding box center [213, 240] width 238 height 96
click at [238, 194] on span "External" at bounding box center [240, 202] width 37 height 20
select select "blank"
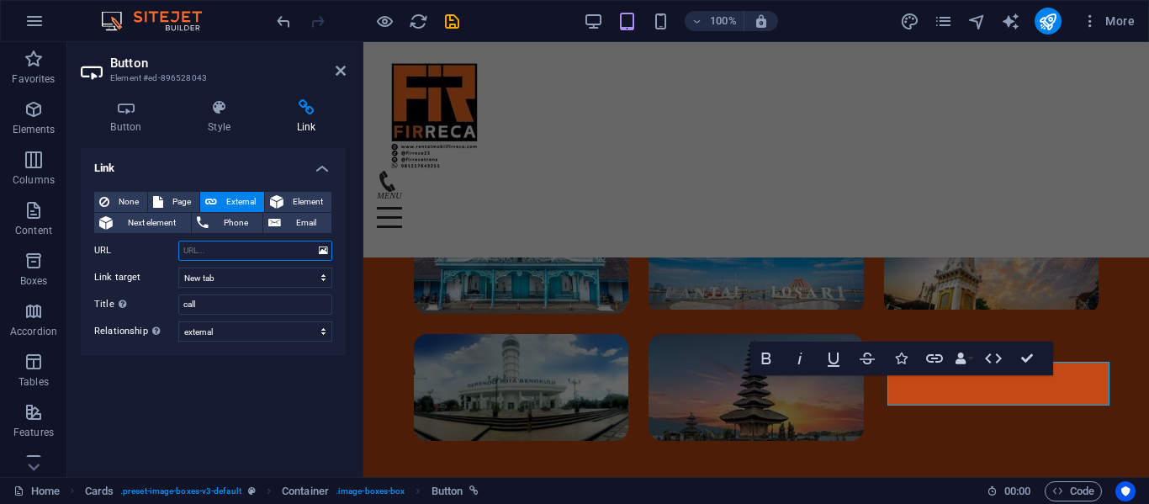
paste input "[URL][DOMAIN_NAME]"
type input "[URL][DOMAIN_NAME]"
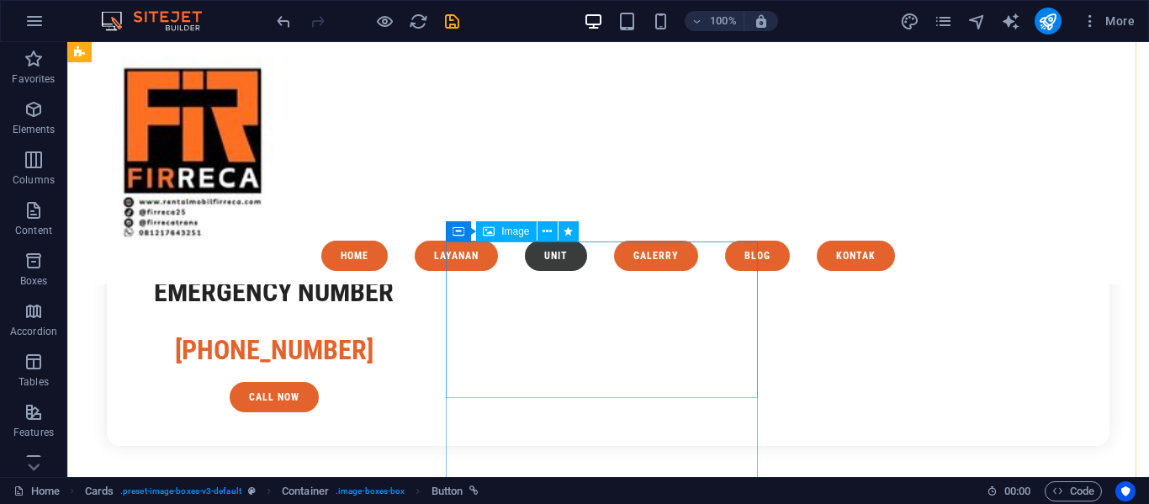
scroll to position [3130, 0]
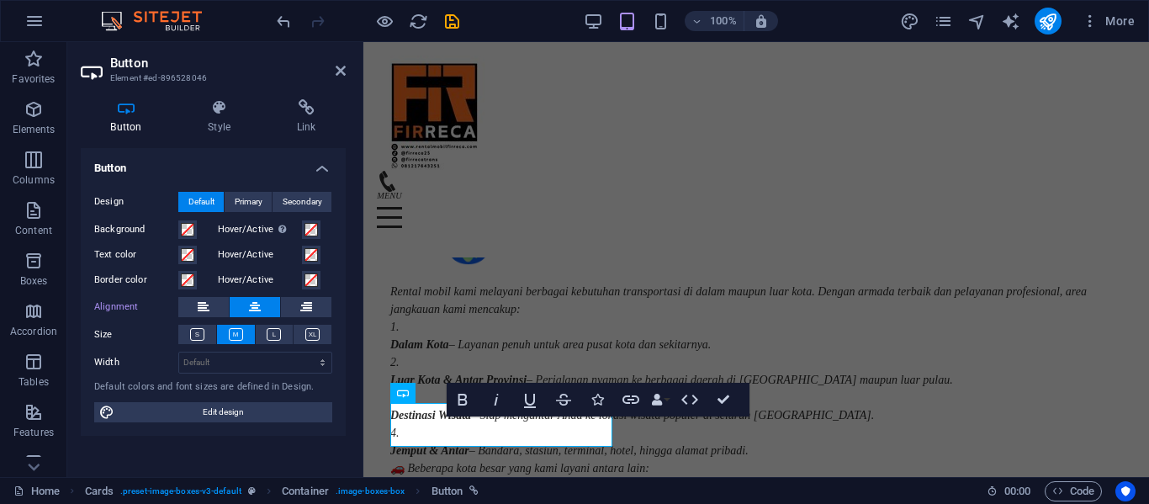
scroll to position [4077, 0]
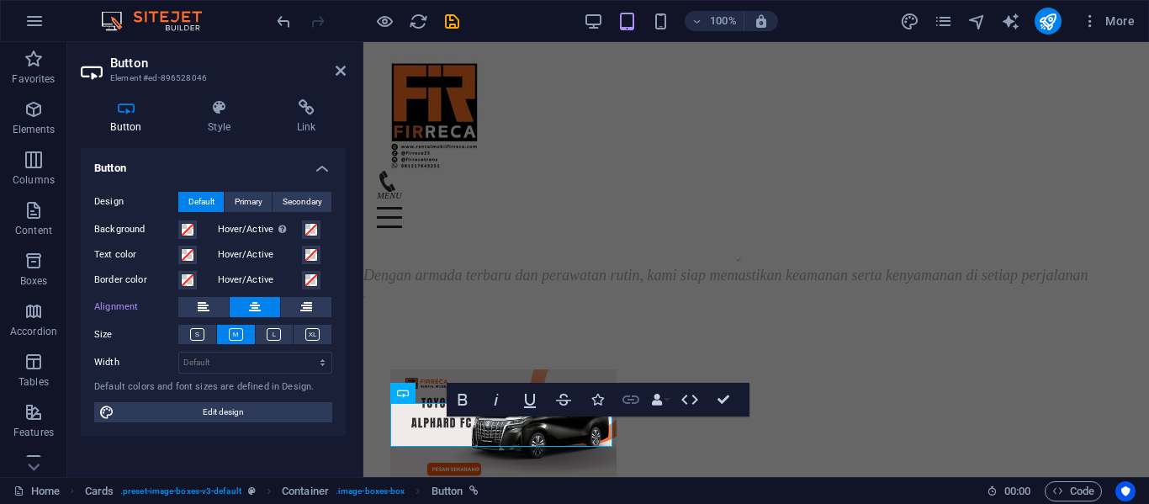
click at [618, 400] on button "Link" at bounding box center [631, 400] width 32 height 34
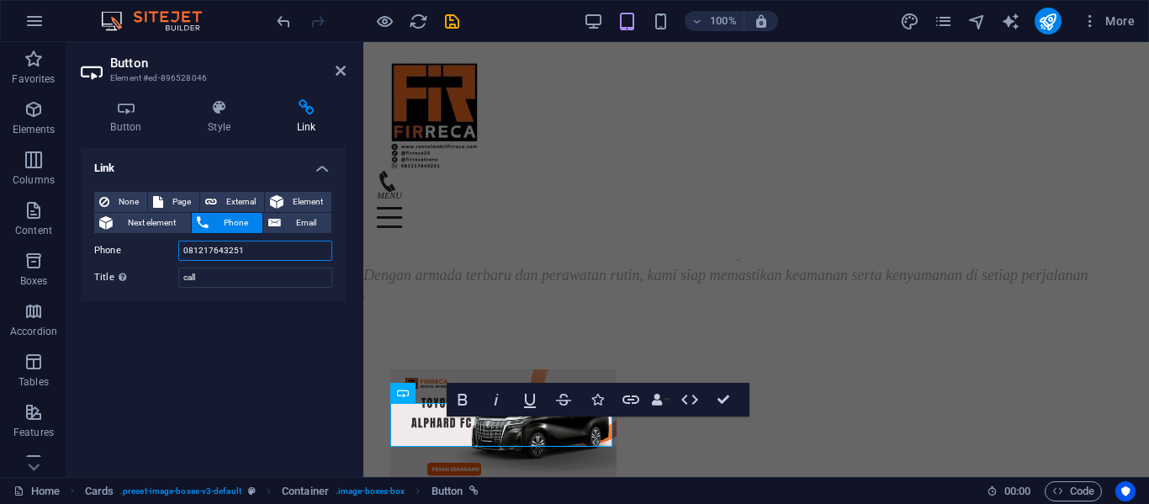
drag, startPoint x: 246, startPoint y: 242, endPoint x: 85, endPoint y: 230, distance: 161.1
click at [85, 230] on div "None Page External Element Next element Phone Email Page Home Legal Notice Priv…" at bounding box center [213, 239] width 265 height 123
click at [222, 199] on span "External" at bounding box center [240, 202] width 37 height 20
select select "blank"
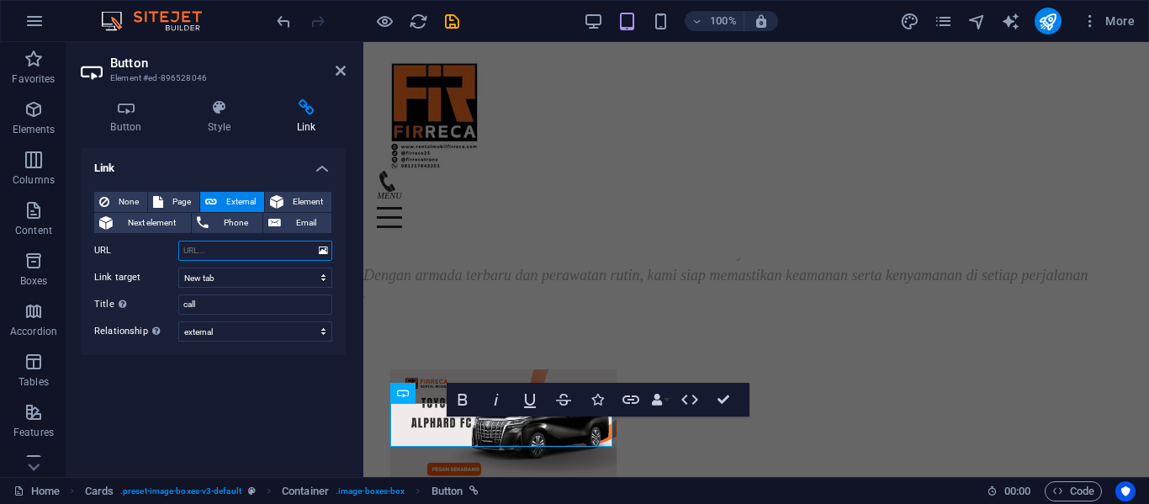
paste input "[URL][DOMAIN_NAME]"
type input "[URL][DOMAIN_NAME]"
click at [238, 227] on span "Phone" at bounding box center [236, 223] width 45 height 20
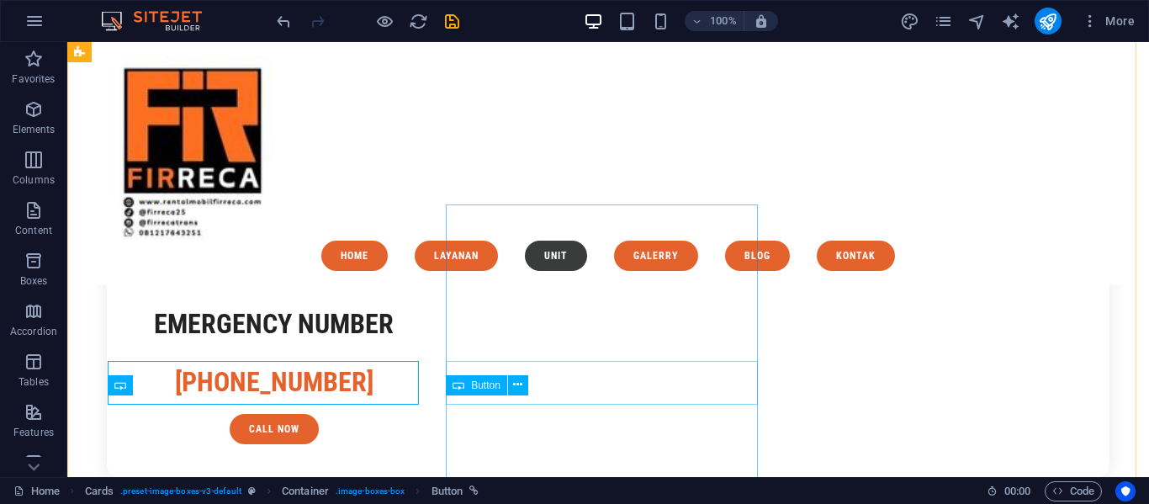
scroll to position [3130, 0]
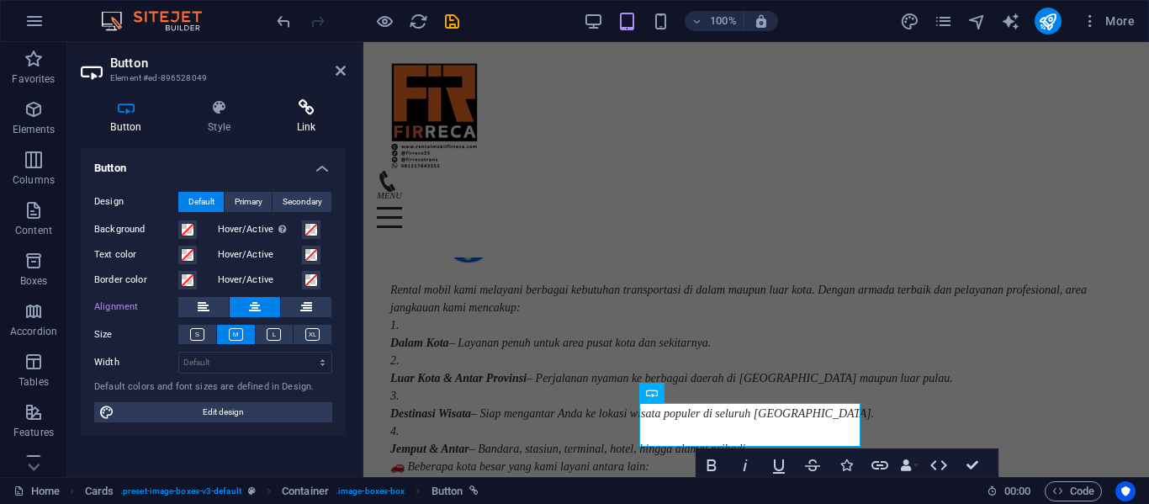
scroll to position [4077, 0]
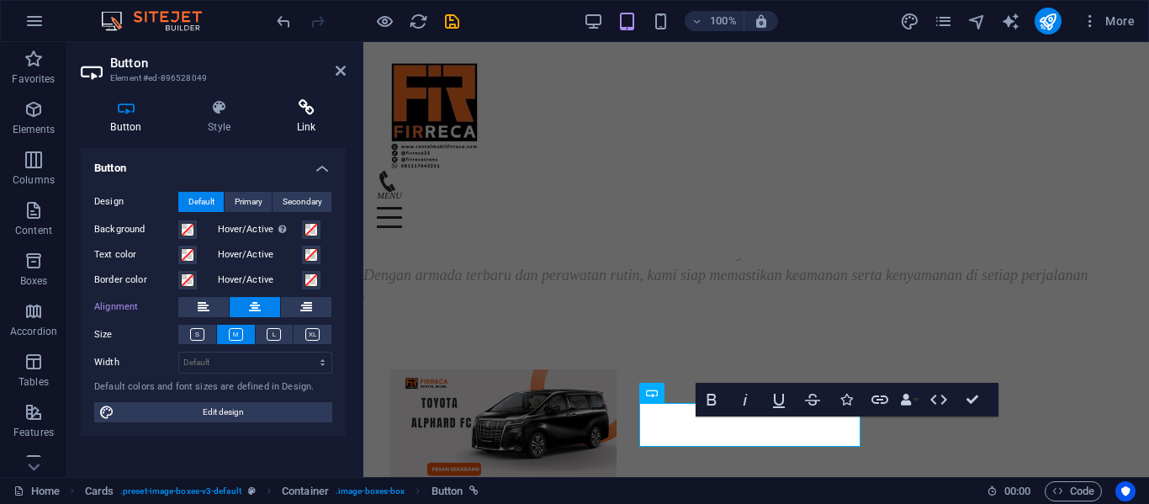
click at [315, 99] on icon at bounding box center [306, 107] width 79 height 17
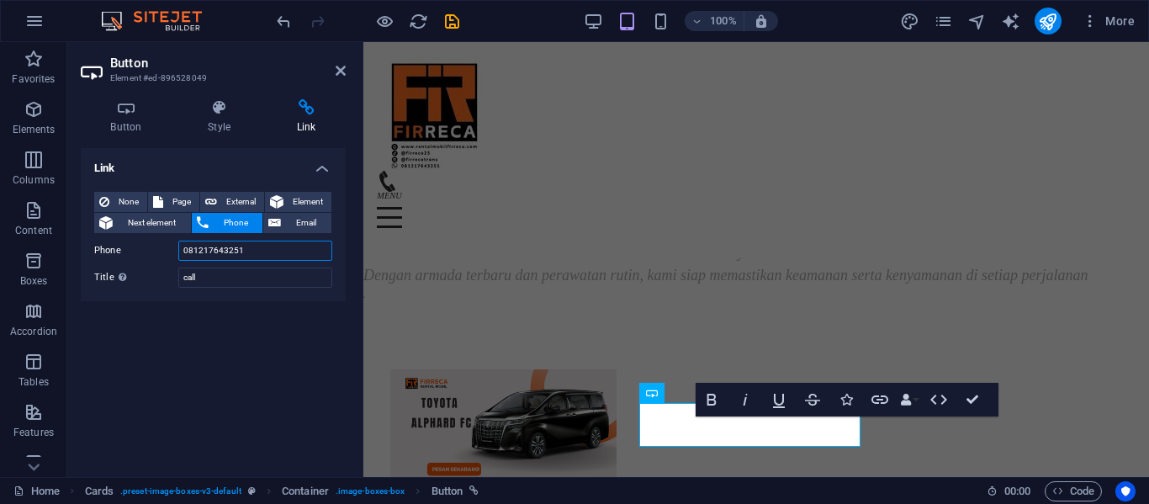
click at [249, 246] on input "081217643251" at bounding box center [255, 251] width 154 height 20
click at [241, 199] on span "External" at bounding box center [240, 202] width 37 height 20
select select "blank"
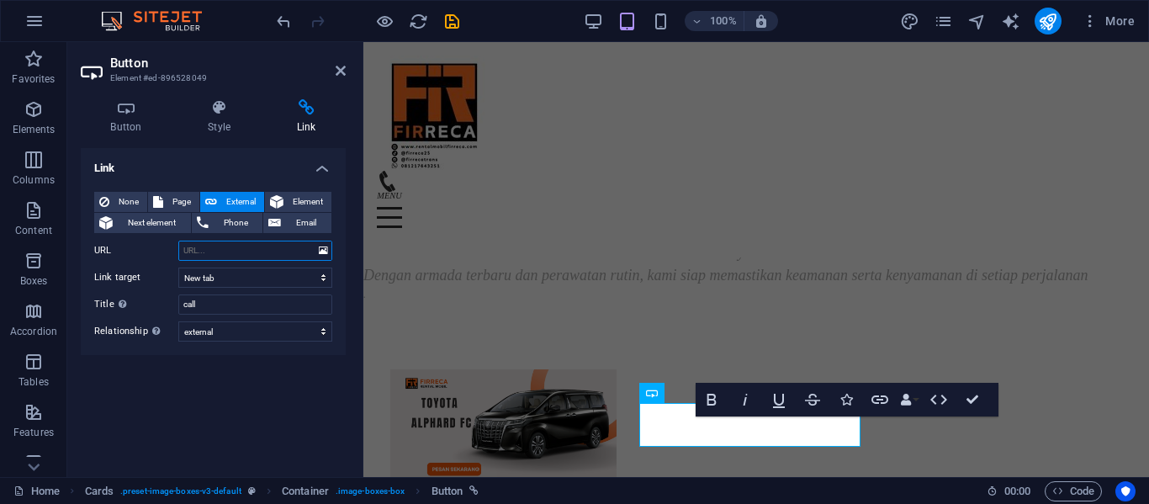
paste input "[URL][DOMAIN_NAME]"
type input "[URL][DOMAIN_NAME]"
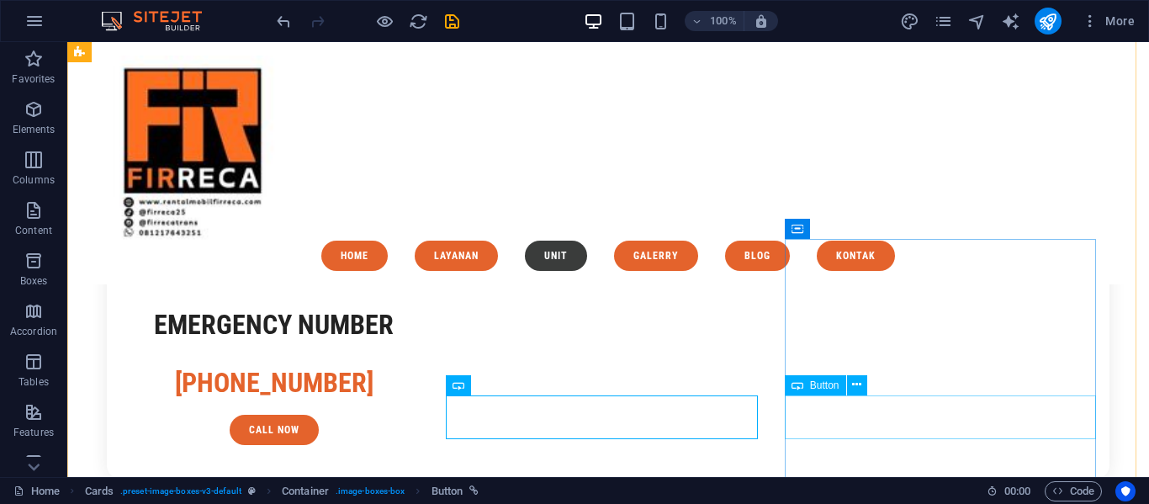
scroll to position [3130, 0]
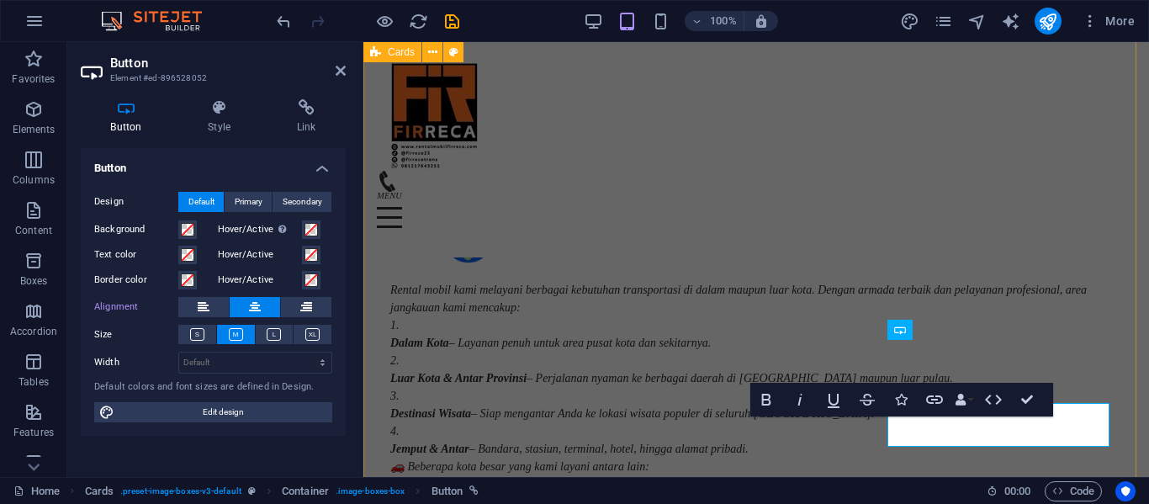
scroll to position [4077, 0]
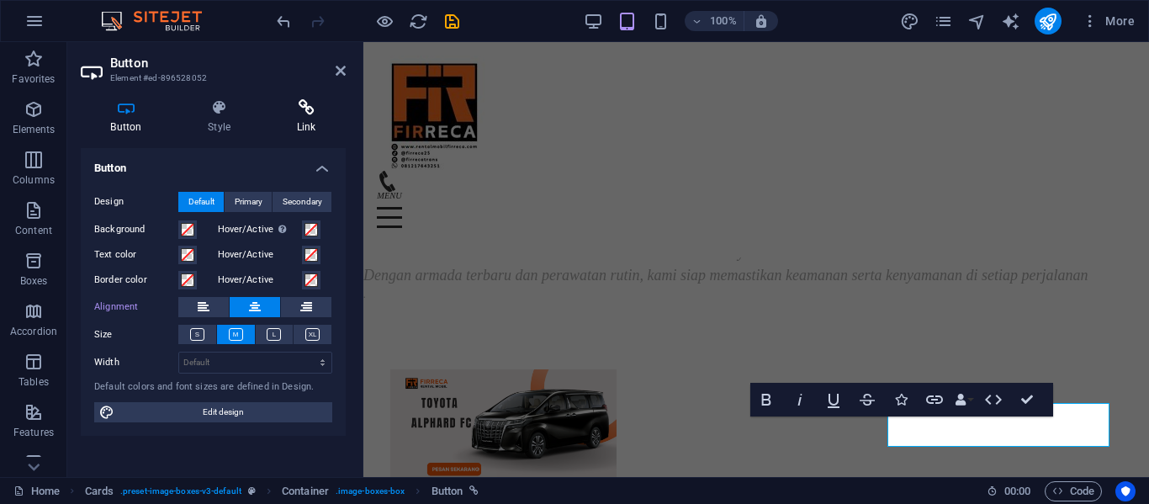
click at [315, 130] on h4 "Link" at bounding box center [306, 116] width 79 height 35
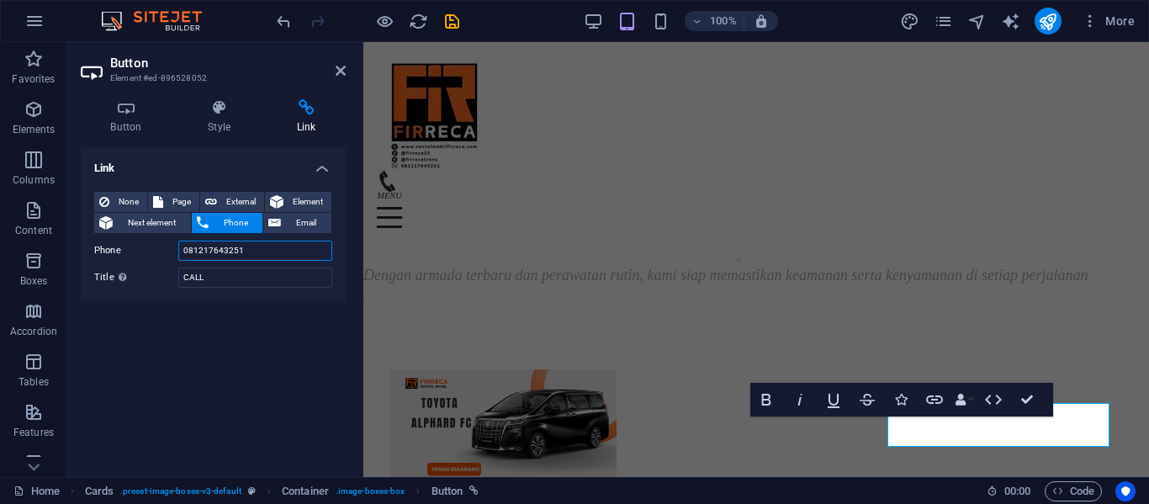
click at [241, 251] on input "081217643251" at bounding box center [255, 251] width 154 height 20
click at [237, 201] on span "External" at bounding box center [240, 202] width 37 height 20
select select "blank"
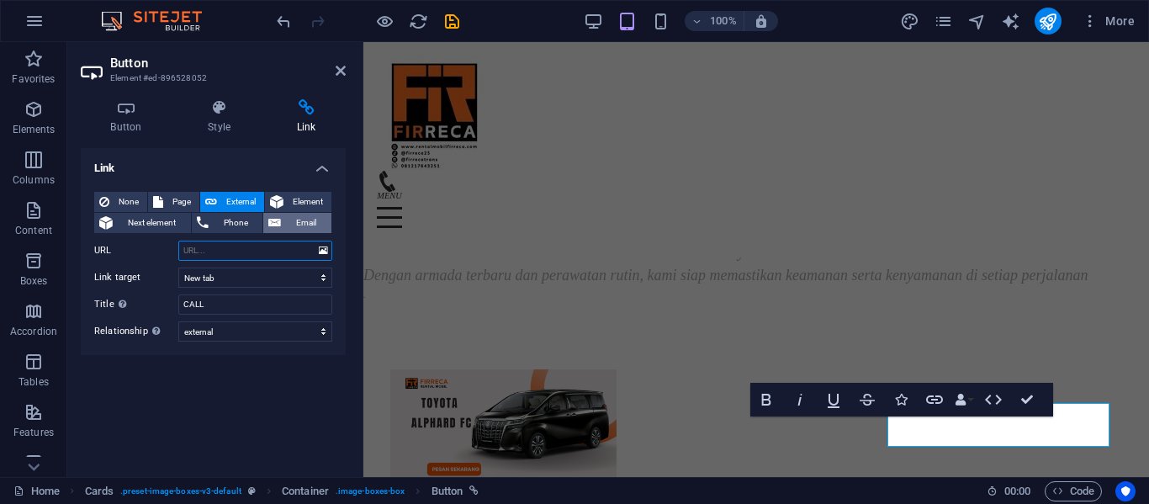
paste input "[URL][DOMAIN_NAME]"
type input "[URL][DOMAIN_NAME]"
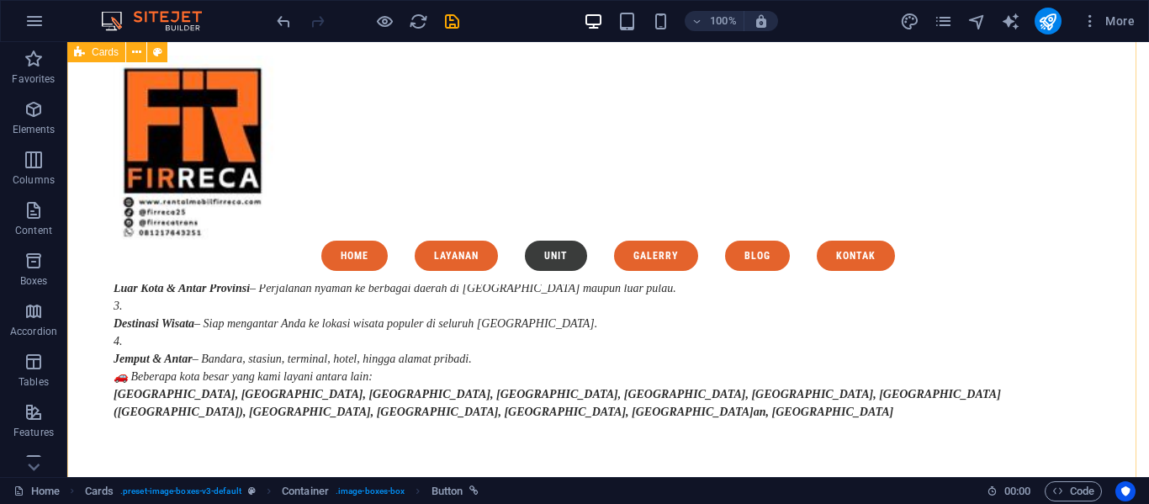
scroll to position [3583, 0]
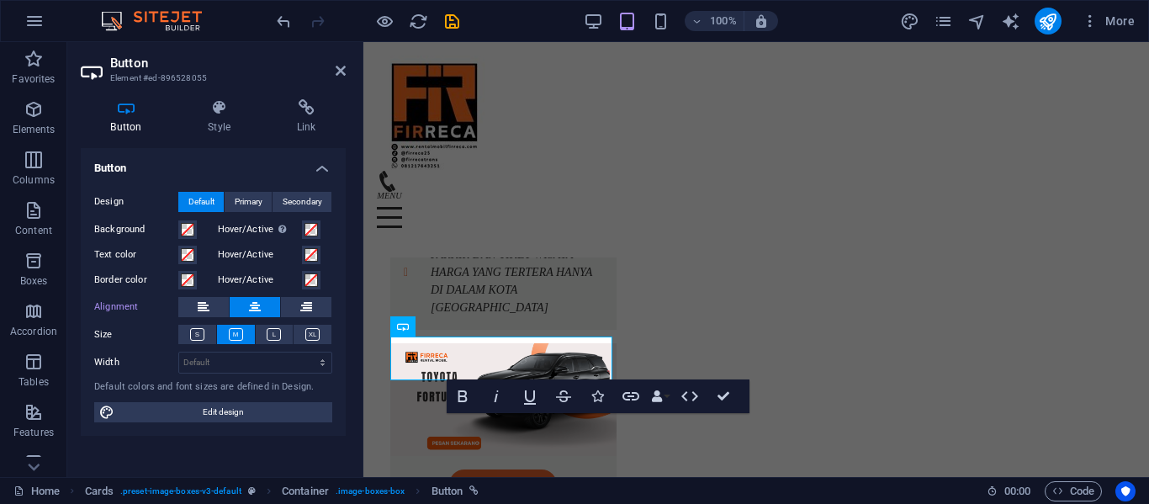
scroll to position [4538, 0]
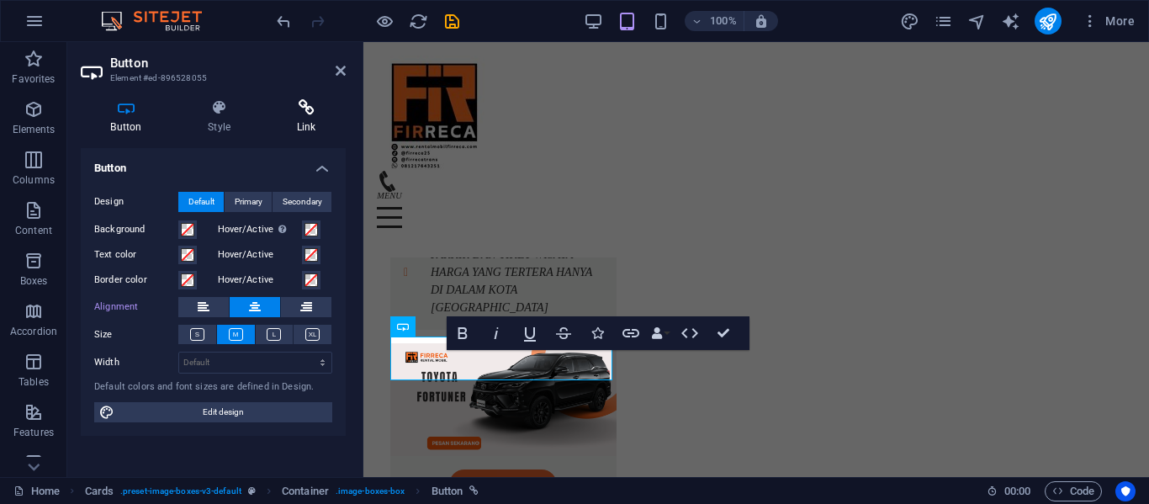
click at [300, 127] on h4 "Link" at bounding box center [306, 116] width 79 height 35
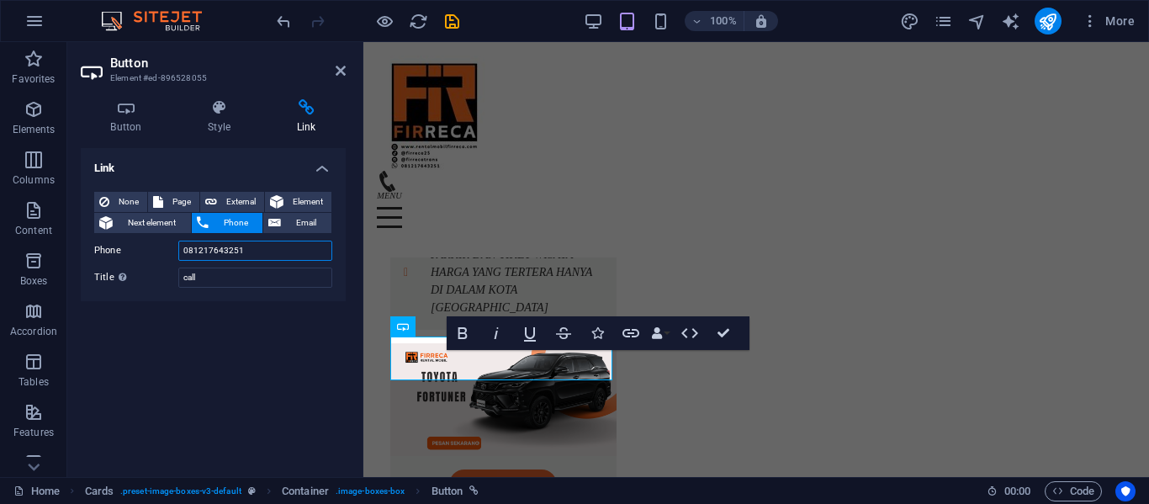
click at [254, 248] on input "081217643251" at bounding box center [255, 251] width 154 height 20
click at [257, 203] on span "External" at bounding box center [240, 202] width 37 height 20
select select "blank"
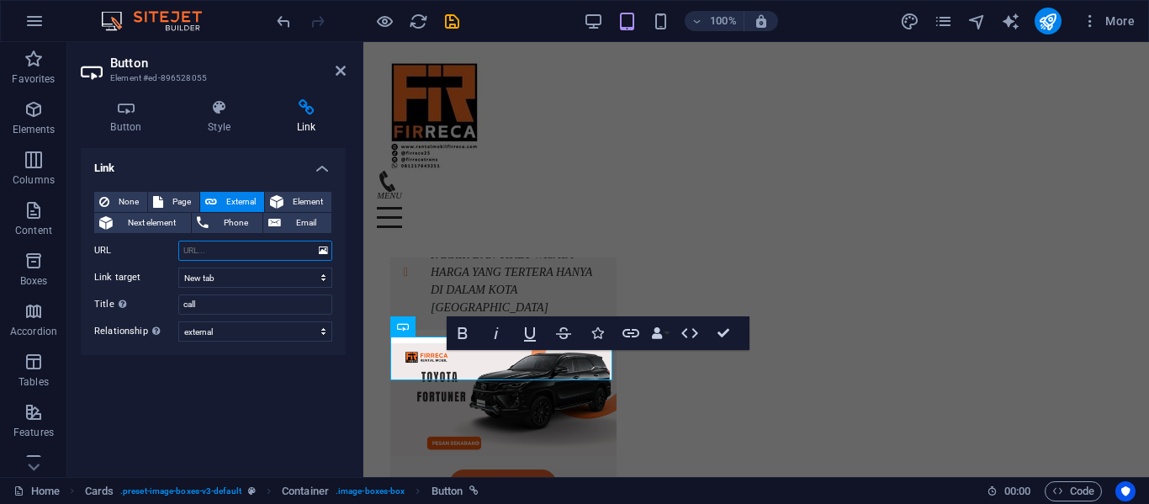
paste input "[URL][DOMAIN_NAME]"
type input "[URL][DOMAIN_NAME]"
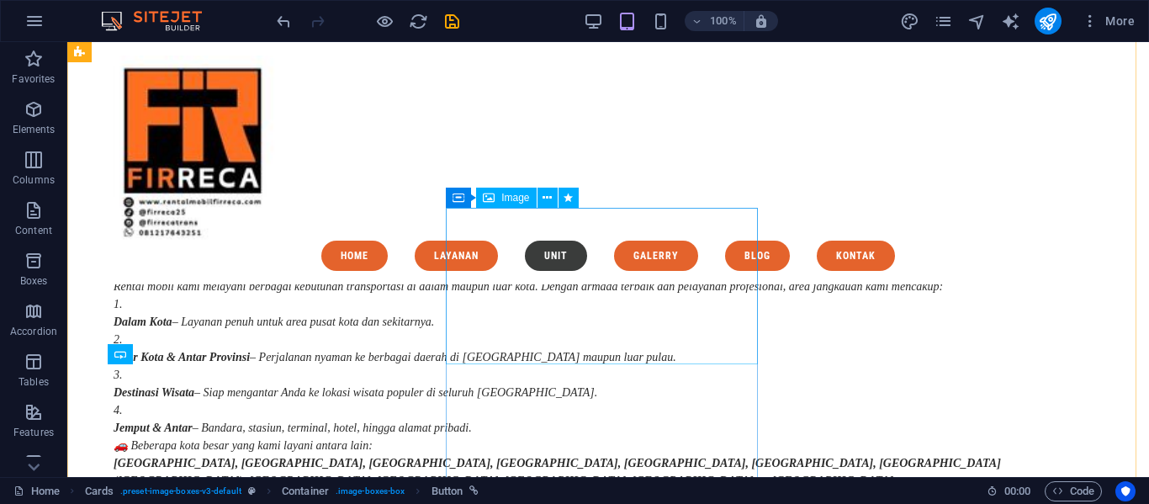
scroll to position [3583, 0]
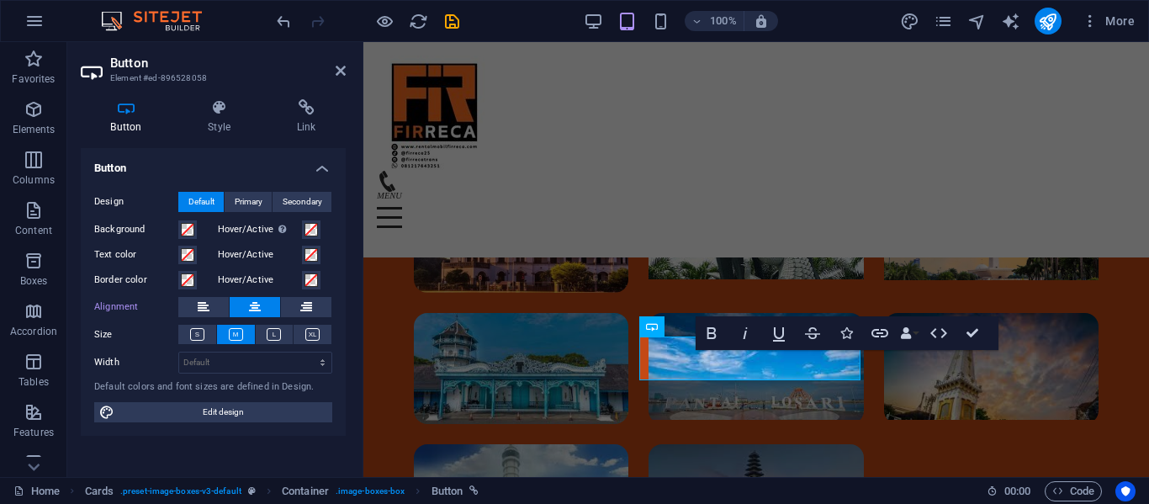
scroll to position [4538, 0]
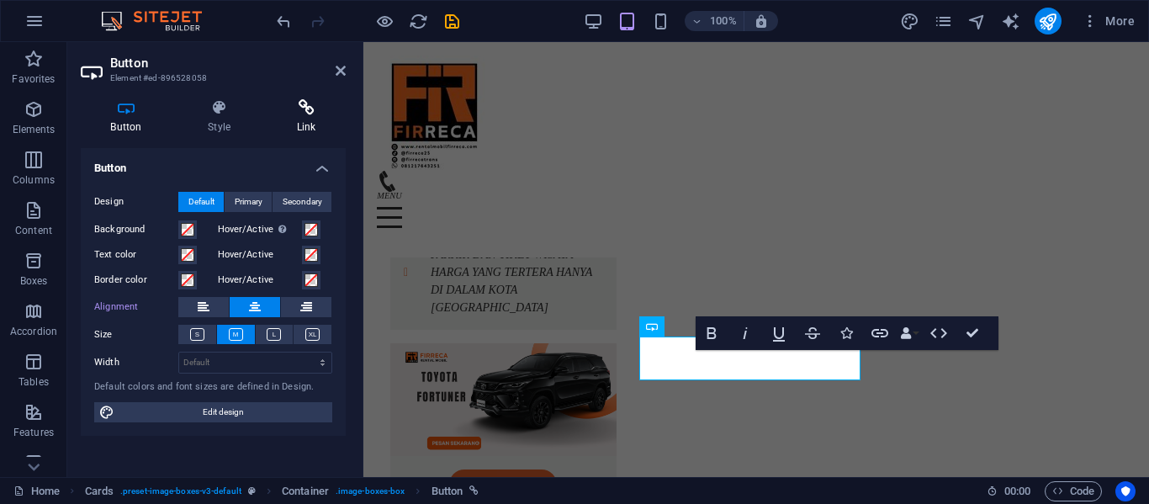
click at [310, 127] on h4 "Link" at bounding box center [306, 116] width 79 height 35
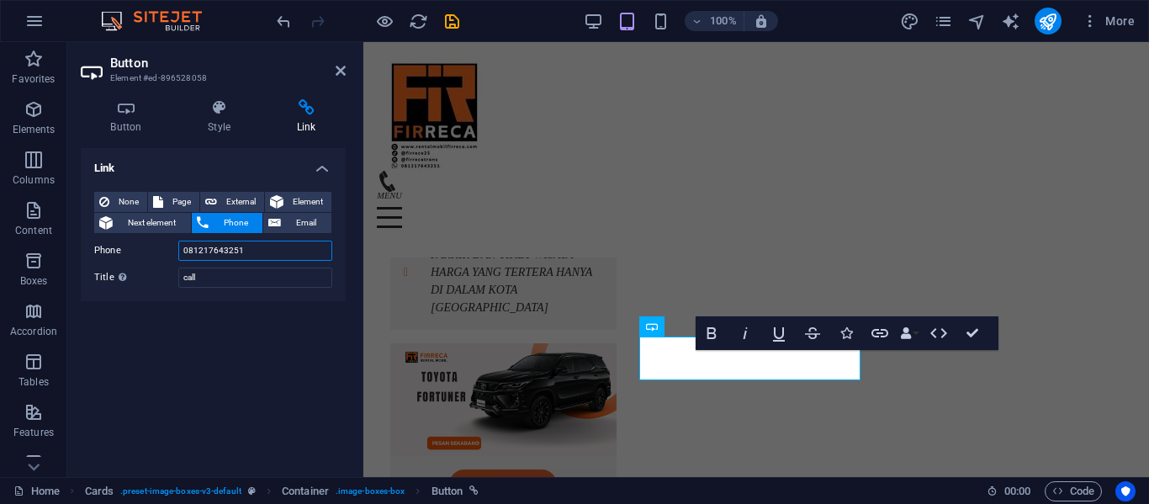
click at [289, 249] on input "081217643251" at bounding box center [255, 251] width 154 height 20
click at [236, 194] on span "External" at bounding box center [240, 202] width 37 height 20
select select "blank"
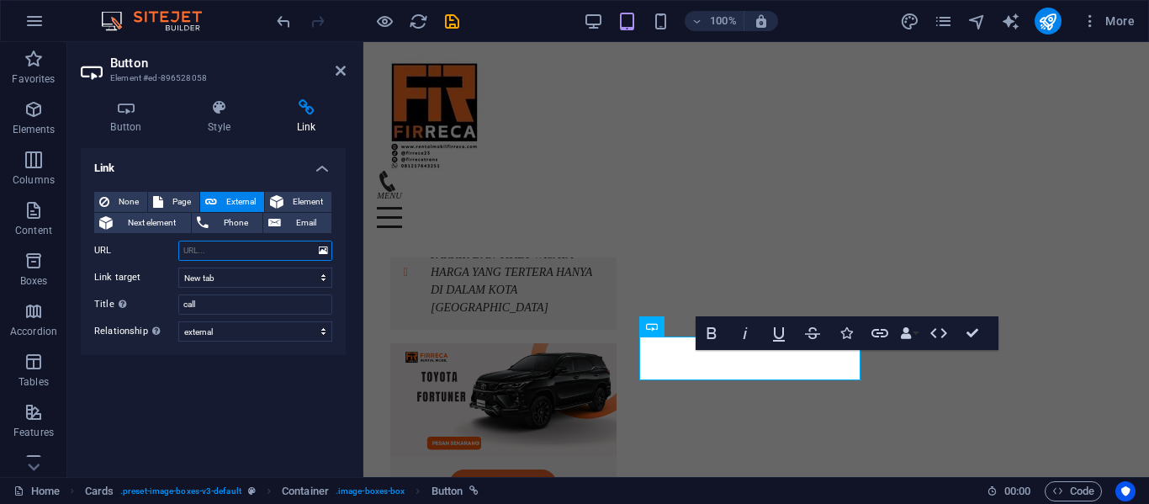
paste input "[URL][DOMAIN_NAME]"
type input "[URL][DOMAIN_NAME]"
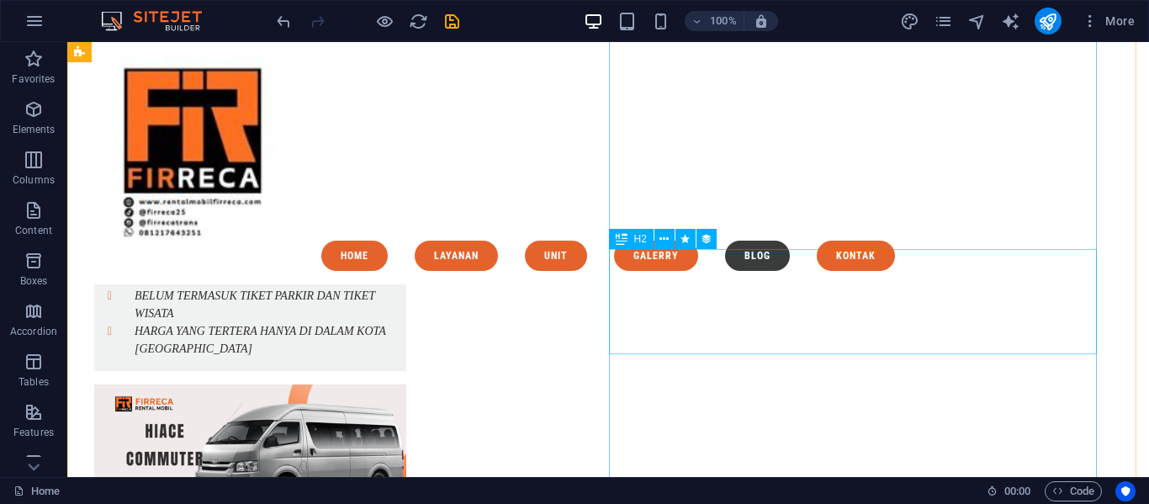
scroll to position [6798, 0]
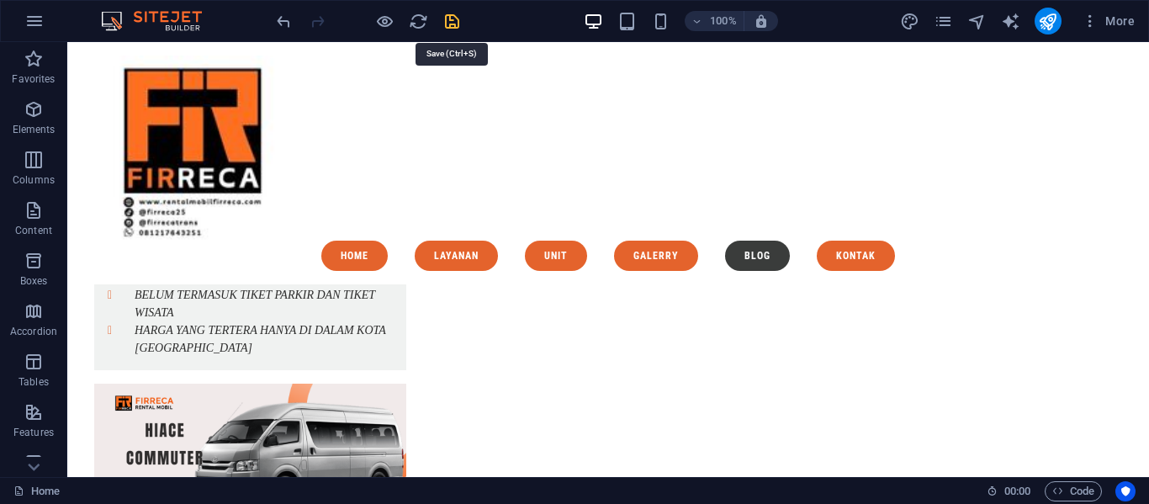
click at [448, 24] on icon "save" at bounding box center [451, 21] width 19 height 19
click at [1047, 22] on icon "publish" at bounding box center [1047, 21] width 19 height 19
